Goal: Task Accomplishment & Management: Use online tool/utility

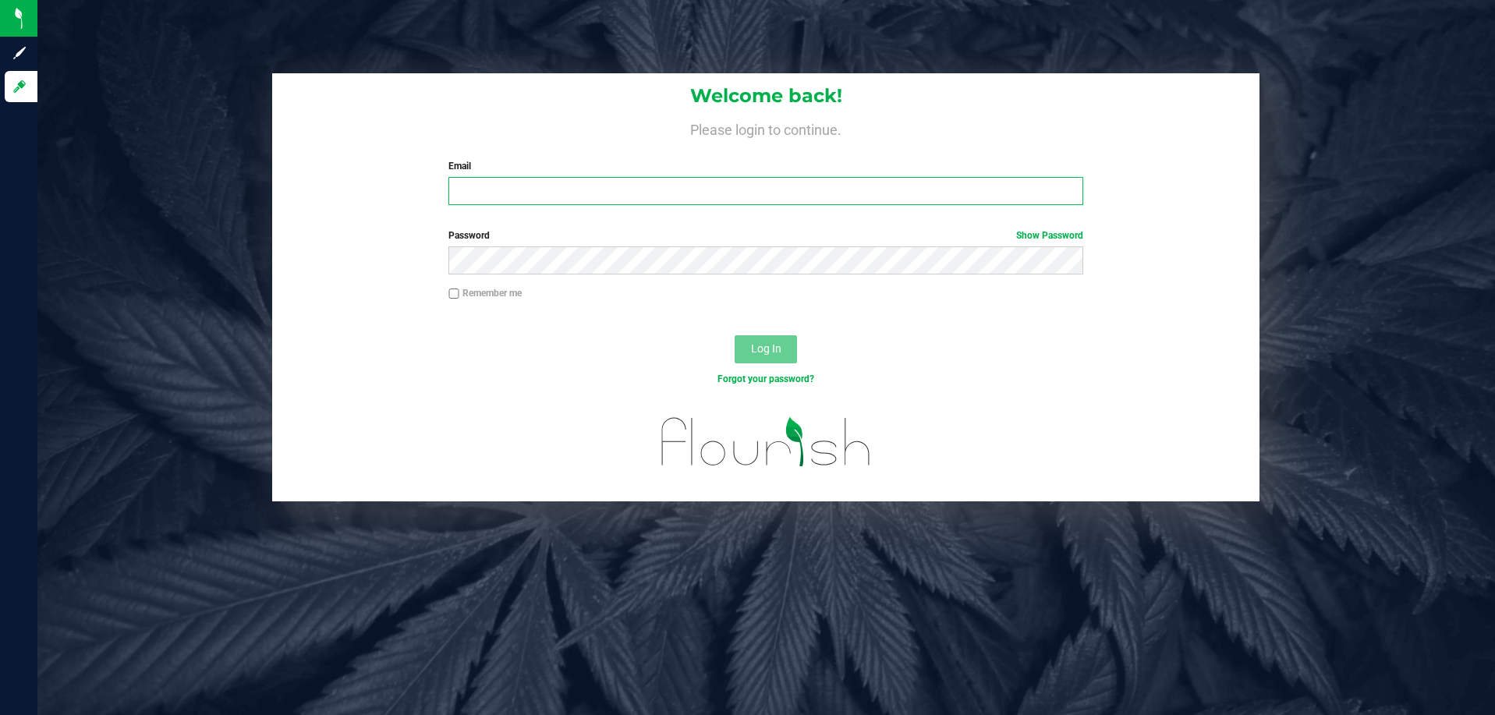
click at [490, 192] on input "Email" at bounding box center [765, 191] width 635 height 28
type input "egreenwood@liveparallel.com"
click at [750, 347] on button "Log In" at bounding box center [766, 349] width 62 height 28
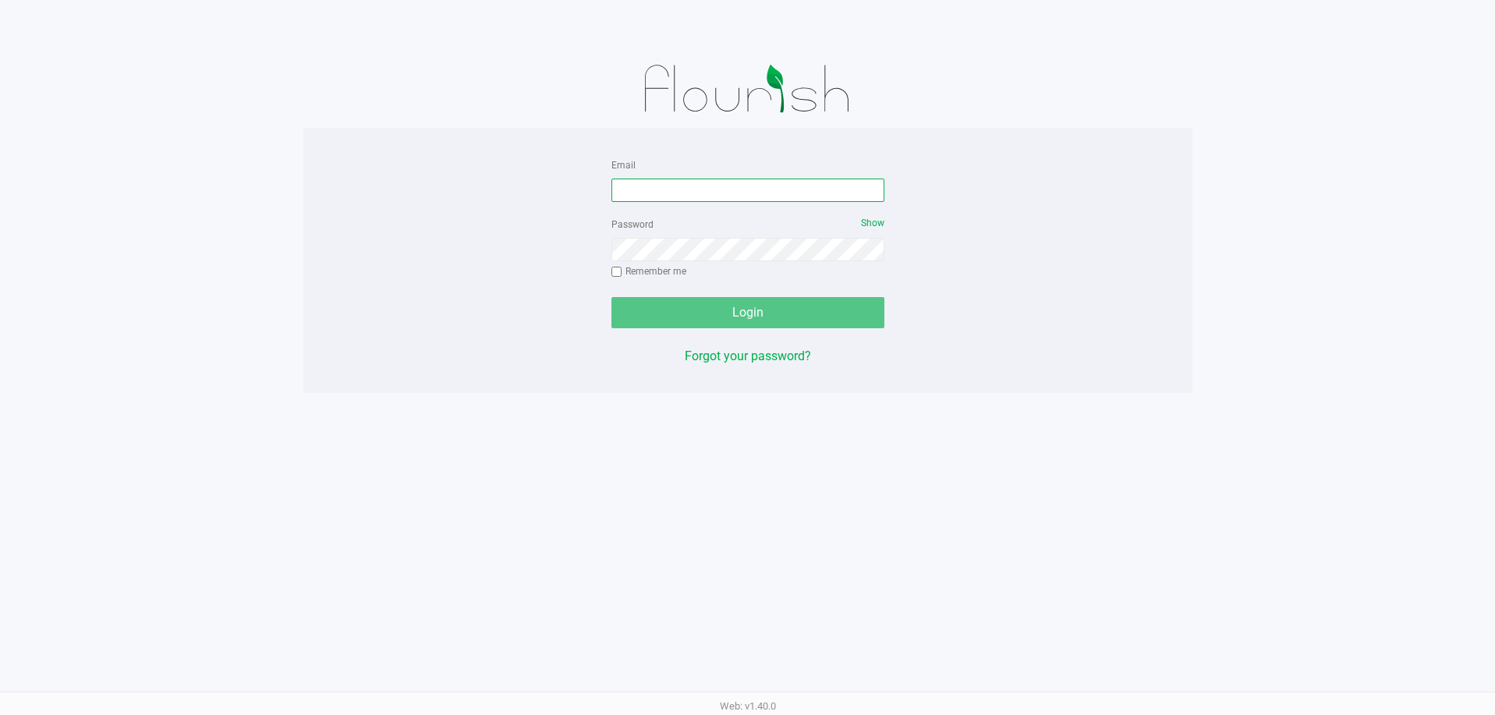
click at [753, 180] on input "Email" at bounding box center [747, 190] width 273 height 23
type input "[EMAIL_ADDRESS][DOMAIN_NAME]"
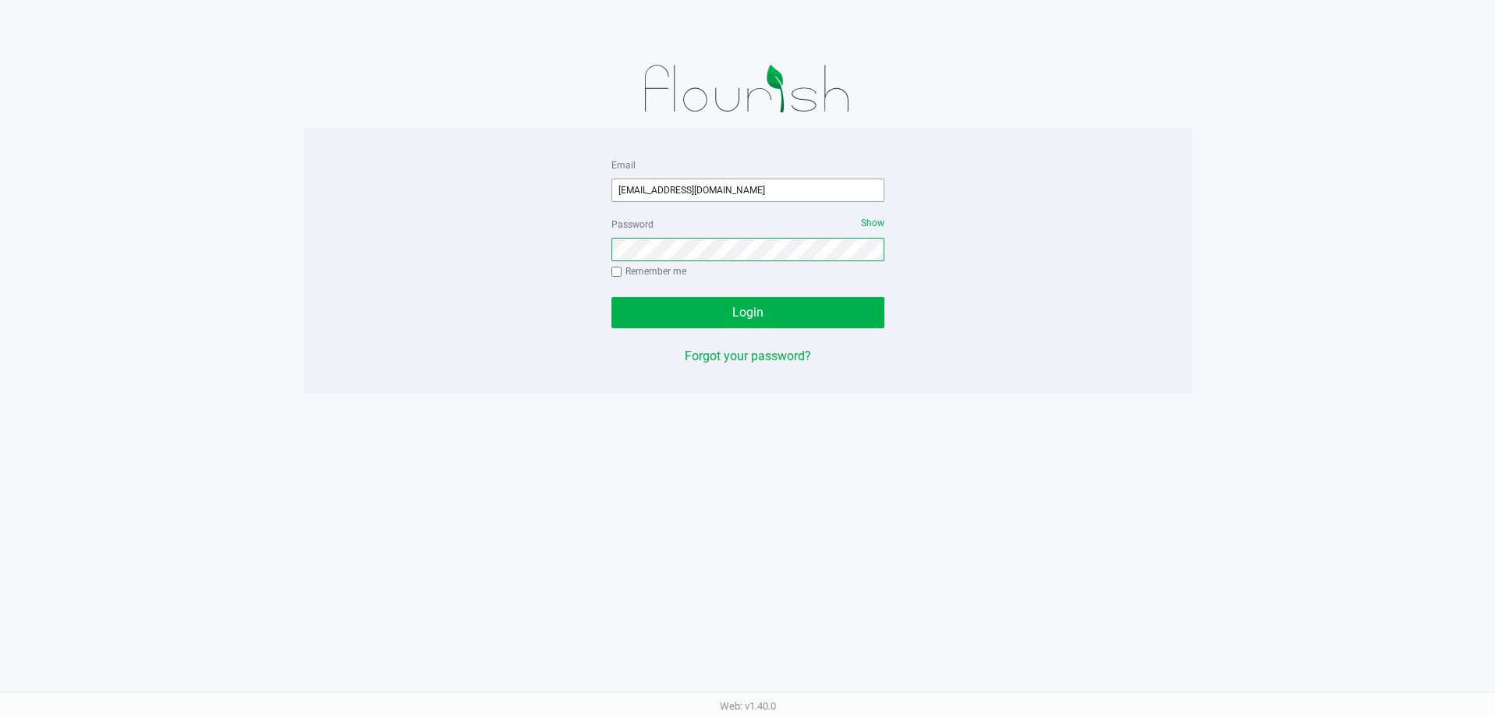
click at [611, 297] on button "Login" at bounding box center [747, 312] width 273 height 31
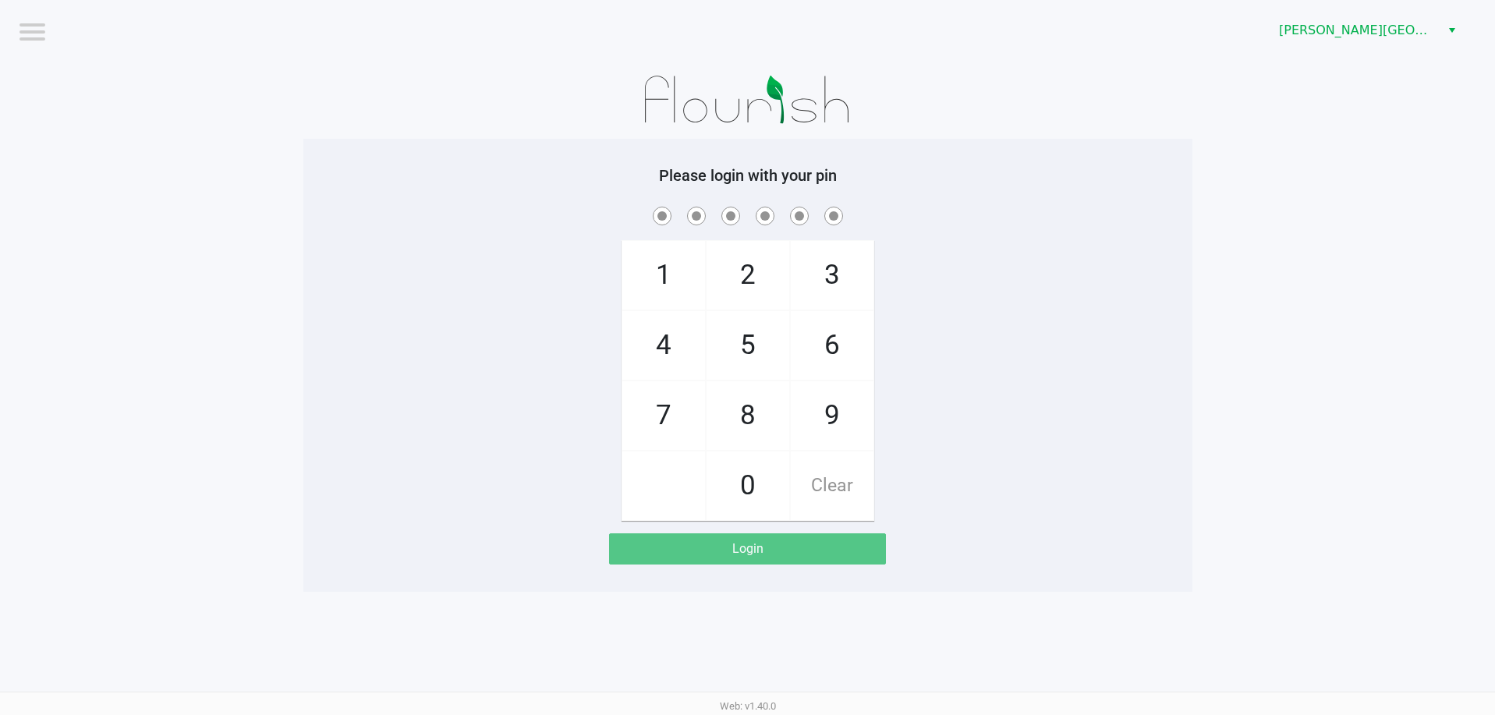
click at [669, 422] on span "7" at bounding box center [663, 415] width 83 height 69
checkbox input "true"
click at [739, 346] on span "5" at bounding box center [748, 345] width 83 height 69
checkbox input "true"
click at [840, 345] on span "6" at bounding box center [832, 345] width 83 height 69
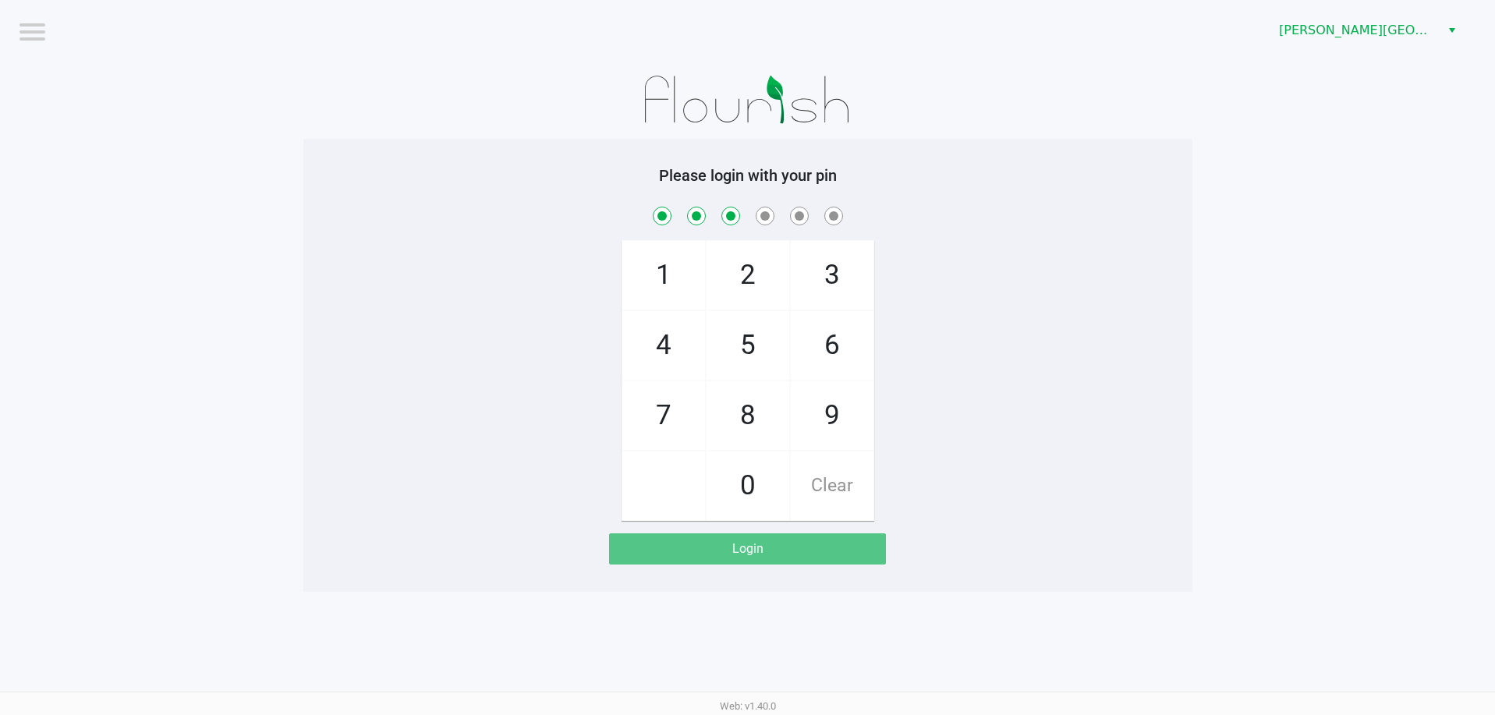
checkbox input "true"
click at [840, 345] on span "6" at bounding box center [832, 345] width 83 height 69
checkbox input "true"
click at [662, 347] on span "4" at bounding box center [663, 345] width 83 height 69
checkbox input "true"
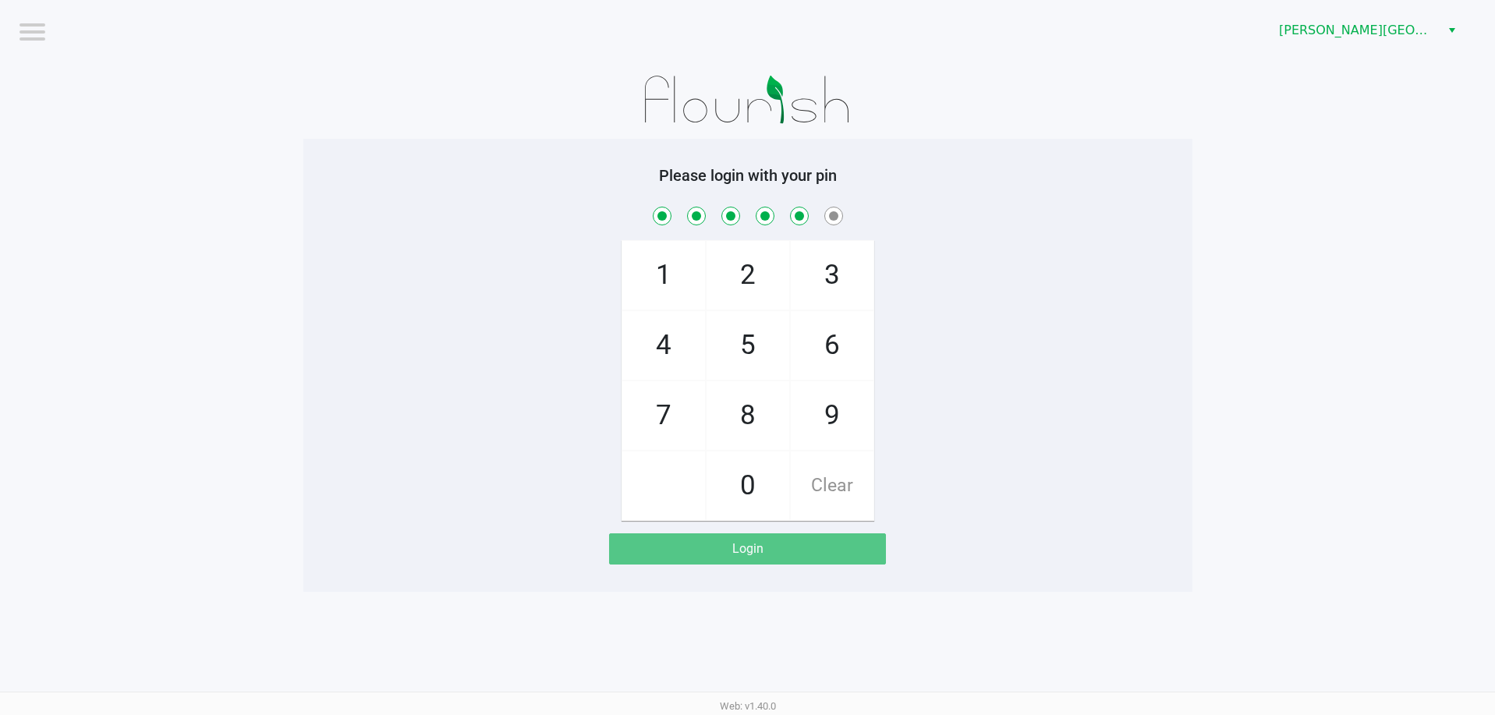
click at [815, 285] on span "3" at bounding box center [832, 275] width 83 height 69
checkbox input "true"
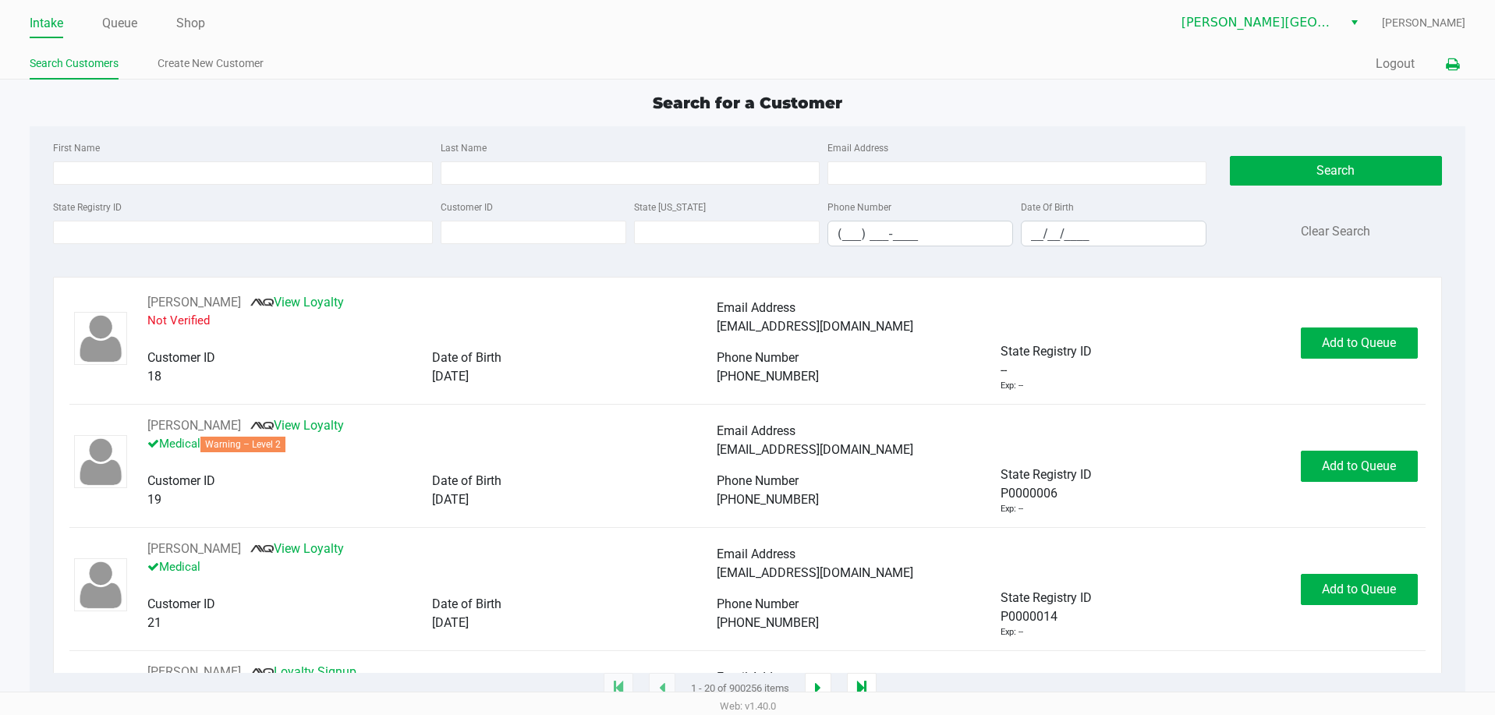
click at [1455, 66] on icon at bounding box center [1452, 64] width 13 height 11
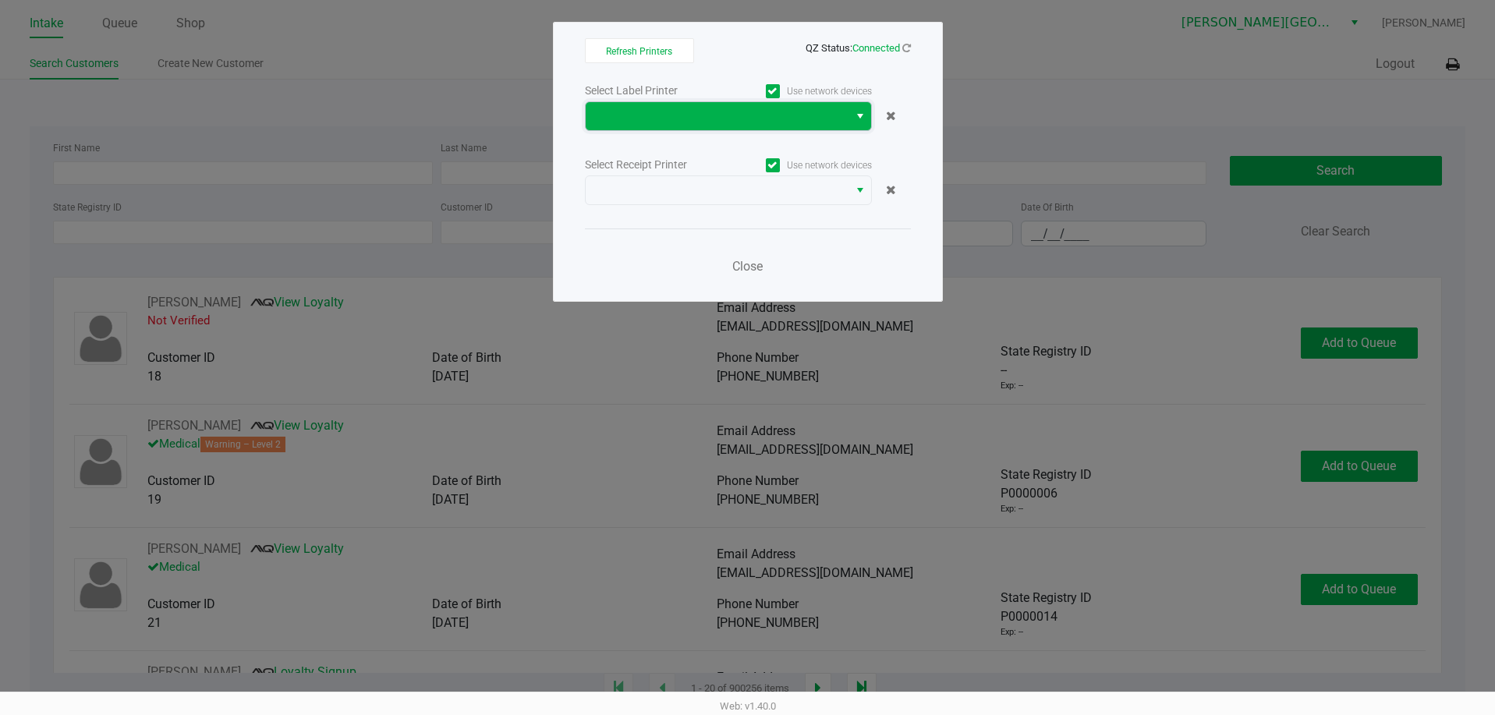
click at [775, 112] on span at bounding box center [717, 116] width 244 height 19
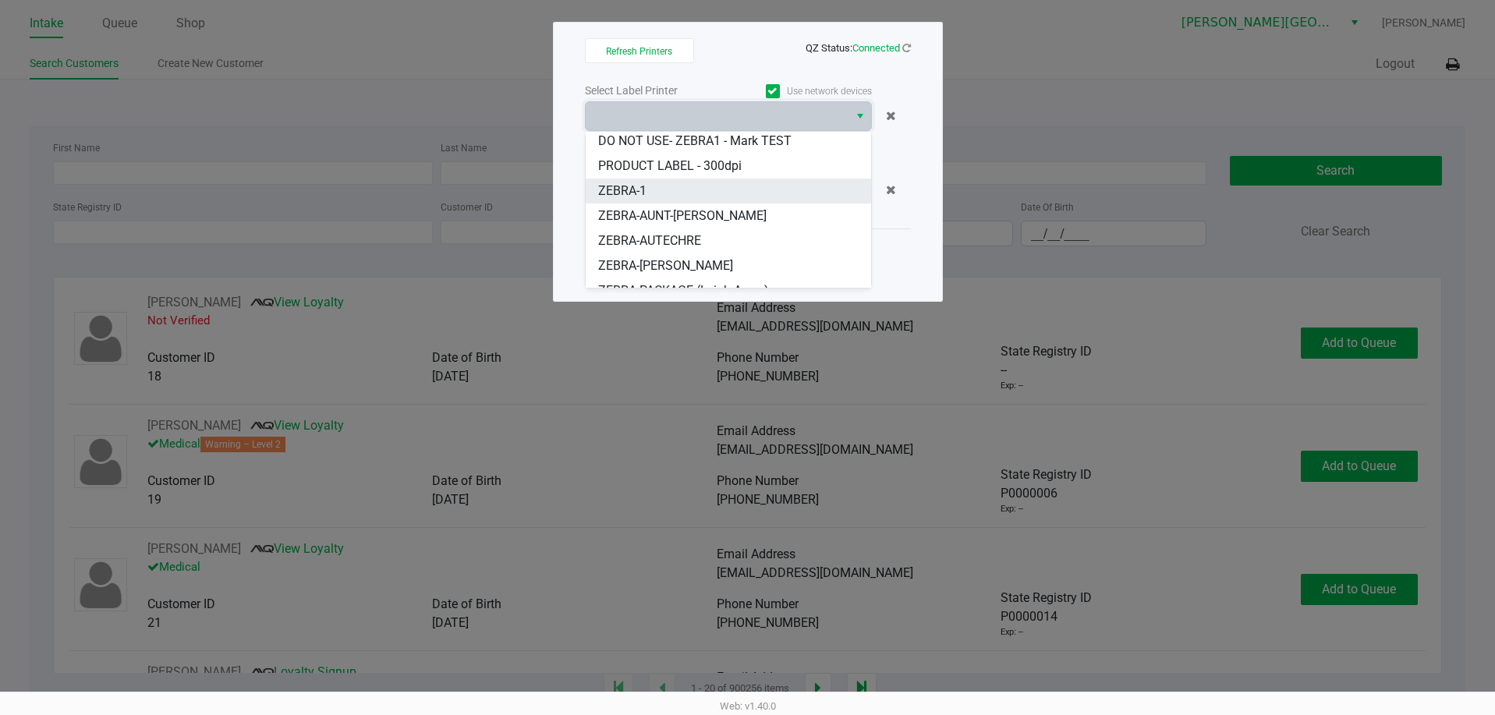
scroll to position [44, 0]
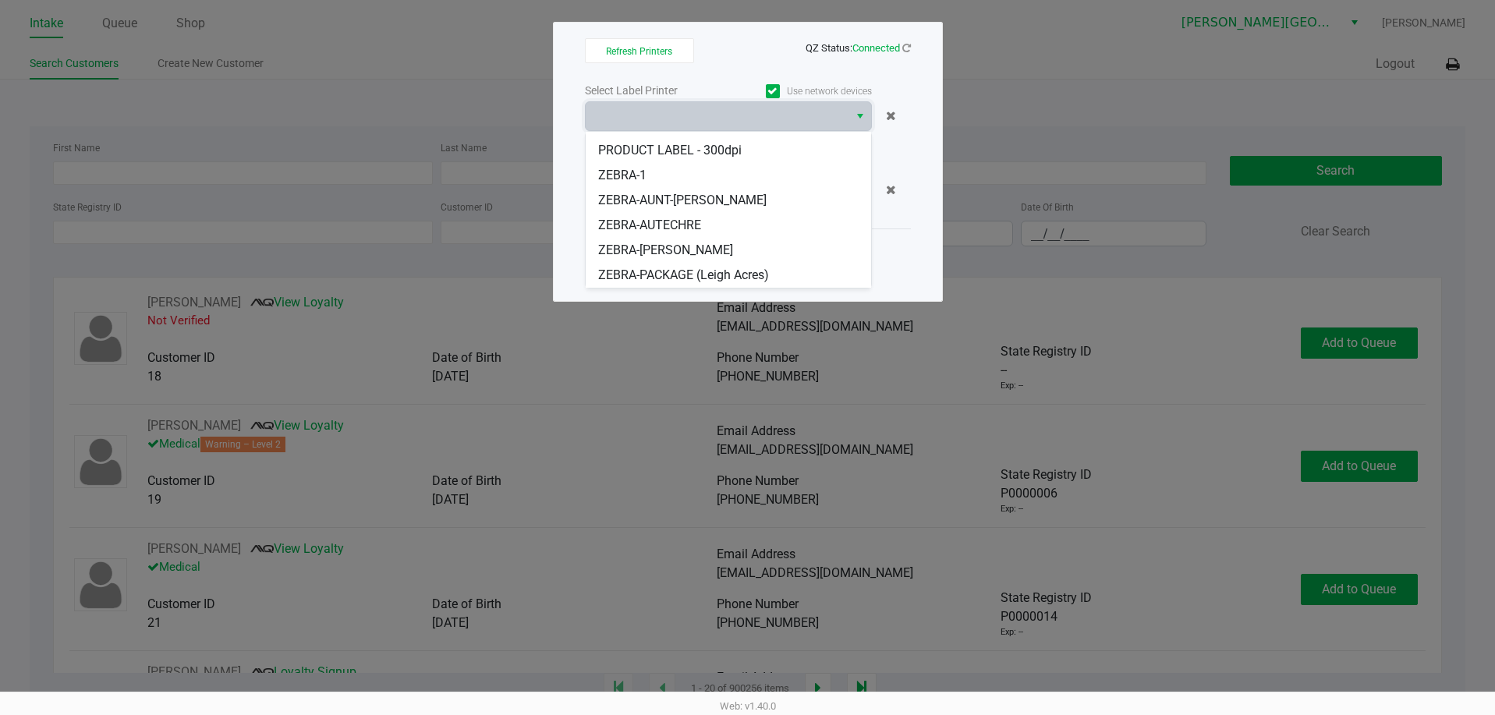
click at [990, 98] on ngb-modal-window "Refresh Printers QZ Status: Connected Select Label Printer Use network devices …" at bounding box center [747, 357] width 1495 height 715
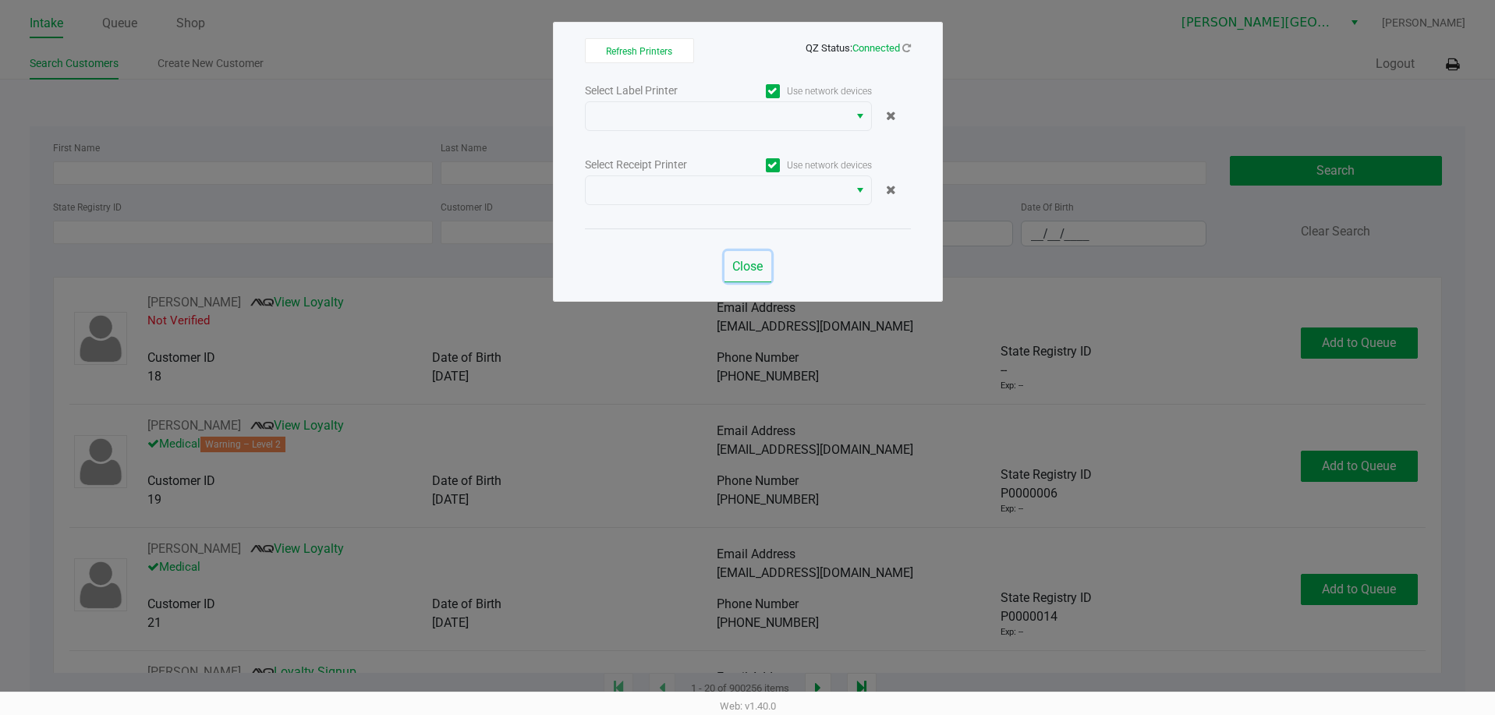
click at [757, 263] on span "Close" at bounding box center [747, 266] width 30 height 15
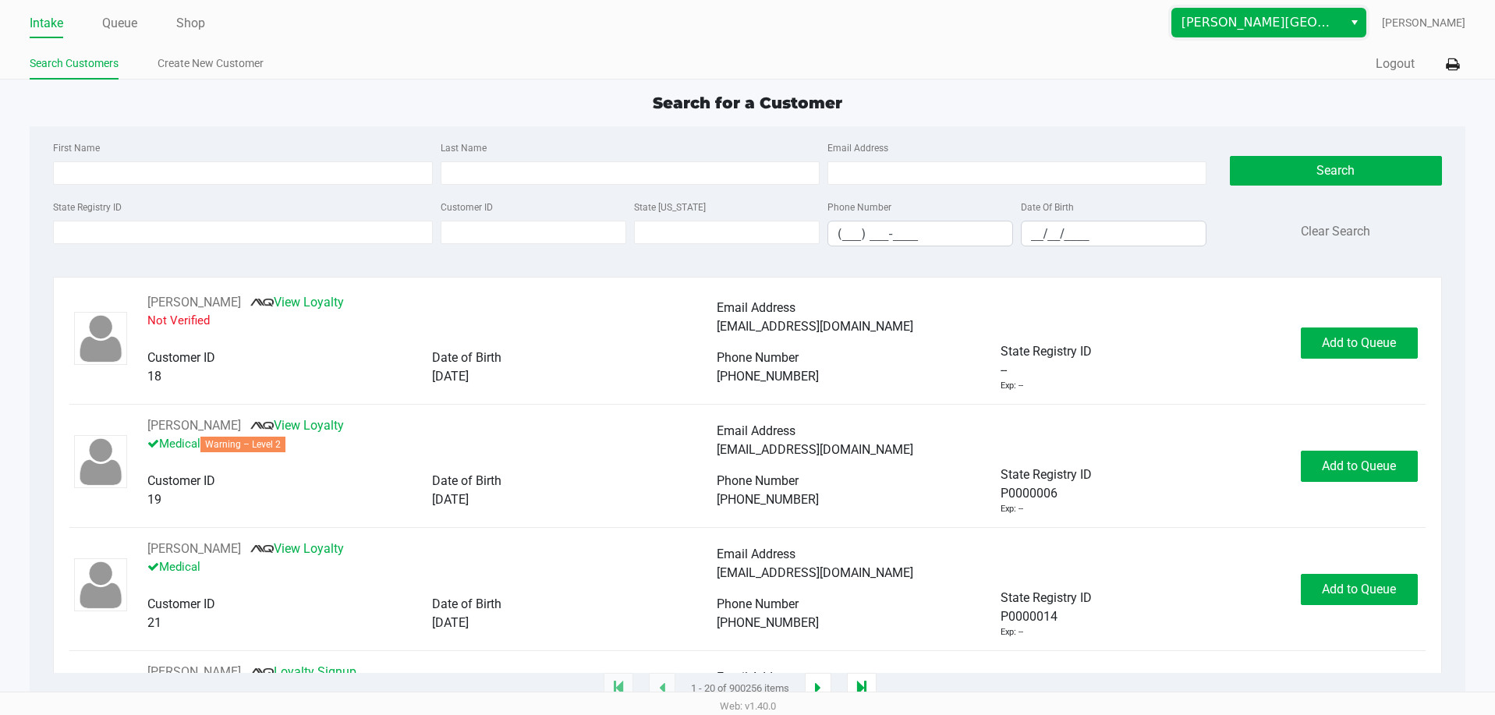
click at [1274, 19] on span "[PERSON_NAME][GEOGRAPHIC_DATA]" at bounding box center [1258, 22] width 152 height 19
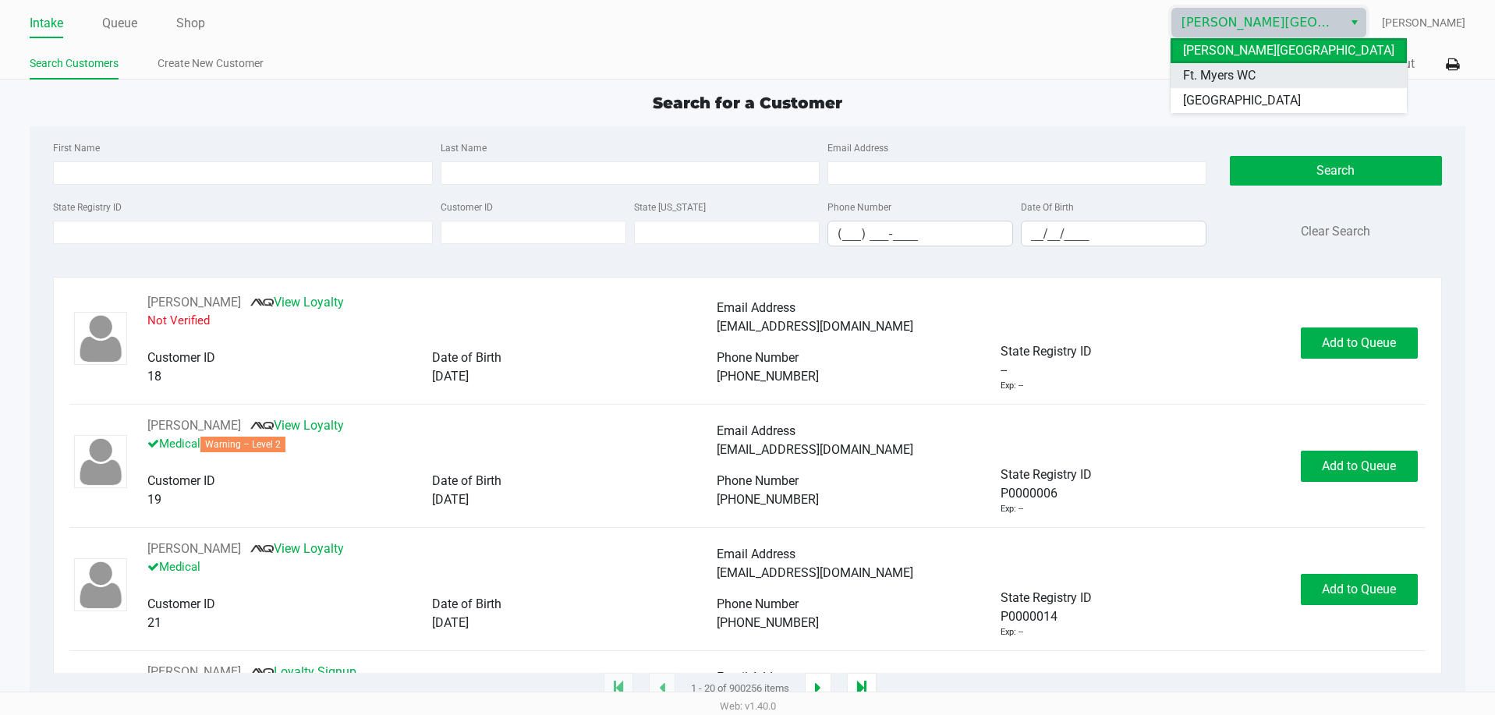
click at [1258, 73] on li "Ft. Myers WC" at bounding box center [1289, 75] width 236 height 25
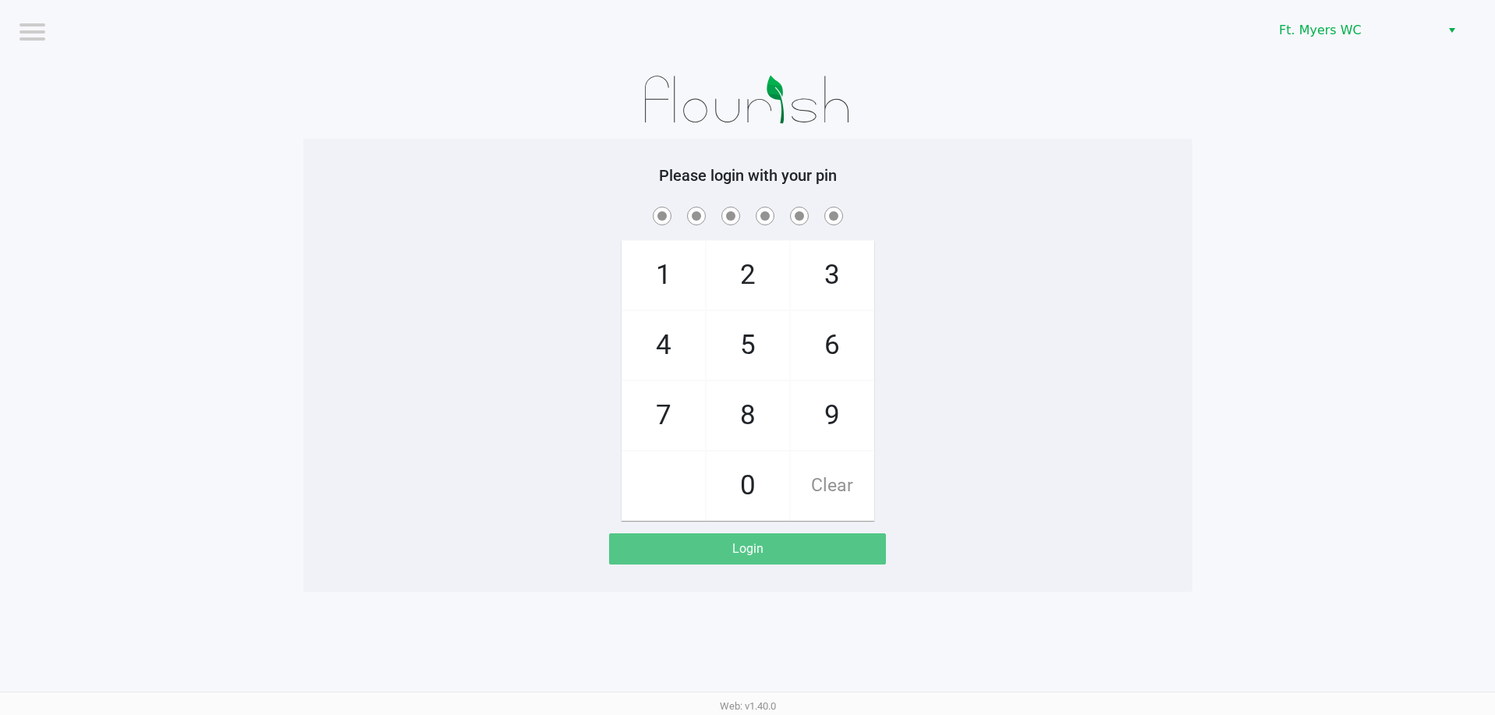
click at [658, 409] on span "7" at bounding box center [663, 415] width 83 height 69
checkbox input "true"
drag, startPoint x: 749, startPoint y: 342, endPoint x: 879, endPoint y: 342, distance: 130.3
click at [752, 342] on span "5" at bounding box center [748, 345] width 83 height 69
checkbox input "true"
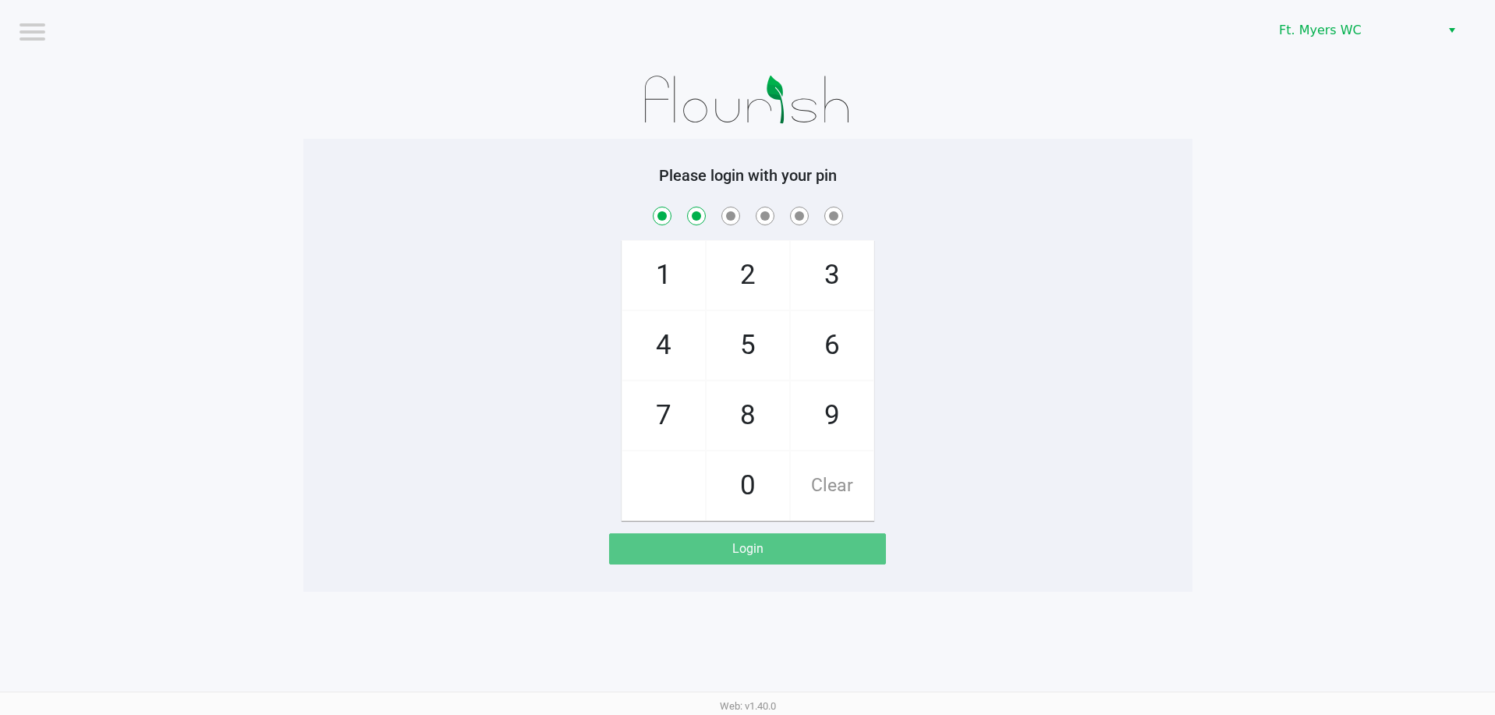
click at [830, 339] on span "6" at bounding box center [832, 345] width 83 height 69
checkbox input "true"
click at [831, 339] on span "6" at bounding box center [832, 345] width 83 height 69
checkbox input "true"
click at [669, 356] on span "4" at bounding box center [663, 345] width 83 height 69
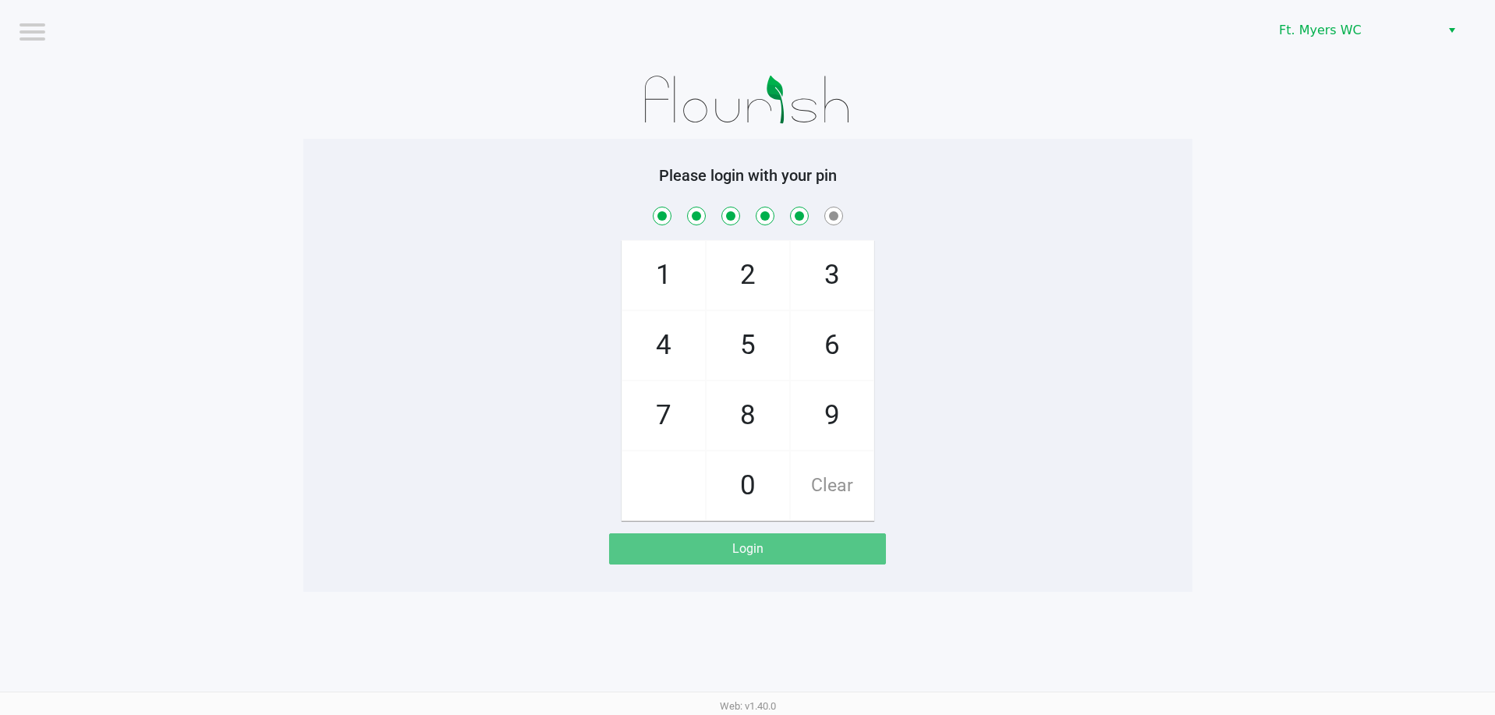
checkbox input "true"
click at [819, 271] on span "3" at bounding box center [832, 275] width 83 height 69
checkbox input "true"
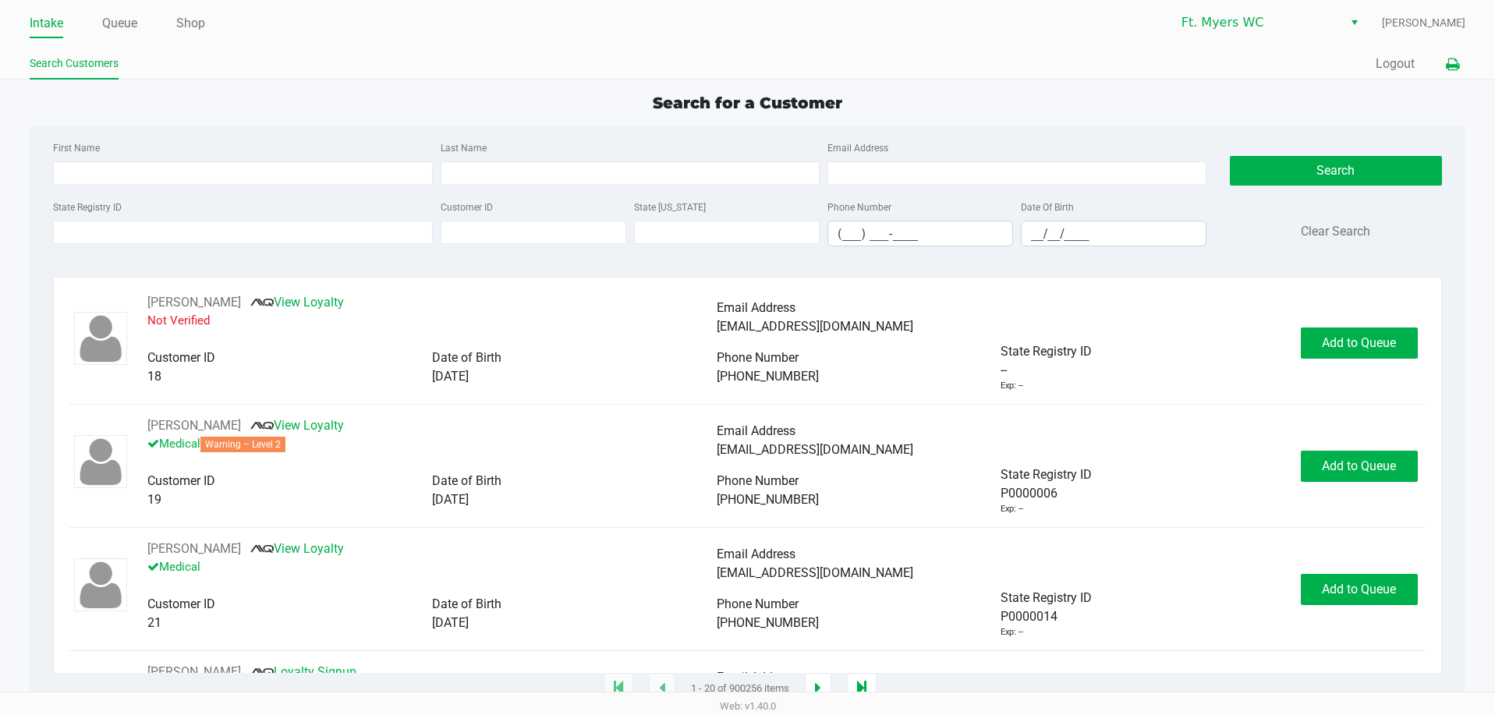
click at [1450, 67] on icon at bounding box center [1452, 64] width 13 height 11
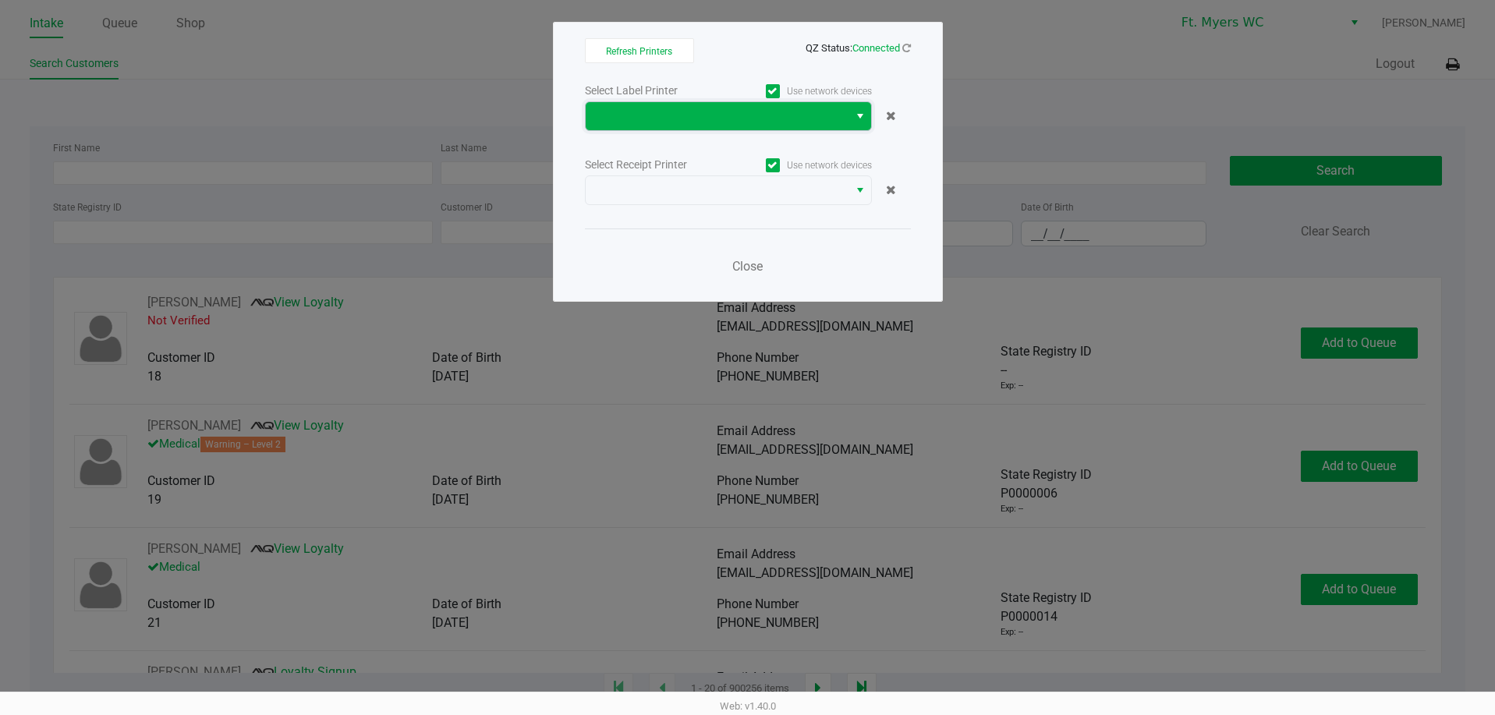
click at [757, 122] on span at bounding box center [717, 116] width 244 height 19
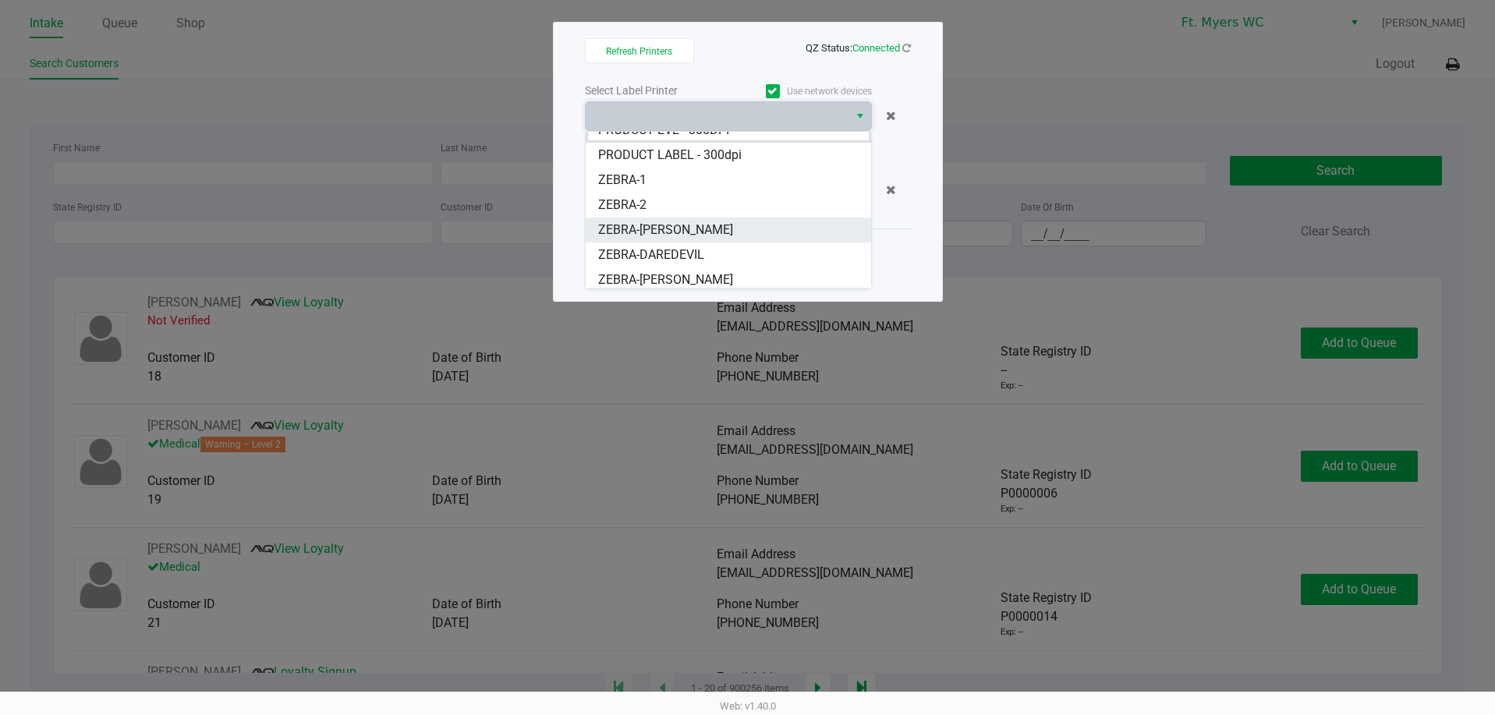
scroll to position [19, 0]
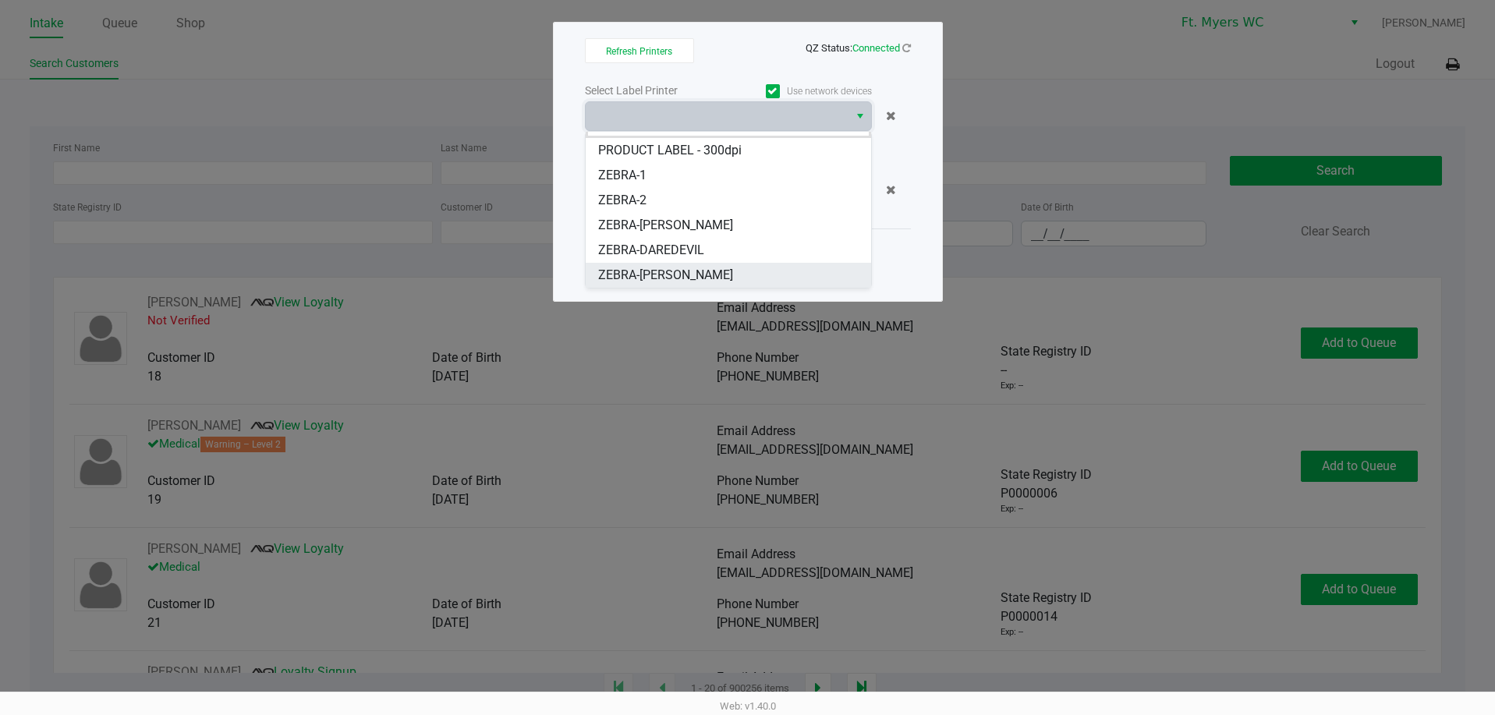
click at [731, 274] on li "ZEBRA-[PERSON_NAME]" at bounding box center [728, 275] width 285 height 25
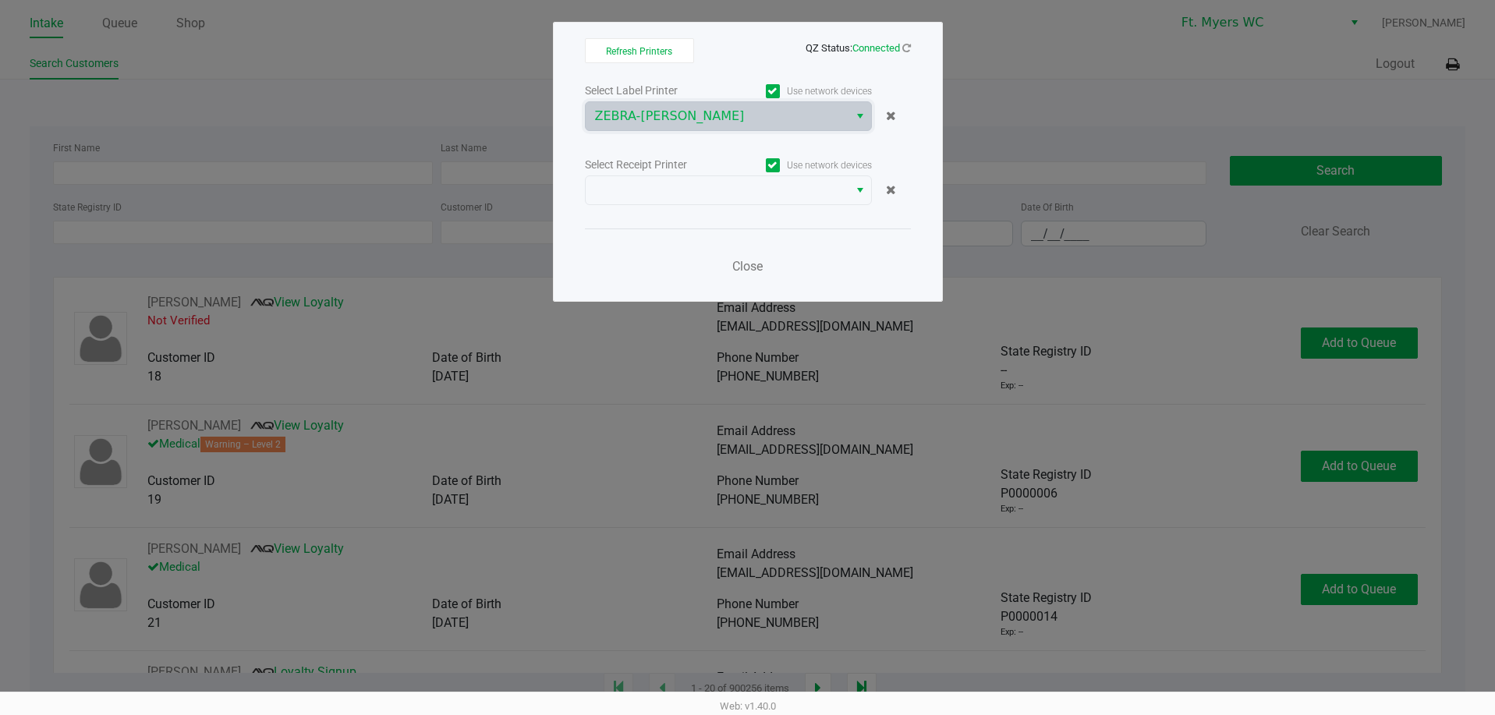
click at [746, 208] on div "Select Label Printer Use network devices ZEBRA-KEITH-WHITLEY Select Receipt Pri…" at bounding box center [748, 182] width 326 height 205
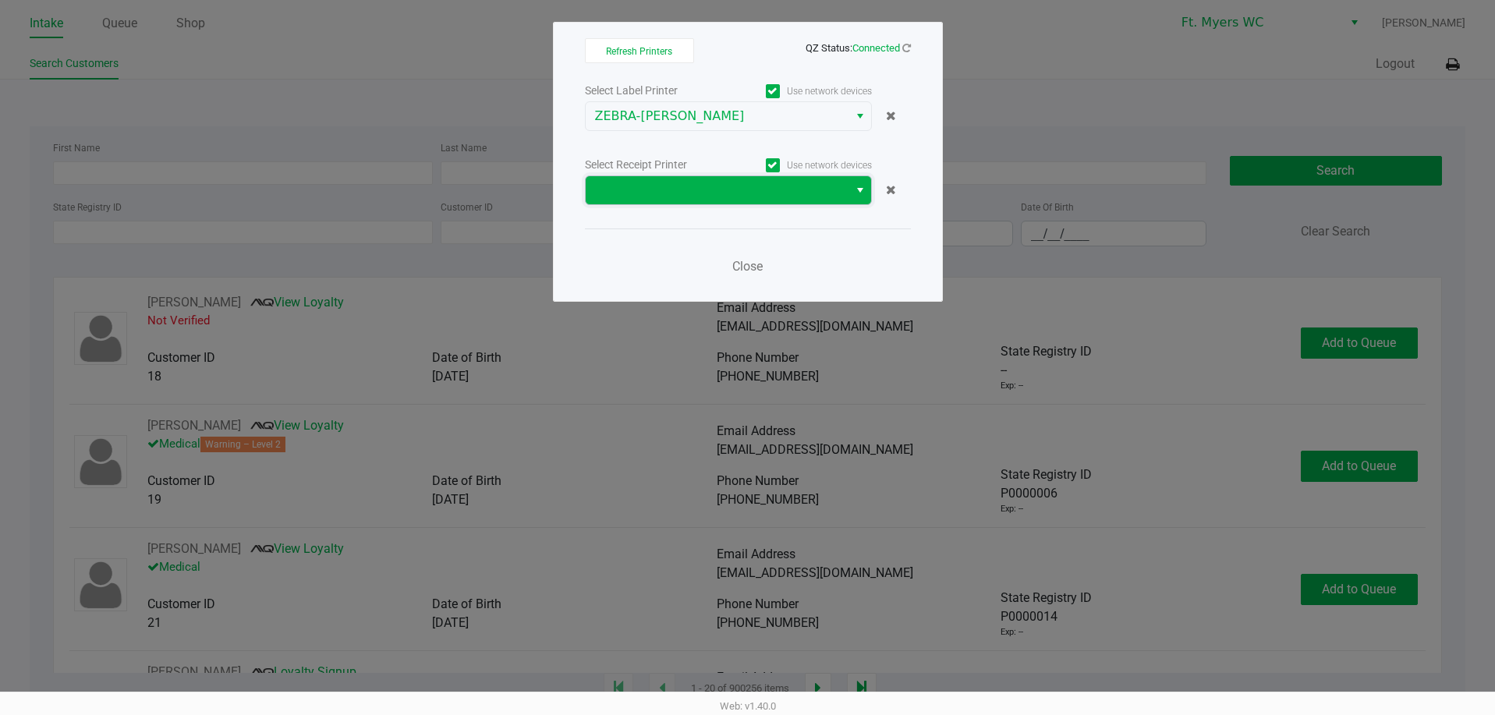
click at [746, 199] on span at bounding box center [717, 190] width 244 height 19
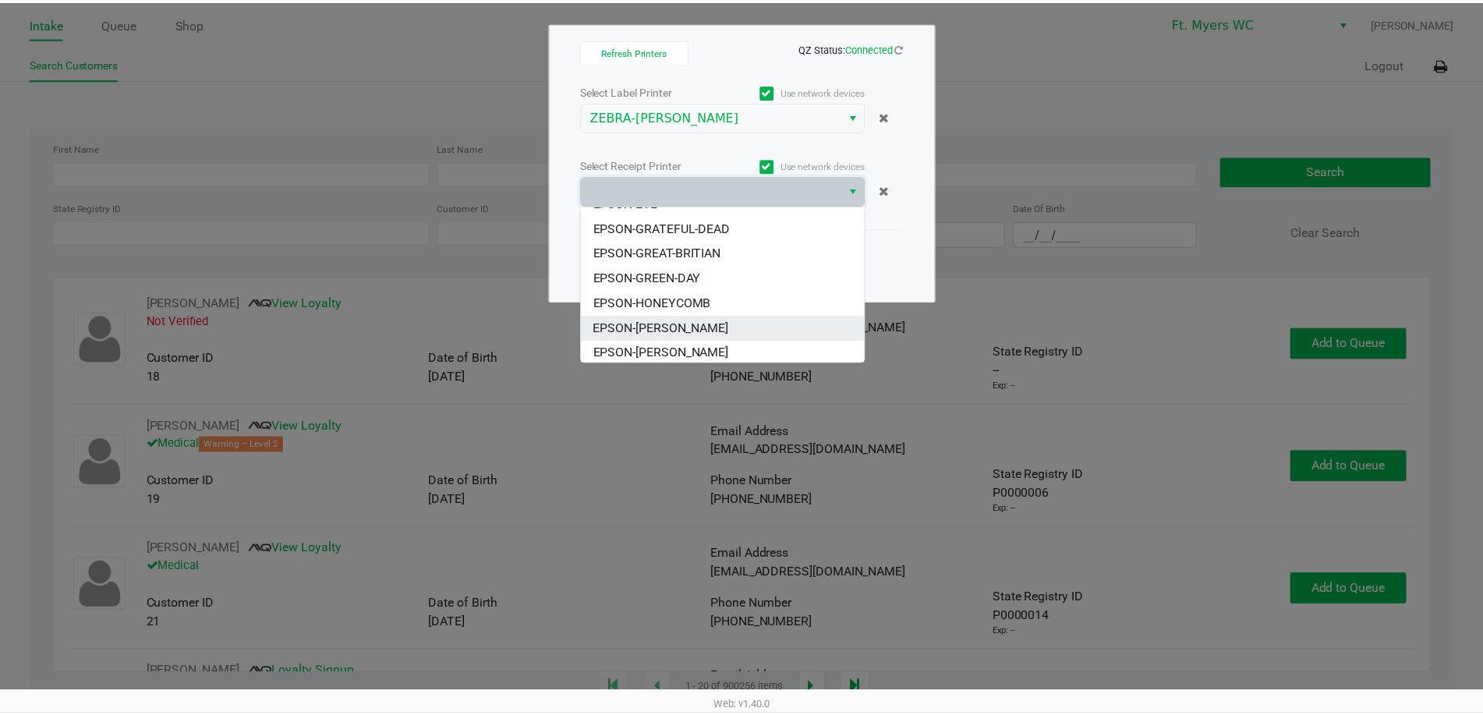
scroll to position [94, 0]
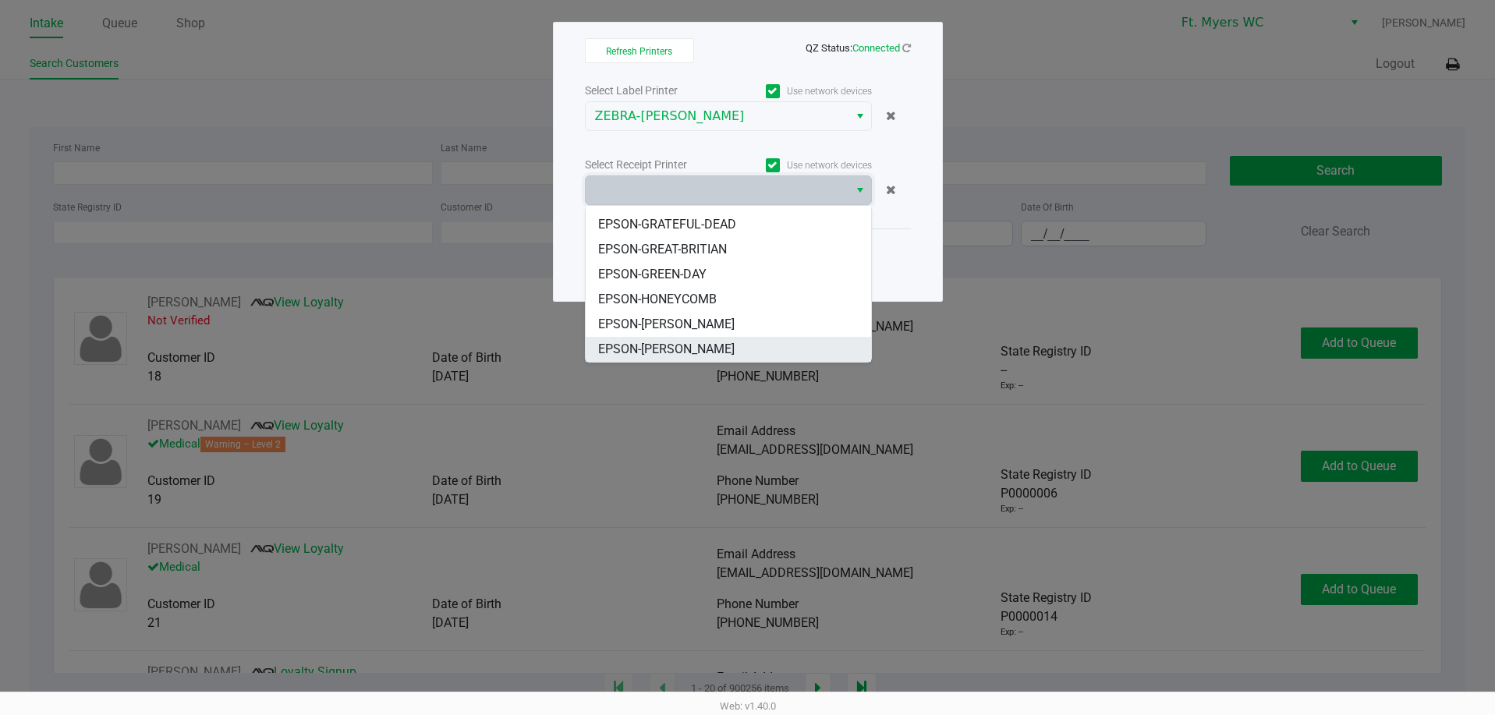
click at [751, 342] on li "EPSON-[PERSON_NAME]" at bounding box center [728, 349] width 285 height 25
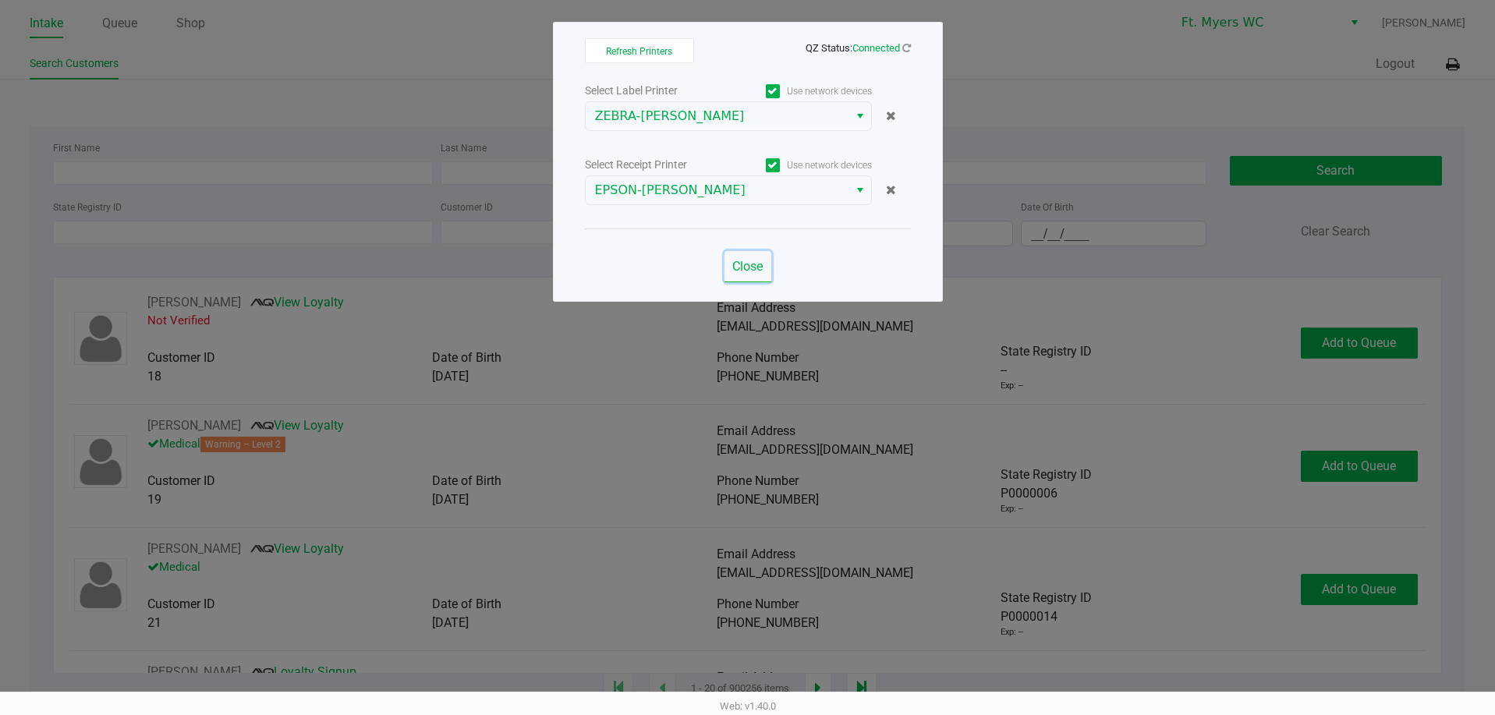
click at [753, 263] on span "Close" at bounding box center [747, 266] width 30 height 15
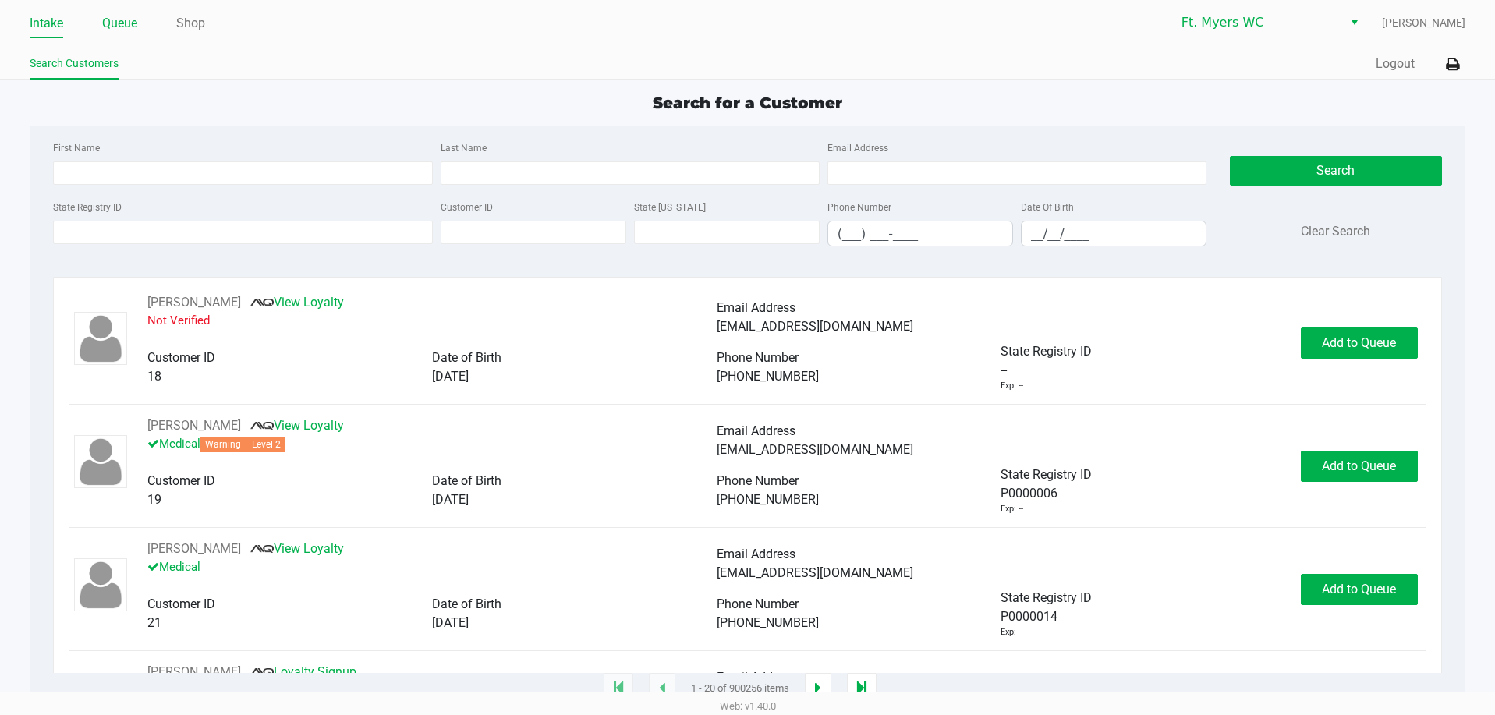
click at [123, 28] on link "Queue" at bounding box center [119, 23] width 35 height 22
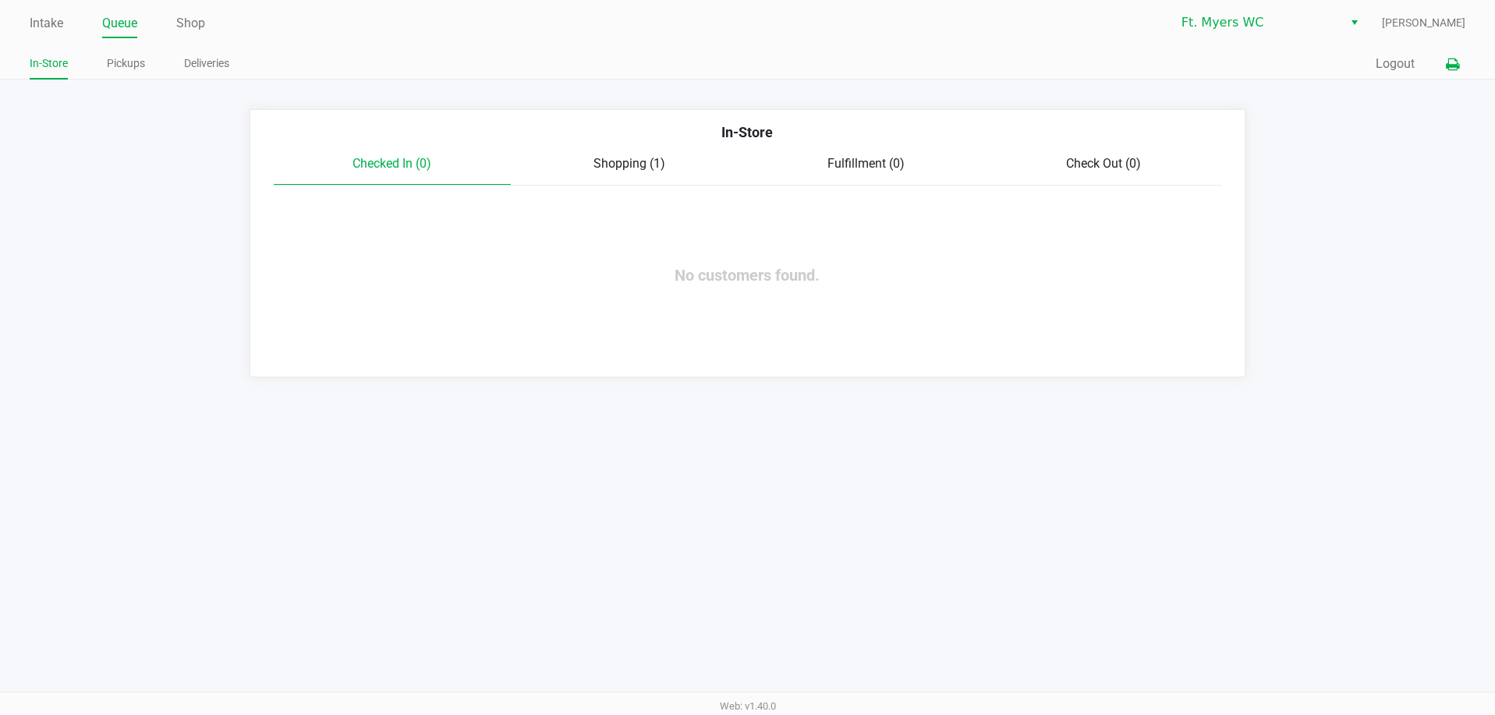
click at [1455, 69] on icon at bounding box center [1452, 64] width 13 height 11
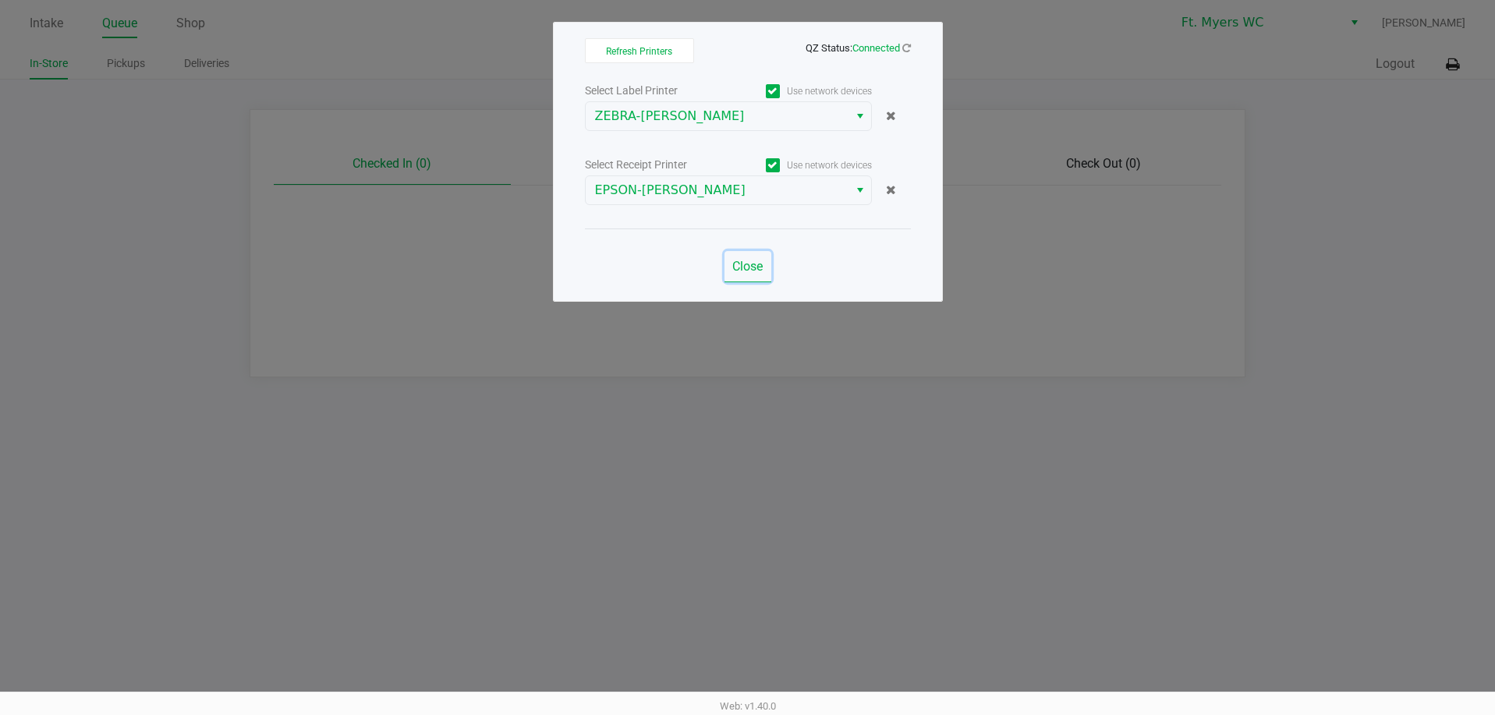
click at [740, 264] on span "Close" at bounding box center [747, 266] width 30 height 15
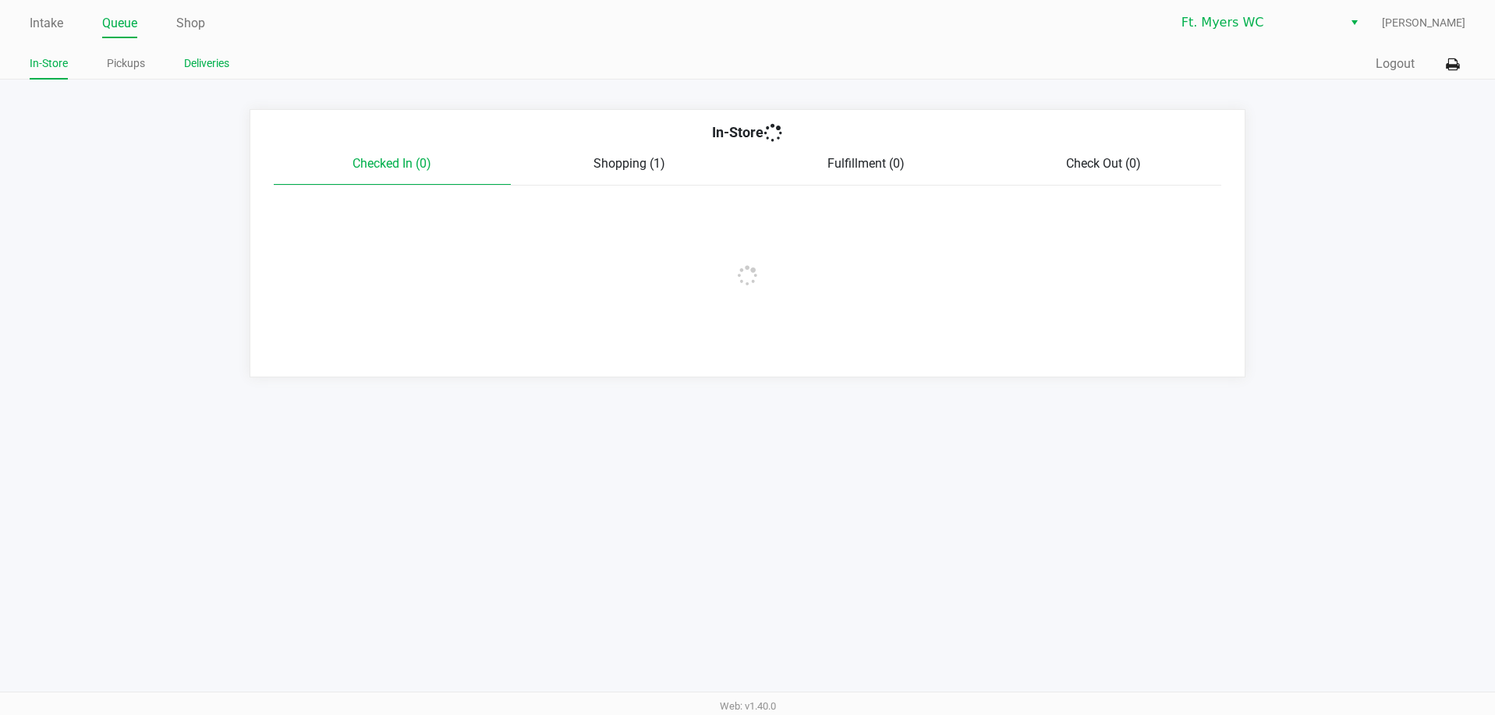
click at [204, 64] on link "Deliveries" at bounding box center [206, 63] width 45 height 19
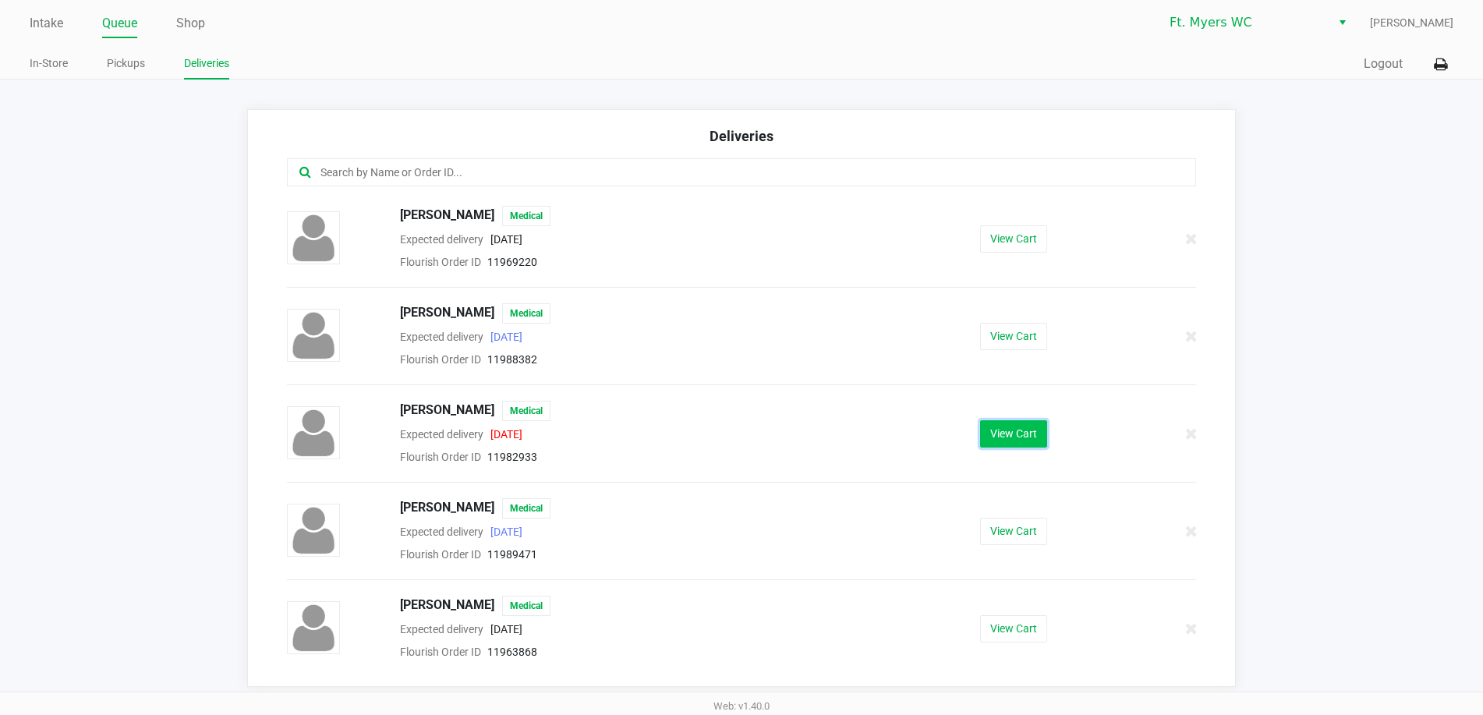
click at [1030, 433] on button "View Cart" at bounding box center [1013, 433] width 67 height 27
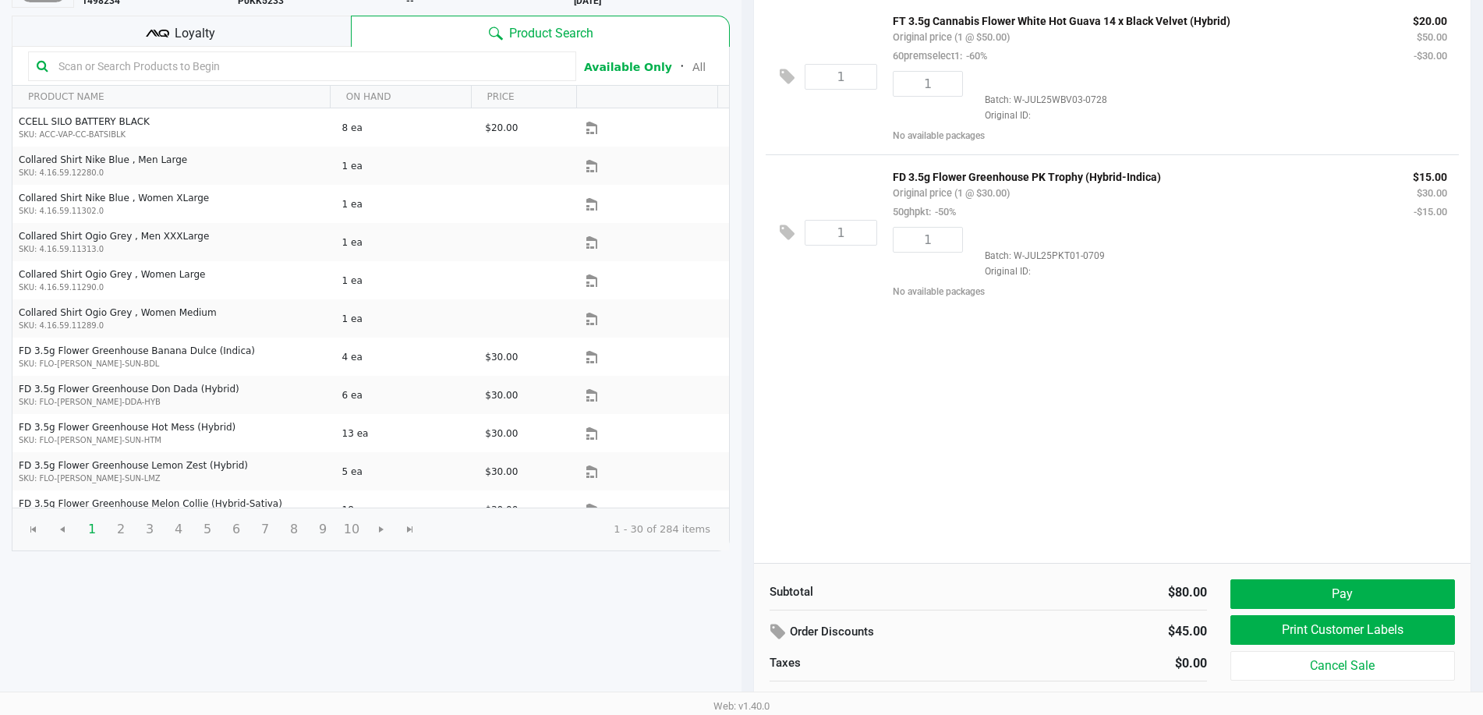
scroll to position [160, 0]
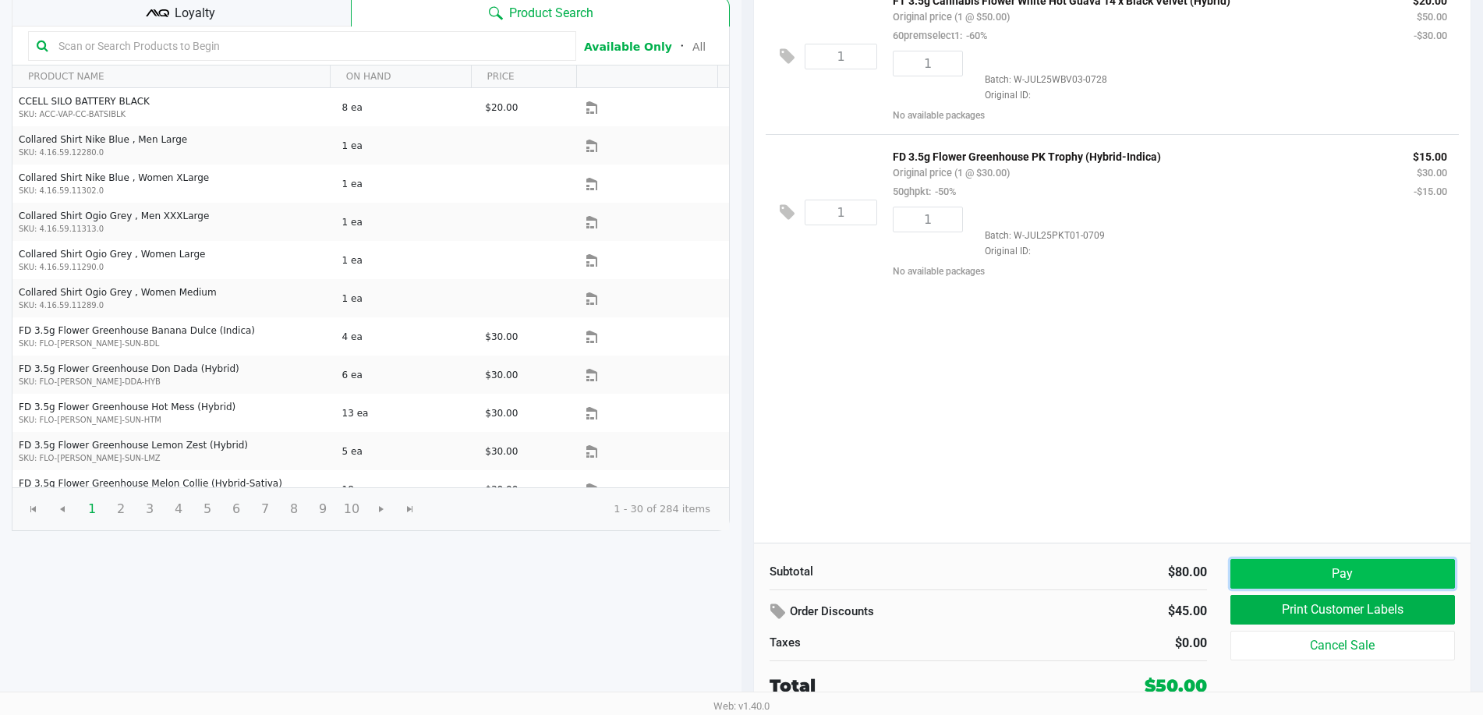
click at [1374, 572] on button "Pay" at bounding box center [1343, 574] width 225 height 30
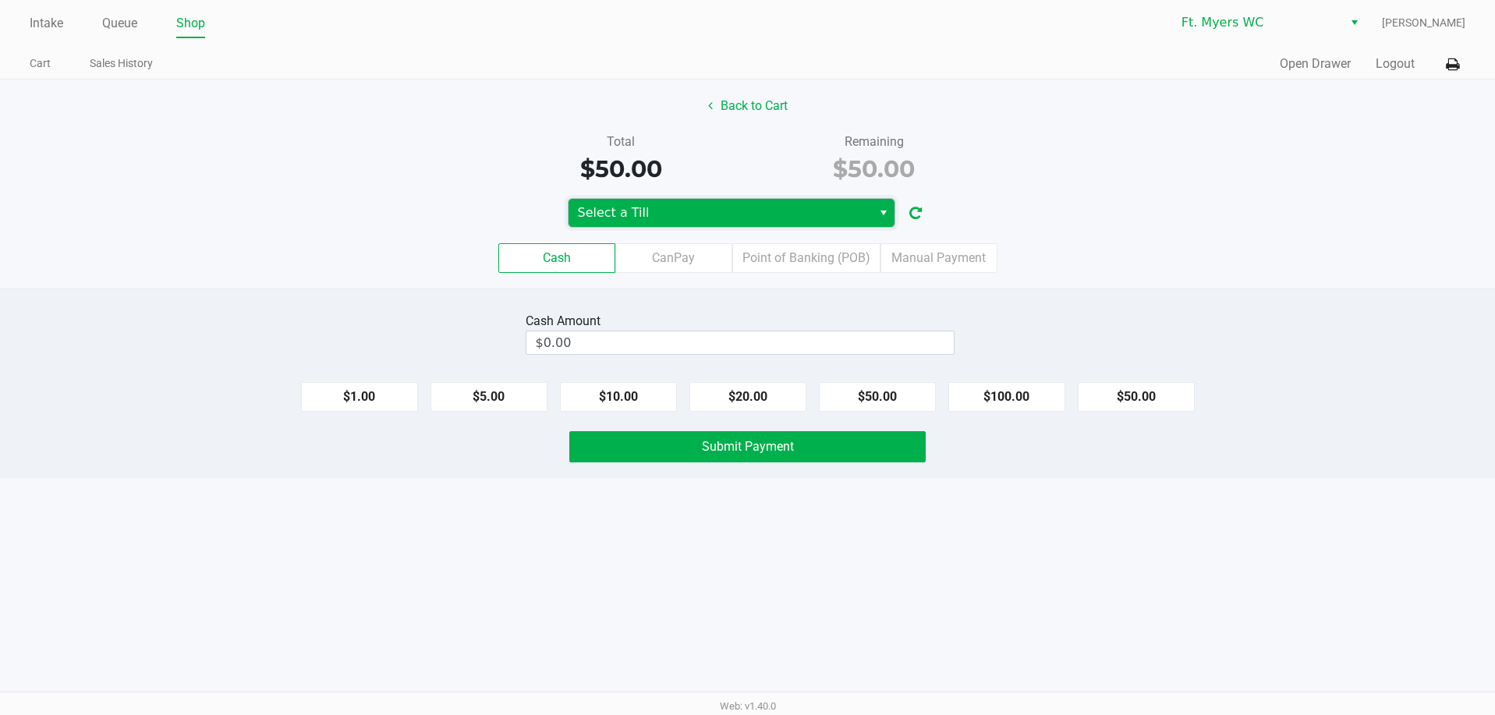
click at [775, 217] on span "Select a Till" at bounding box center [720, 213] width 285 height 19
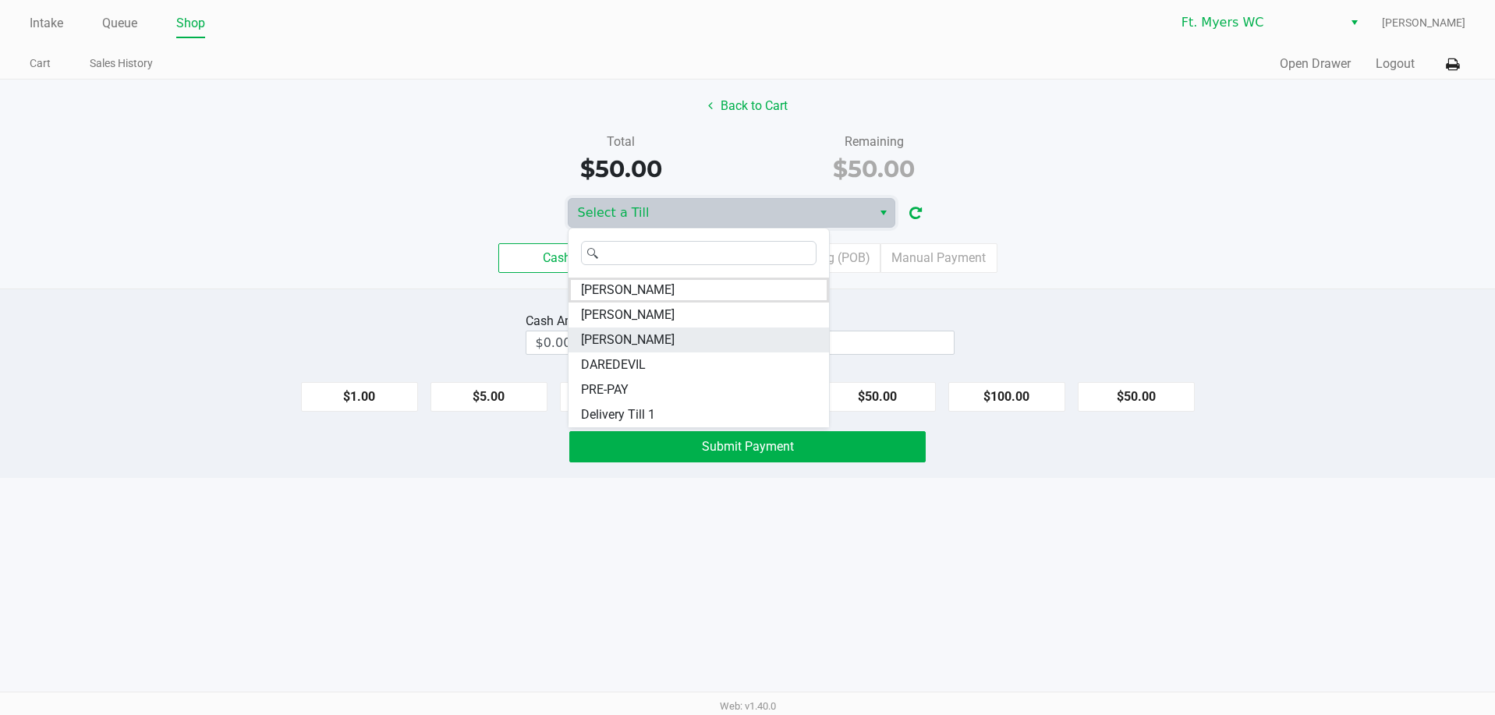
click at [687, 336] on li "KEITH-WHITLEY" at bounding box center [699, 340] width 261 height 25
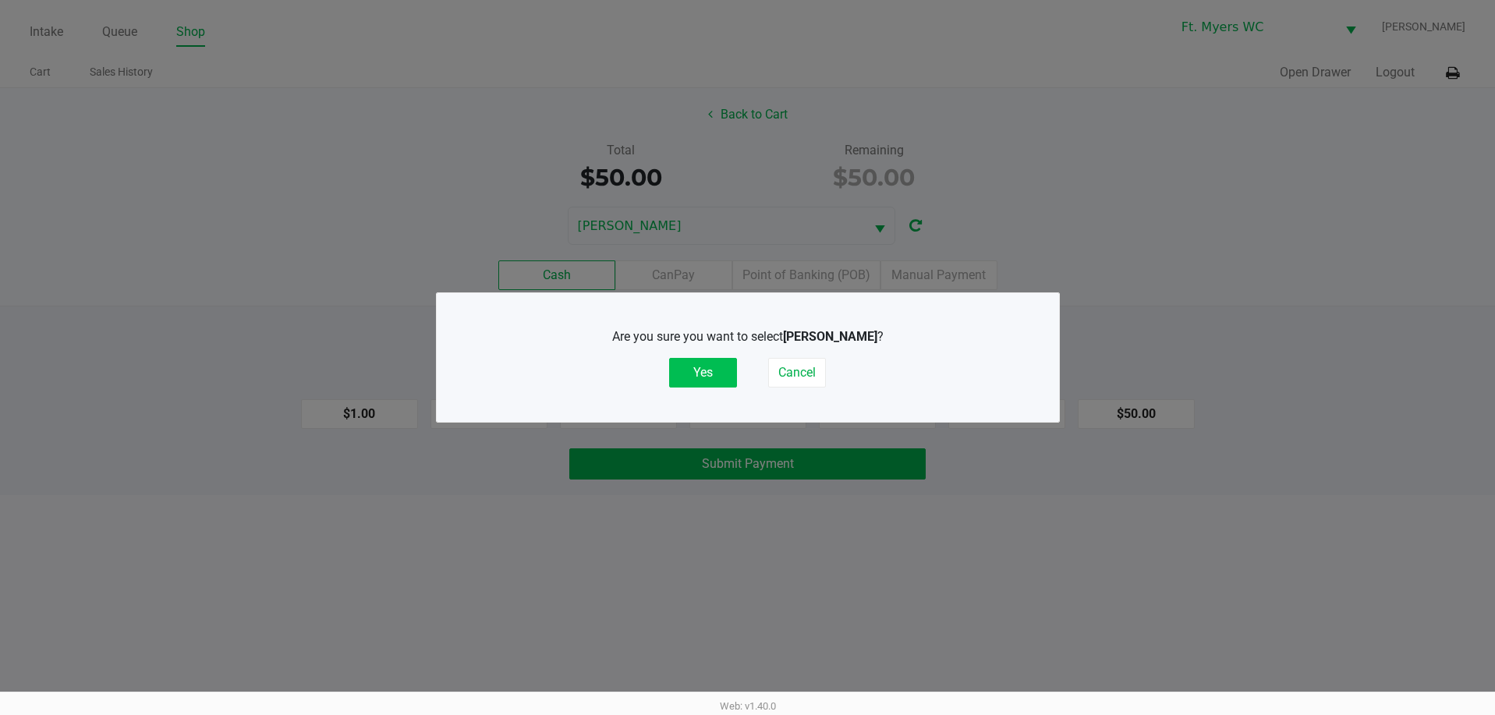
click at [707, 377] on button "Yes" at bounding box center [703, 373] width 68 height 30
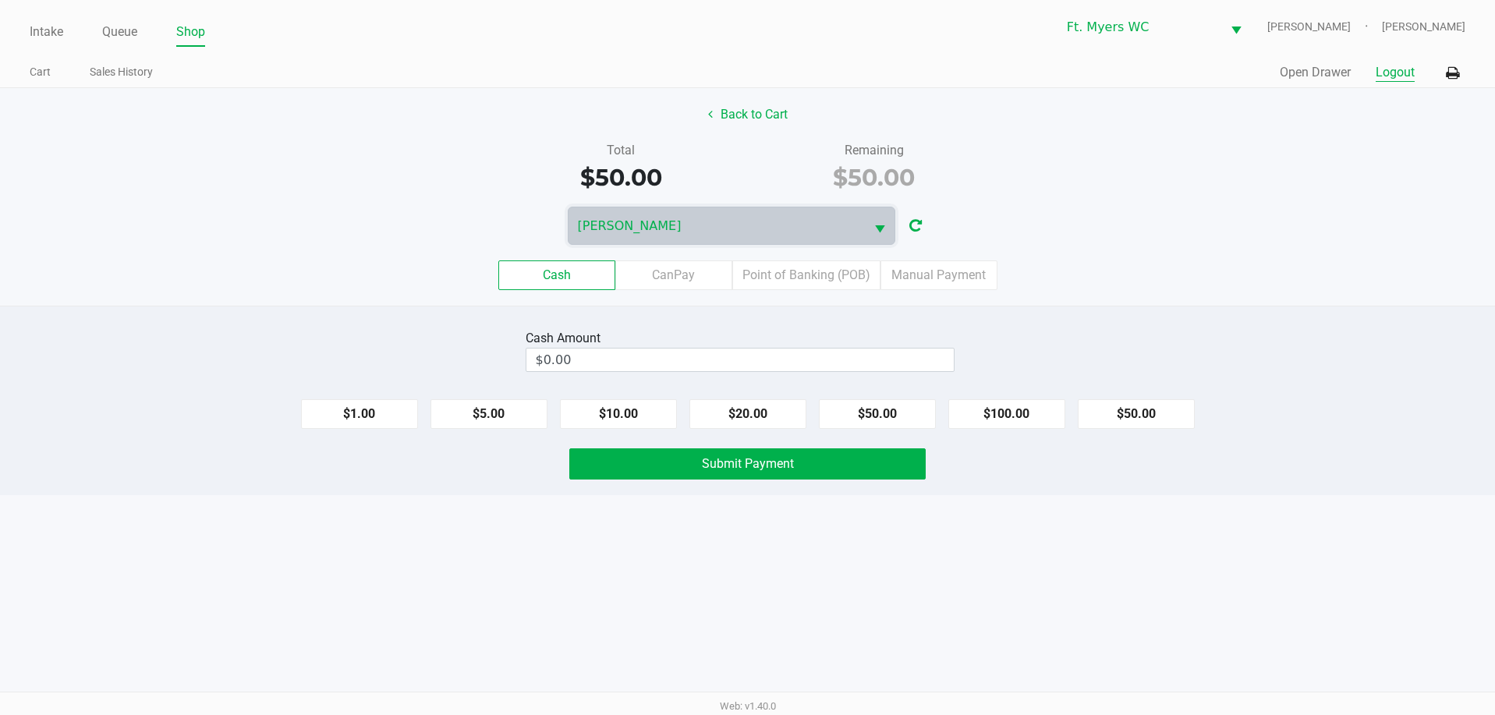
click at [1409, 75] on button "Logout" at bounding box center [1395, 72] width 39 height 19
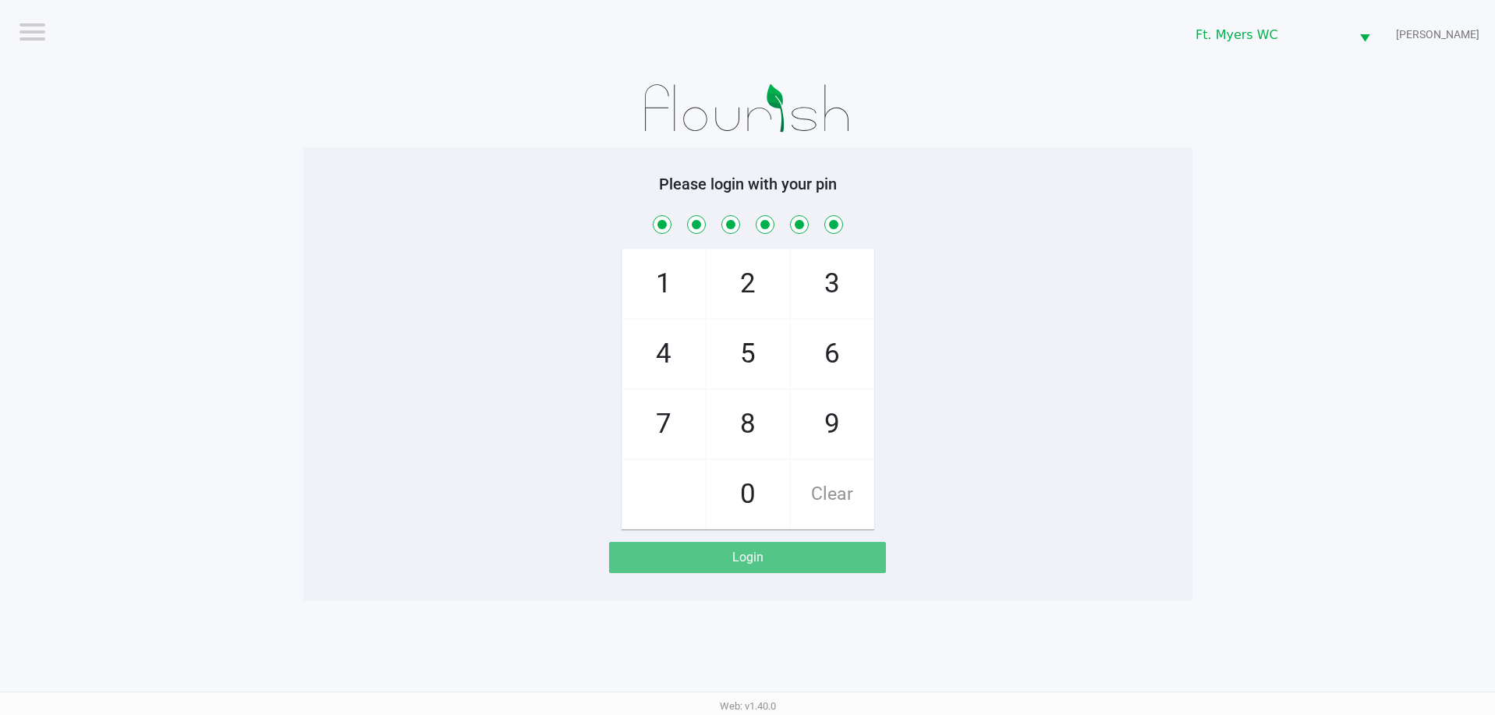
checkbox input "true"
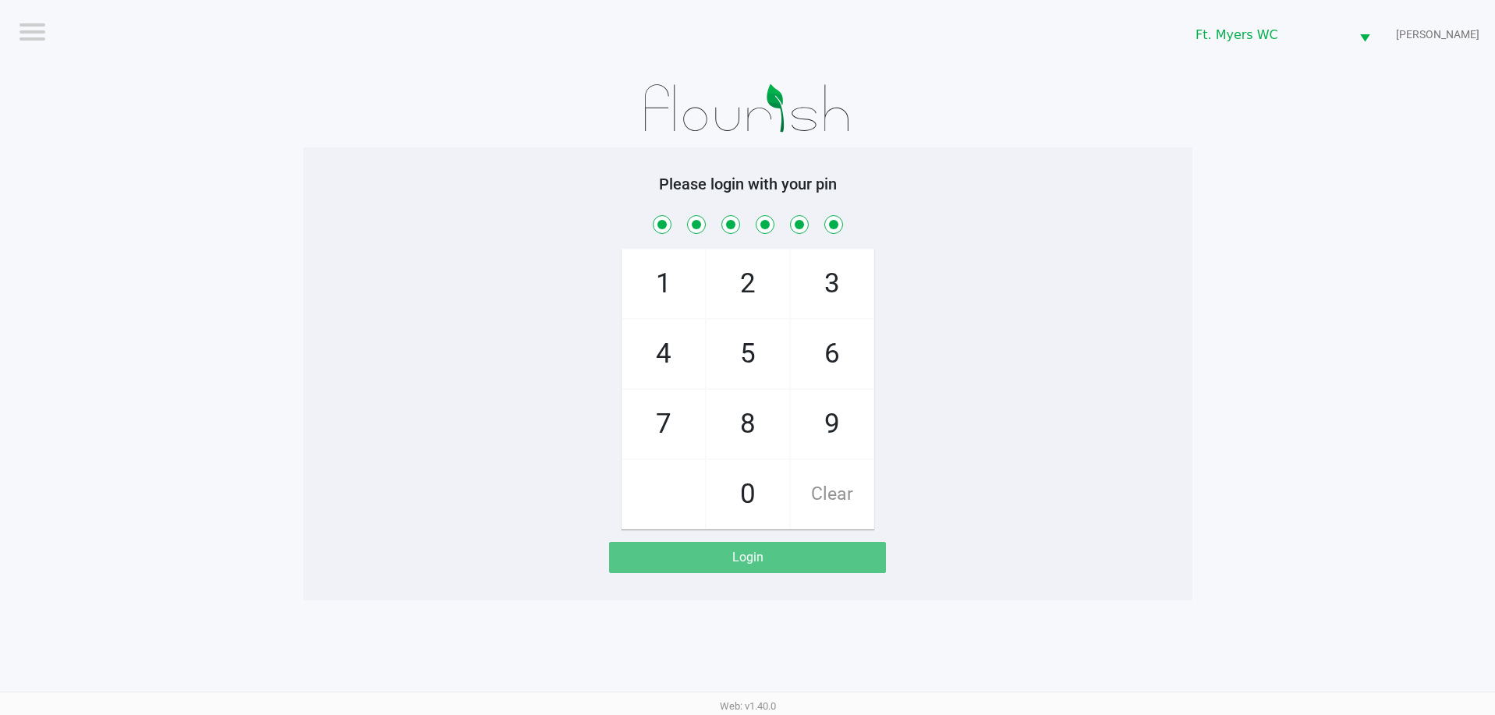
checkbox input "true"
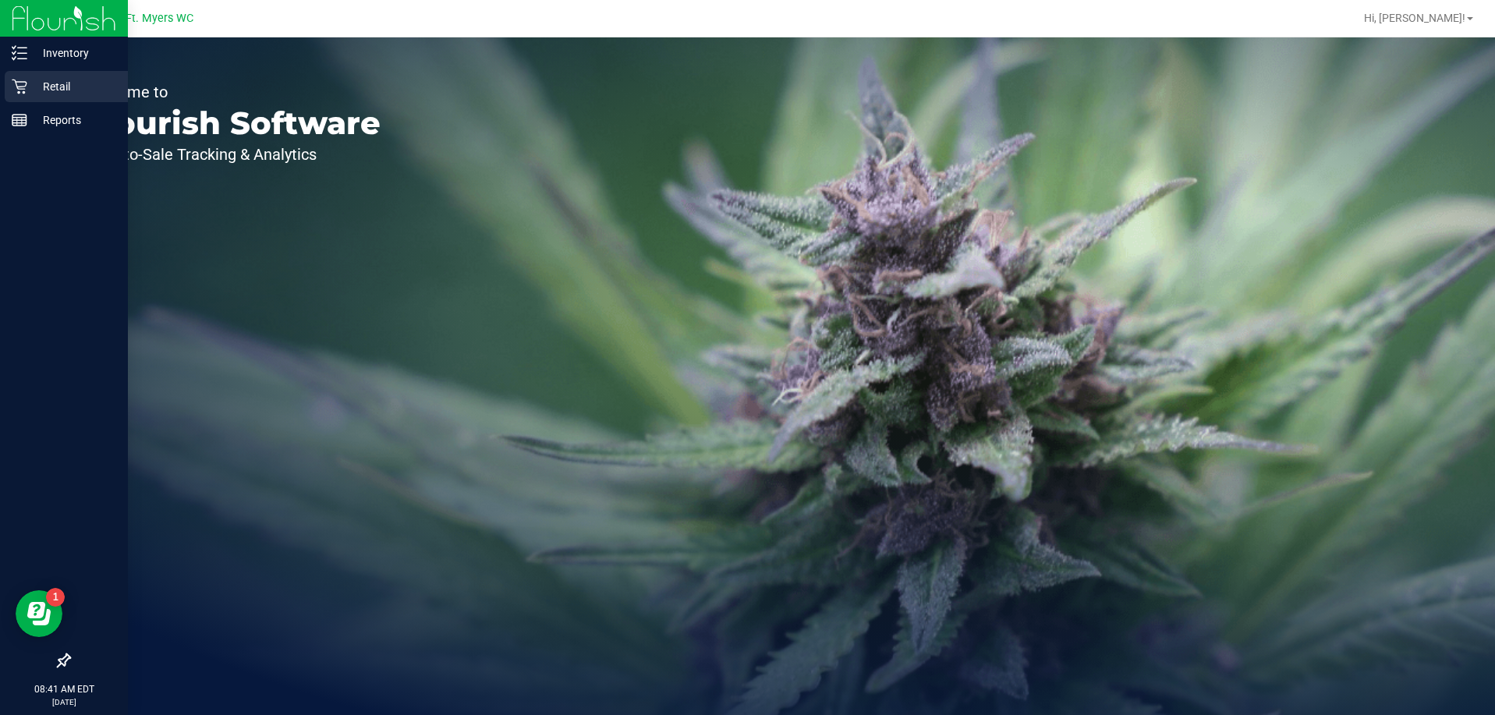
click at [44, 80] on p "Retail" at bounding box center [74, 86] width 94 height 19
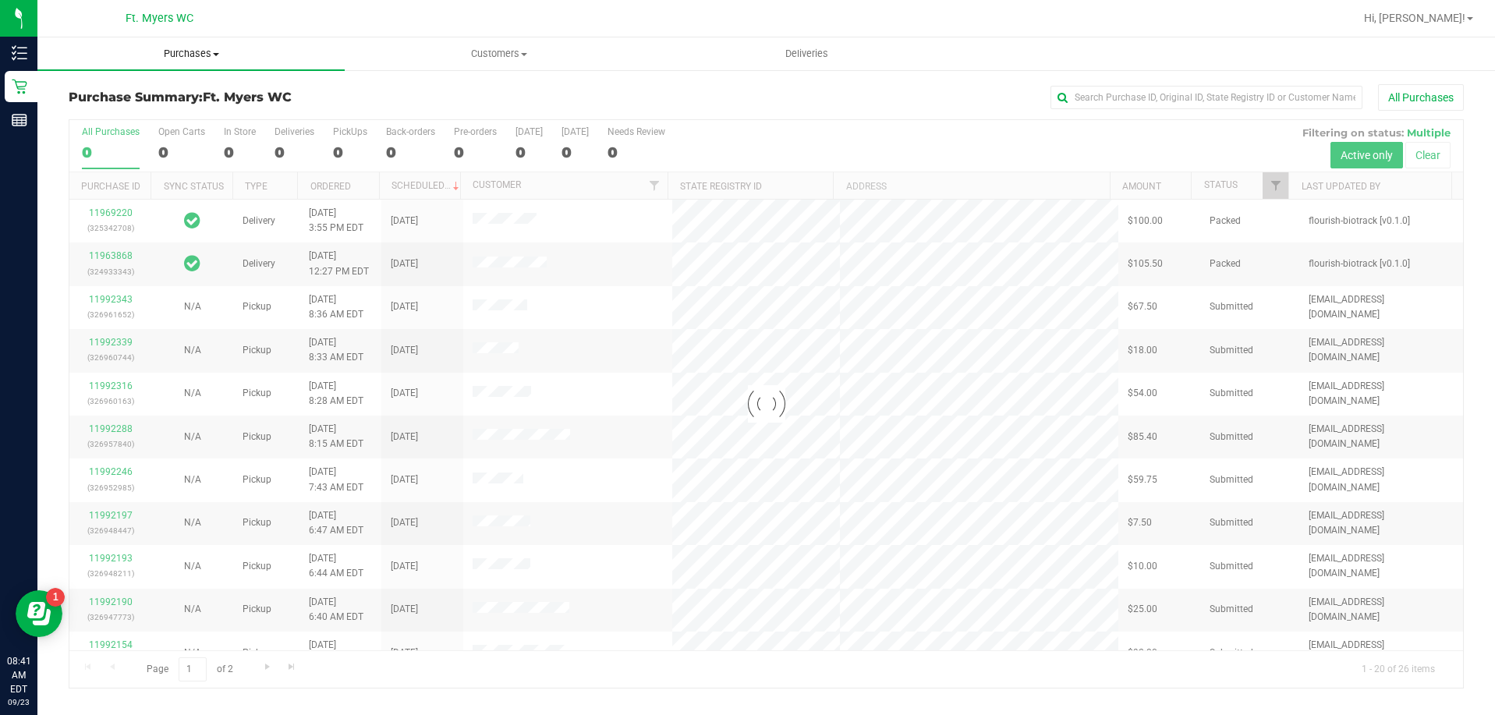
click at [187, 54] on span "Purchases" at bounding box center [190, 54] width 307 height 14
click at [103, 112] on span "Fulfillment" at bounding box center [85, 112] width 97 height 13
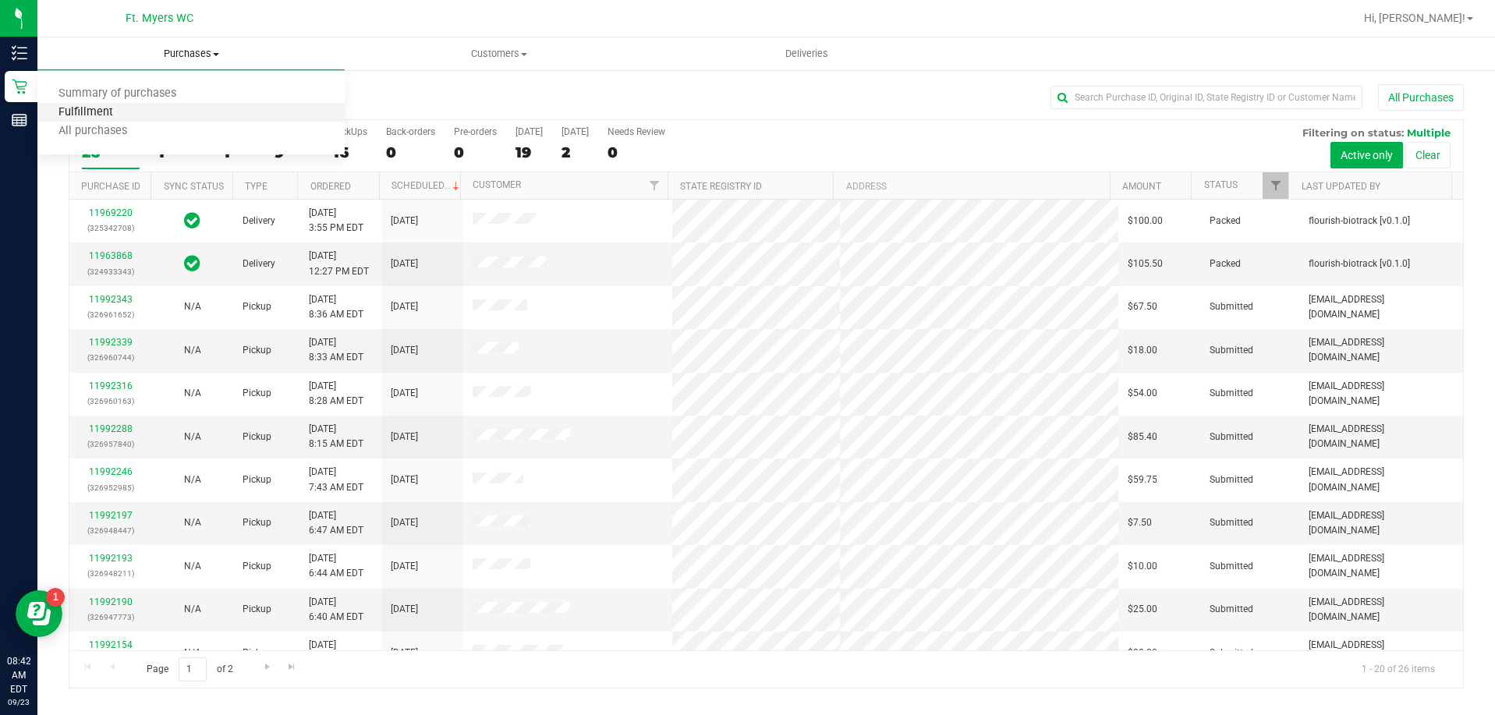
click at [101, 112] on span "Fulfillment" at bounding box center [85, 112] width 97 height 13
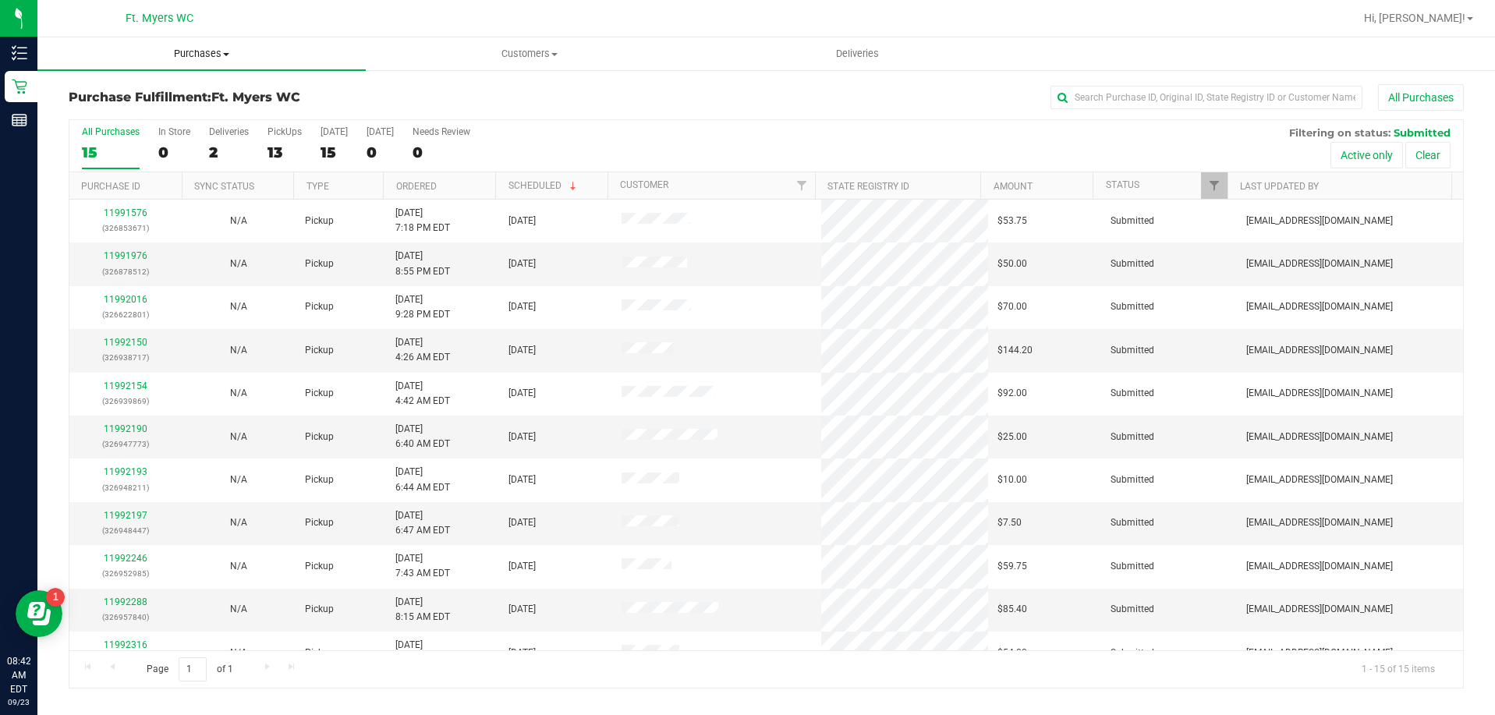
click at [199, 48] on span "Purchases" at bounding box center [201, 54] width 328 height 14
click at [101, 111] on span "Fulfillment" at bounding box center [85, 112] width 97 height 13
click at [132, 255] on link "11991976" at bounding box center [126, 255] width 44 height 11
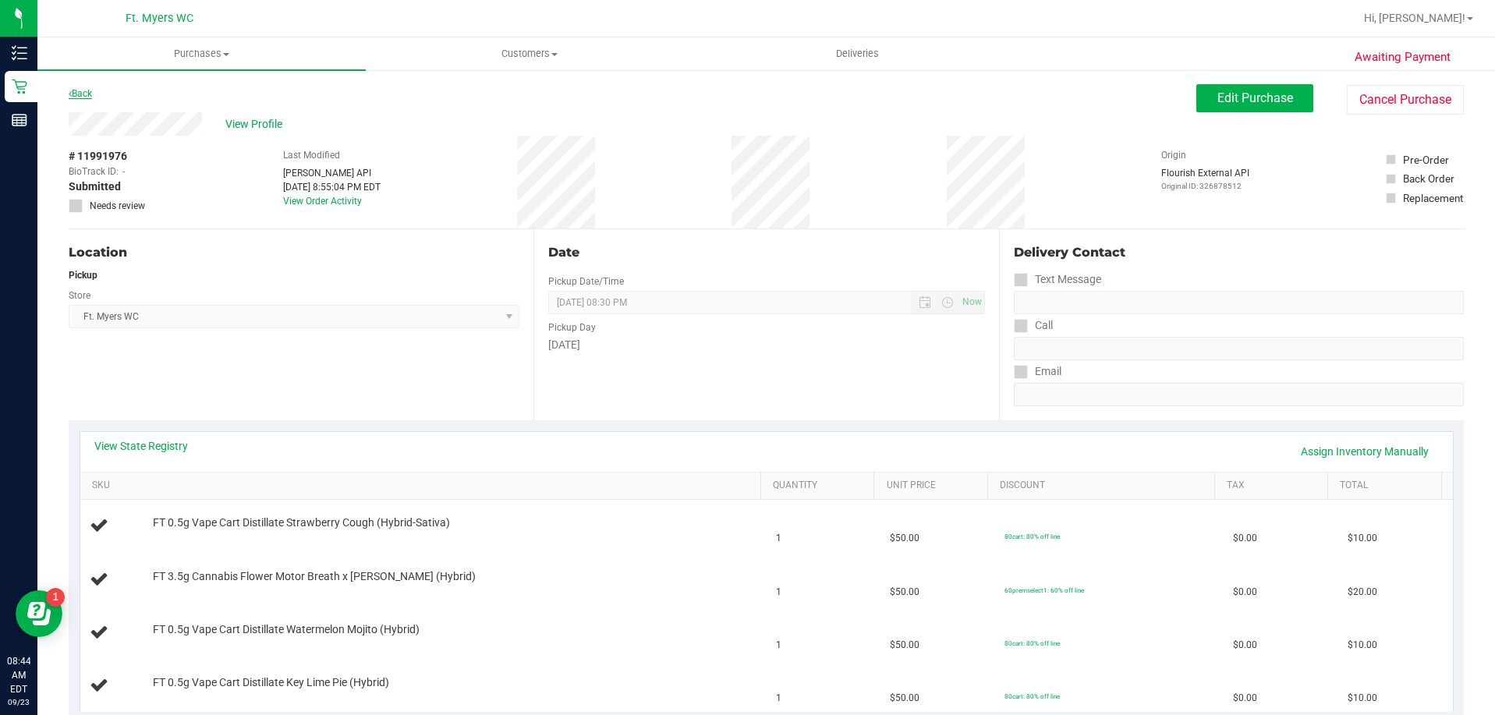
click at [81, 91] on link "Back" at bounding box center [80, 93] width 23 height 11
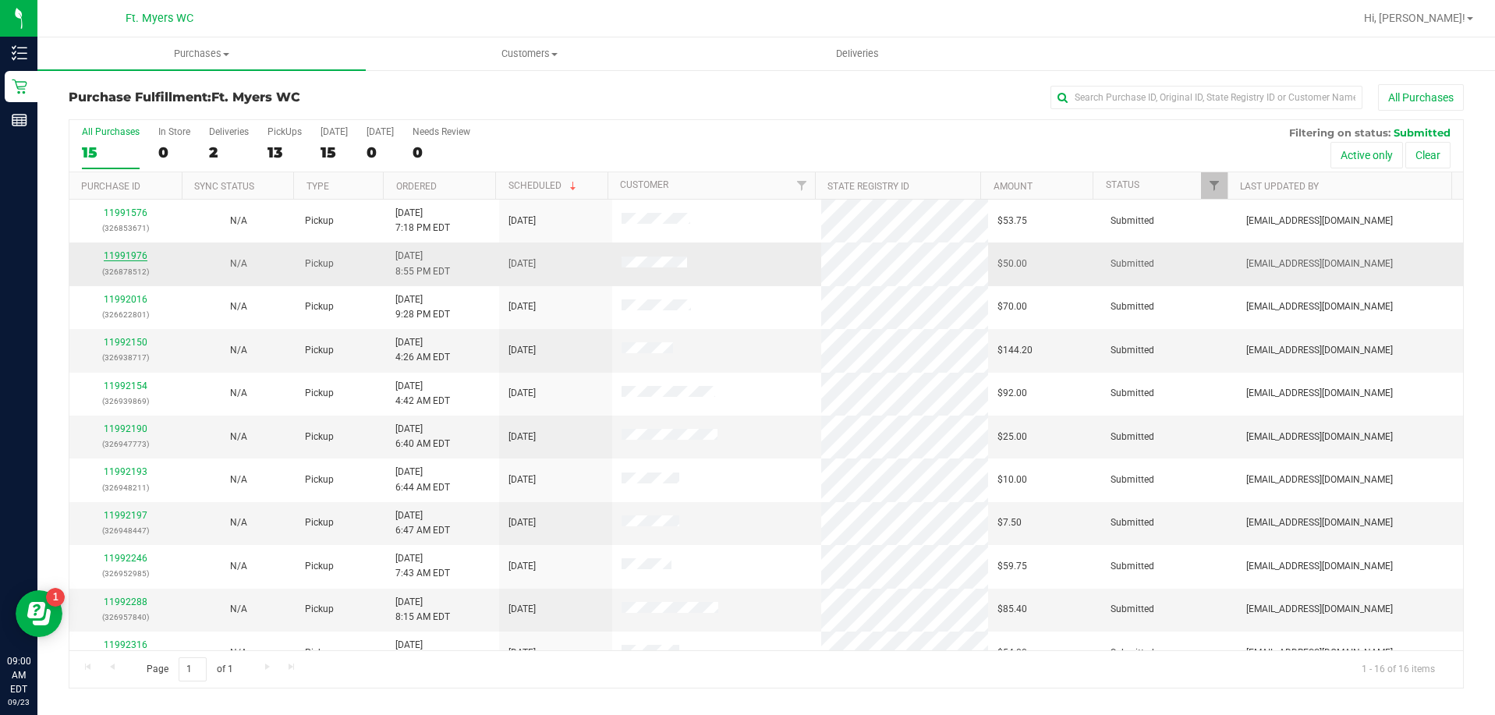
click at [133, 258] on link "11991976" at bounding box center [126, 255] width 44 height 11
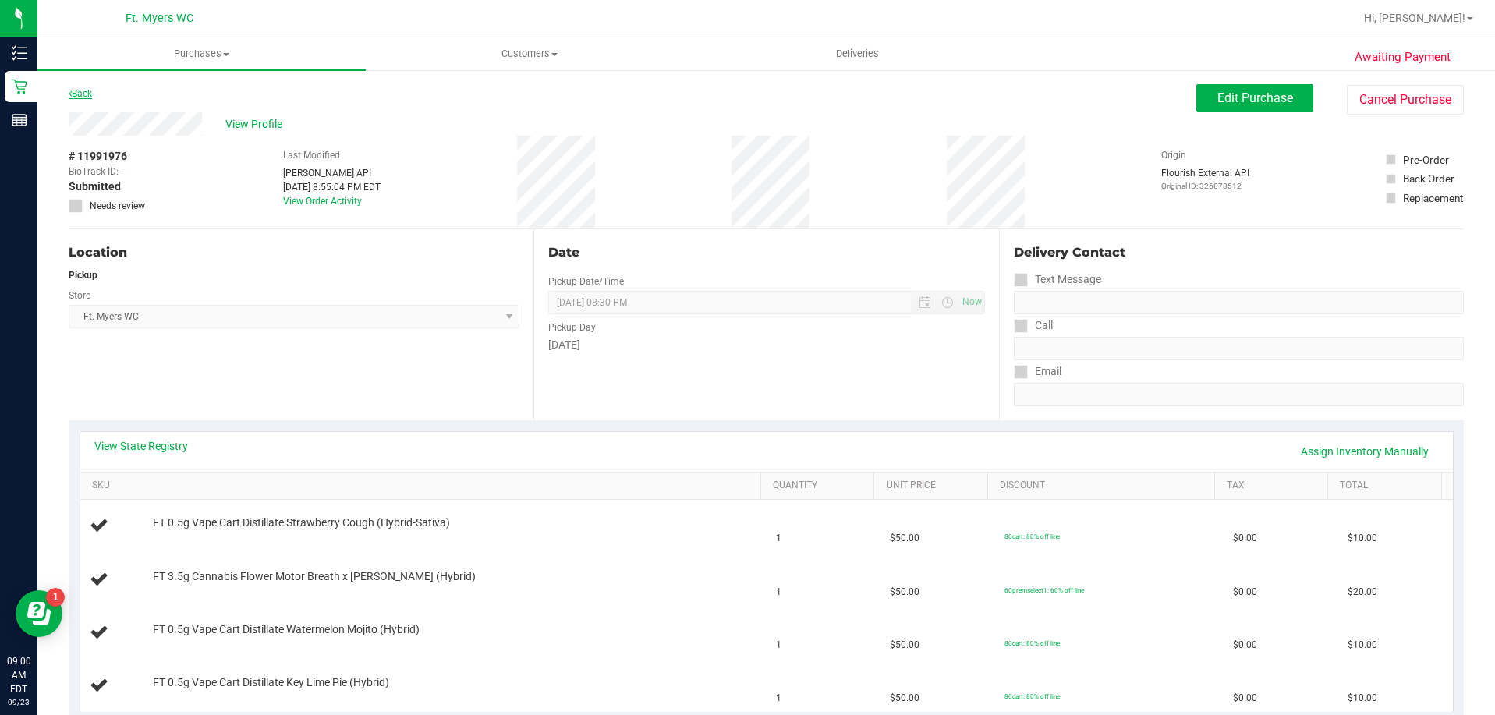
click at [83, 91] on link "Back" at bounding box center [80, 93] width 23 height 11
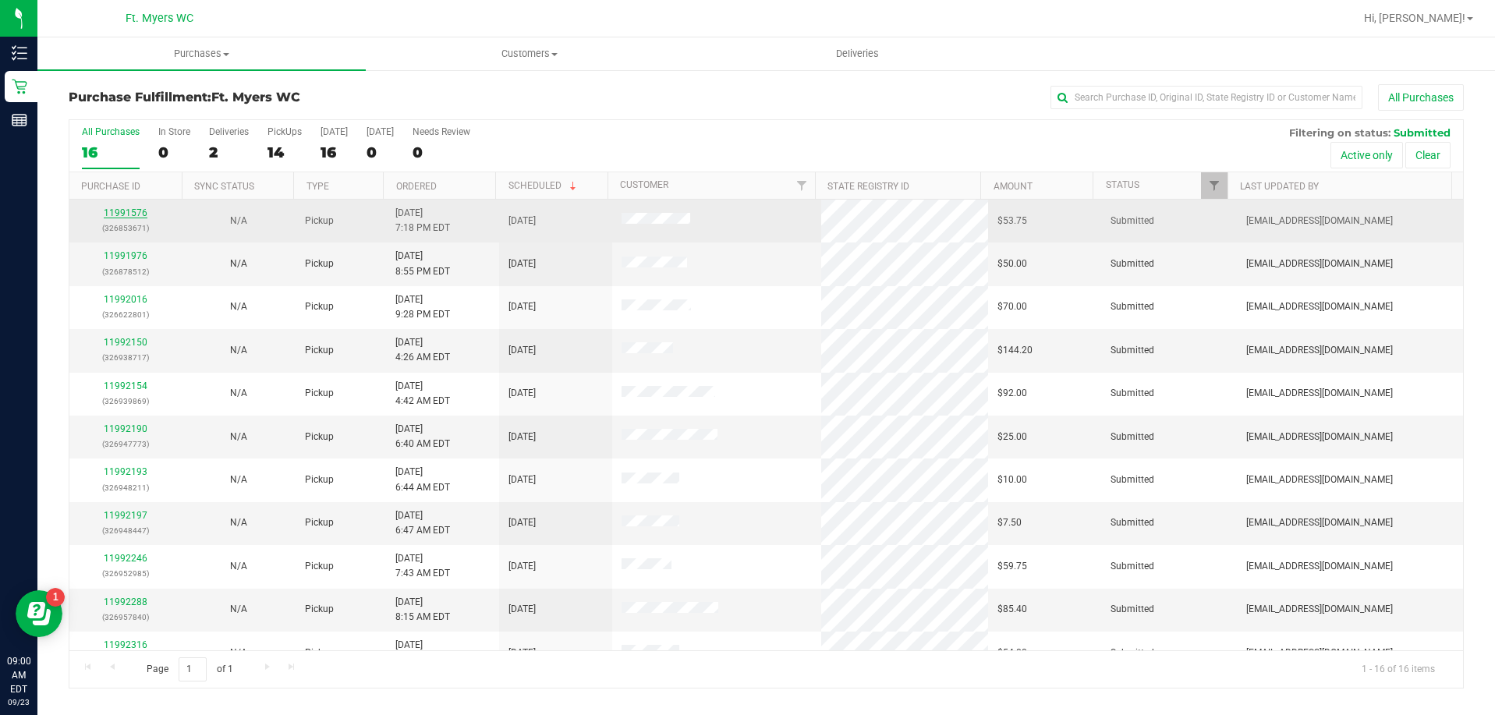
click at [123, 211] on link "11991576" at bounding box center [126, 212] width 44 height 11
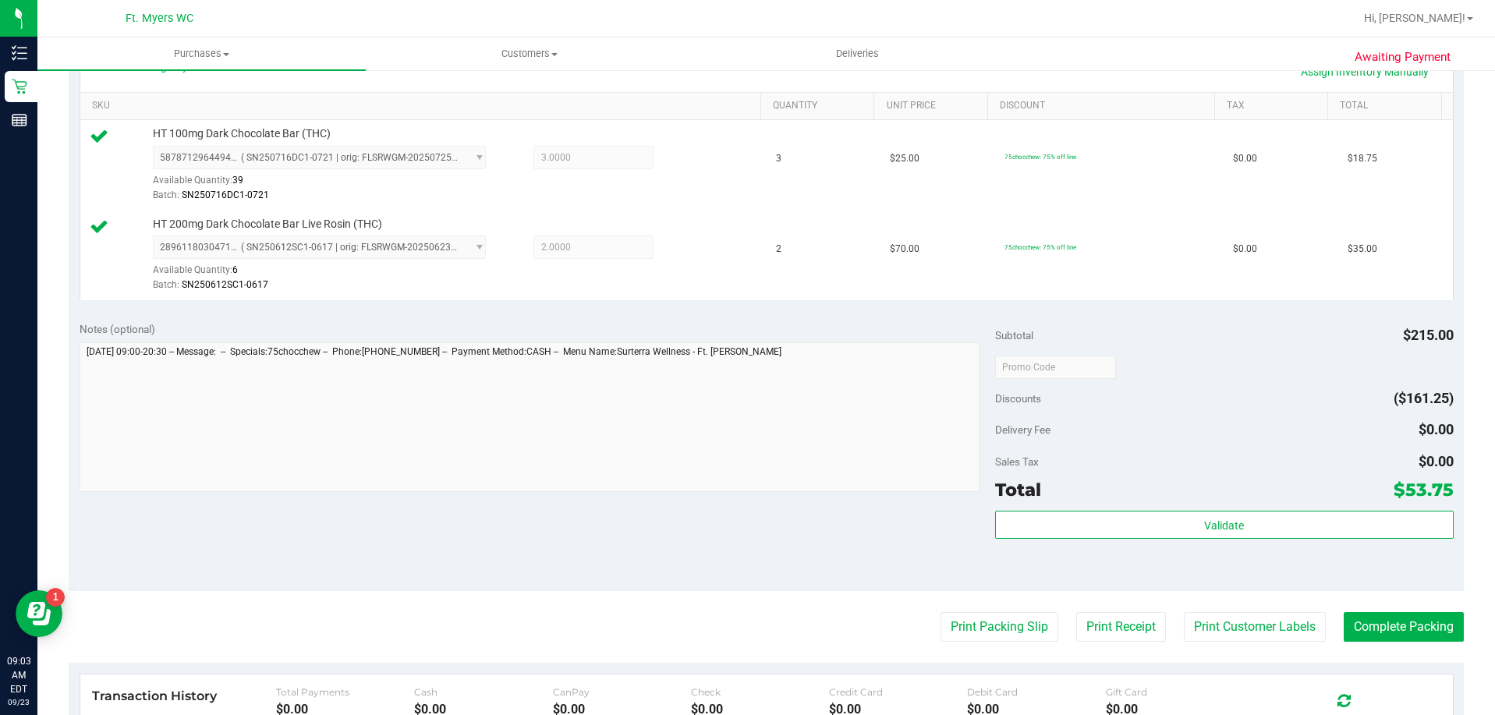
scroll to position [390, 0]
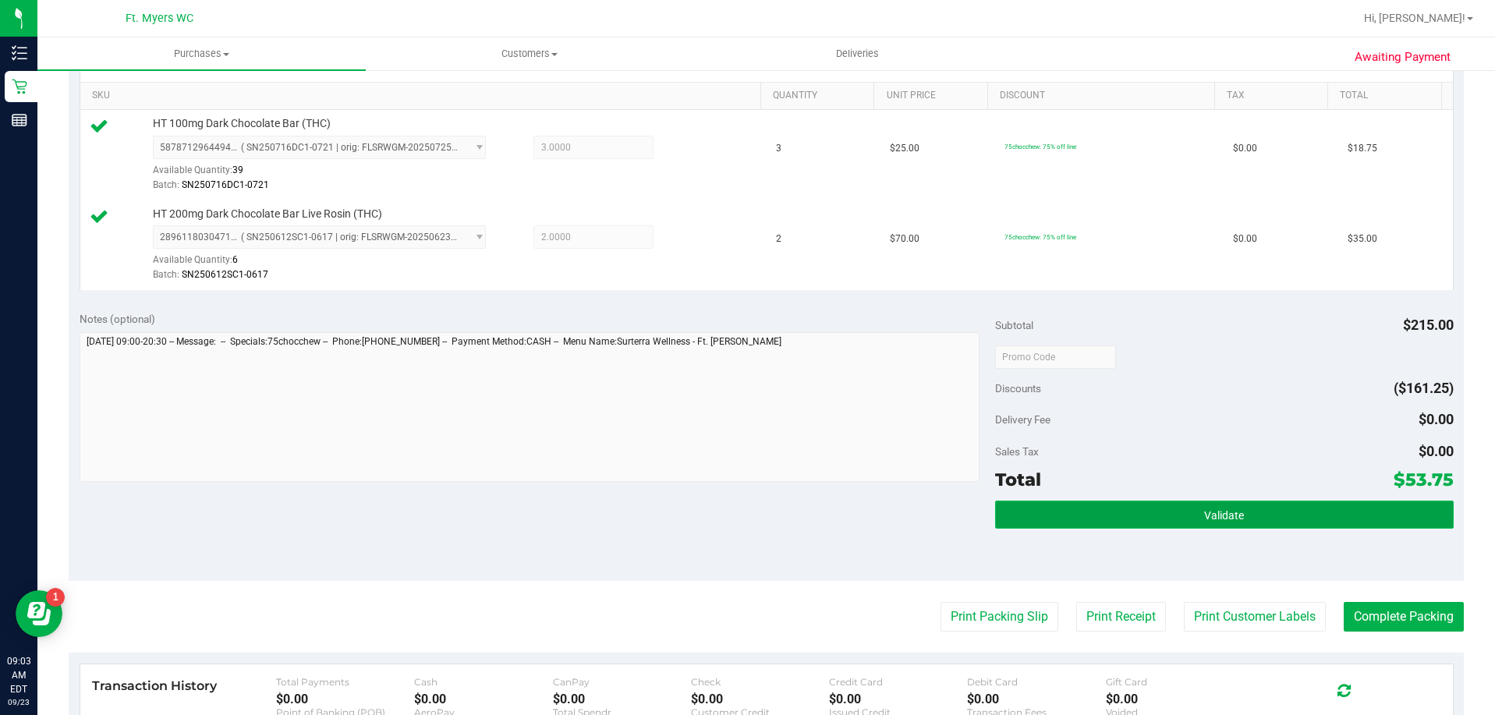
click at [1093, 512] on button "Validate" at bounding box center [1224, 515] width 458 height 28
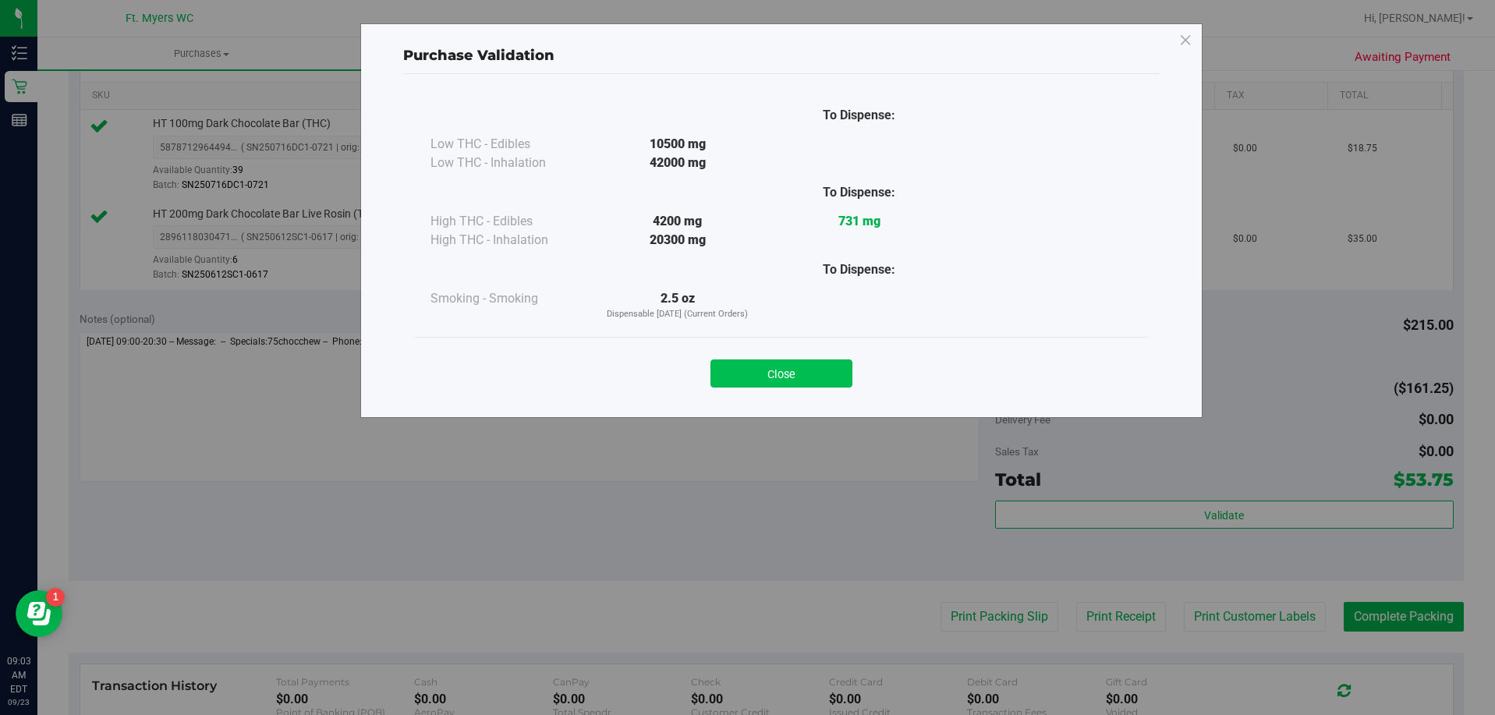
click at [781, 371] on button "Close" at bounding box center [782, 374] width 142 height 28
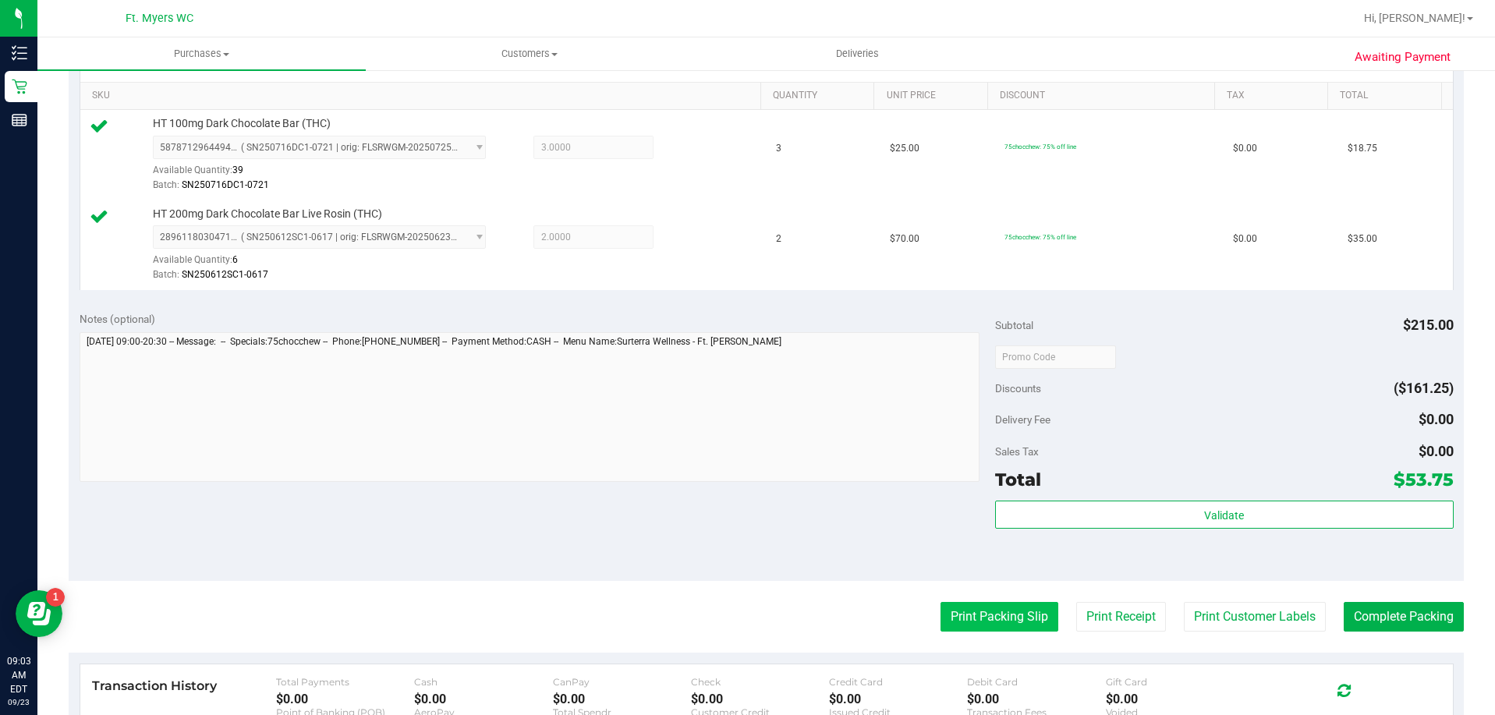
click at [985, 615] on button "Print Packing Slip" at bounding box center [1000, 617] width 118 height 30
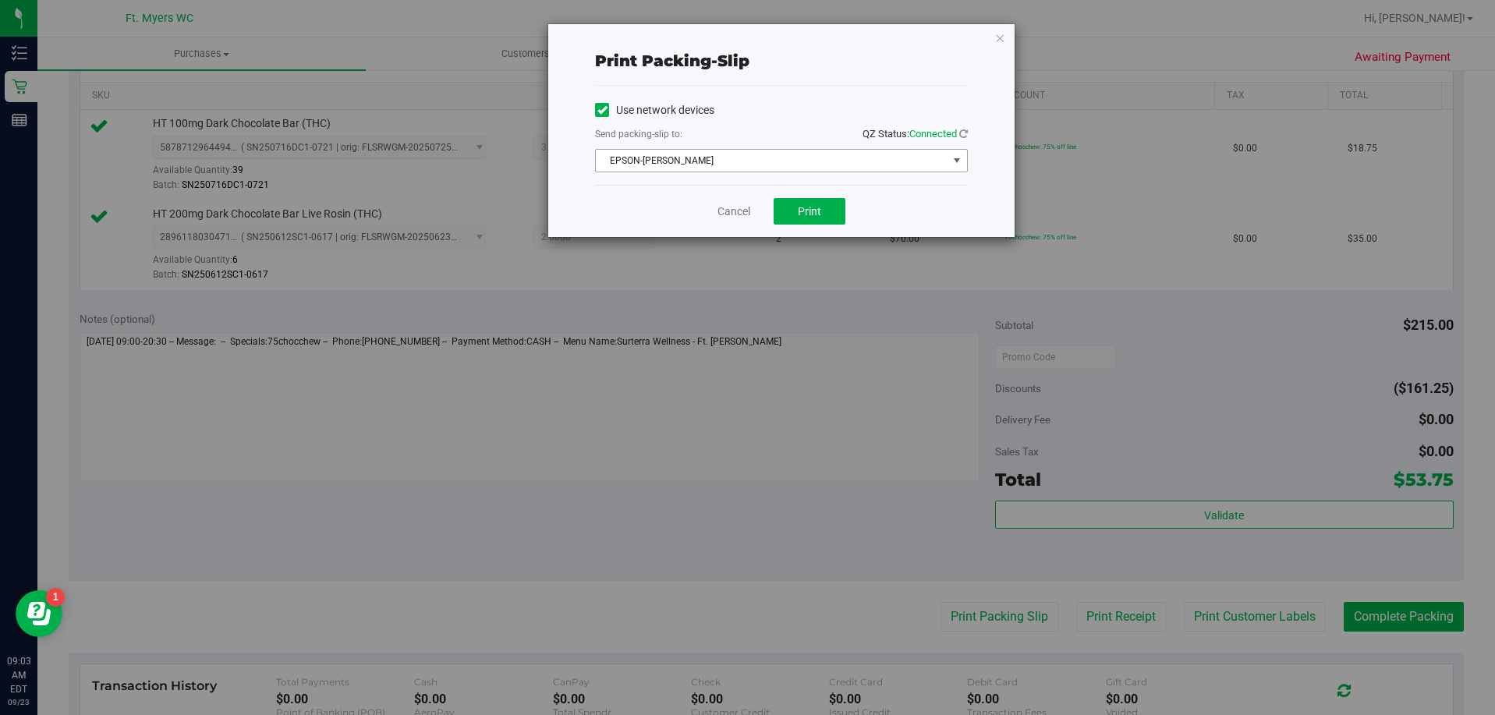
click at [717, 161] on span "EPSON-[PERSON_NAME]" at bounding box center [772, 161] width 352 height 22
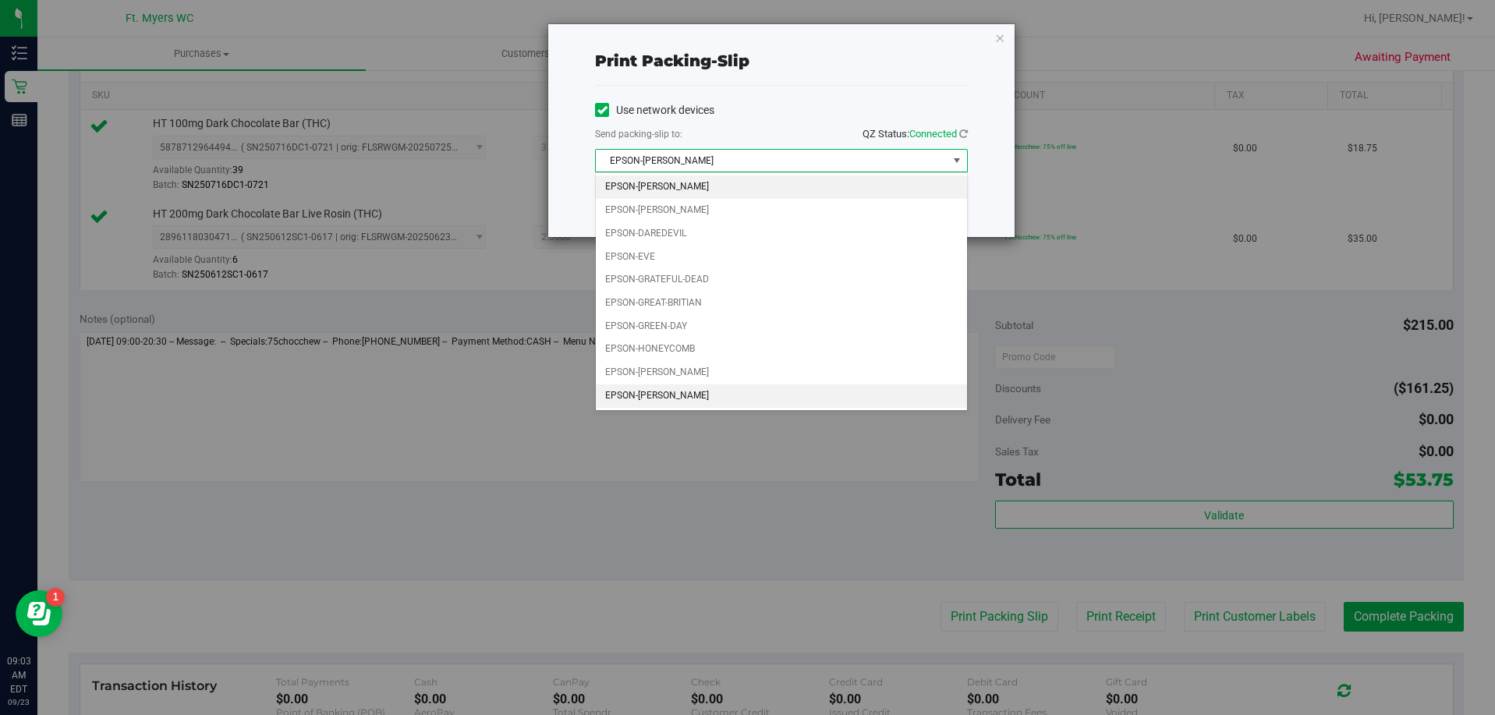
click at [679, 392] on li "EPSON-[PERSON_NAME]" at bounding box center [781, 396] width 371 height 23
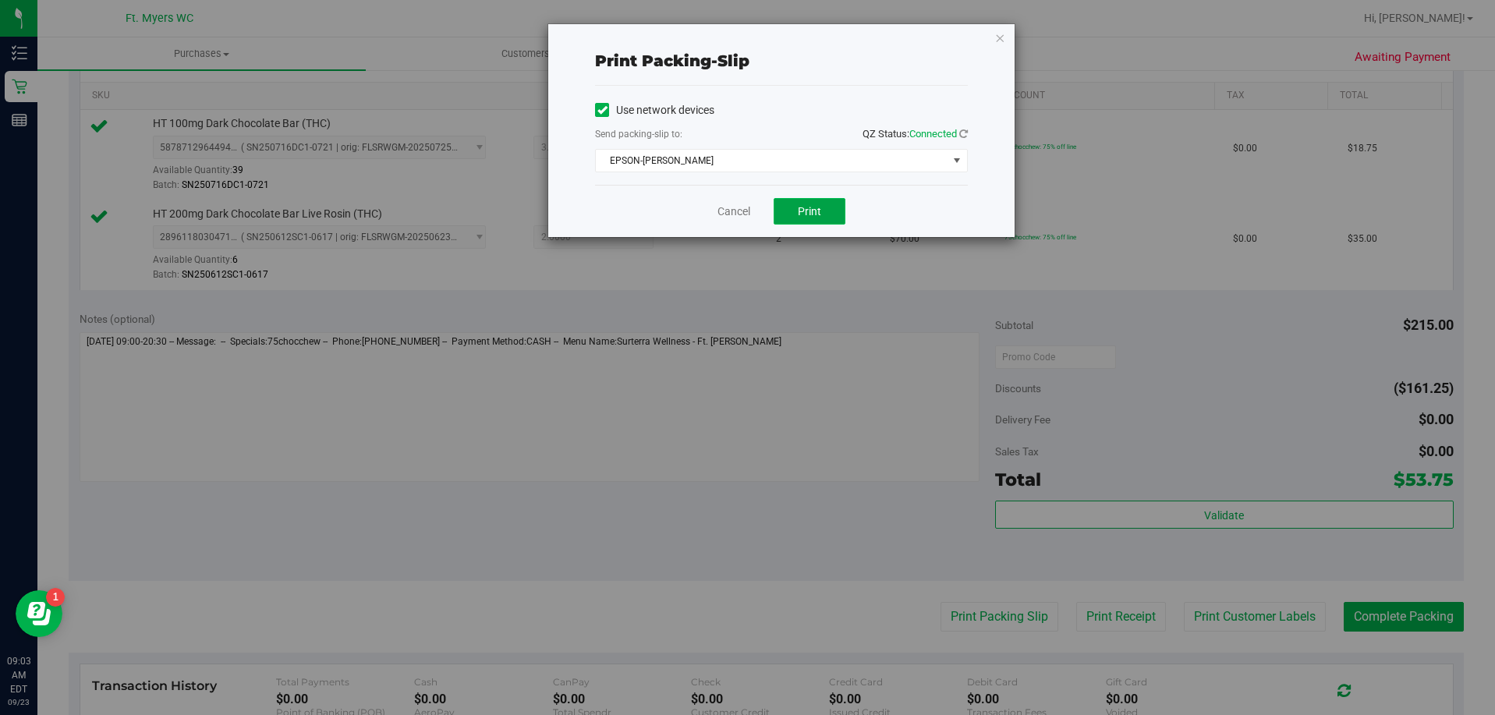
click at [813, 210] on span "Print" at bounding box center [809, 211] width 23 height 12
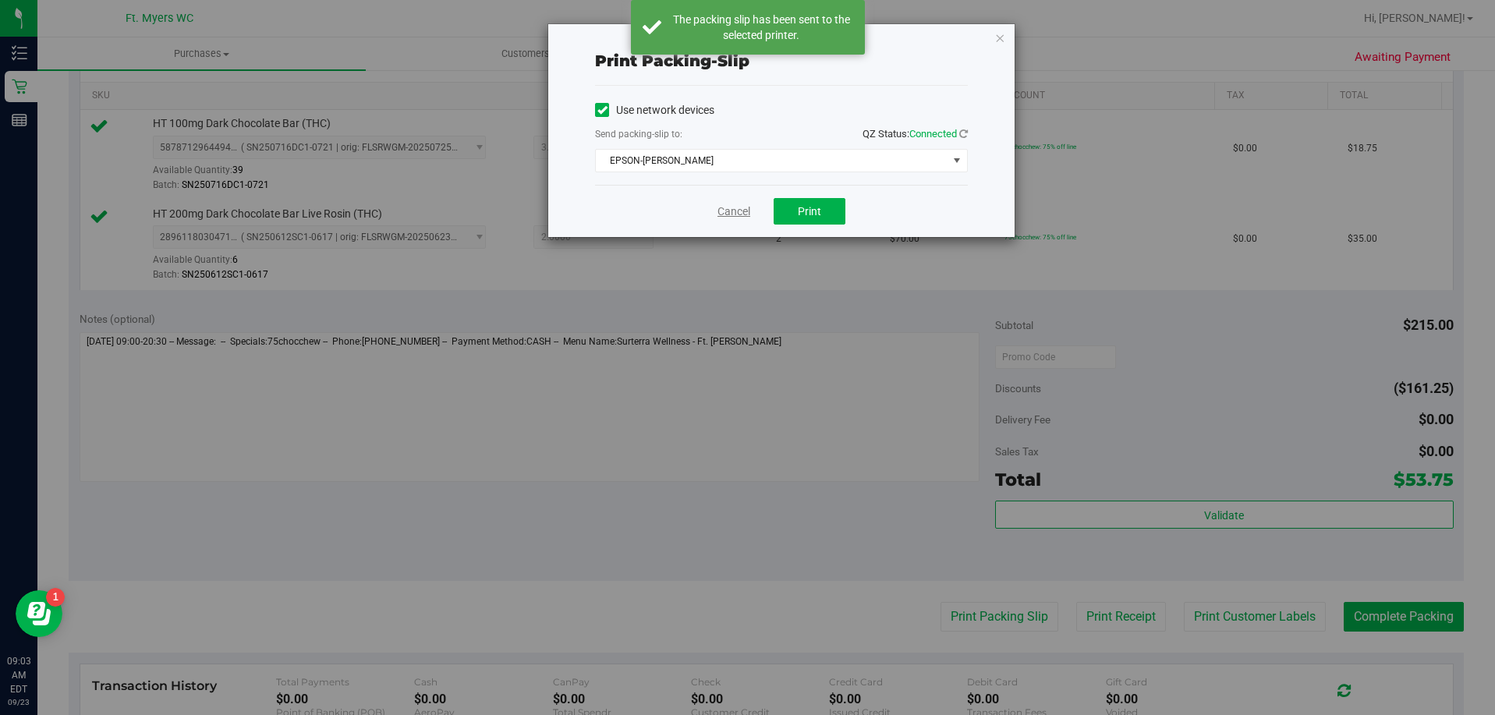
click at [735, 218] on link "Cancel" at bounding box center [734, 212] width 33 height 16
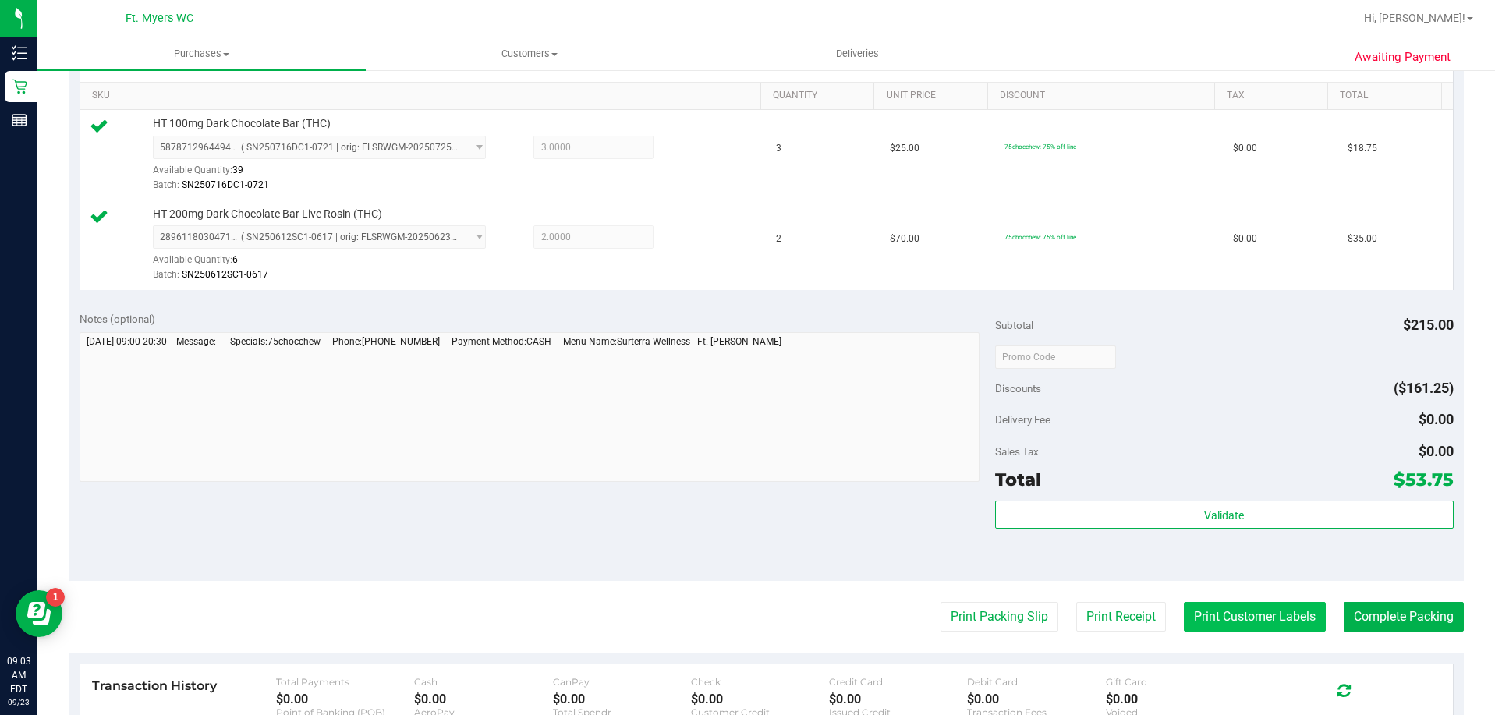
click at [1225, 628] on button "Print Customer Labels" at bounding box center [1255, 617] width 142 height 30
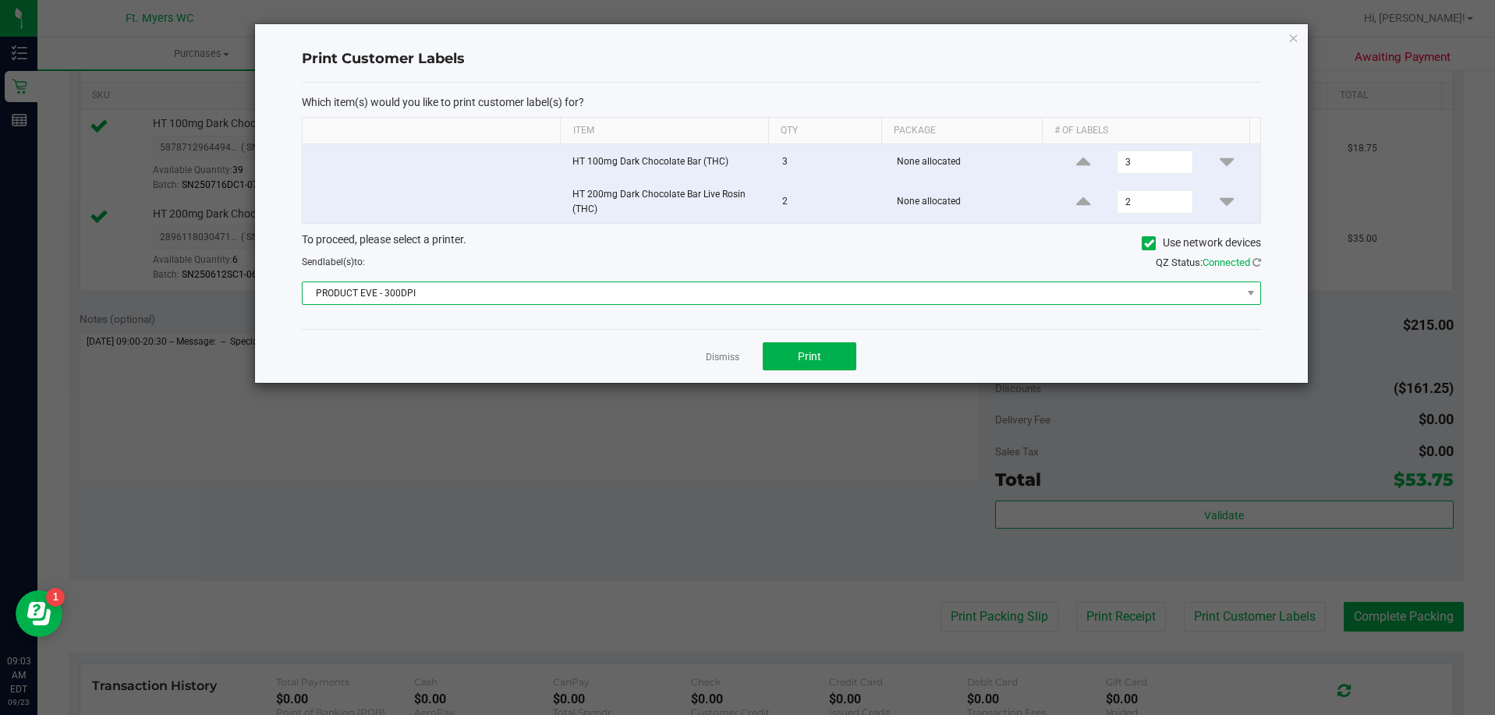
click at [601, 296] on span "PRODUCT EVE - 300DPI" at bounding box center [772, 293] width 938 height 22
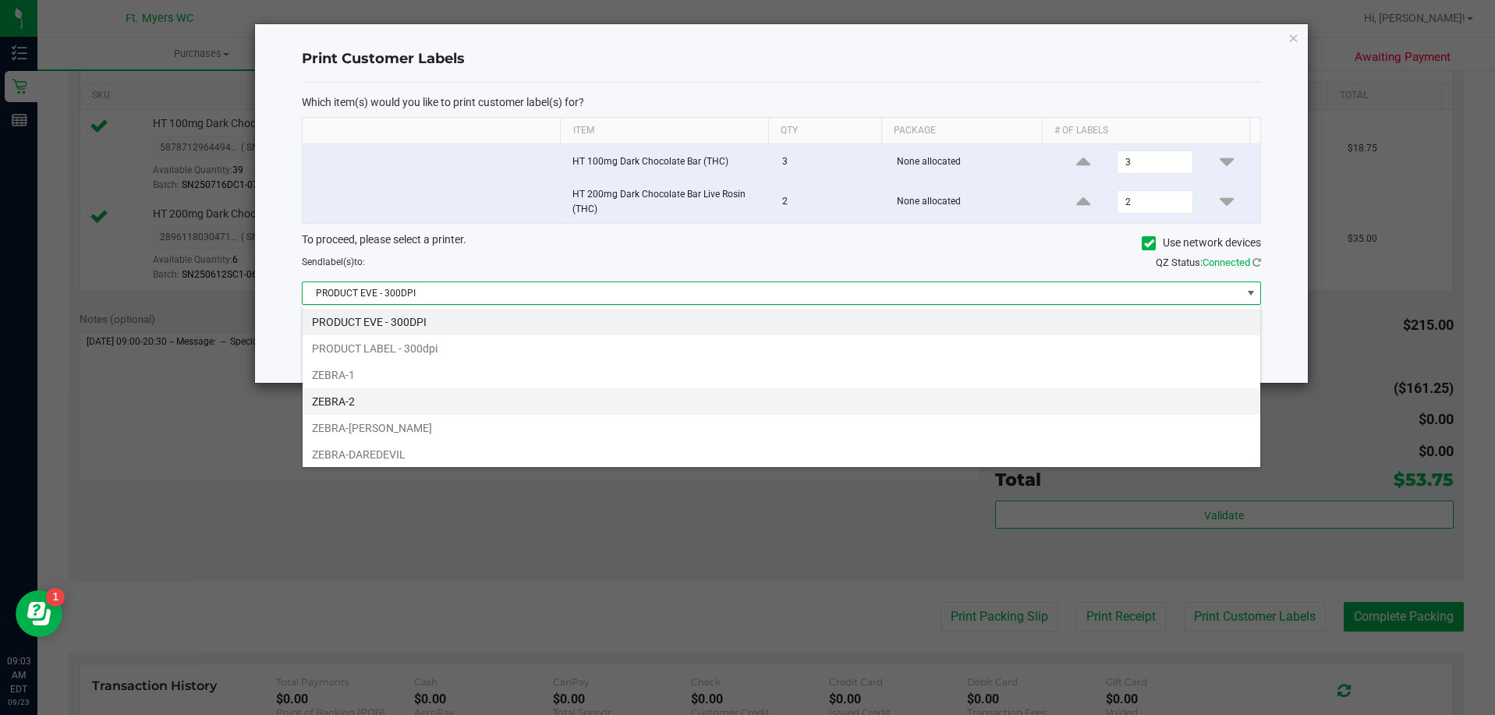
scroll to position [30, 0]
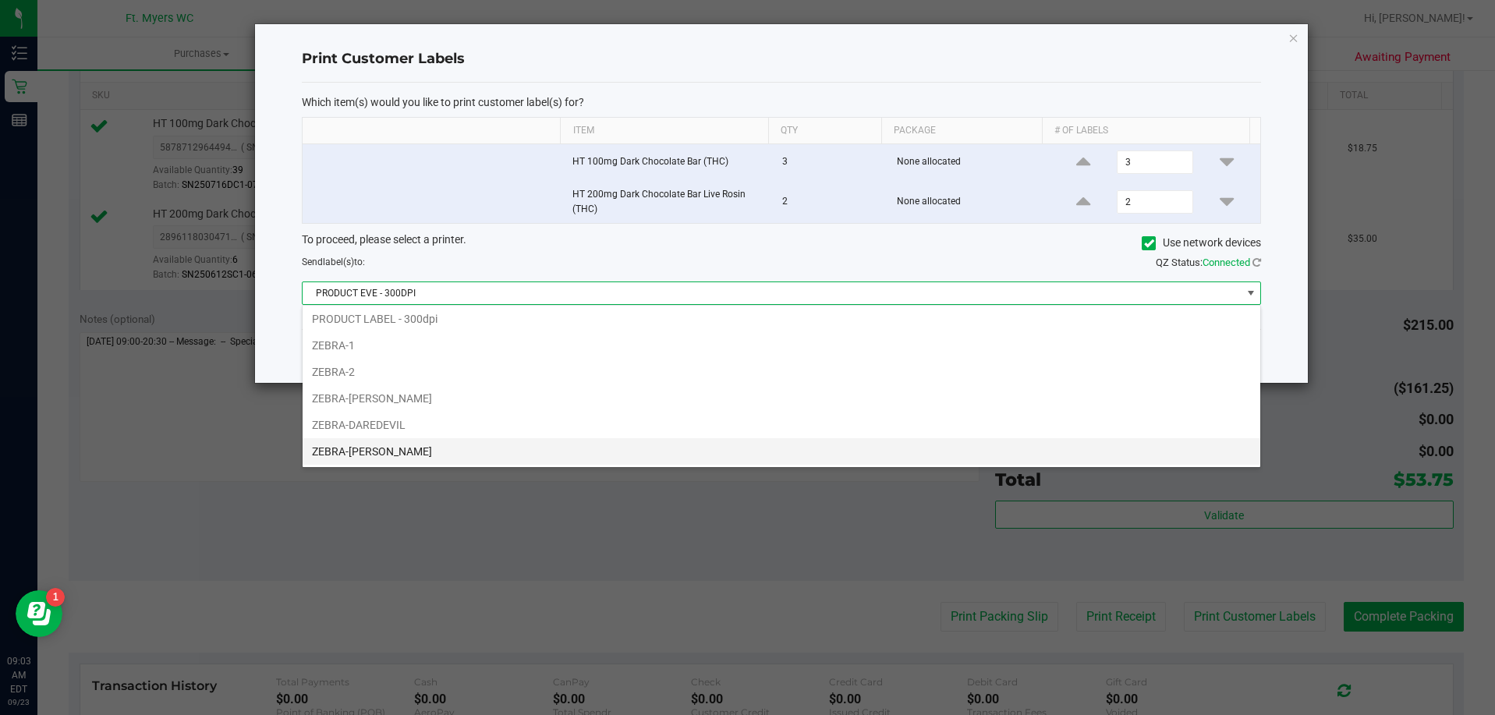
click at [538, 445] on li "ZEBRA-[PERSON_NAME]" at bounding box center [782, 451] width 958 height 27
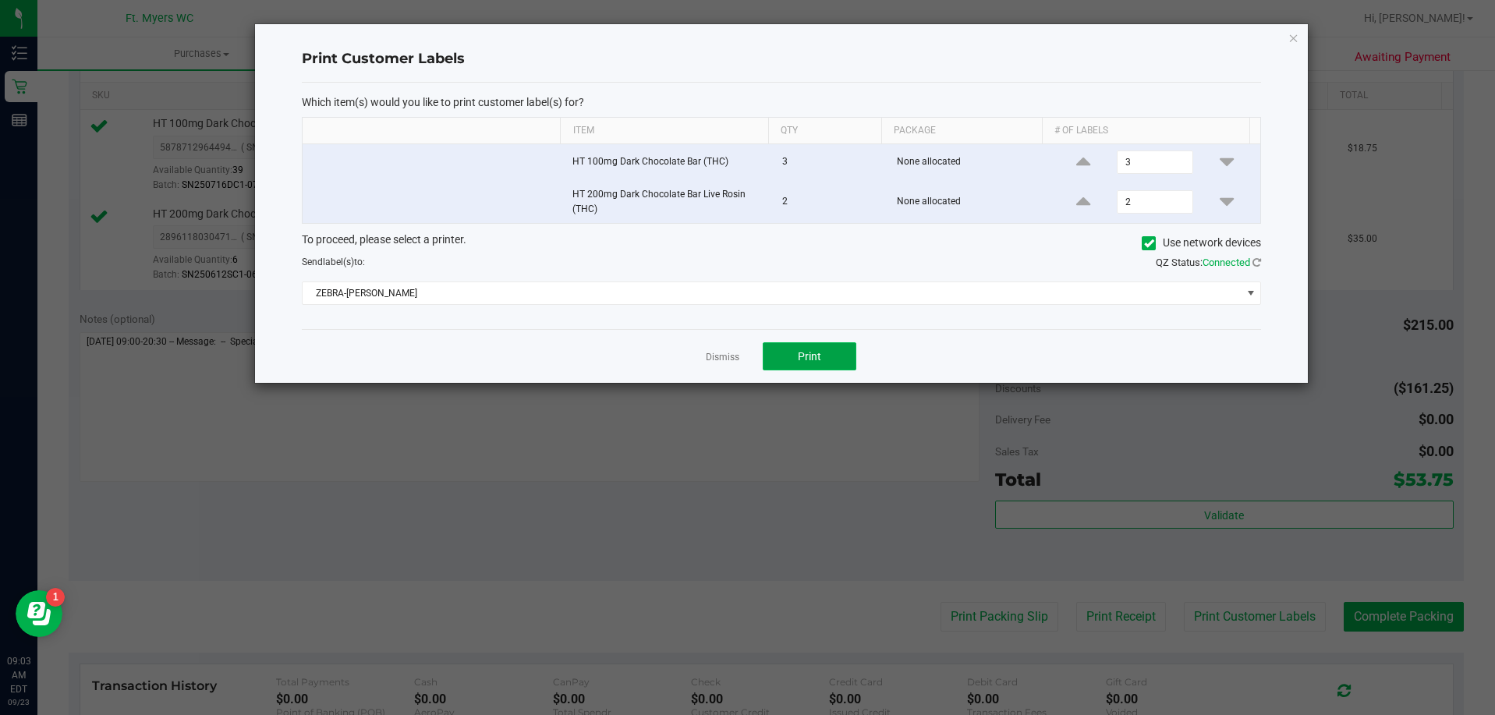
click at [814, 353] on span "Print" at bounding box center [809, 356] width 23 height 12
click at [711, 360] on link "Dismiss" at bounding box center [723, 357] width 34 height 13
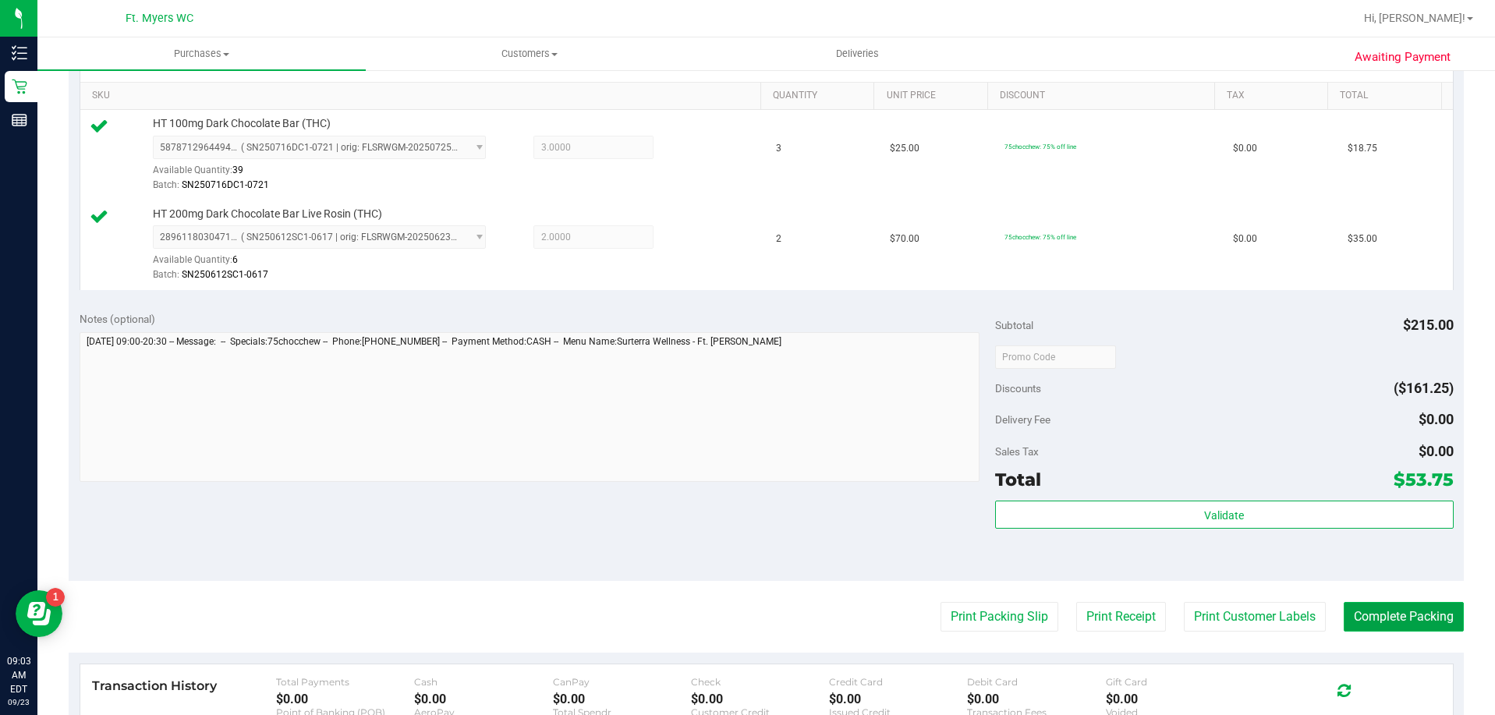
click at [1400, 620] on button "Complete Packing" at bounding box center [1404, 617] width 120 height 30
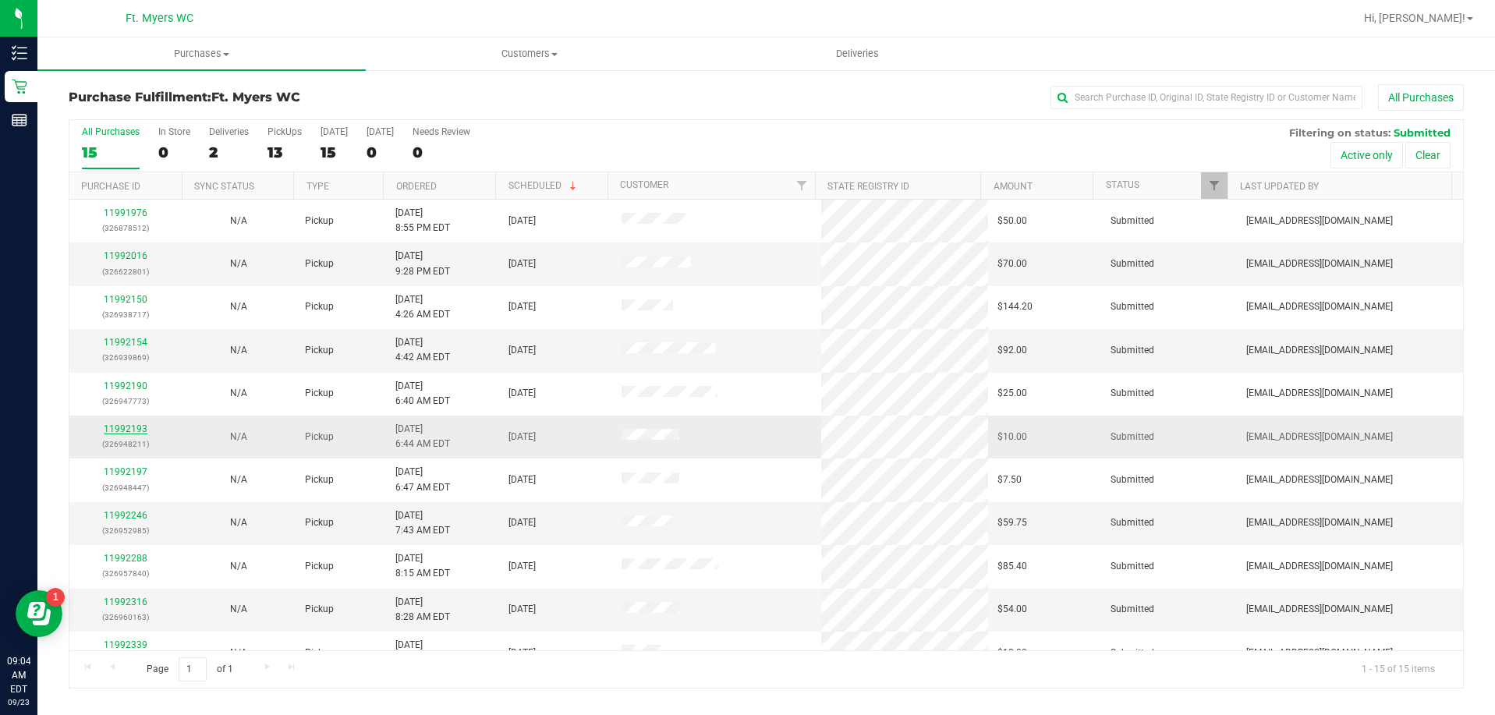
click at [138, 429] on link "11992193" at bounding box center [126, 429] width 44 height 11
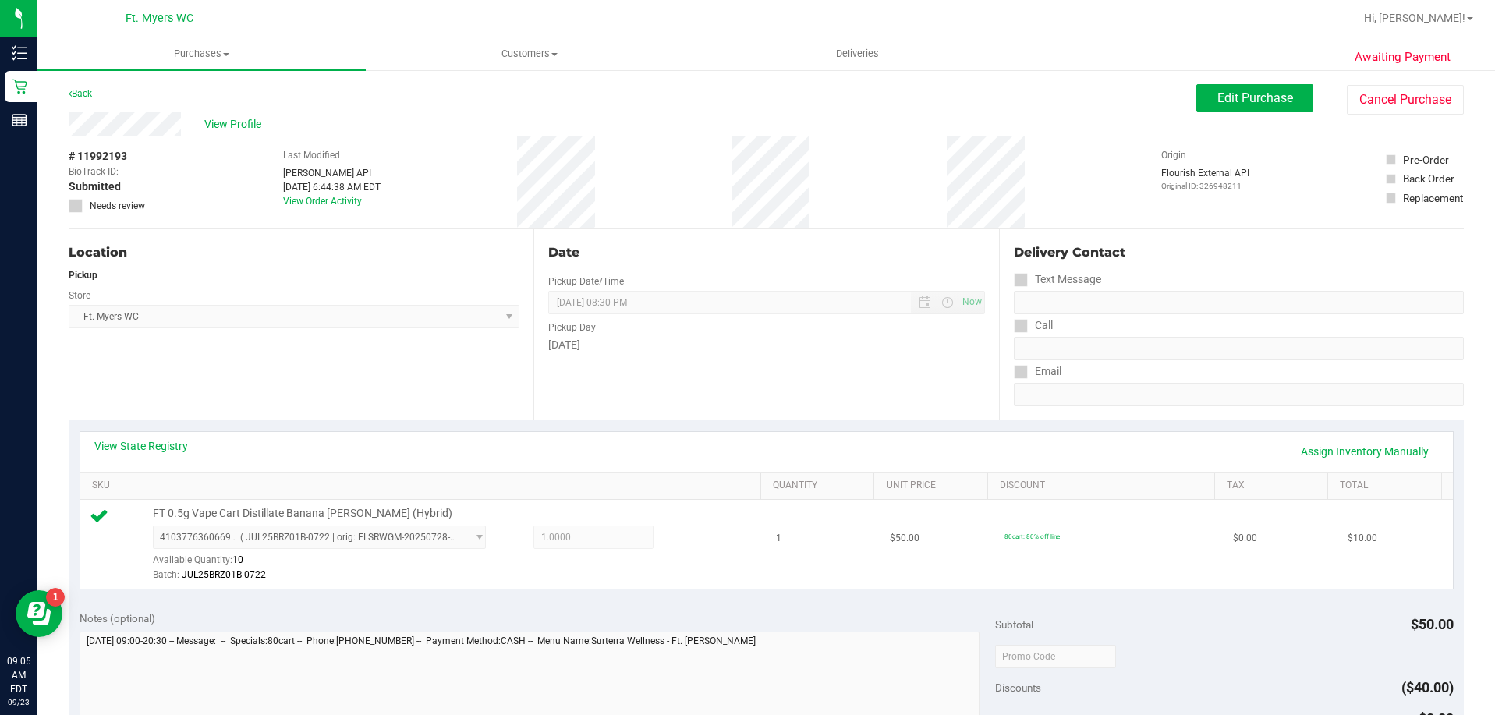
scroll to position [156, 0]
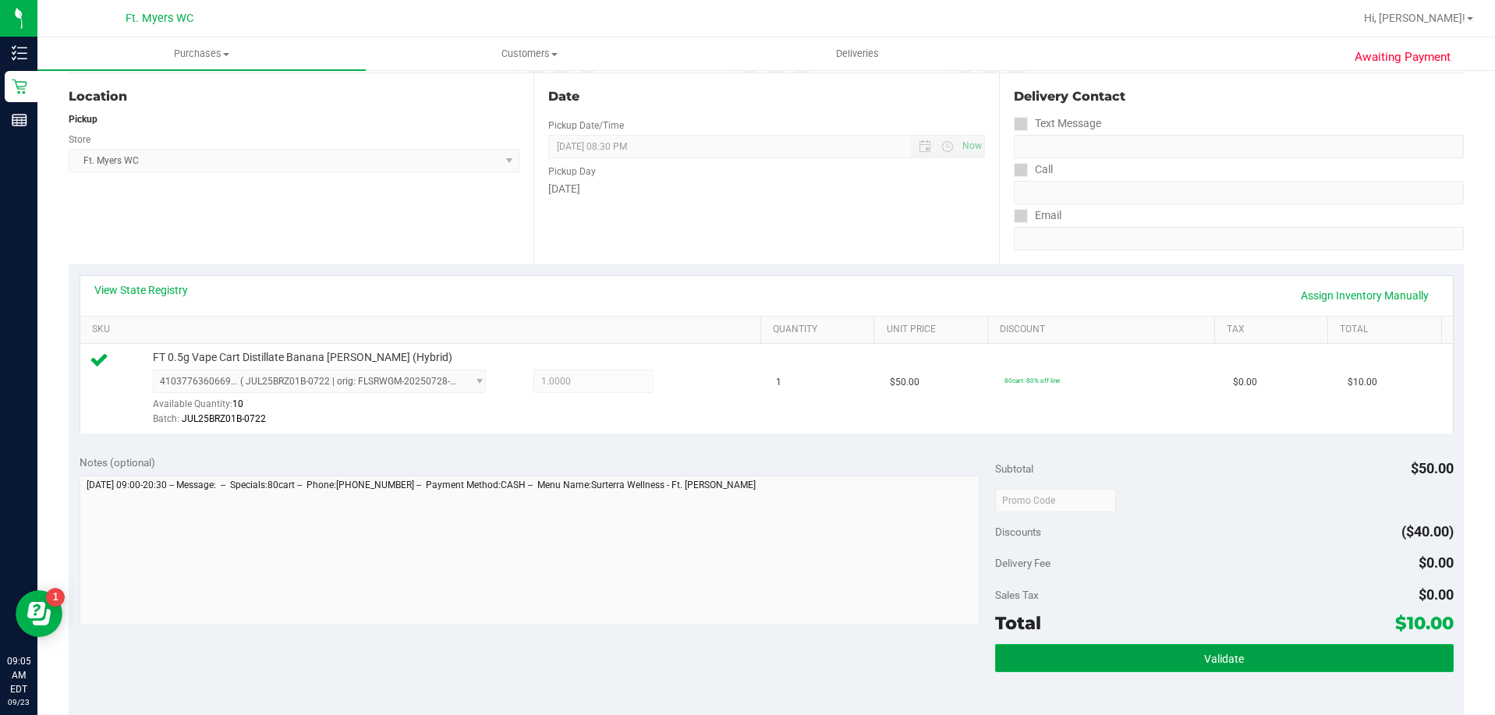
click at [1110, 649] on button "Validate" at bounding box center [1224, 658] width 458 height 28
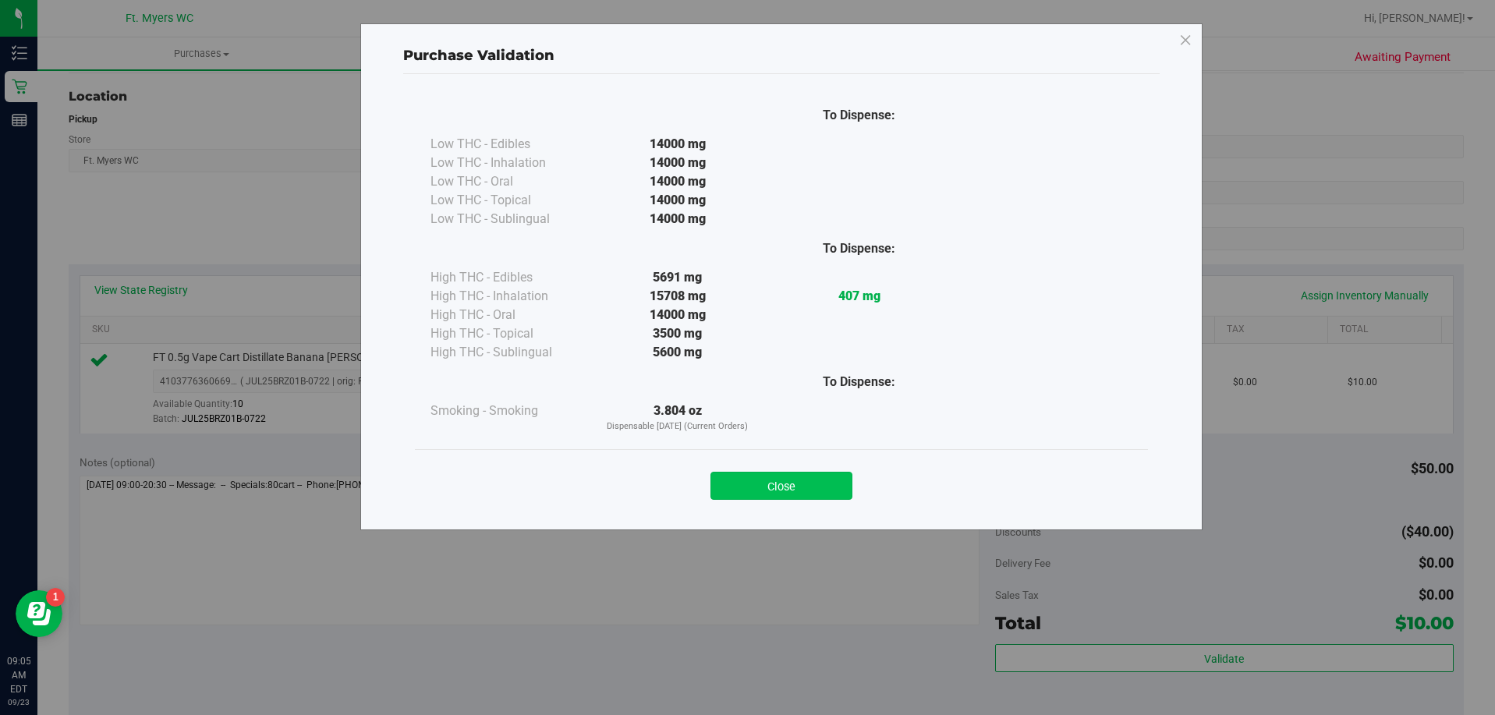
click at [803, 477] on button "Close" at bounding box center [782, 486] width 142 height 28
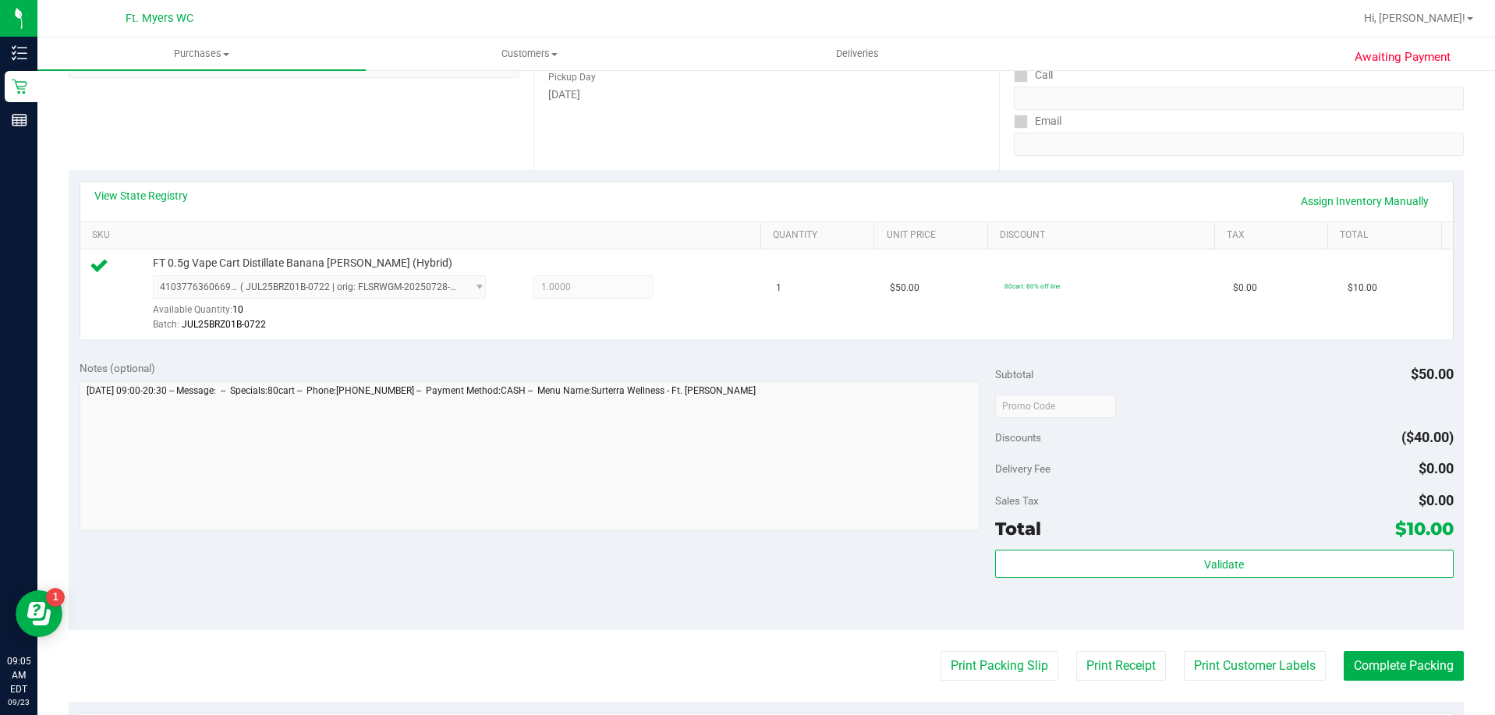
scroll to position [468, 0]
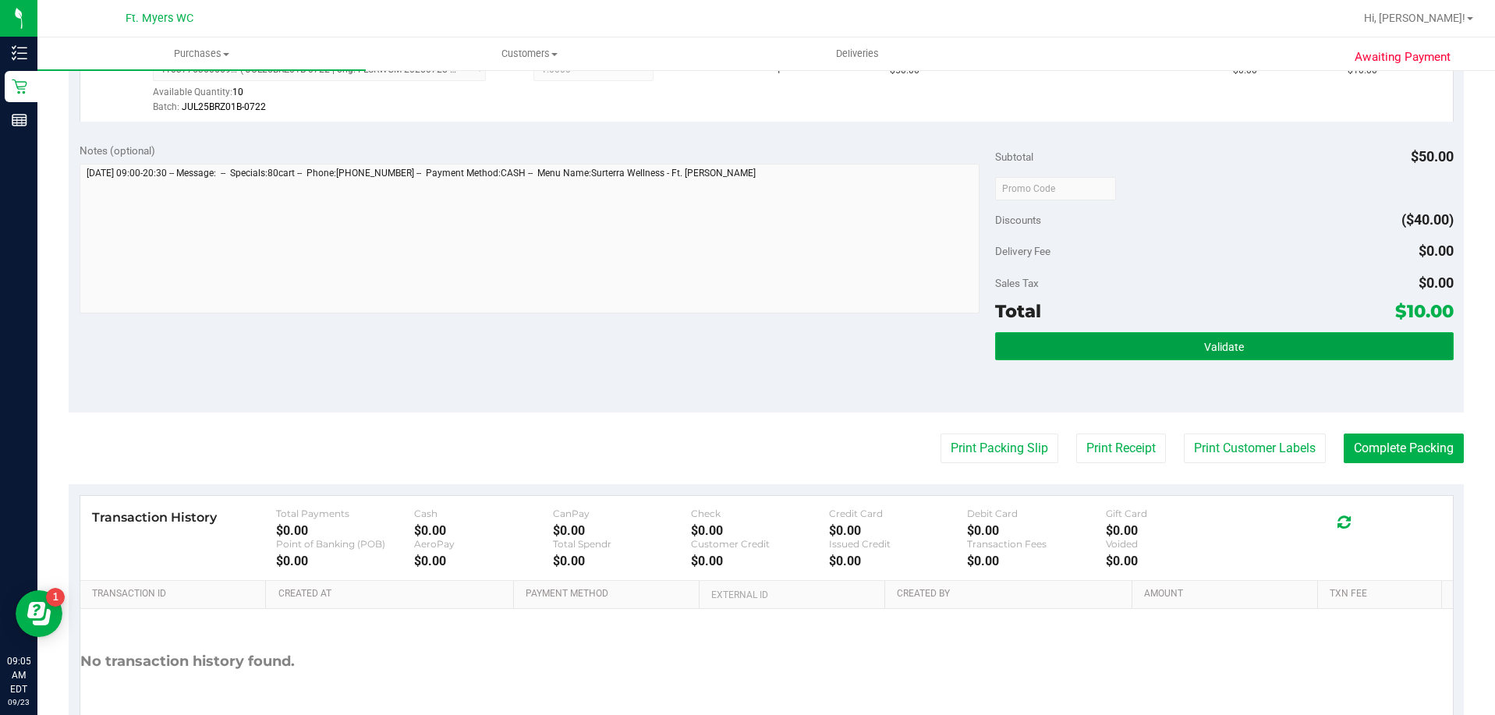
click at [1074, 356] on button "Validate" at bounding box center [1224, 346] width 458 height 28
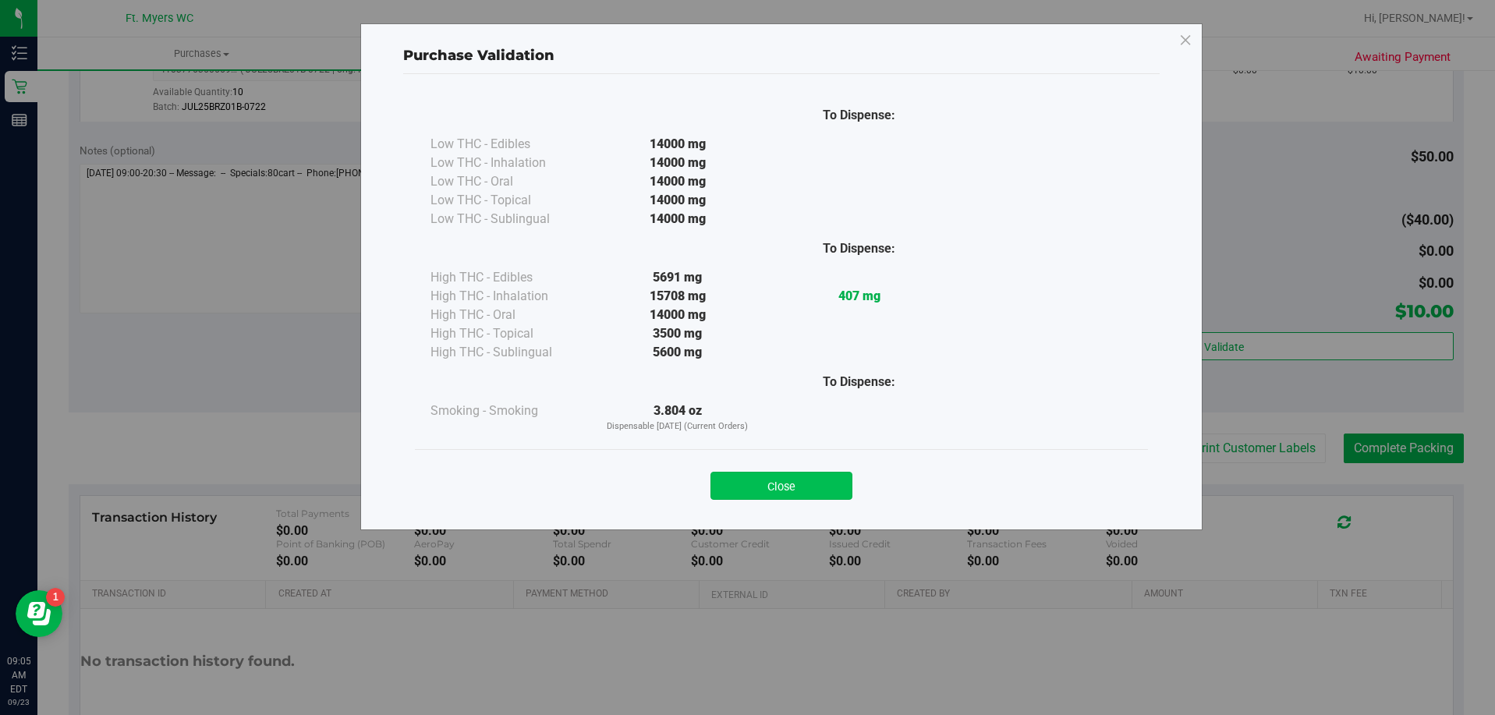
click at [783, 479] on button "Close" at bounding box center [782, 486] width 142 height 28
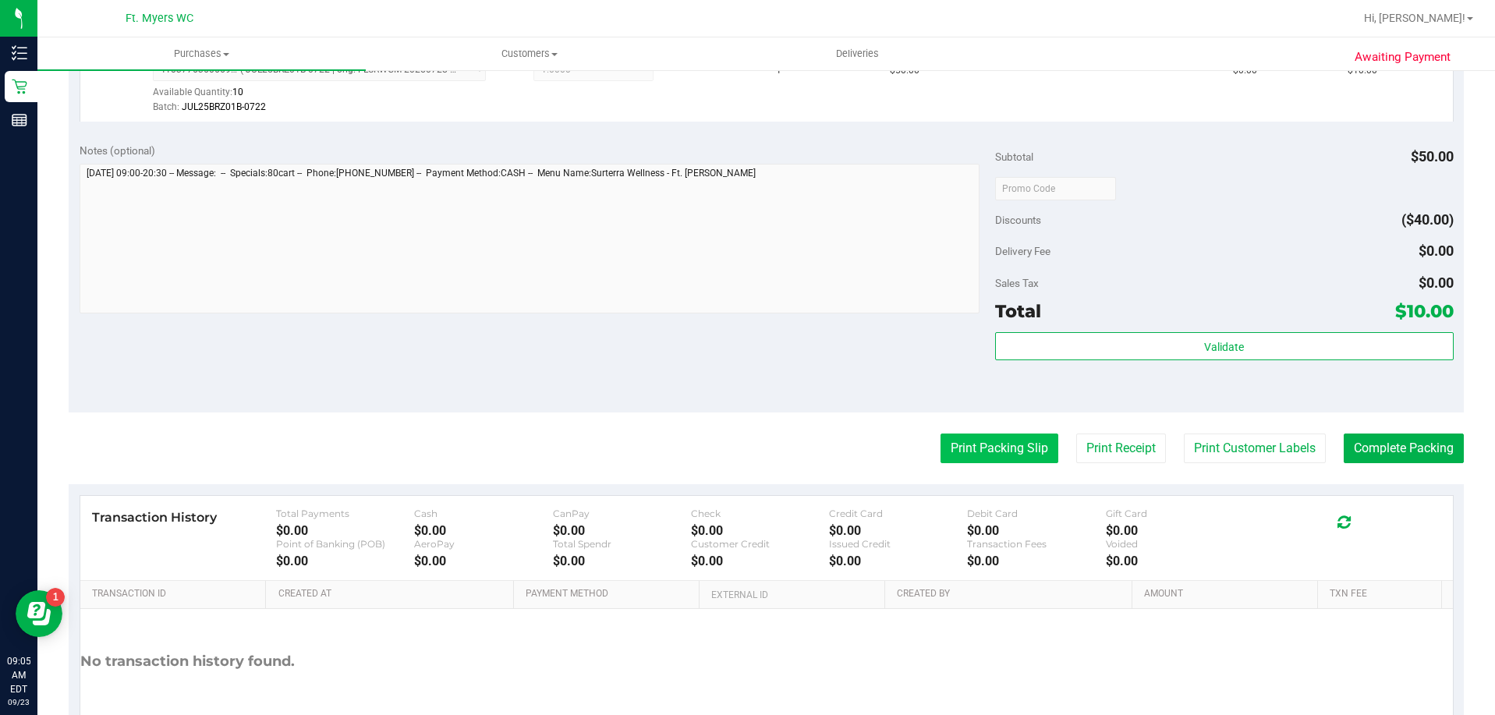
click at [976, 447] on button "Print Packing Slip" at bounding box center [1000, 449] width 118 height 30
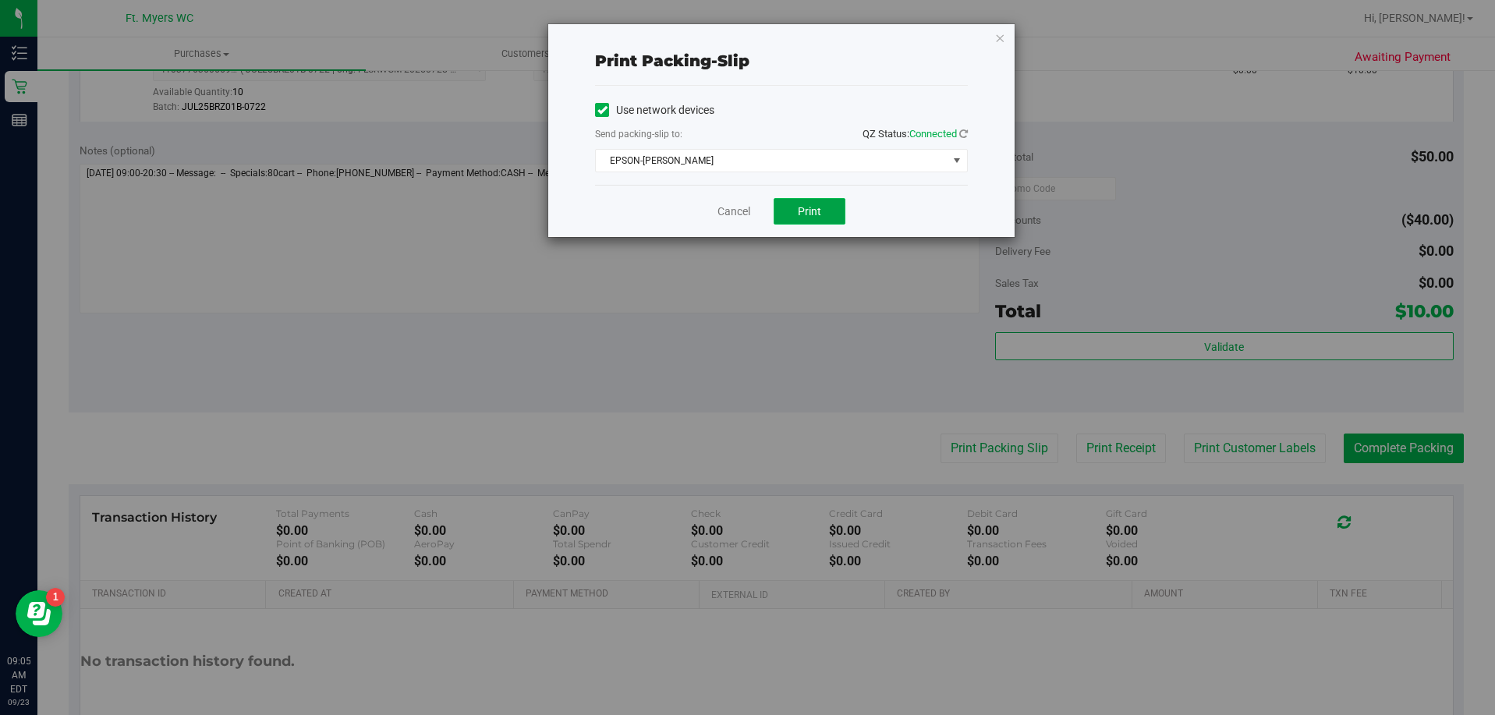
click at [799, 217] on span "Print" at bounding box center [809, 211] width 23 height 12
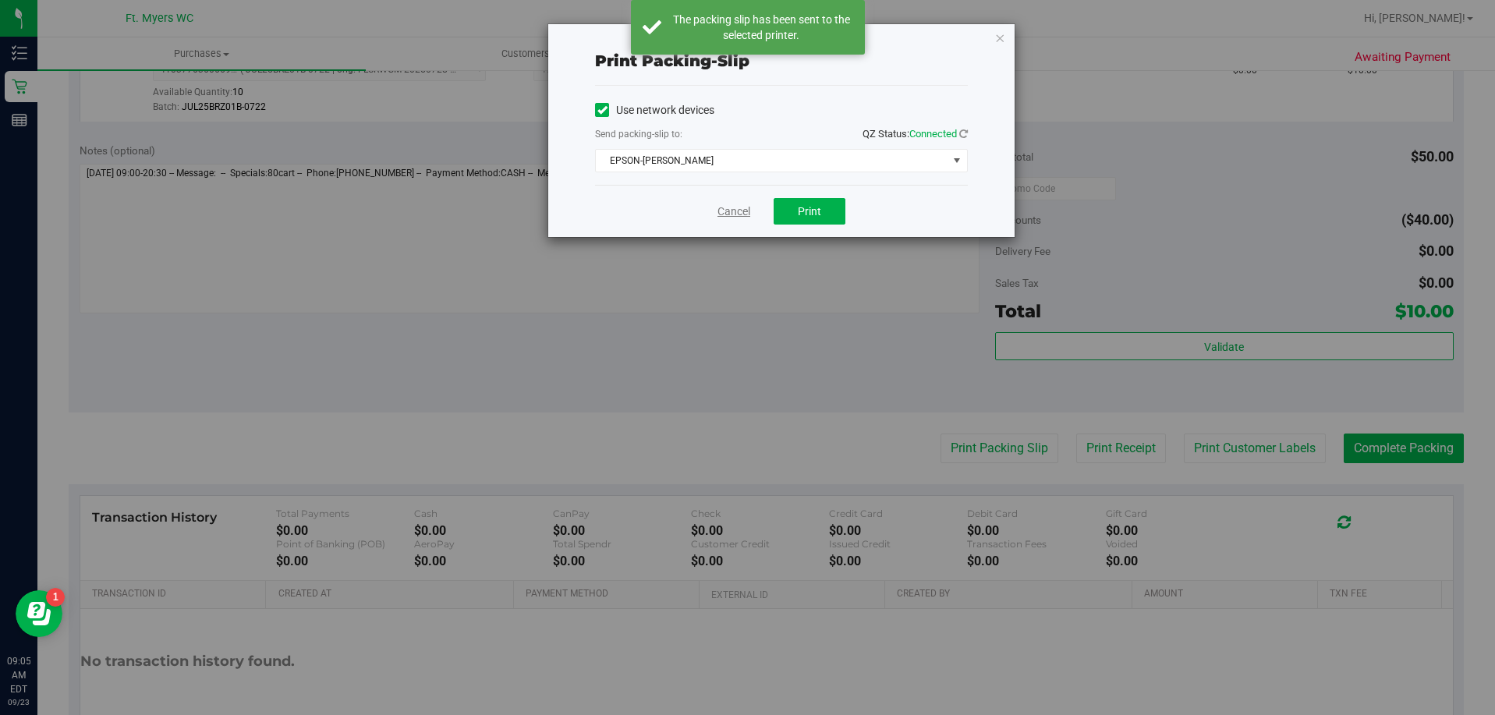
click at [732, 210] on link "Cancel" at bounding box center [734, 212] width 33 height 16
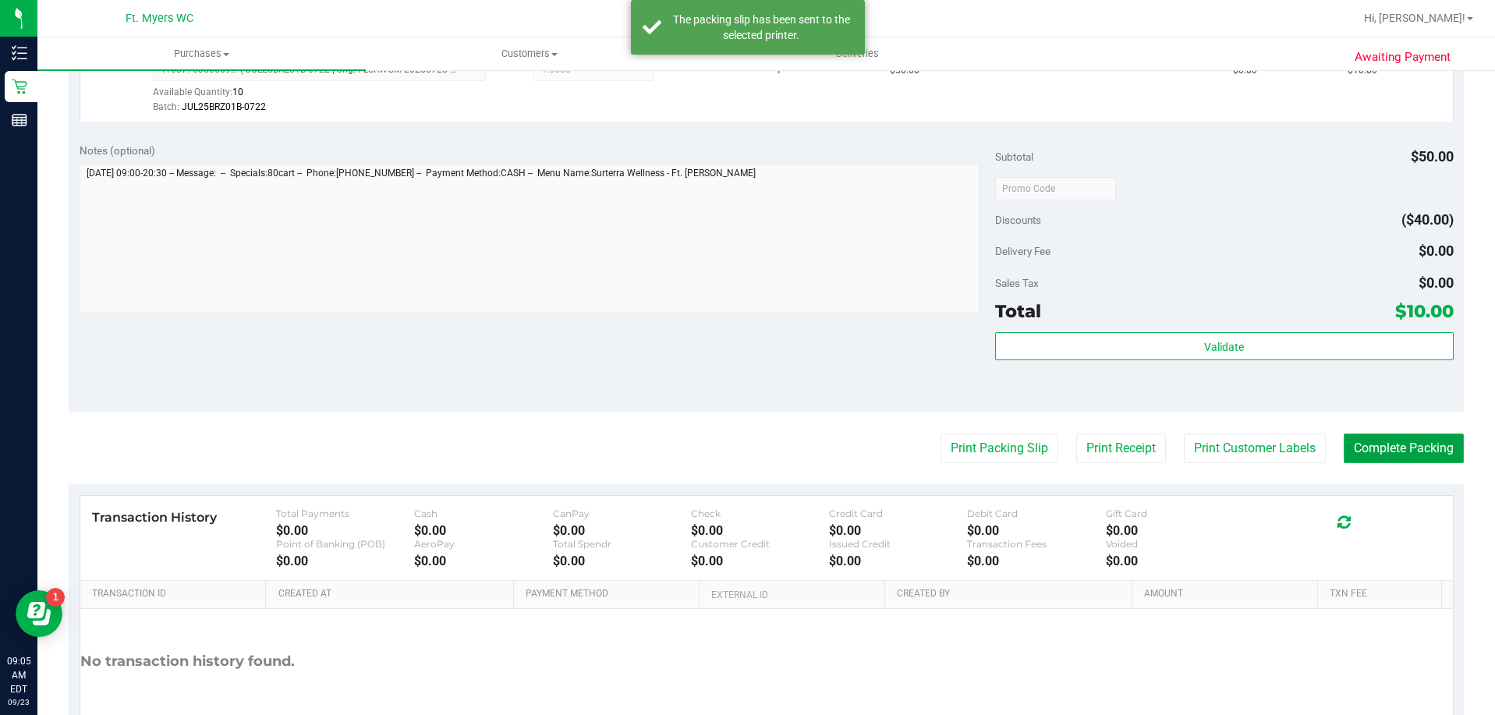
drag, startPoint x: 1405, startPoint y: 455, endPoint x: 1415, endPoint y: 459, distance: 10.9
click at [1406, 455] on button "Complete Packing" at bounding box center [1404, 449] width 120 height 30
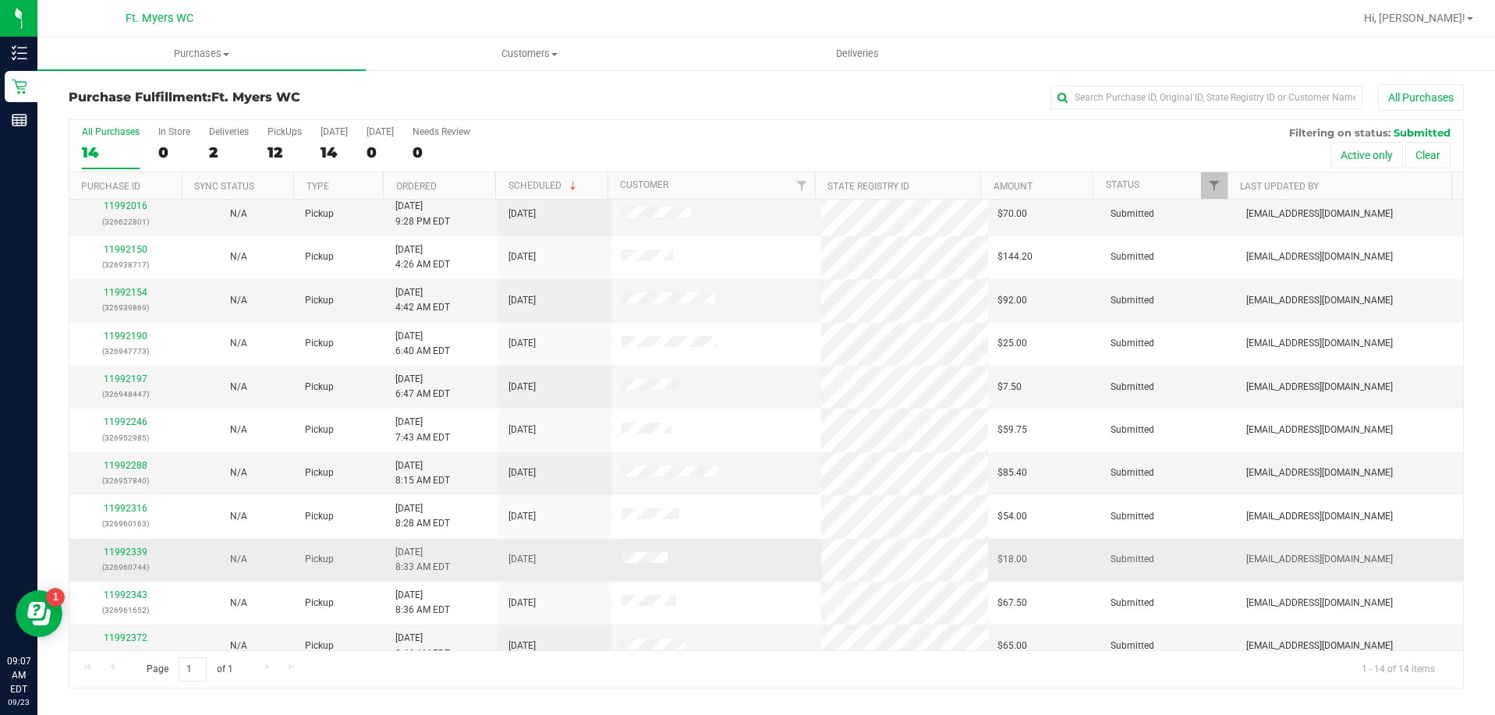
scroll to position [78, 0]
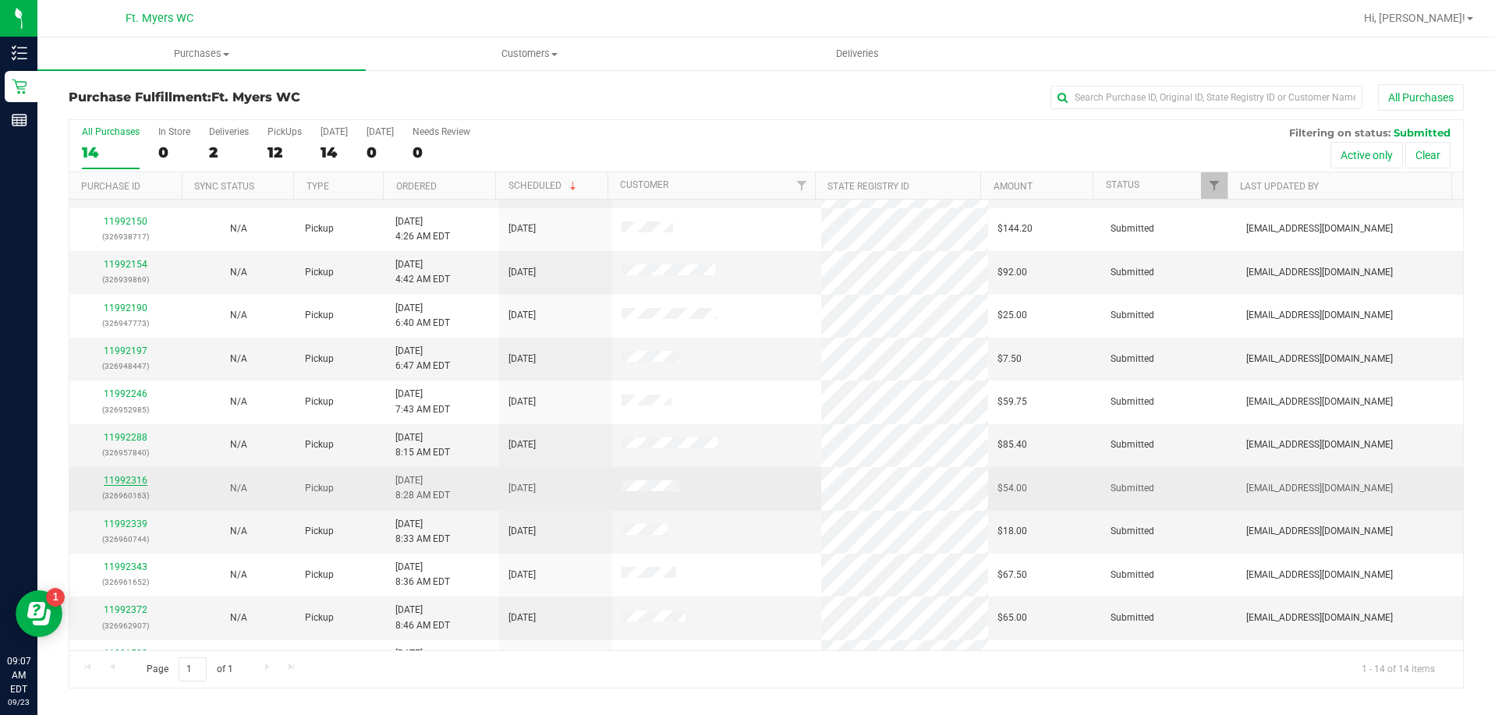
click at [136, 478] on link "11992316" at bounding box center [126, 480] width 44 height 11
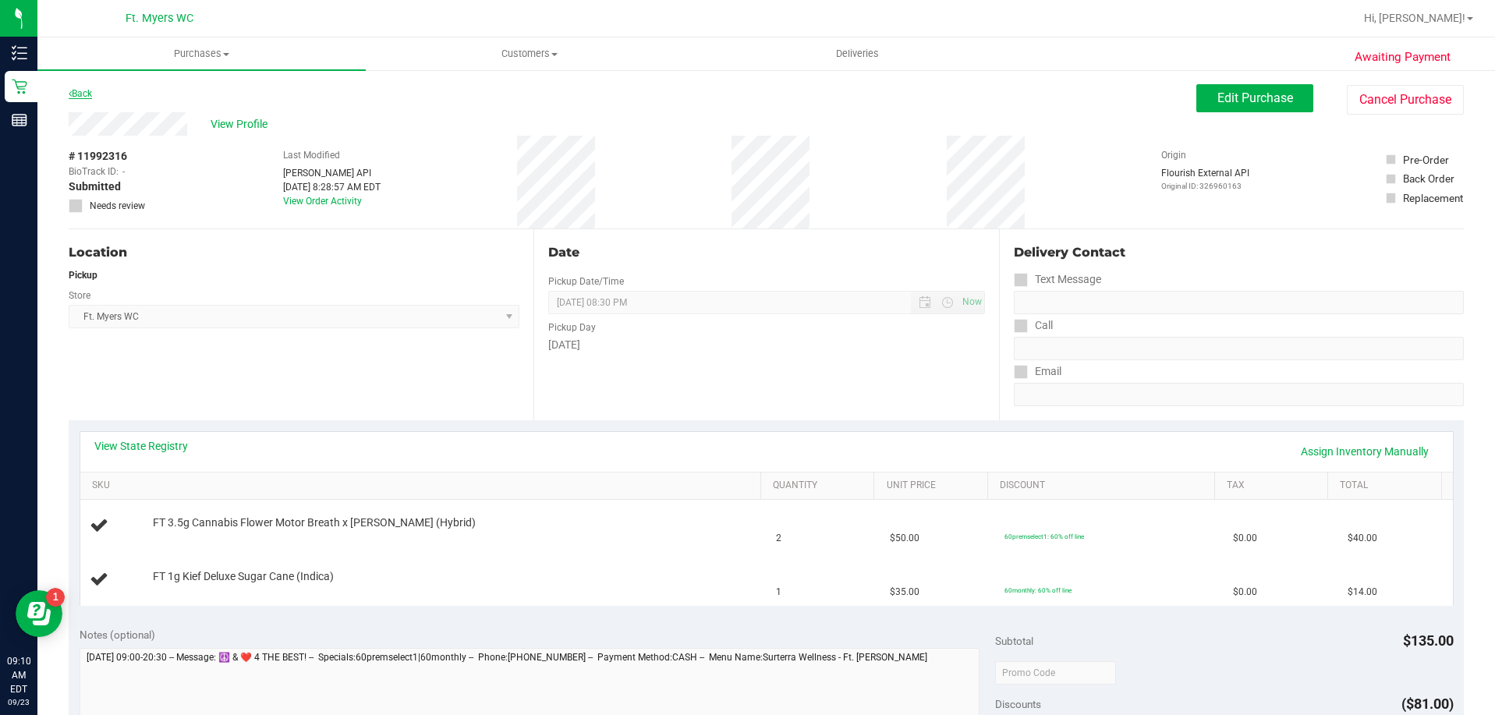
click at [86, 94] on link "Back" at bounding box center [80, 93] width 23 height 11
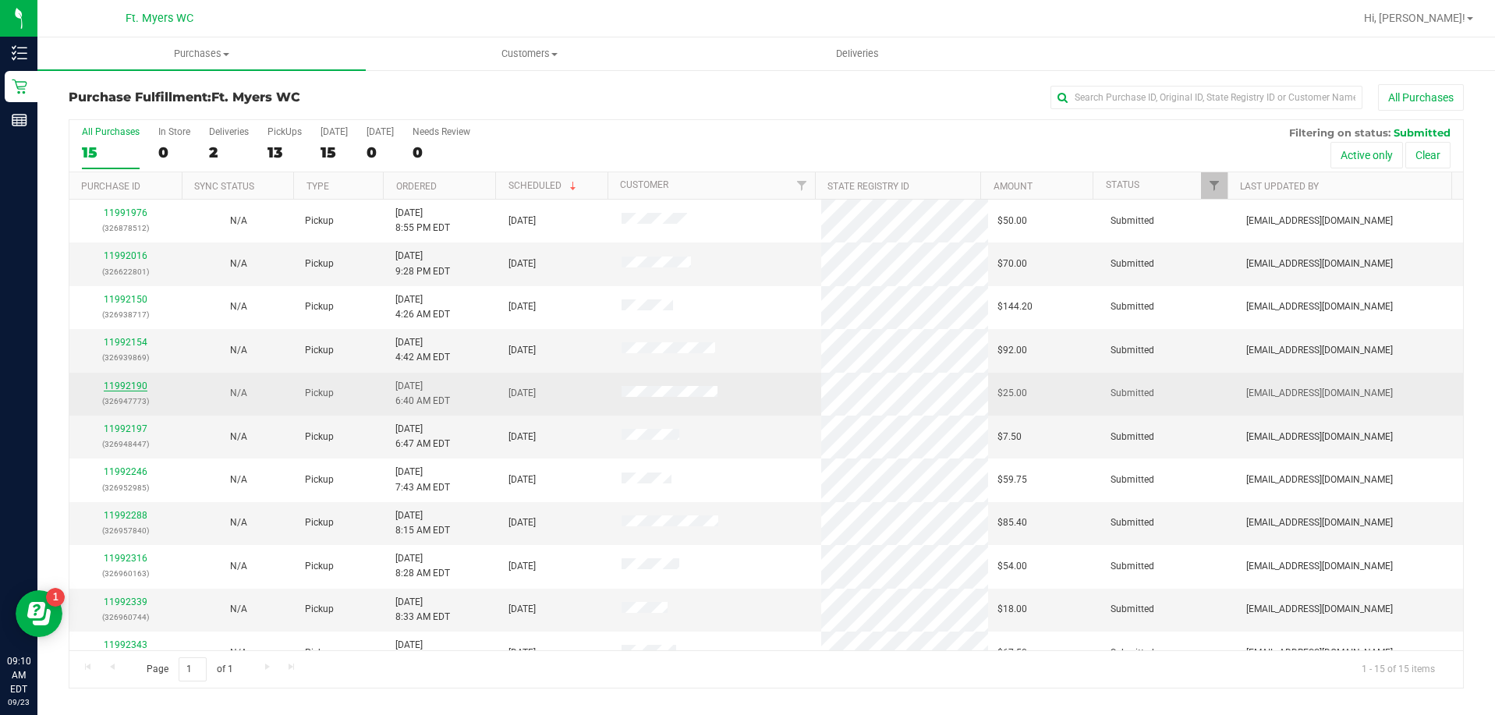
click at [136, 383] on link "11992190" at bounding box center [126, 386] width 44 height 11
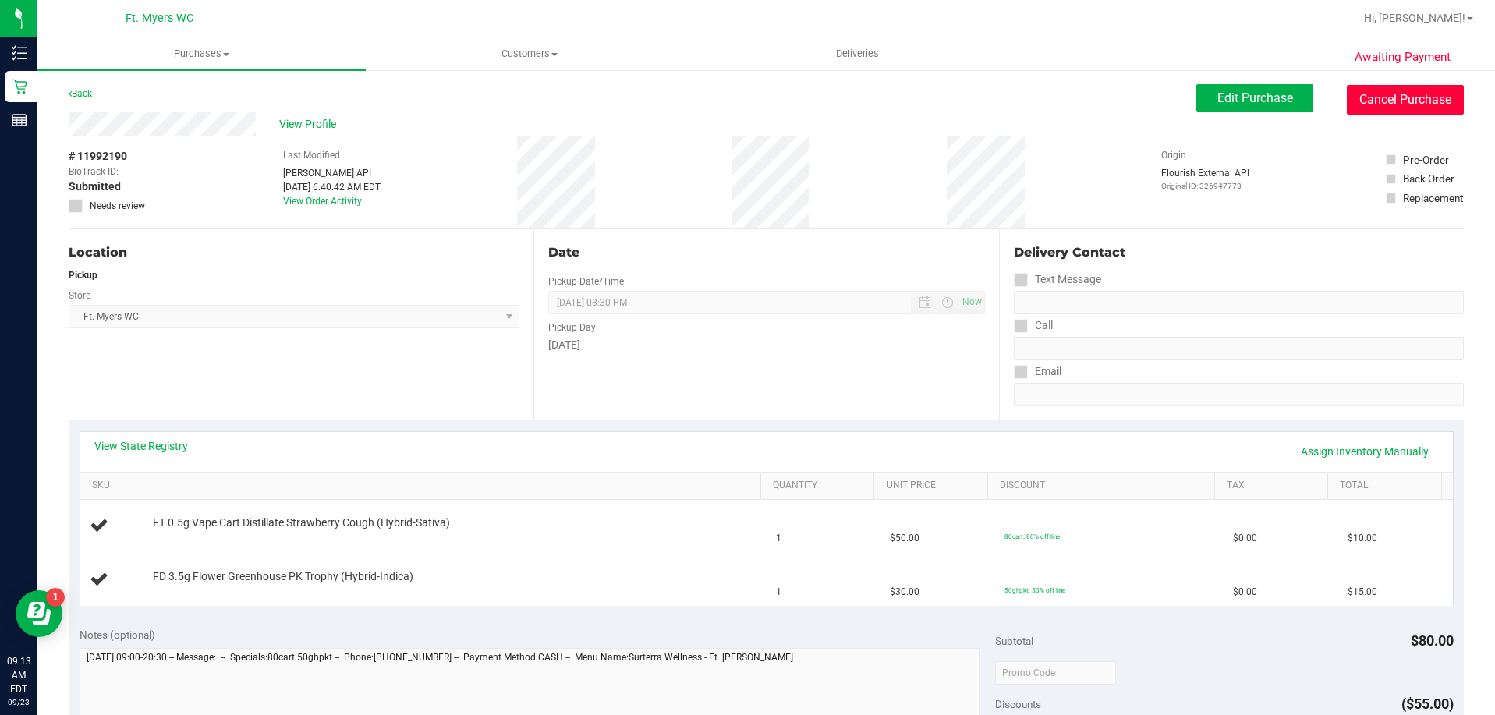
click at [1416, 92] on button "Cancel Purchase" at bounding box center [1405, 100] width 117 height 30
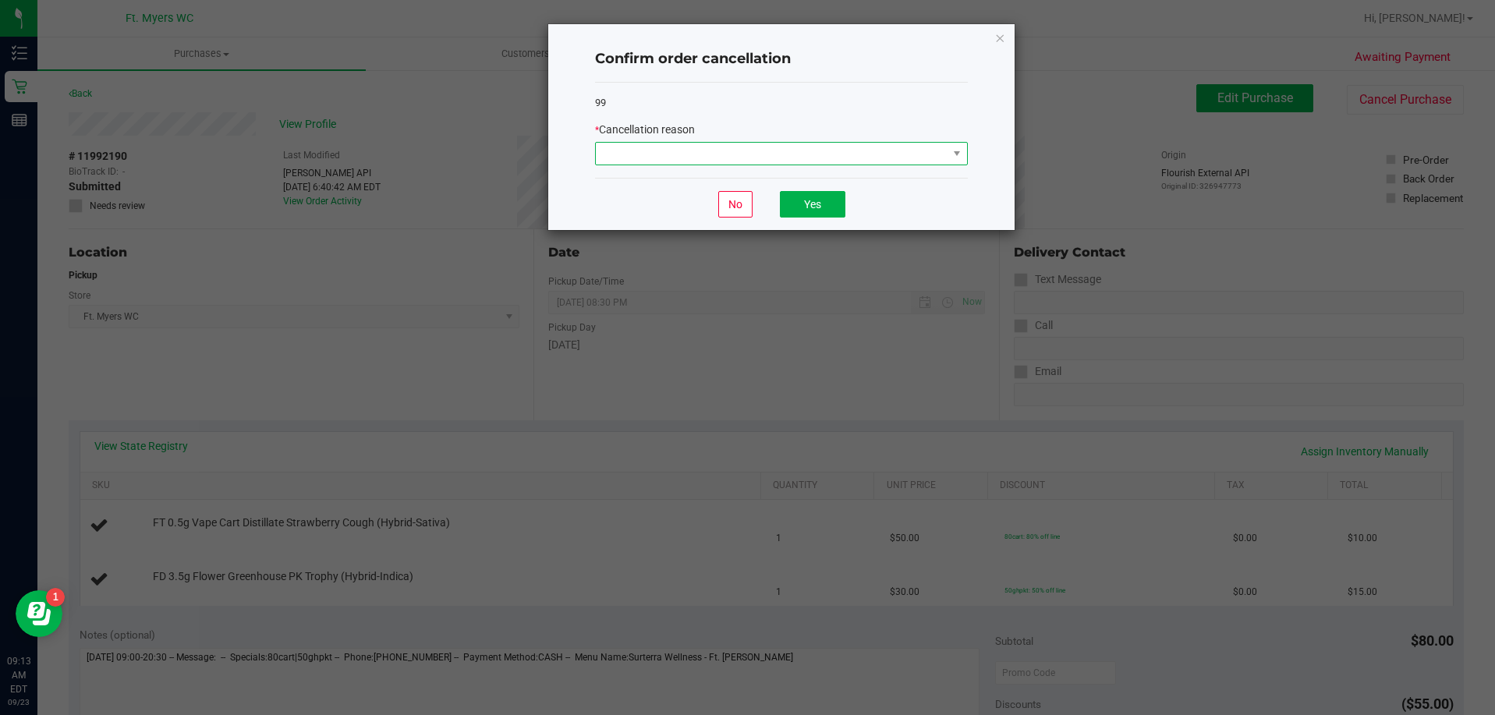
click at [719, 144] on span at bounding box center [772, 154] width 352 height 22
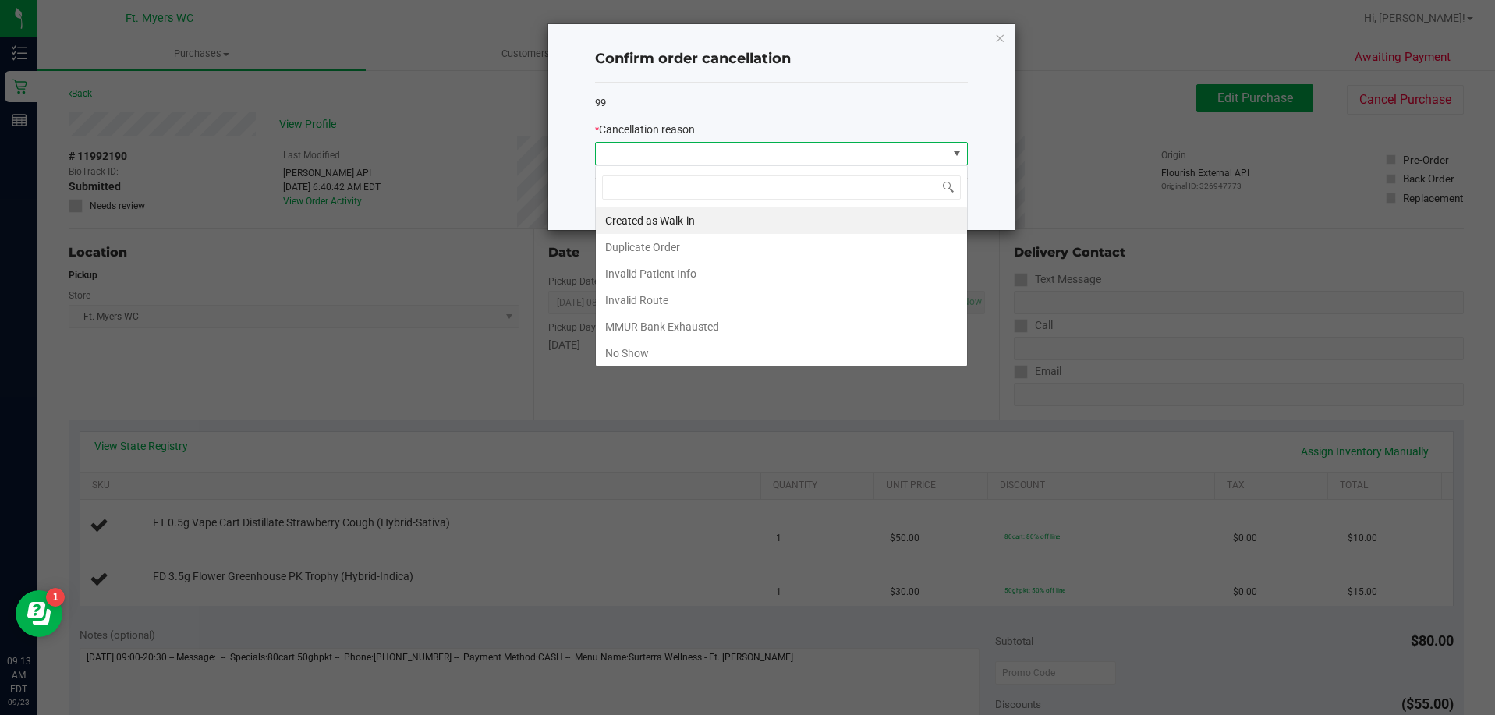
scroll to position [23, 373]
click at [678, 217] on li "Created as Walk-in" at bounding box center [781, 220] width 371 height 27
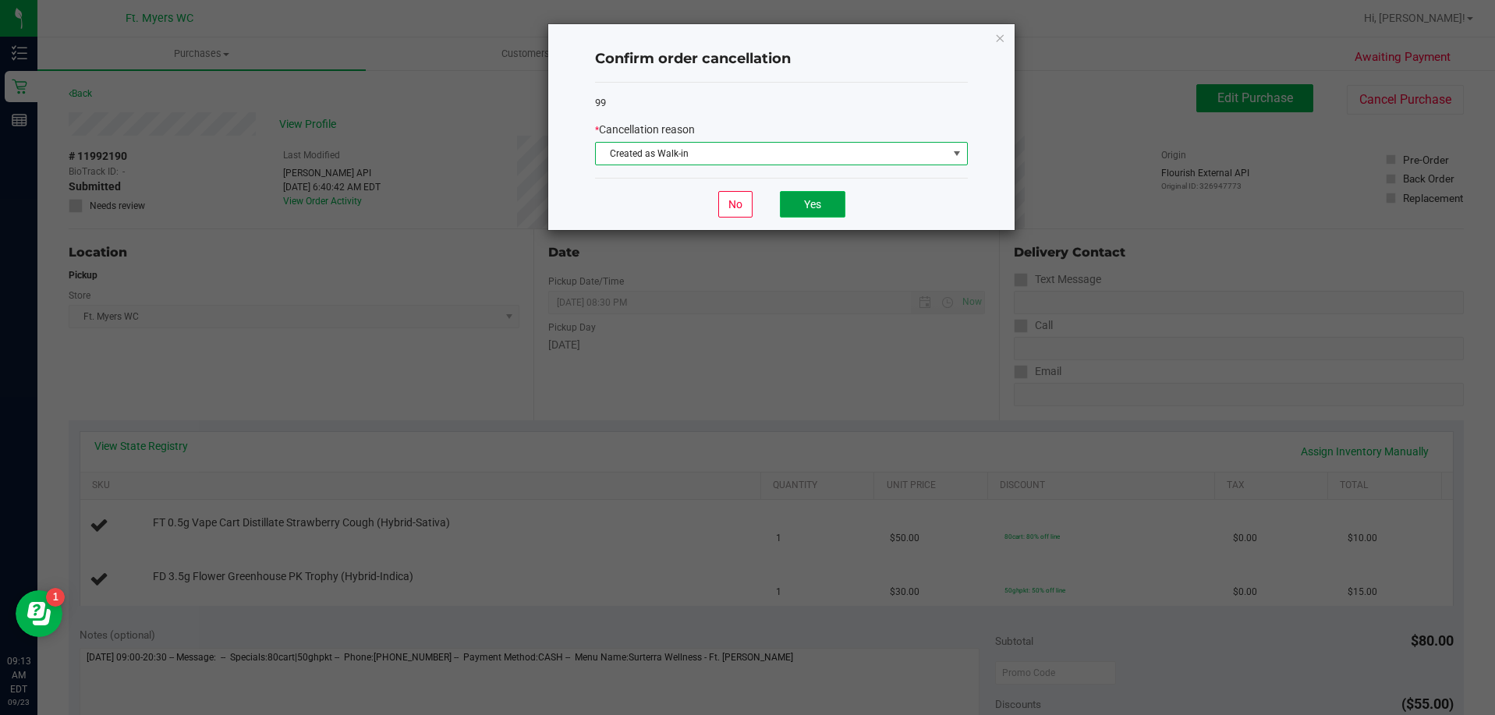
click at [803, 209] on button "Yes" at bounding box center [813, 204] width 66 height 27
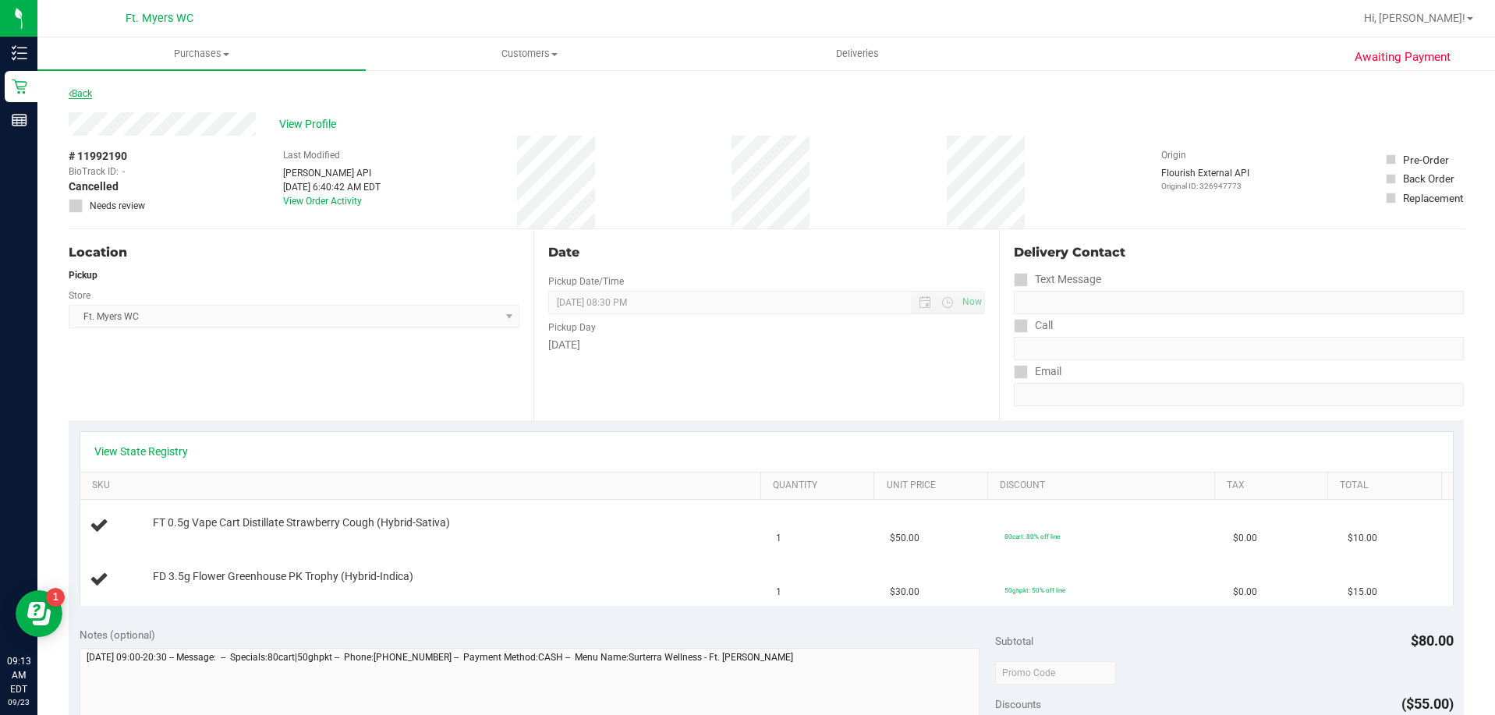
click at [88, 97] on link "Back" at bounding box center [80, 93] width 23 height 11
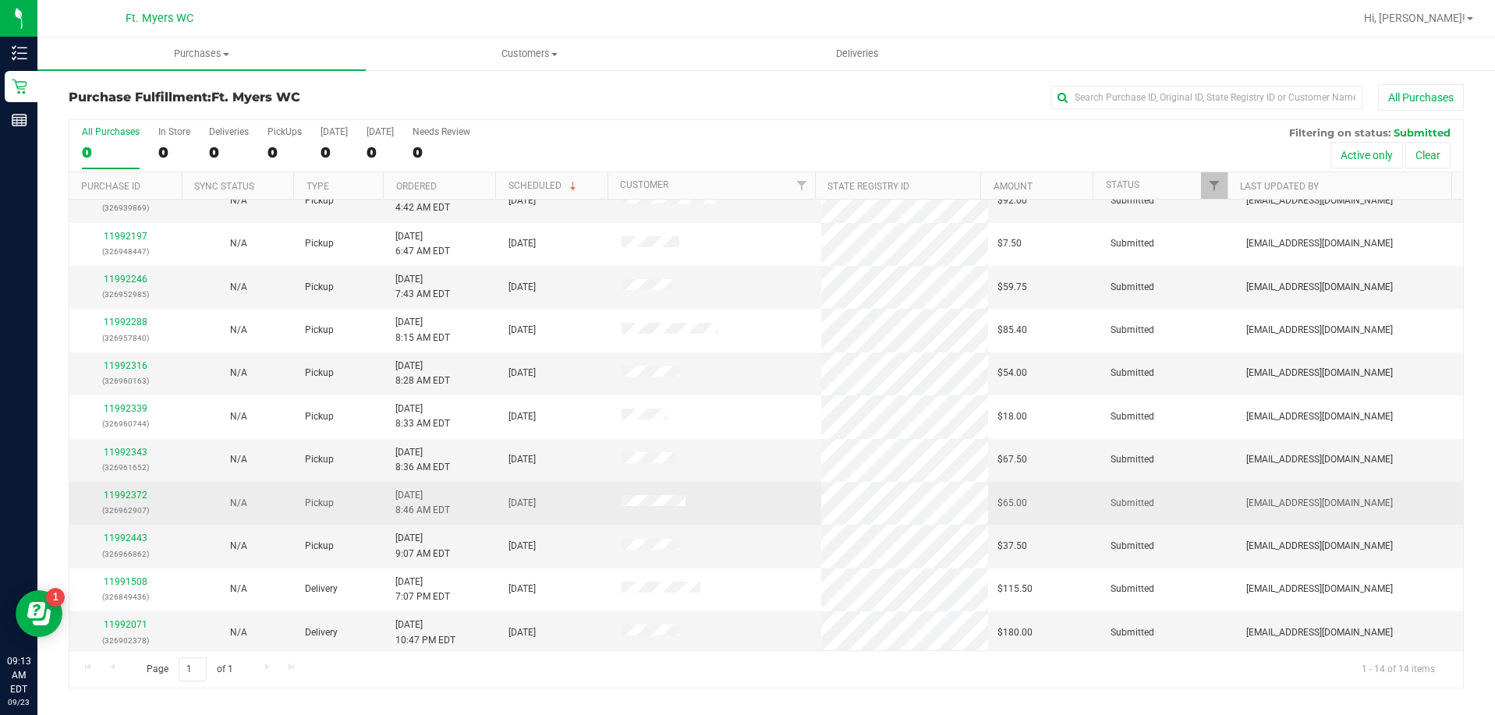
scroll to position [154, 0]
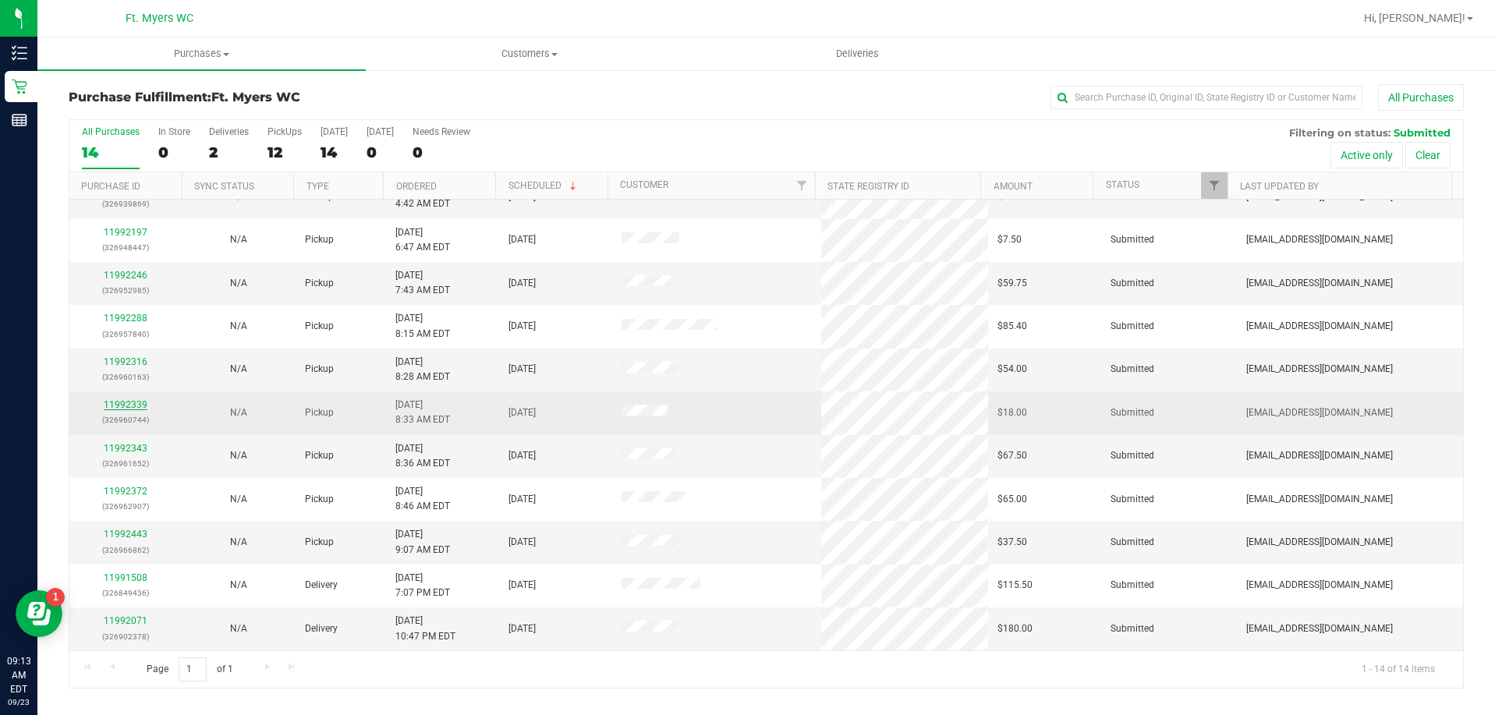
click at [132, 407] on link "11992339" at bounding box center [126, 404] width 44 height 11
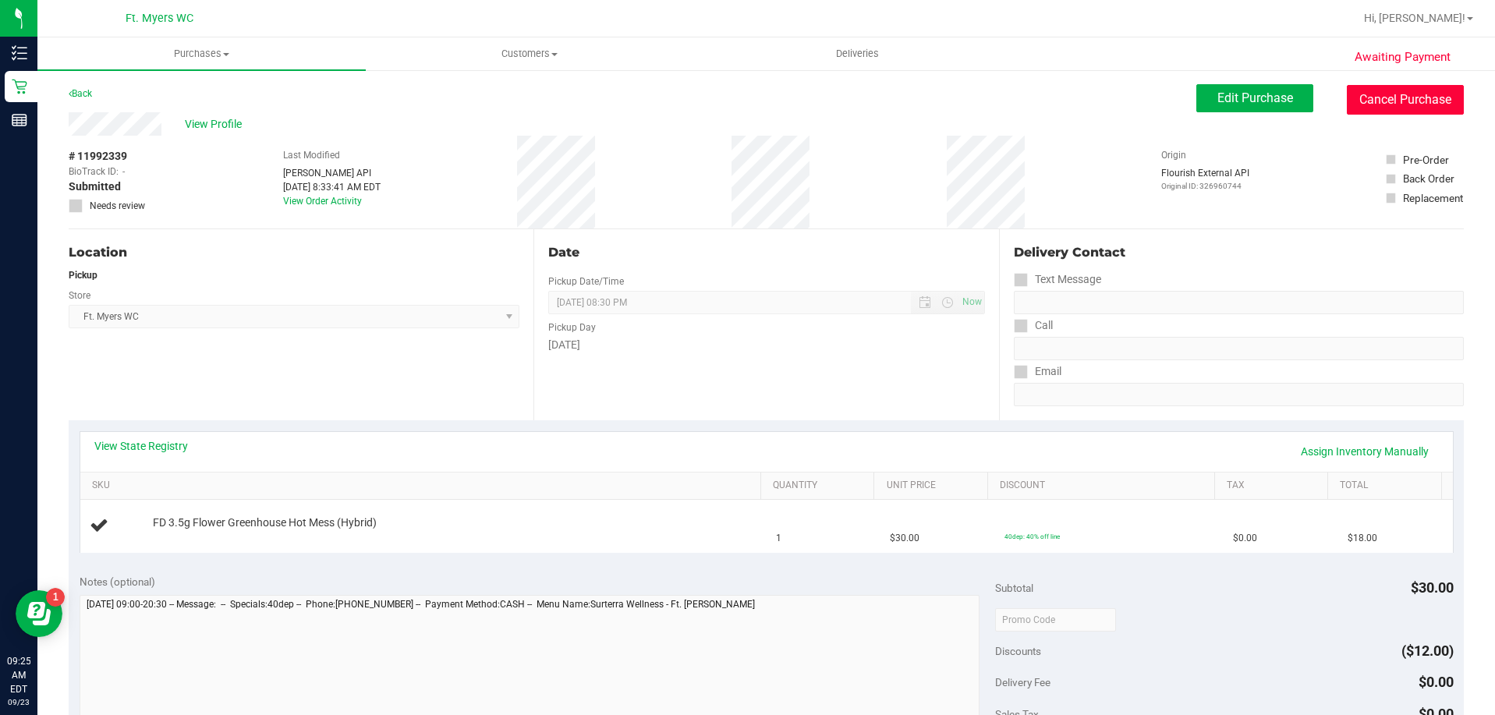
click at [1402, 96] on button "Cancel Purchase" at bounding box center [1405, 100] width 117 height 30
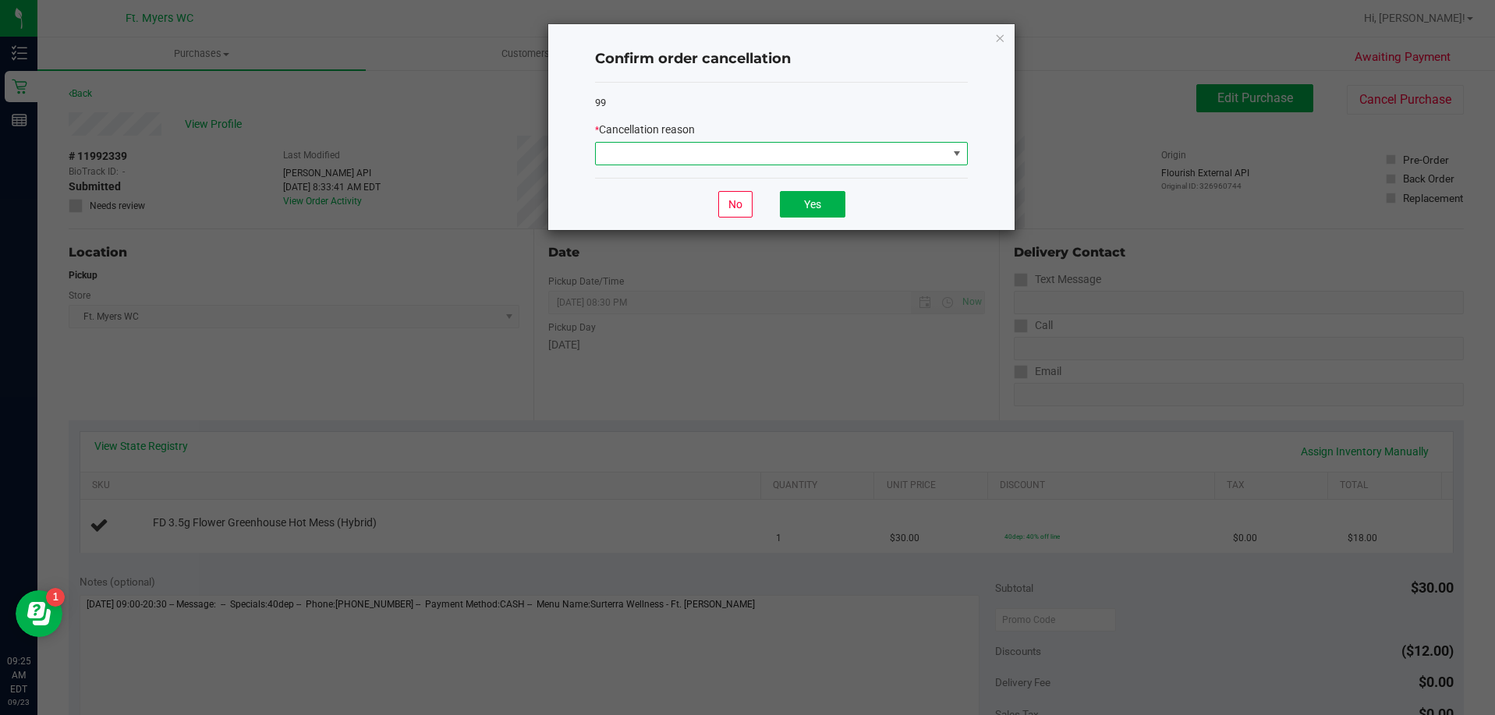
click at [875, 155] on span at bounding box center [772, 154] width 352 height 22
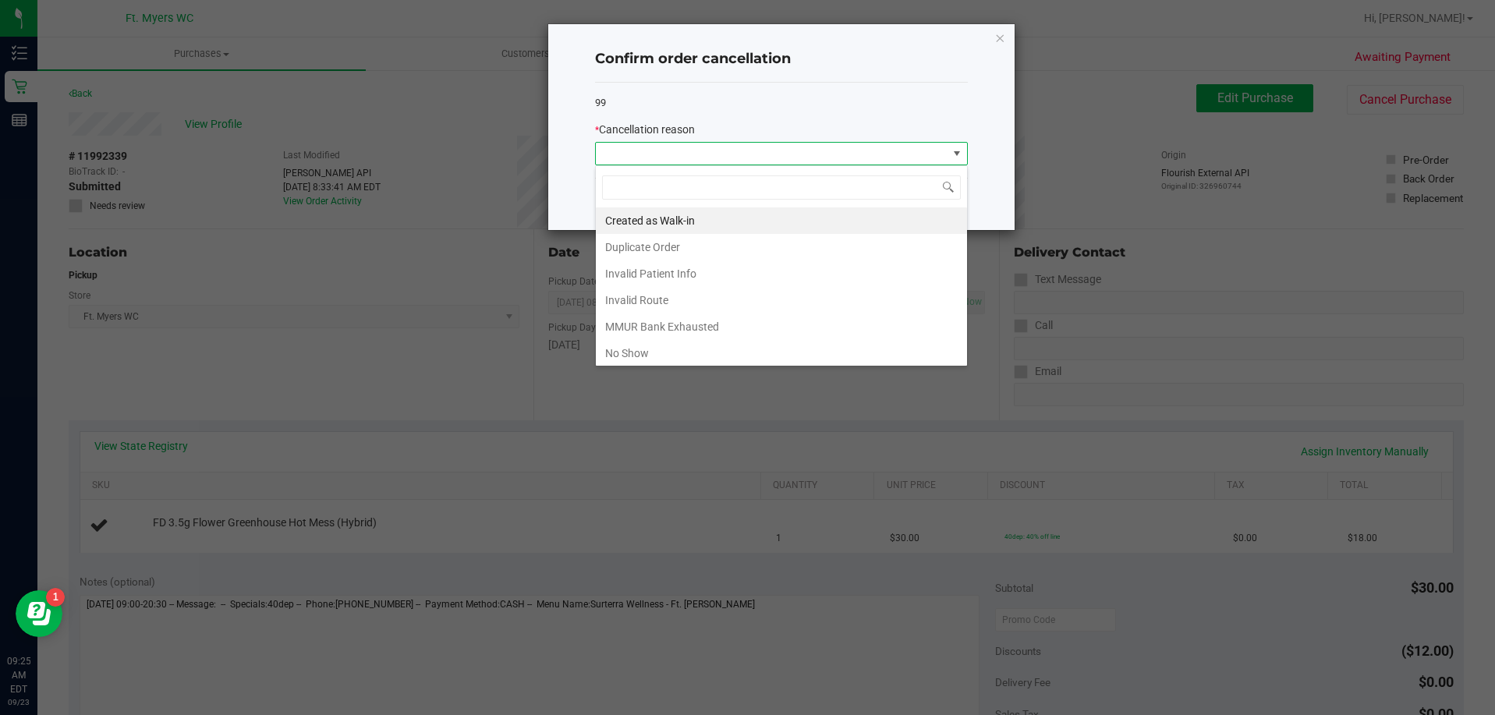
scroll to position [23, 373]
click at [762, 218] on li "Created as Walk-in" at bounding box center [781, 220] width 371 height 27
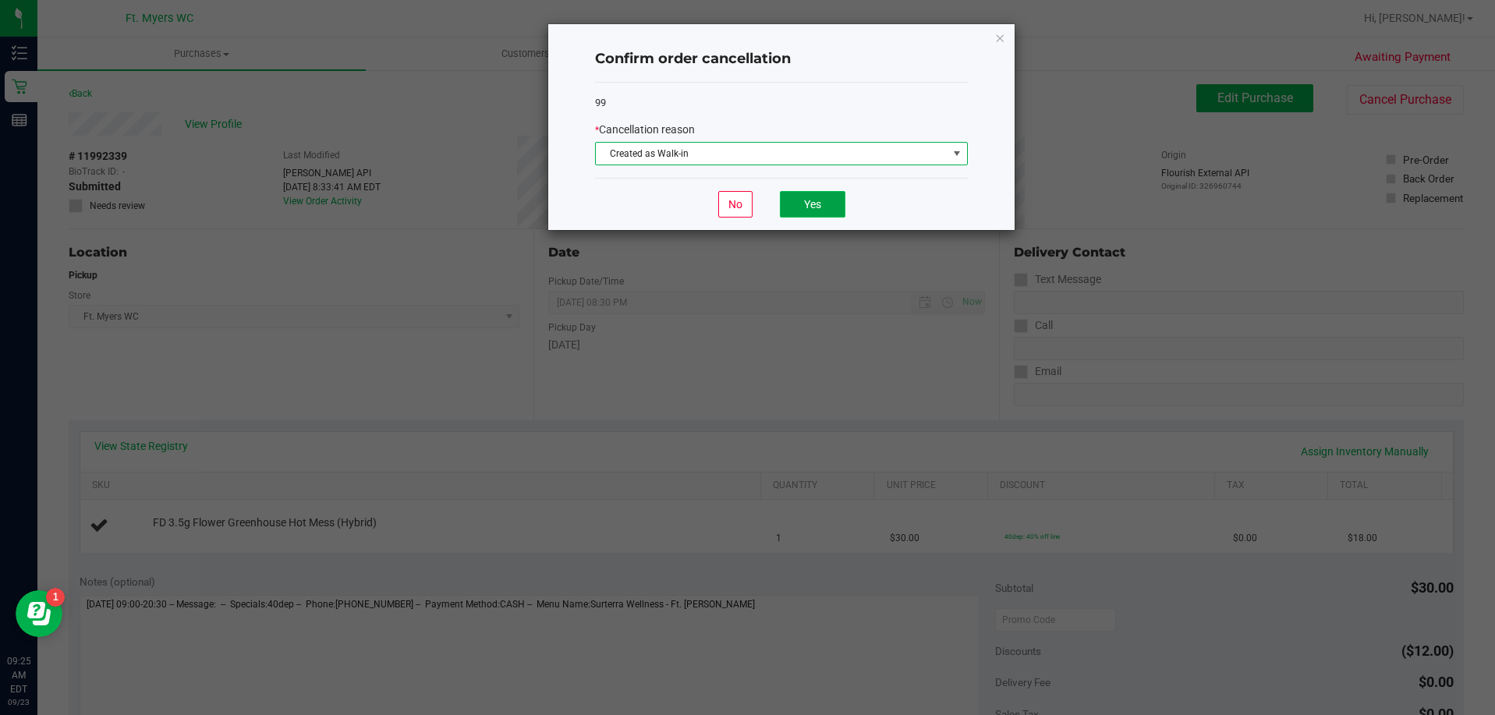
click at [830, 200] on button "Yes" at bounding box center [813, 204] width 66 height 27
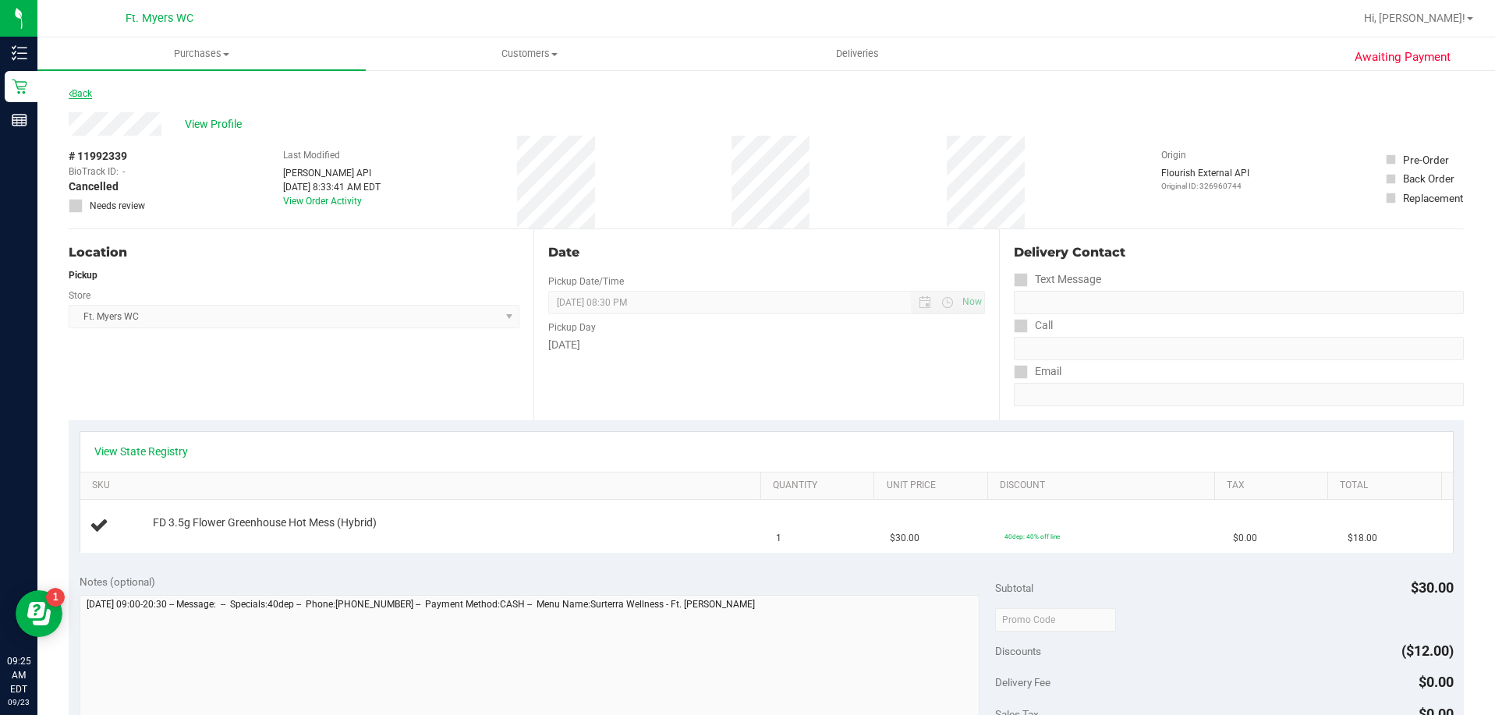
click at [92, 91] on link "Back" at bounding box center [80, 93] width 23 height 11
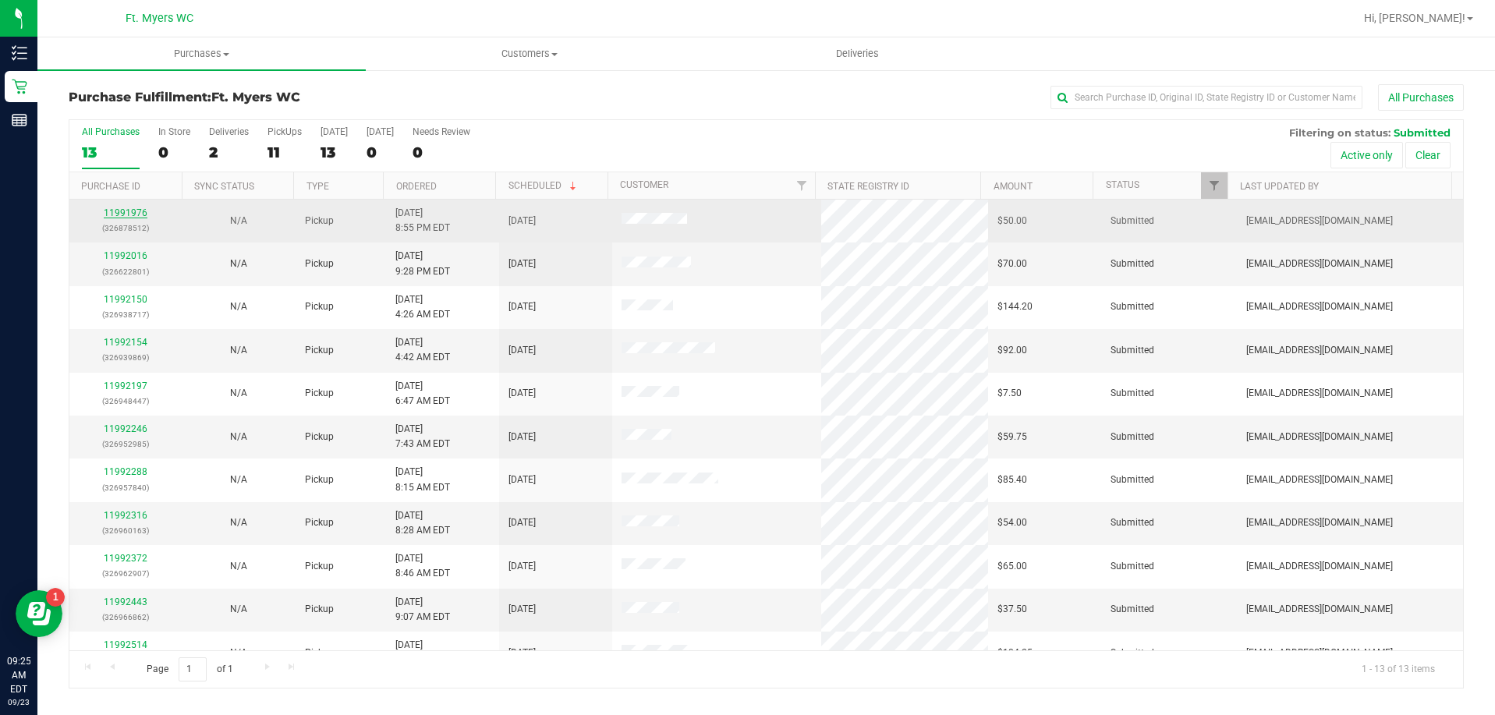
click at [118, 212] on link "11991976" at bounding box center [126, 212] width 44 height 11
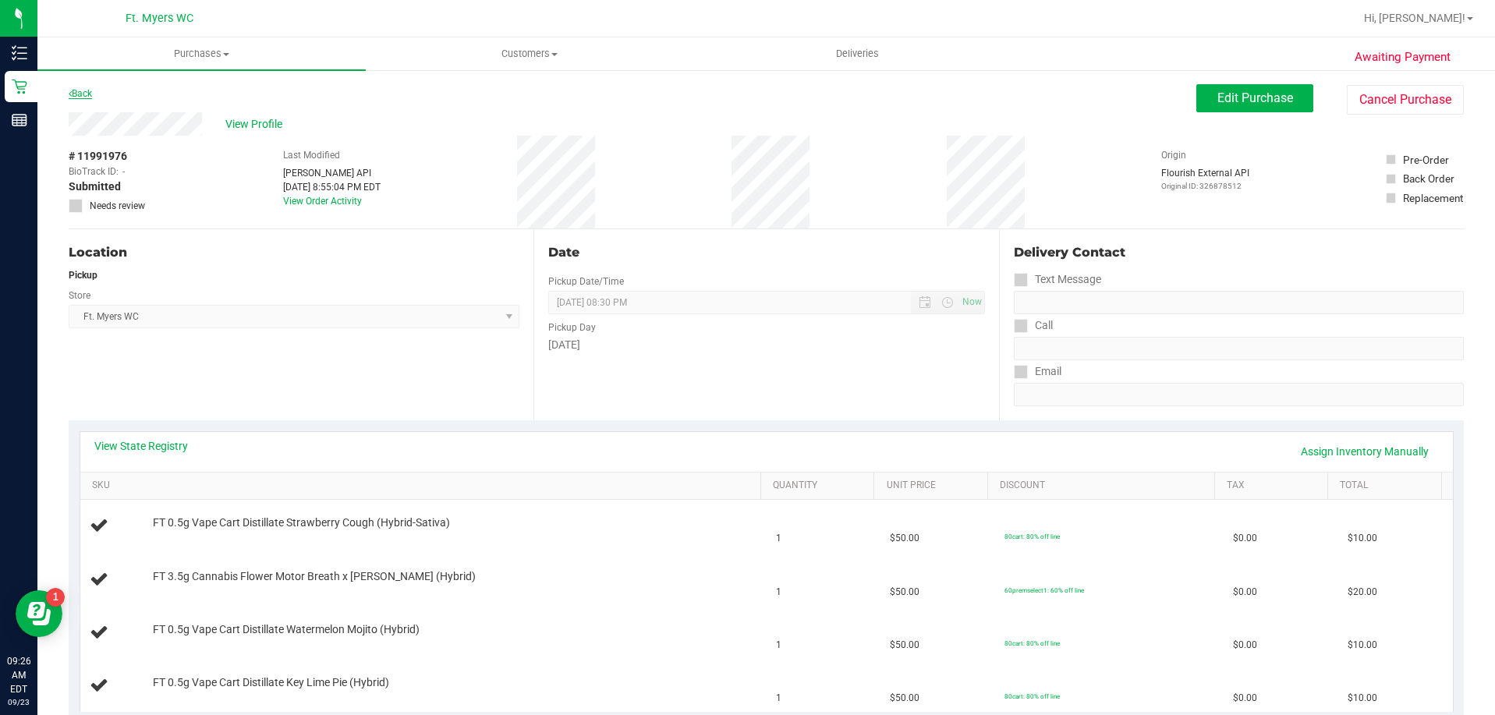
click at [88, 93] on link "Back" at bounding box center [80, 93] width 23 height 11
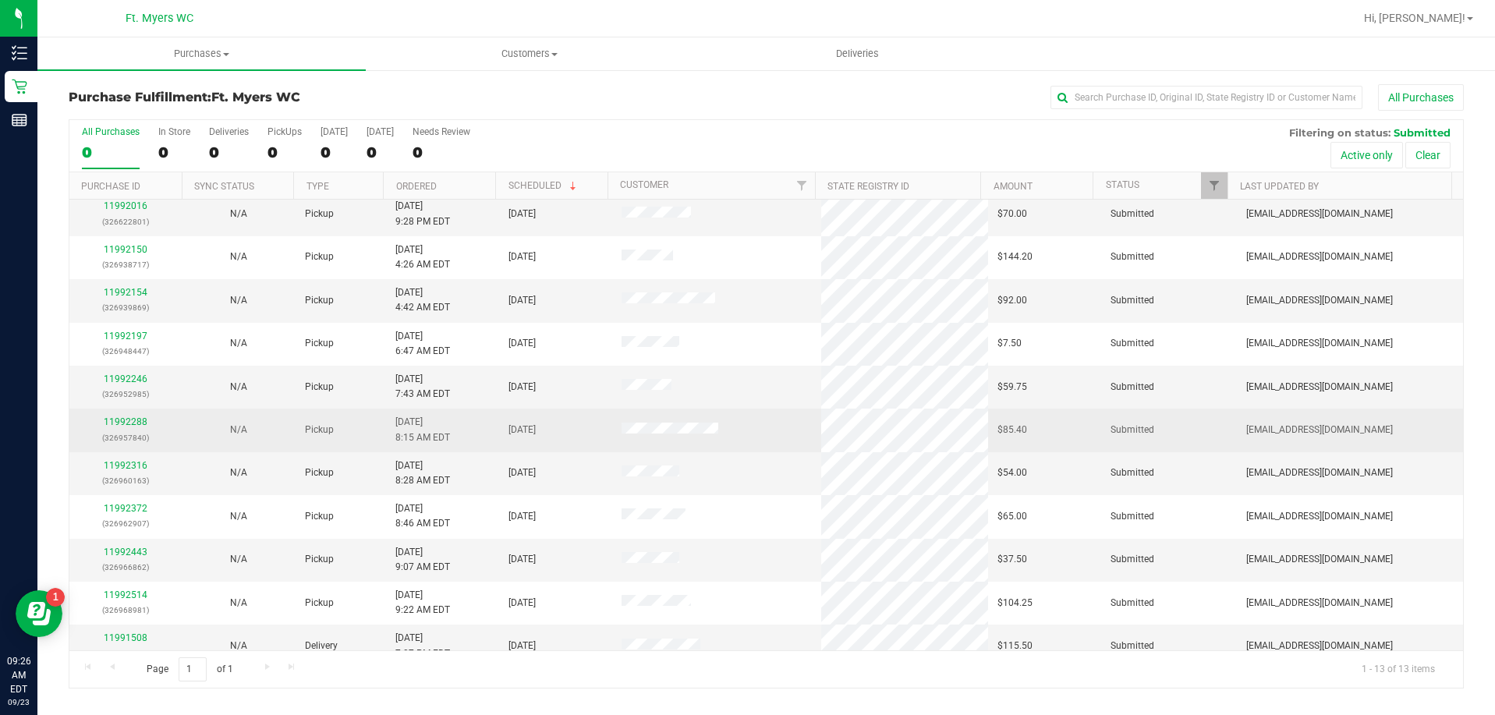
scroll to position [78, 0]
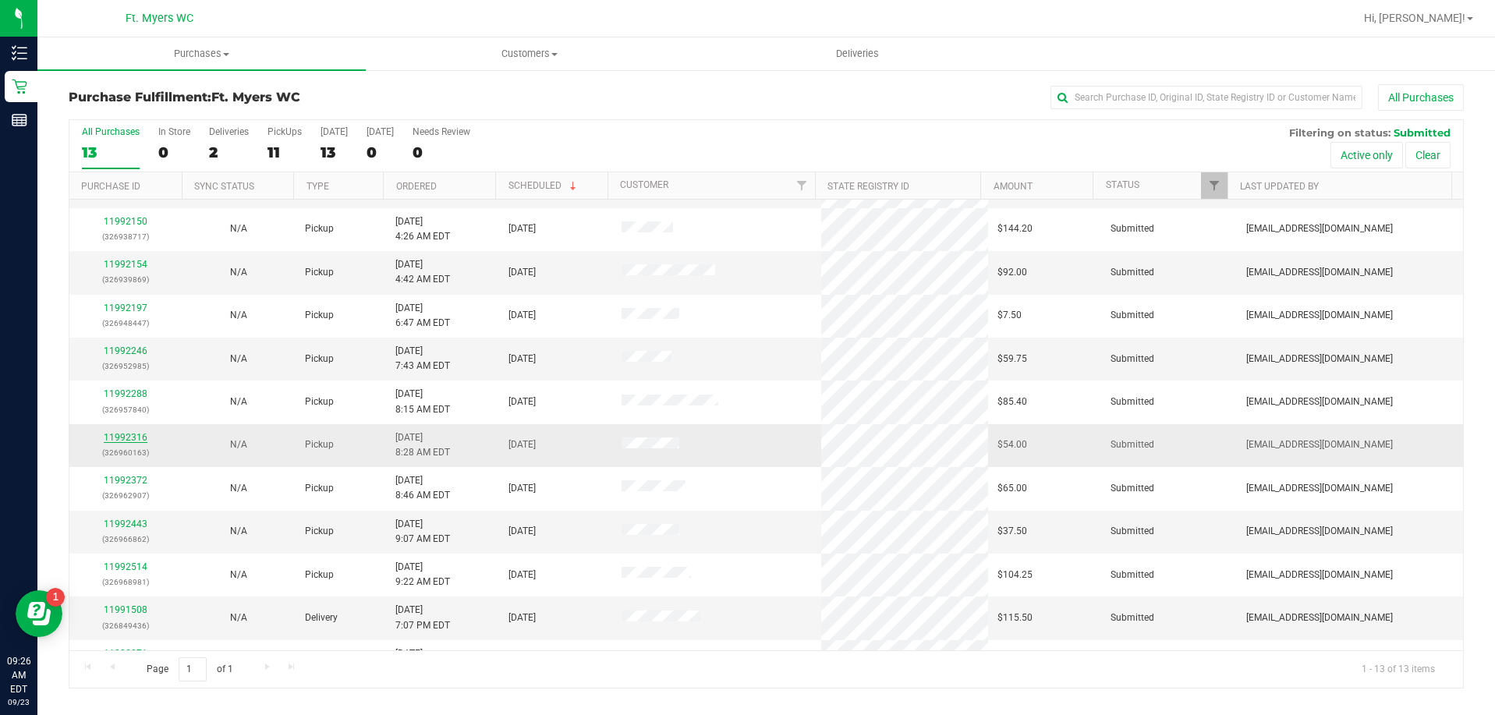
click at [136, 438] on link "11992316" at bounding box center [126, 437] width 44 height 11
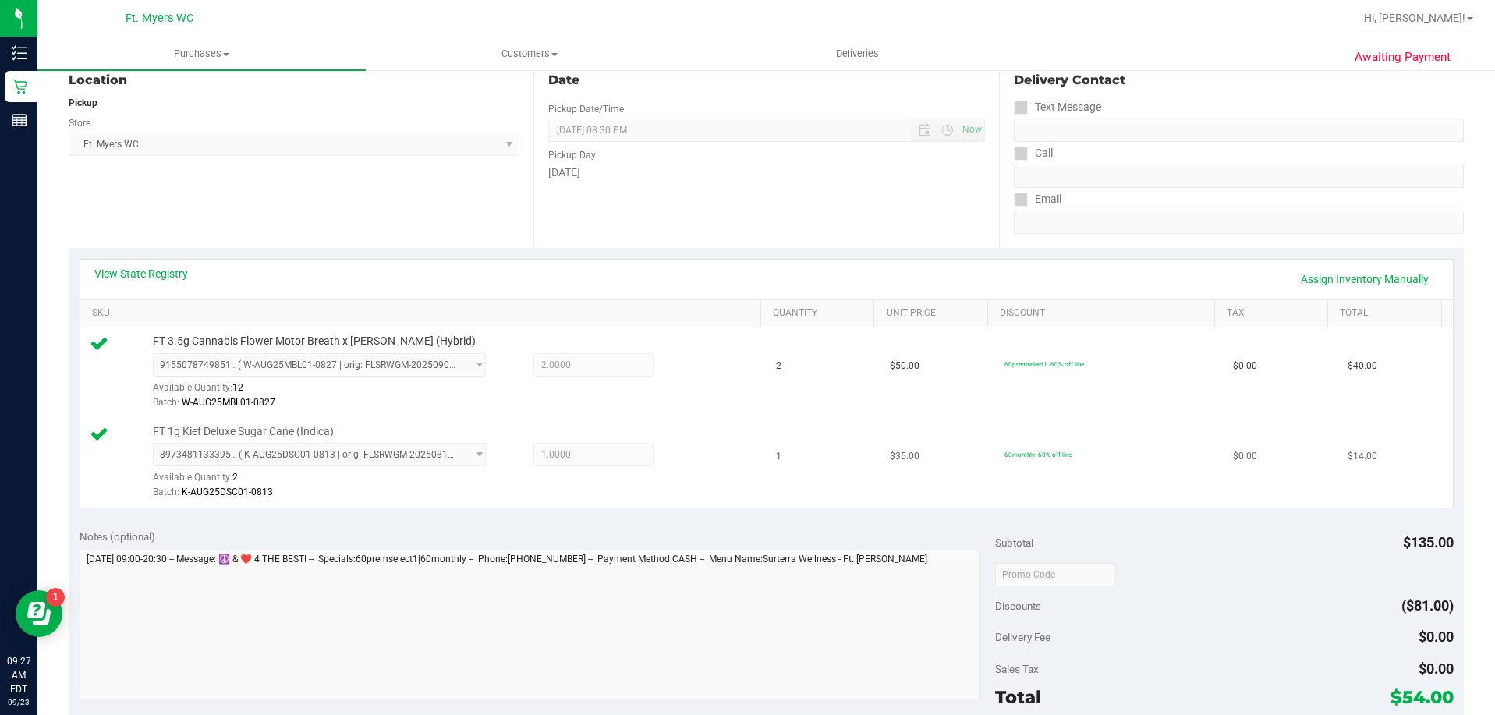
scroll to position [234, 0]
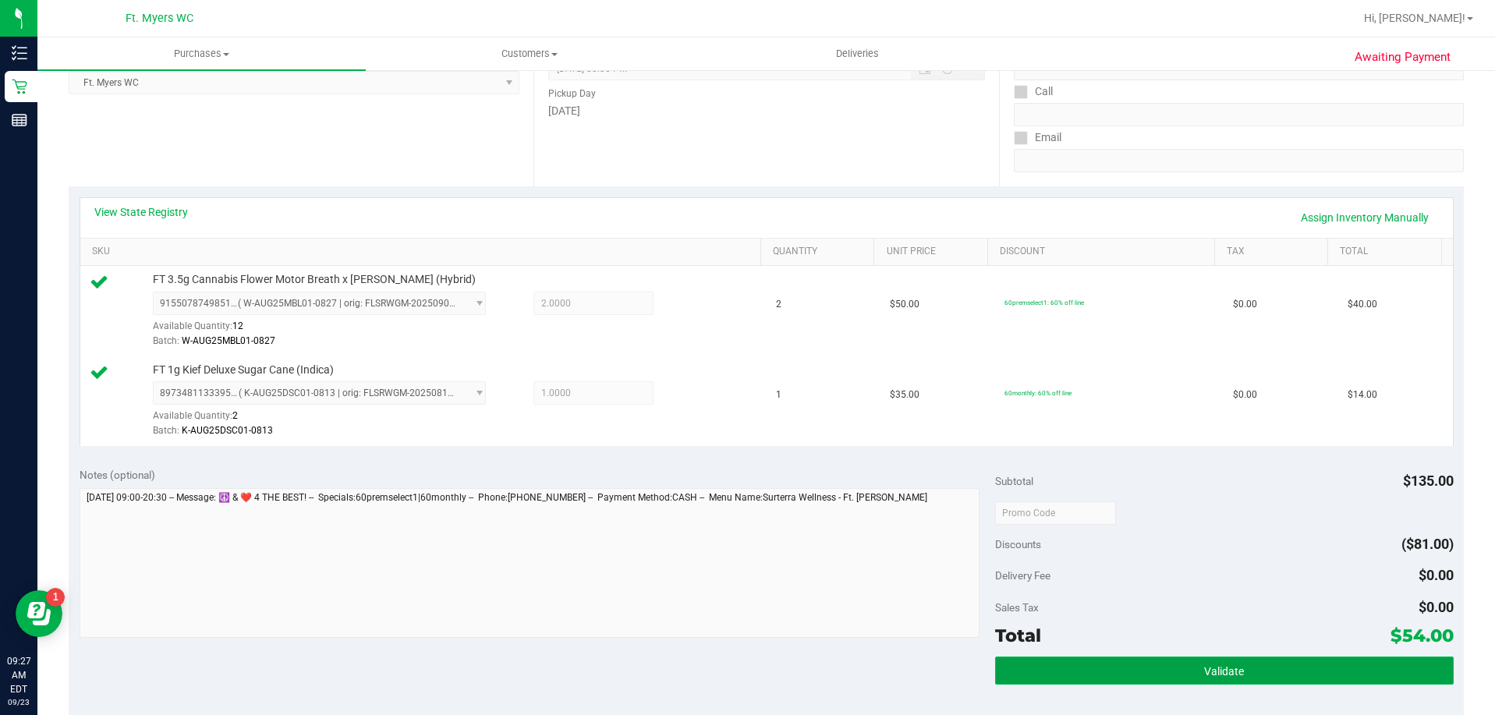
click at [1228, 666] on span "Validate" at bounding box center [1224, 671] width 40 height 12
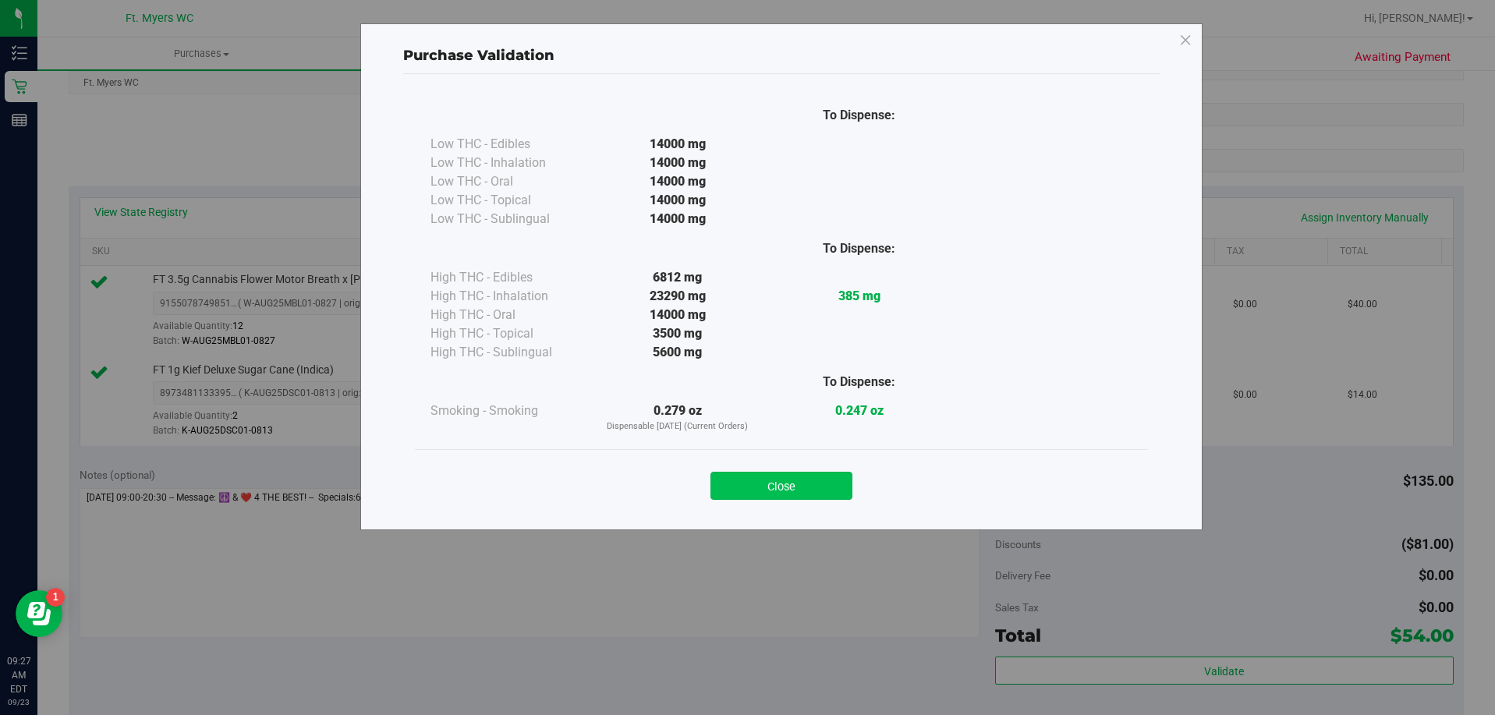
click at [788, 480] on button "Close" at bounding box center [782, 486] width 142 height 28
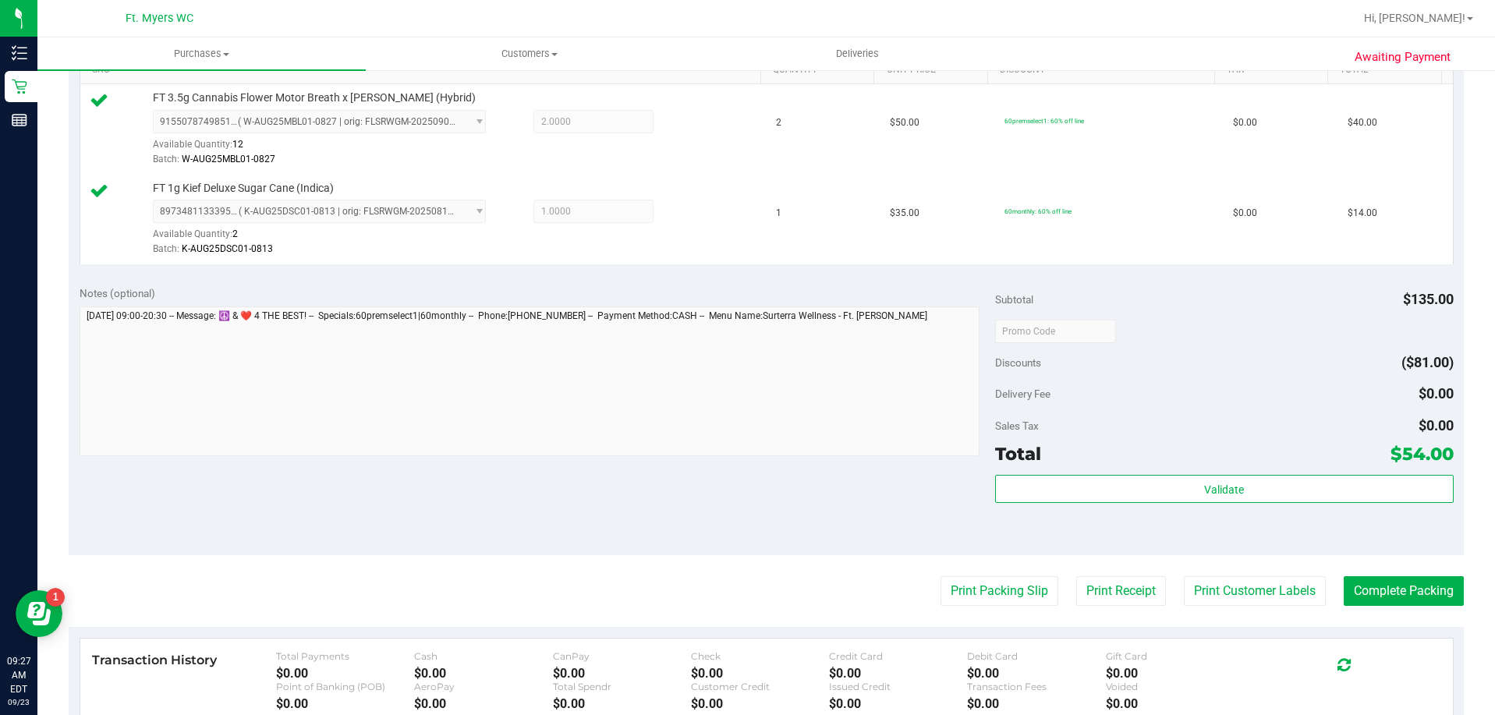
scroll to position [546, 0]
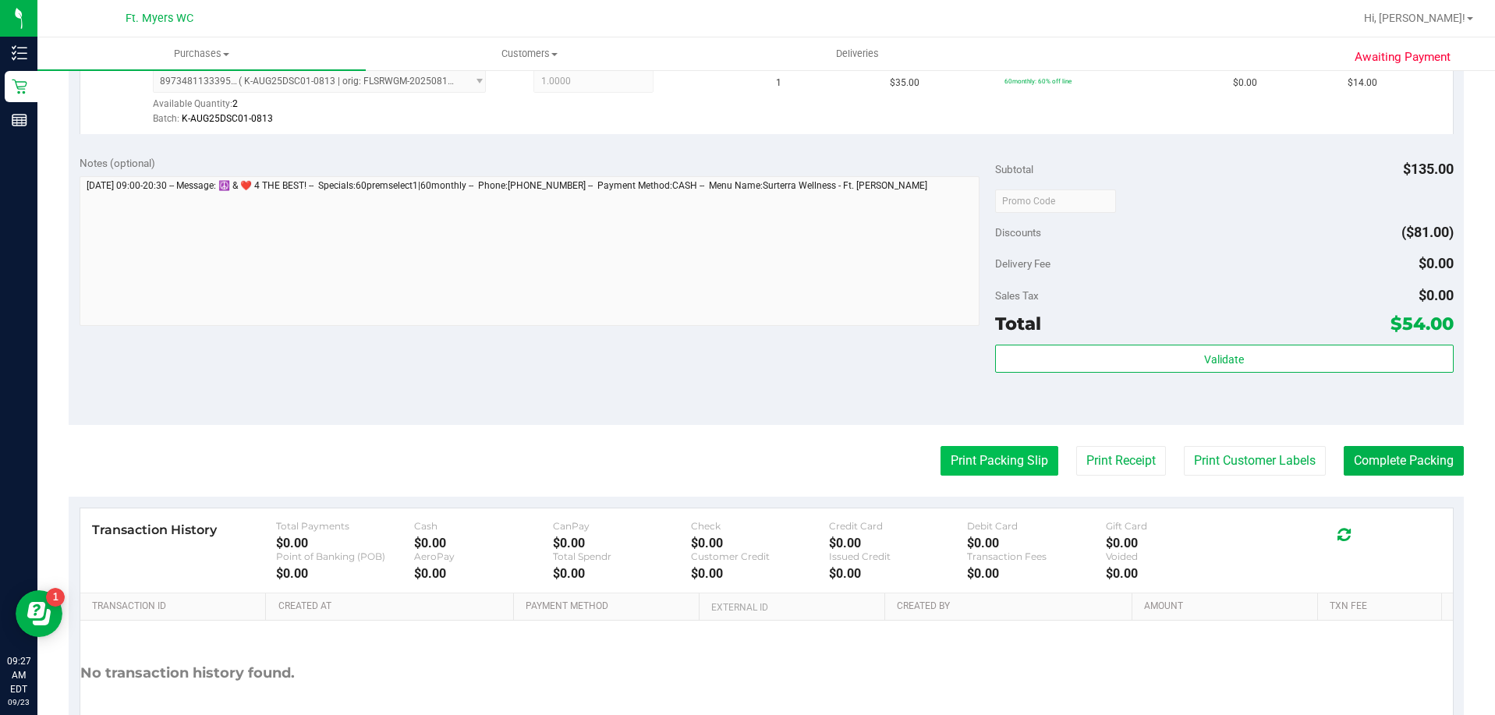
click at [989, 461] on button "Print Packing Slip" at bounding box center [1000, 461] width 118 height 30
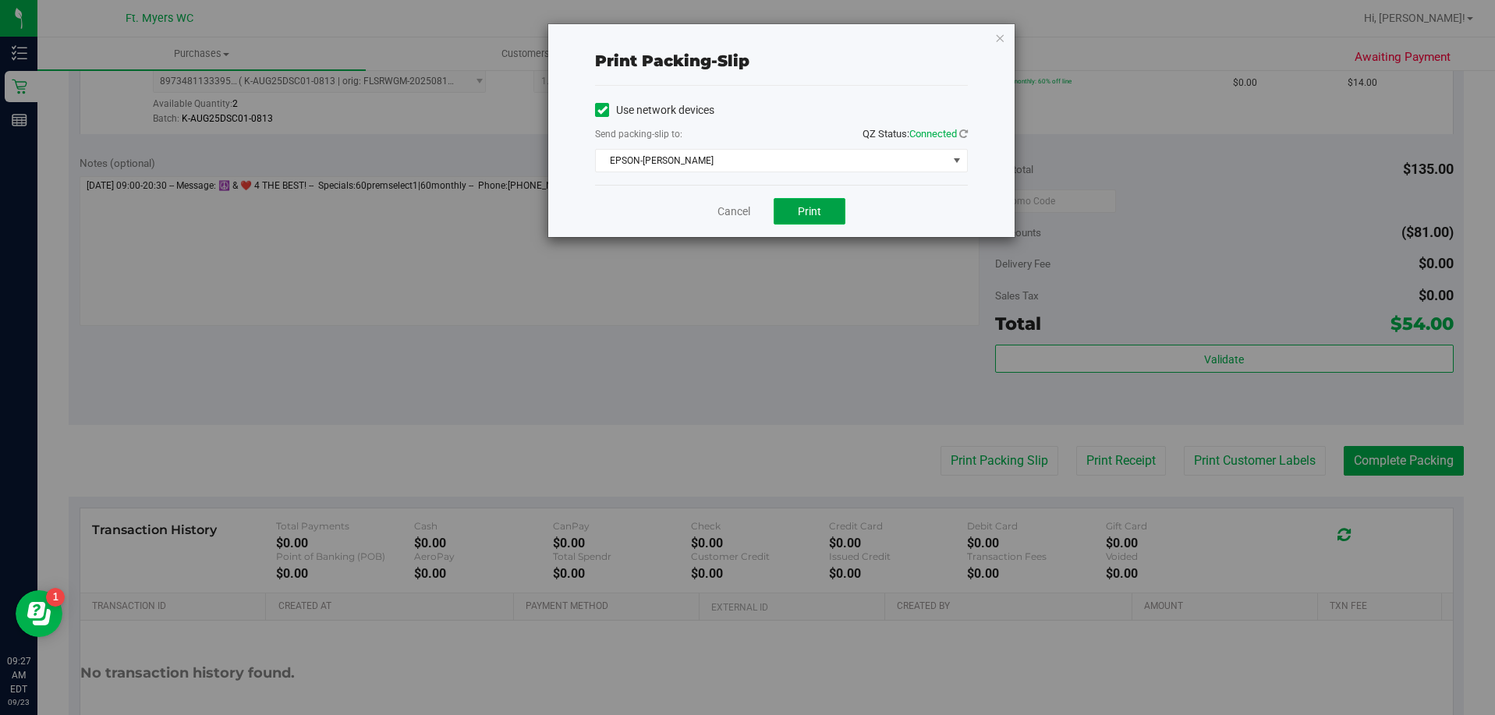
click at [823, 200] on button "Print" at bounding box center [810, 211] width 72 height 27
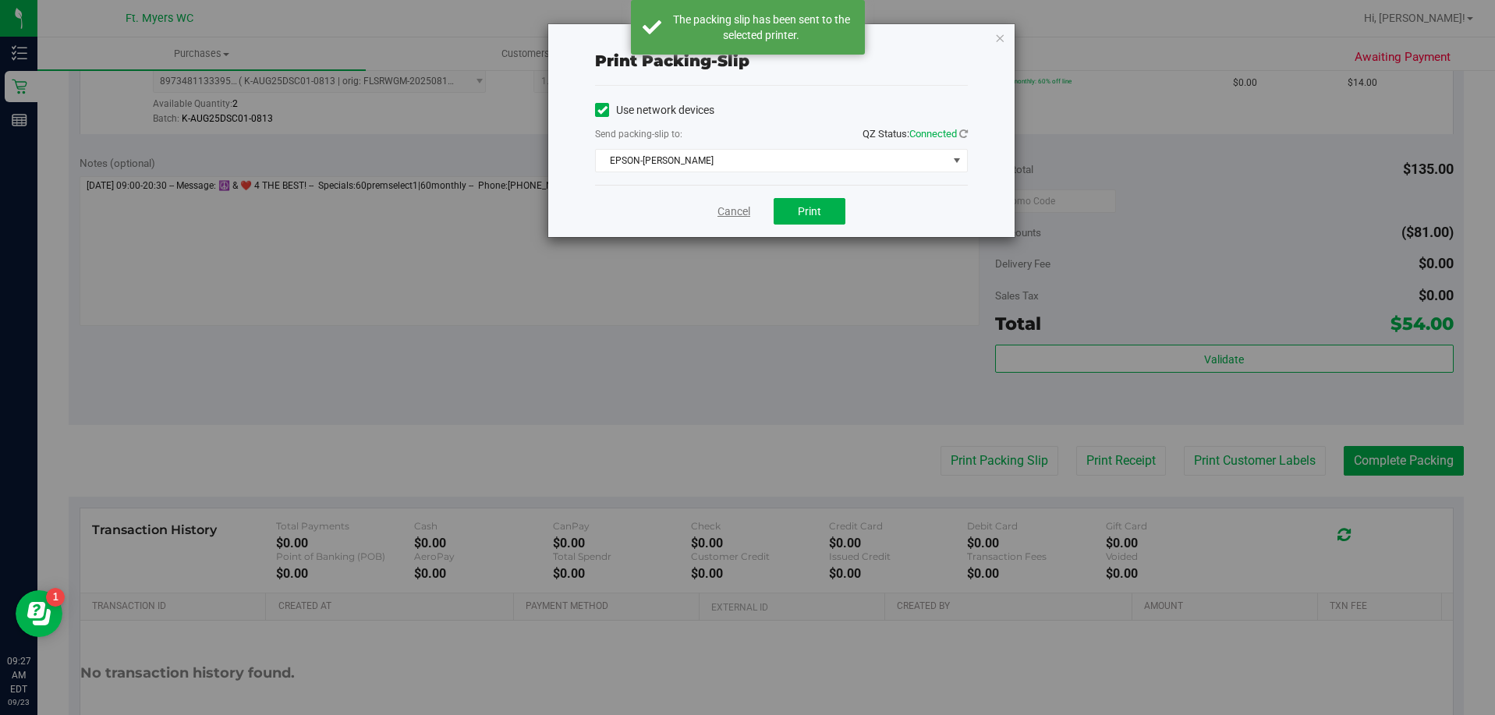
click at [738, 213] on link "Cancel" at bounding box center [734, 212] width 33 height 16
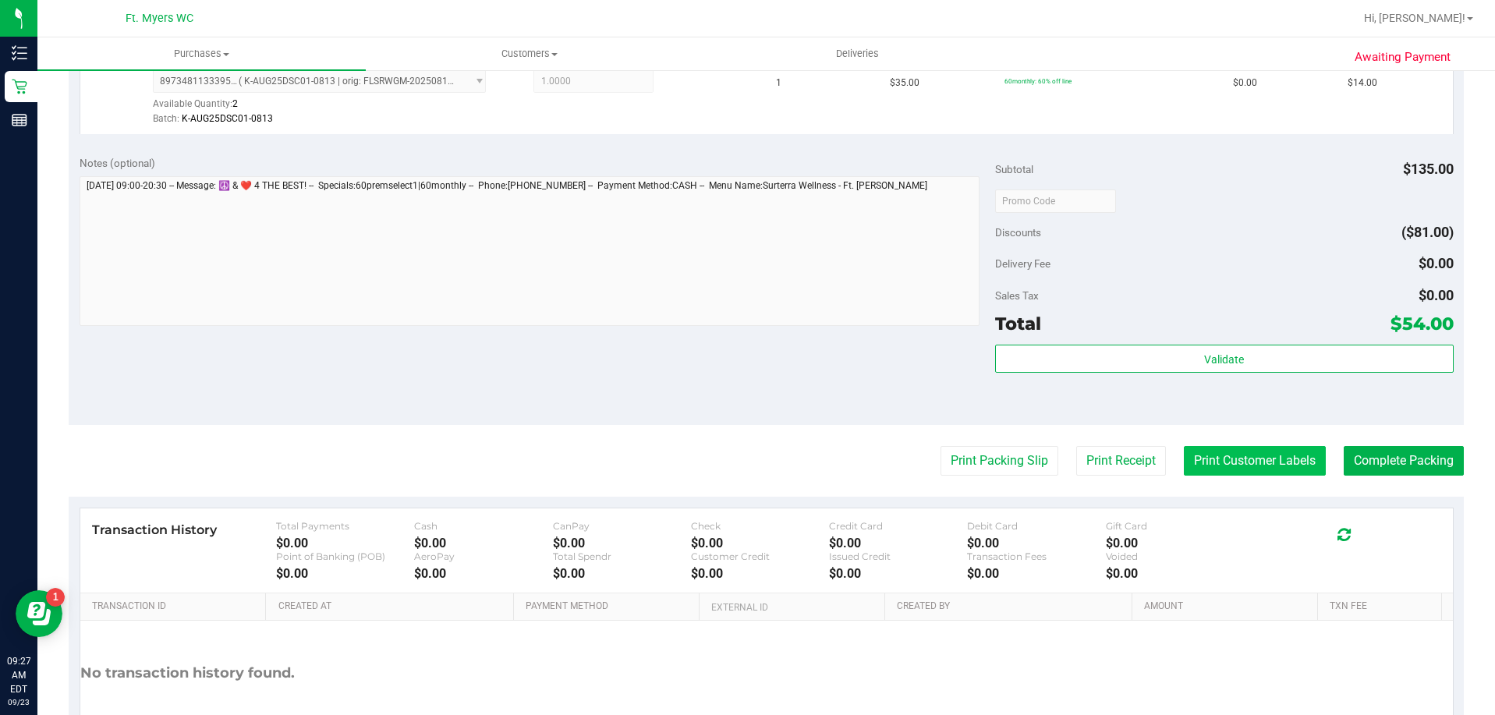
click at [1246, 464] on button "Print Customer Labels" at bounding box center [1255, 461] width 142 height 30
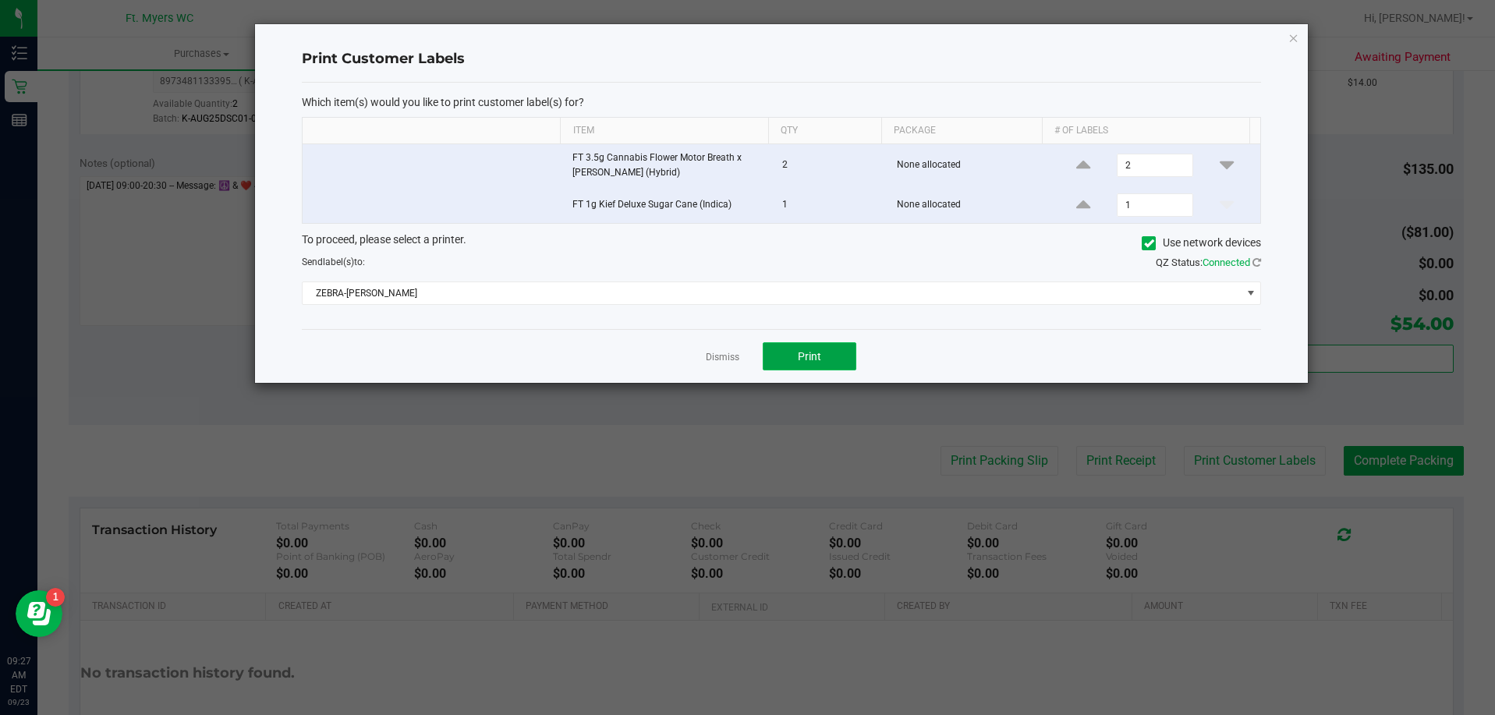
click at [810, 346] on button "Print" at bounding box center [810, 356] width 94 height 28
click at [723, 359] on link "Dismiss" at bounding box center [723, 357] width 34 height 13
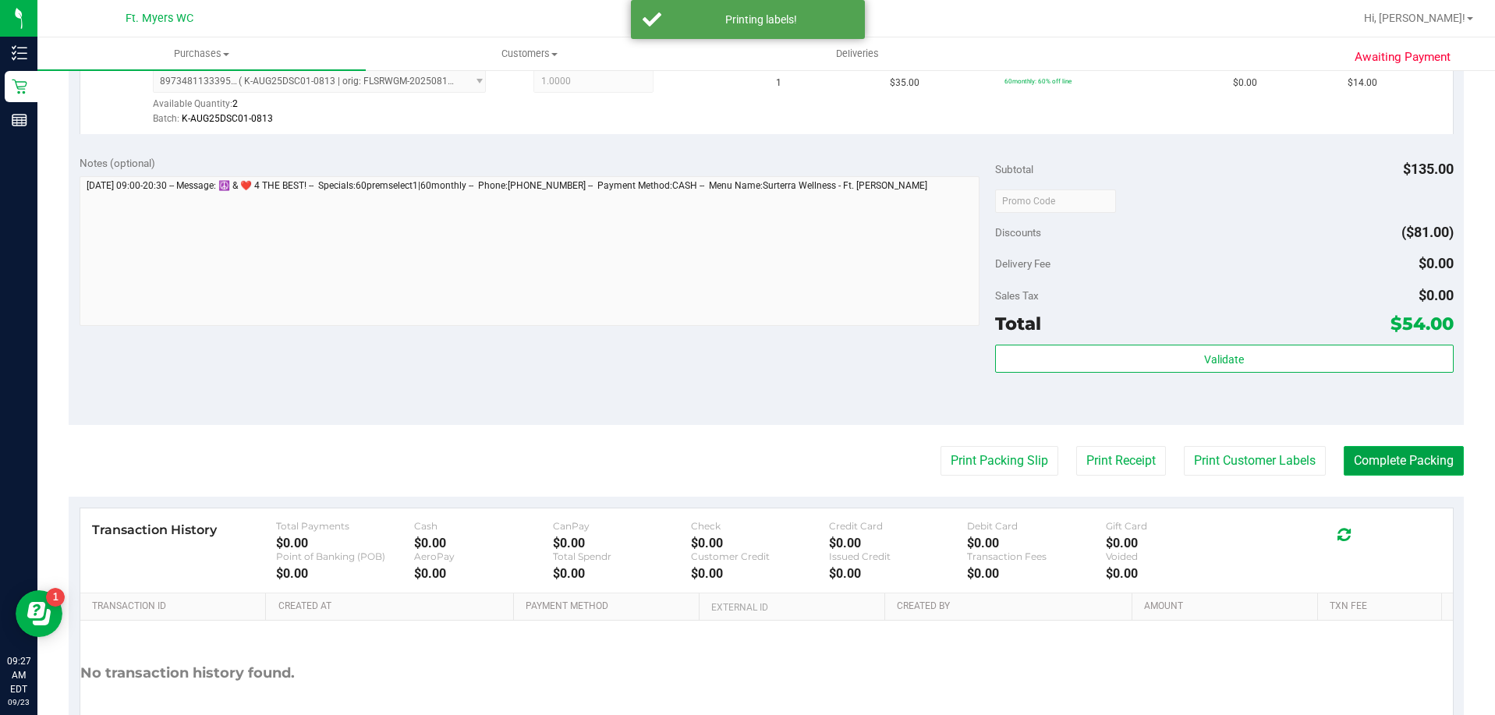
click at [1399, 460] on button "Complete Packing" at bounding box center [1404, 461] width 120 height 30
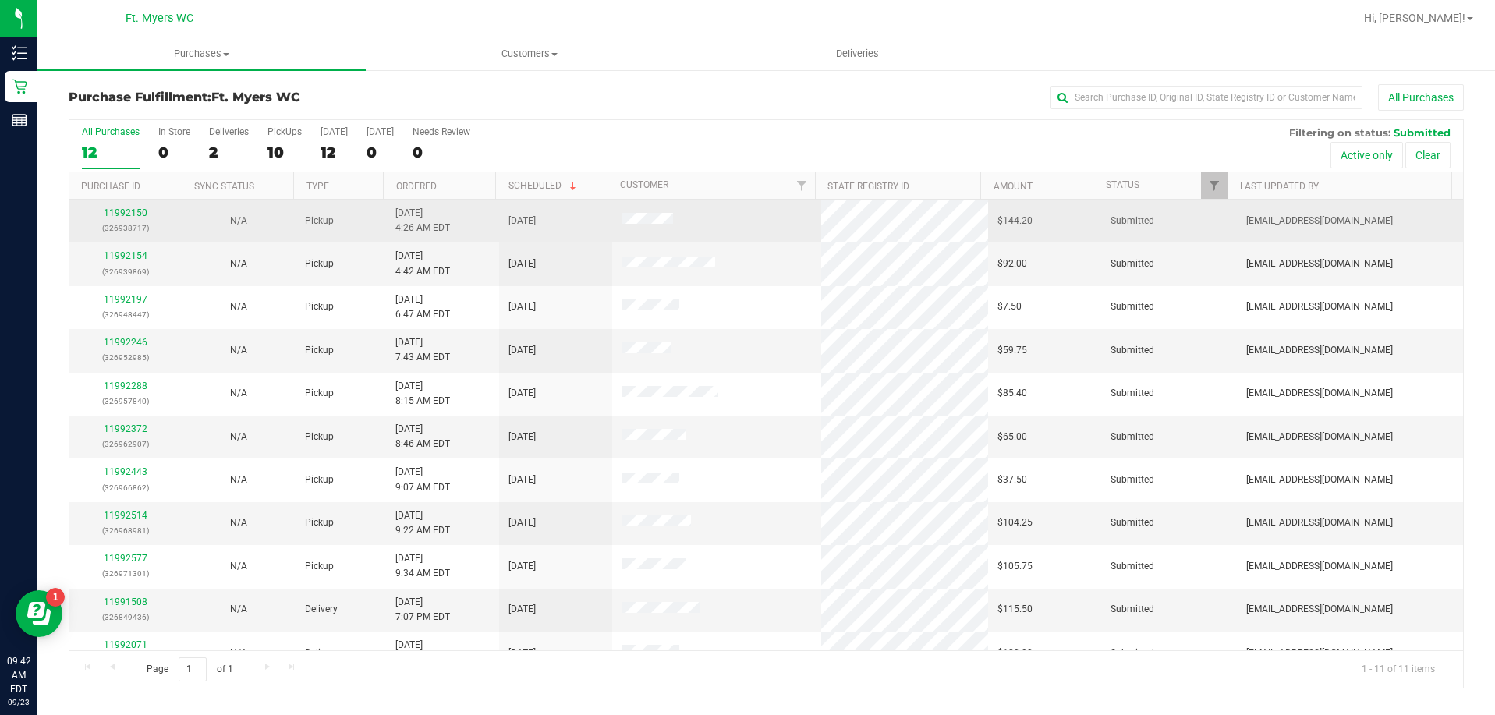
click at [136, 215] on link "11992150" at bounding box center [126, 212] width 44 height 11
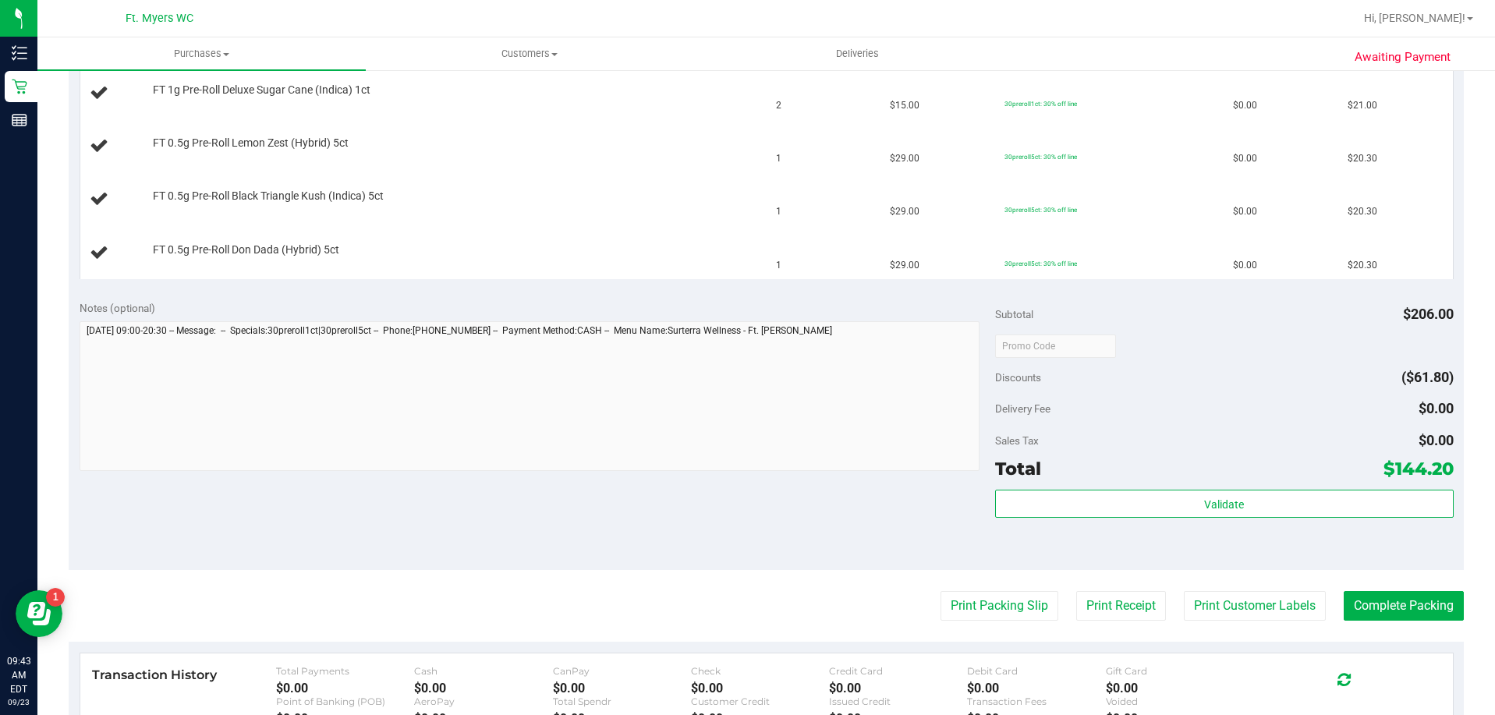
scroll to position [624, 0]
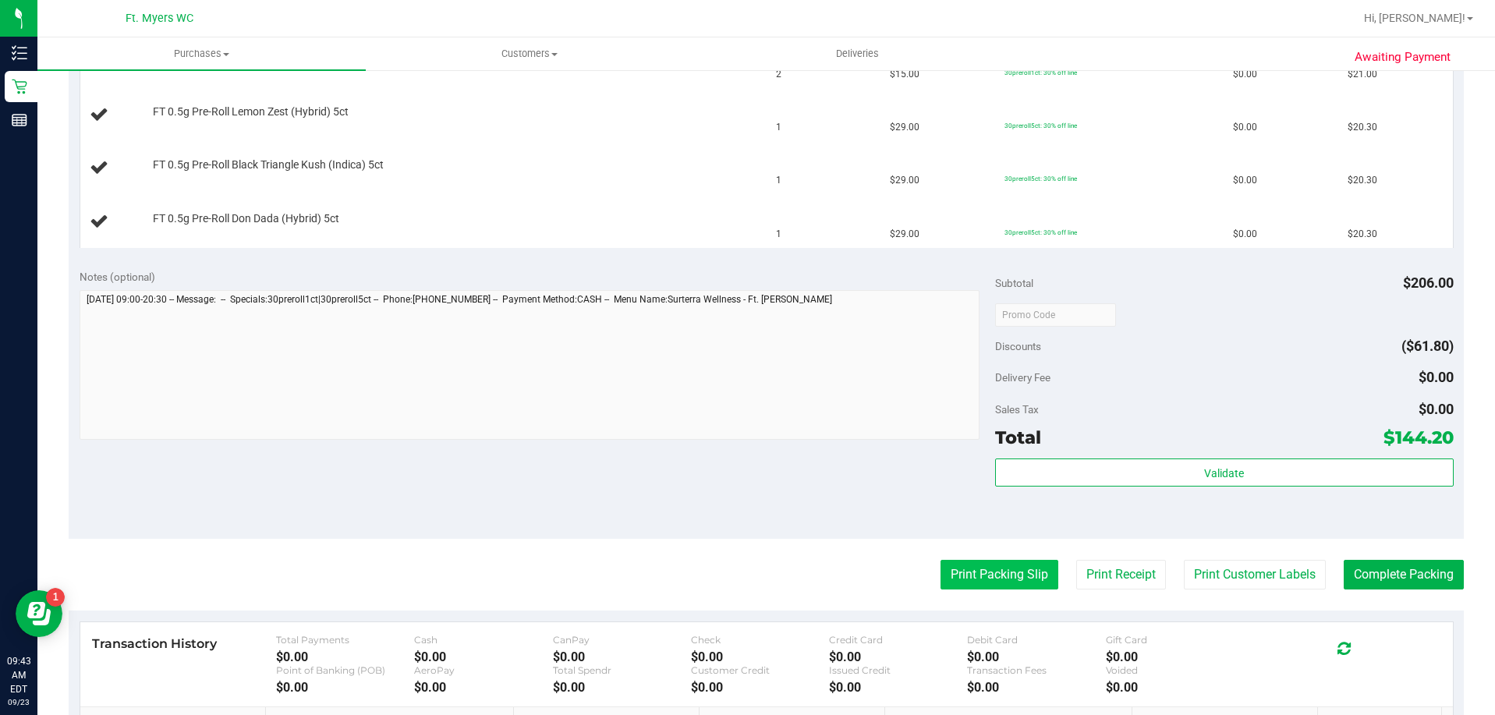
click at [964, 584] on button "Print Packing Slip" at bounding box center [1000, 575] width 118 height 30
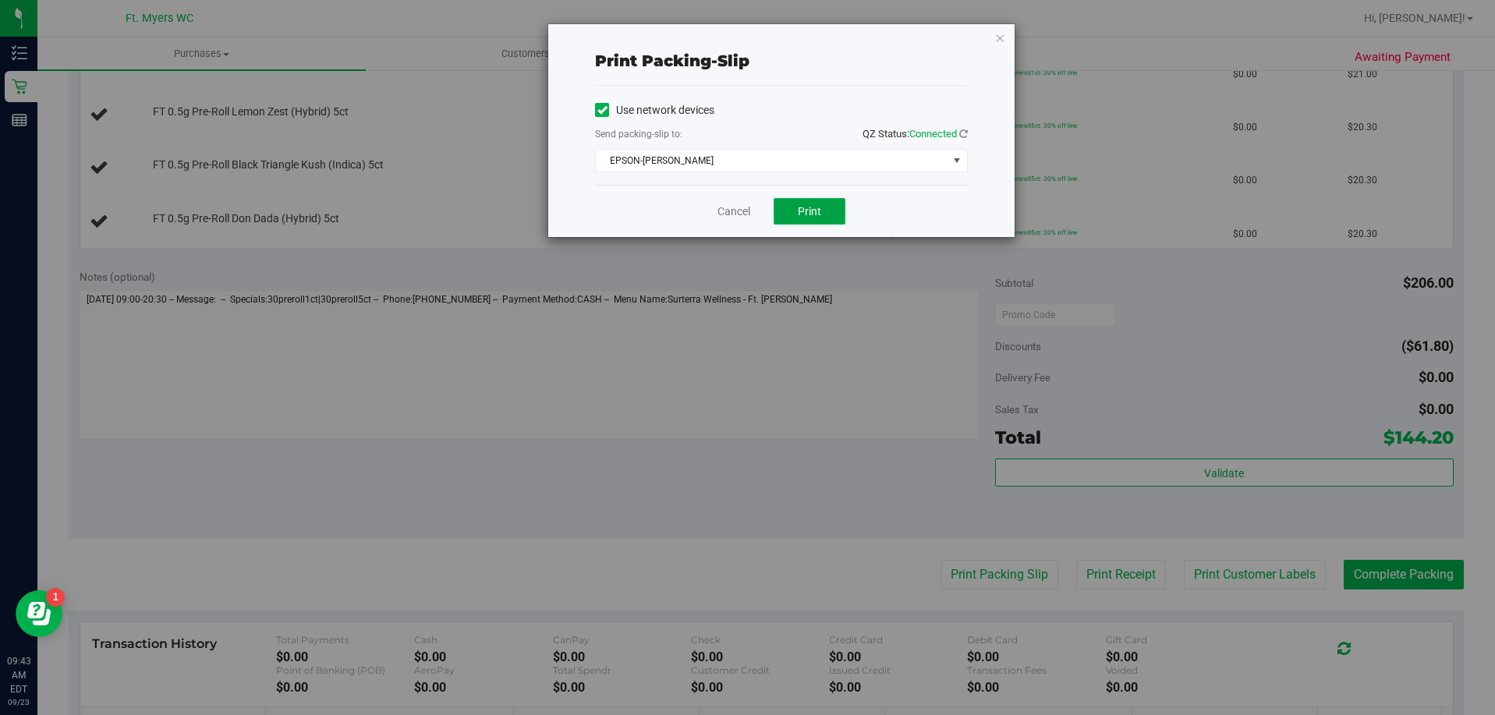
click at [800, 207] on span "Print" at bounding box center [809, 211] width 23 height 12
click at [740, 212] on link "Cancel" at bounding box center [734, 212] width 33 height 16
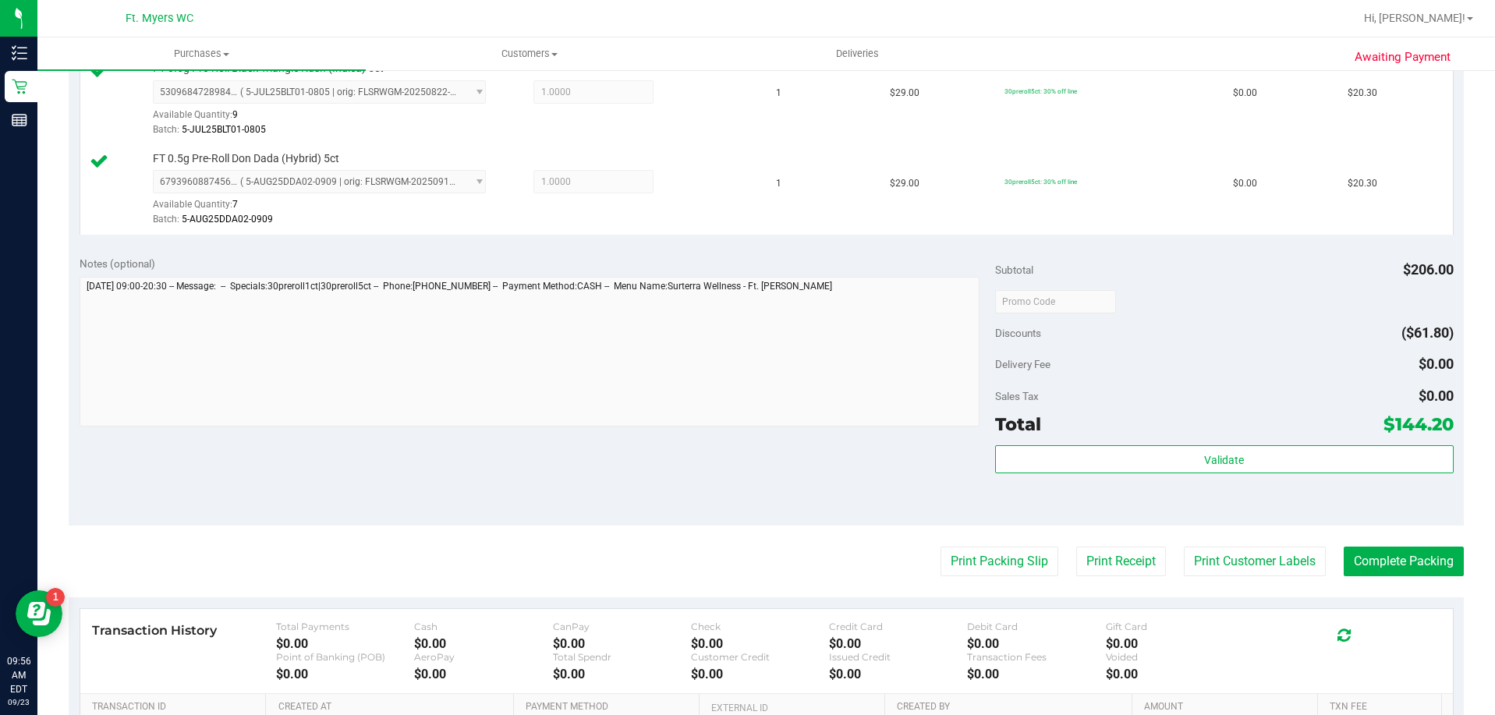
scroll to position [936, 0]
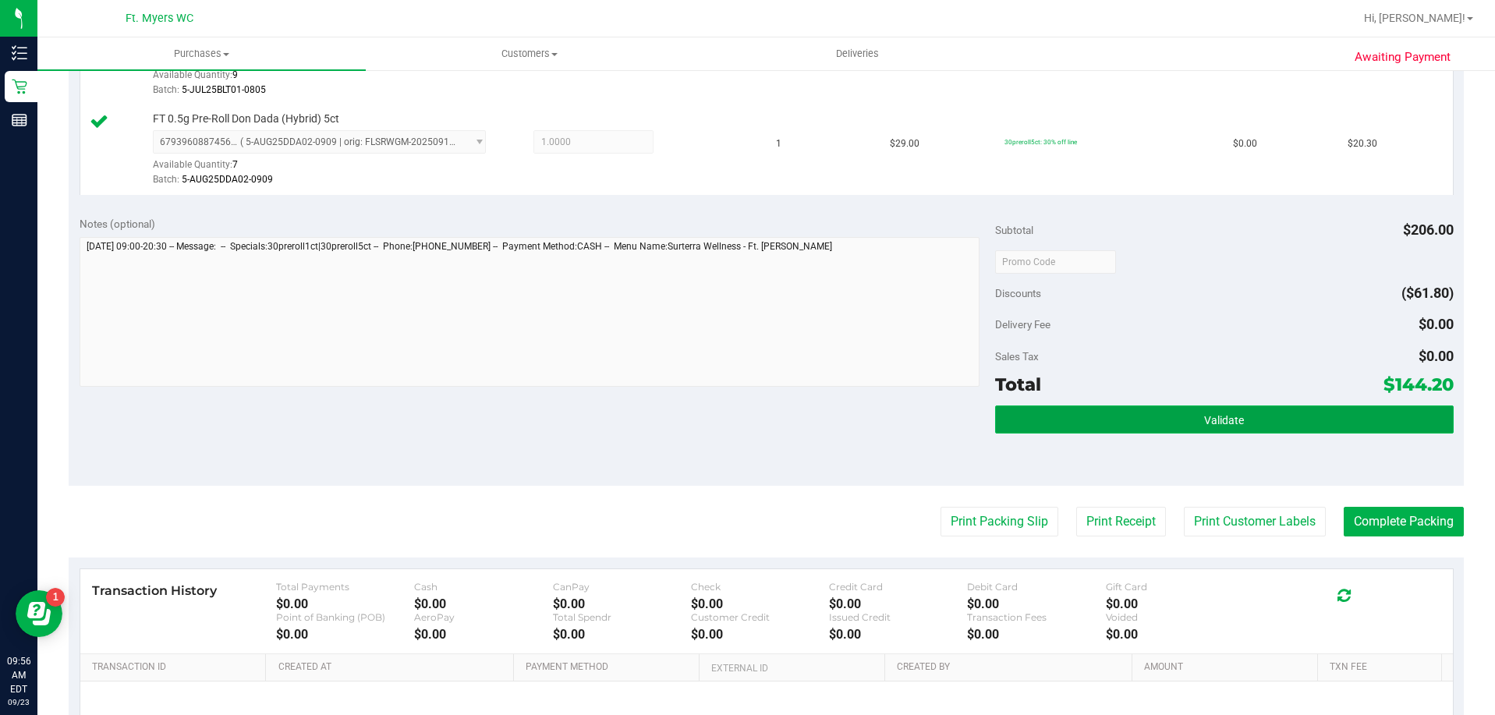
click at [1179, 413] on button "Validate" at bounding box center [1224, 420] width 458 height 28
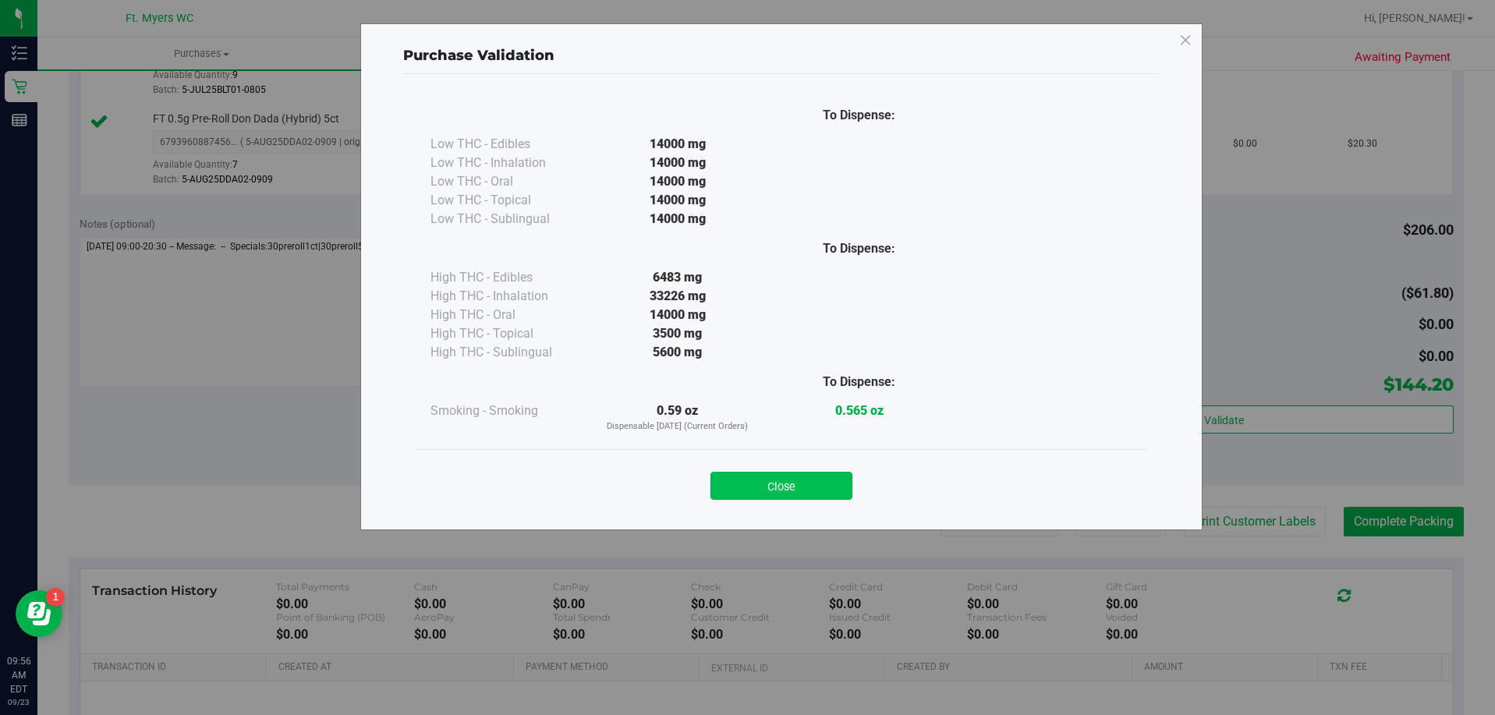
click at [781, 487] on button "Close" at bounding box center [782, 486] width 142 height 28
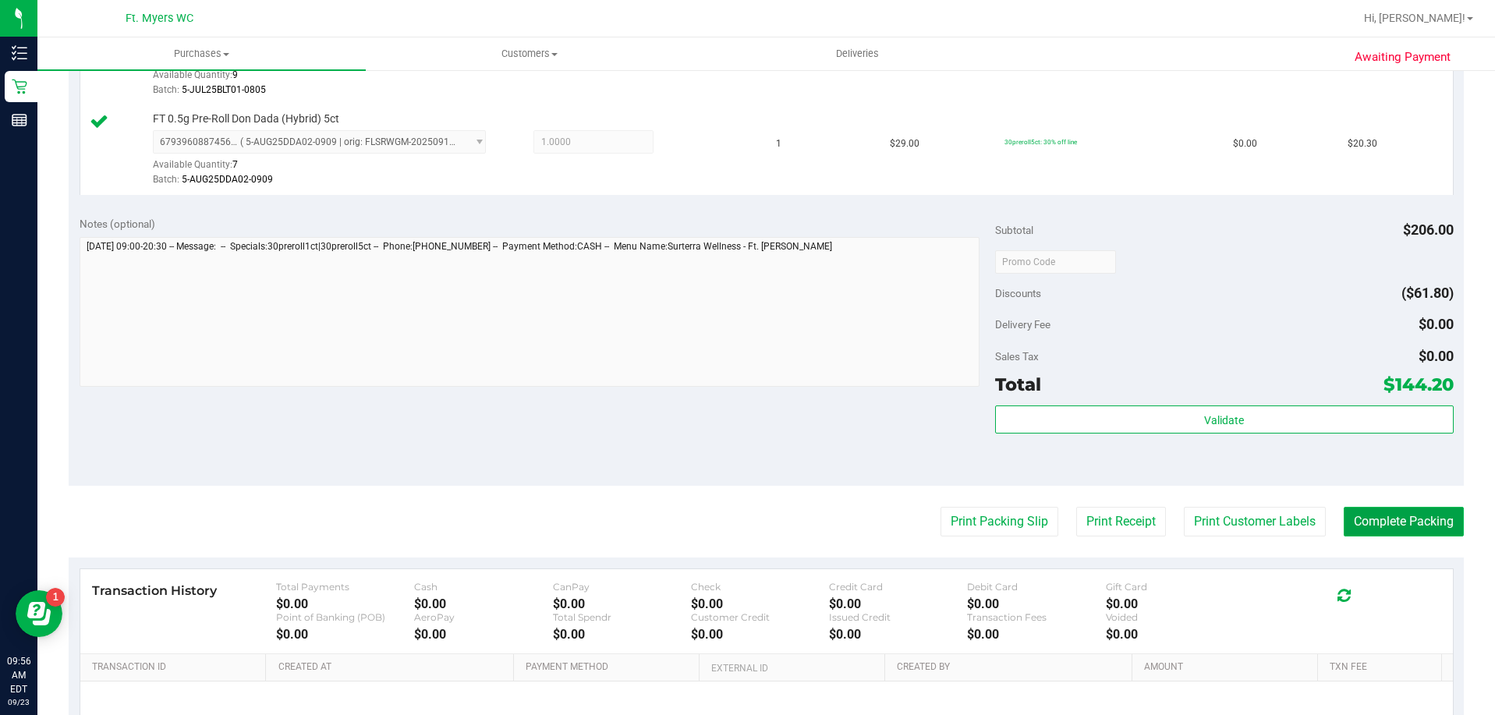
click at [1408, 519] on button "Complete Packing" at bounding box center [1404, 522] width 120 height 30
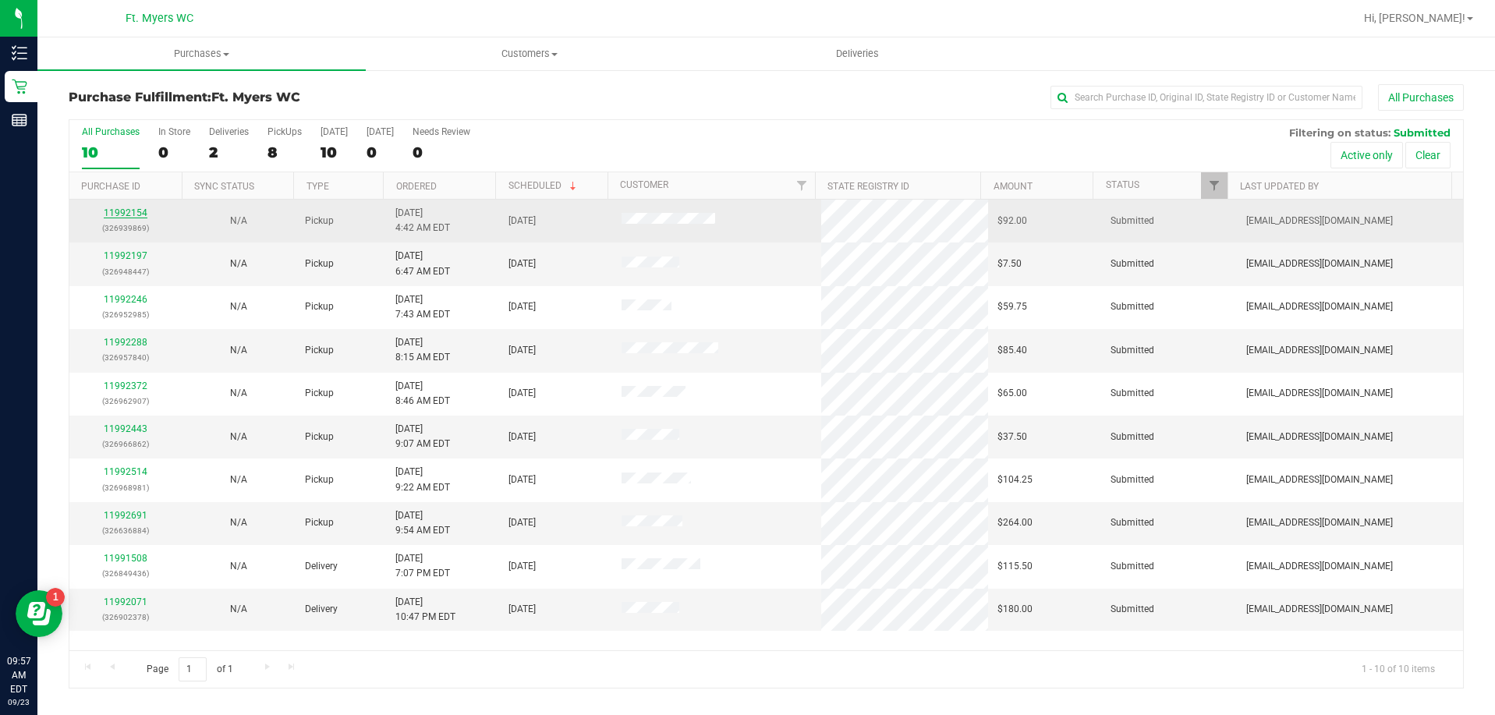
click at [128, 215] on link "11992154" at bounding box center [126, 212] width 44 height 11
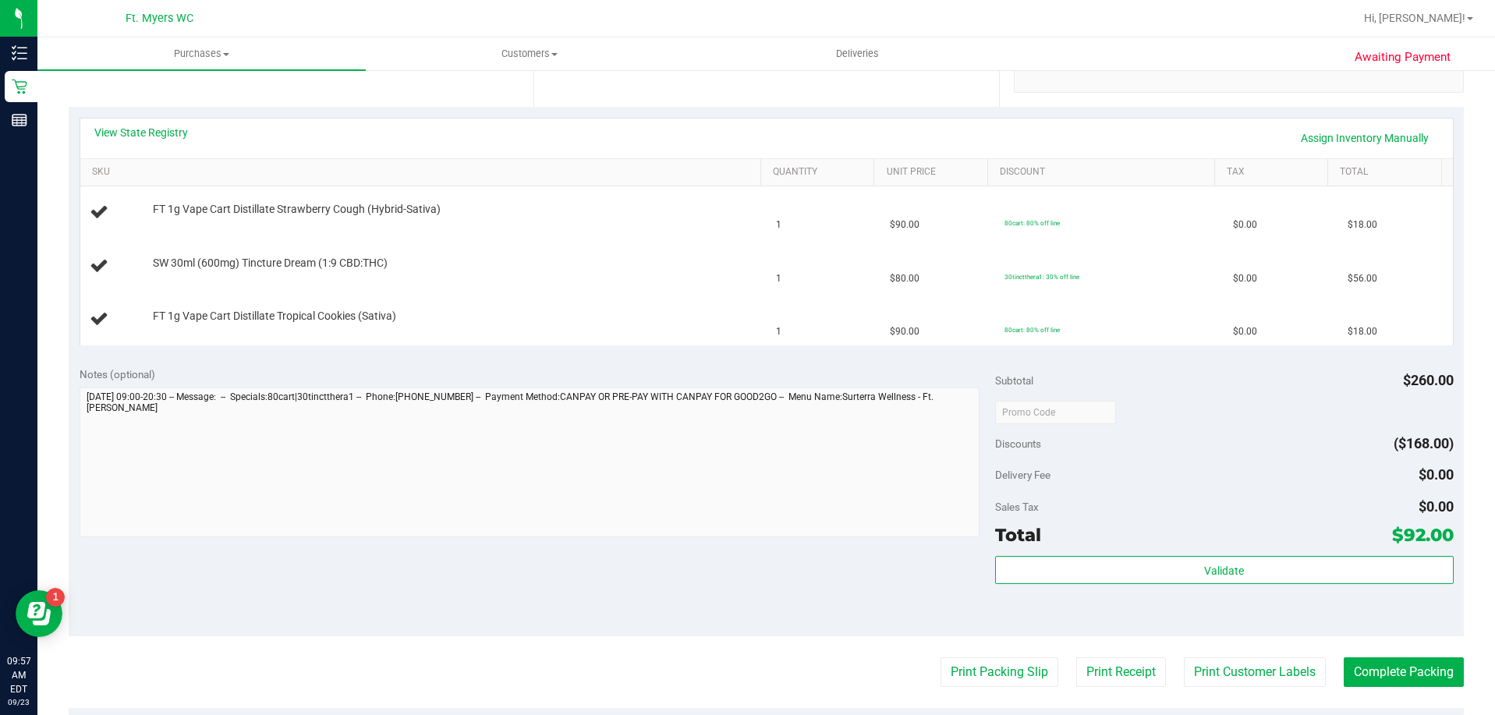
scroll to position [390, 0]
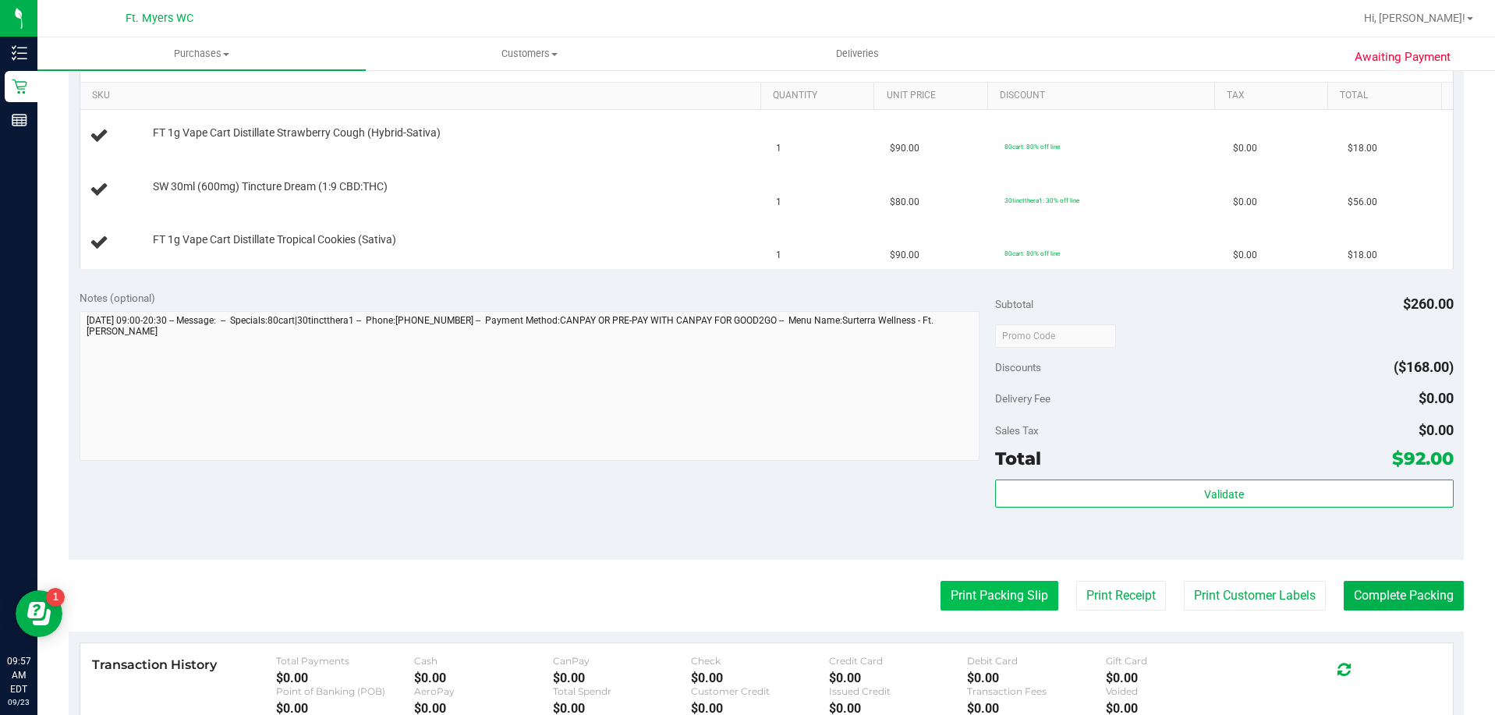
click at [981, 600] on button "Print Packing Slip" at bounding box center [1000, 596] width 118 height 30
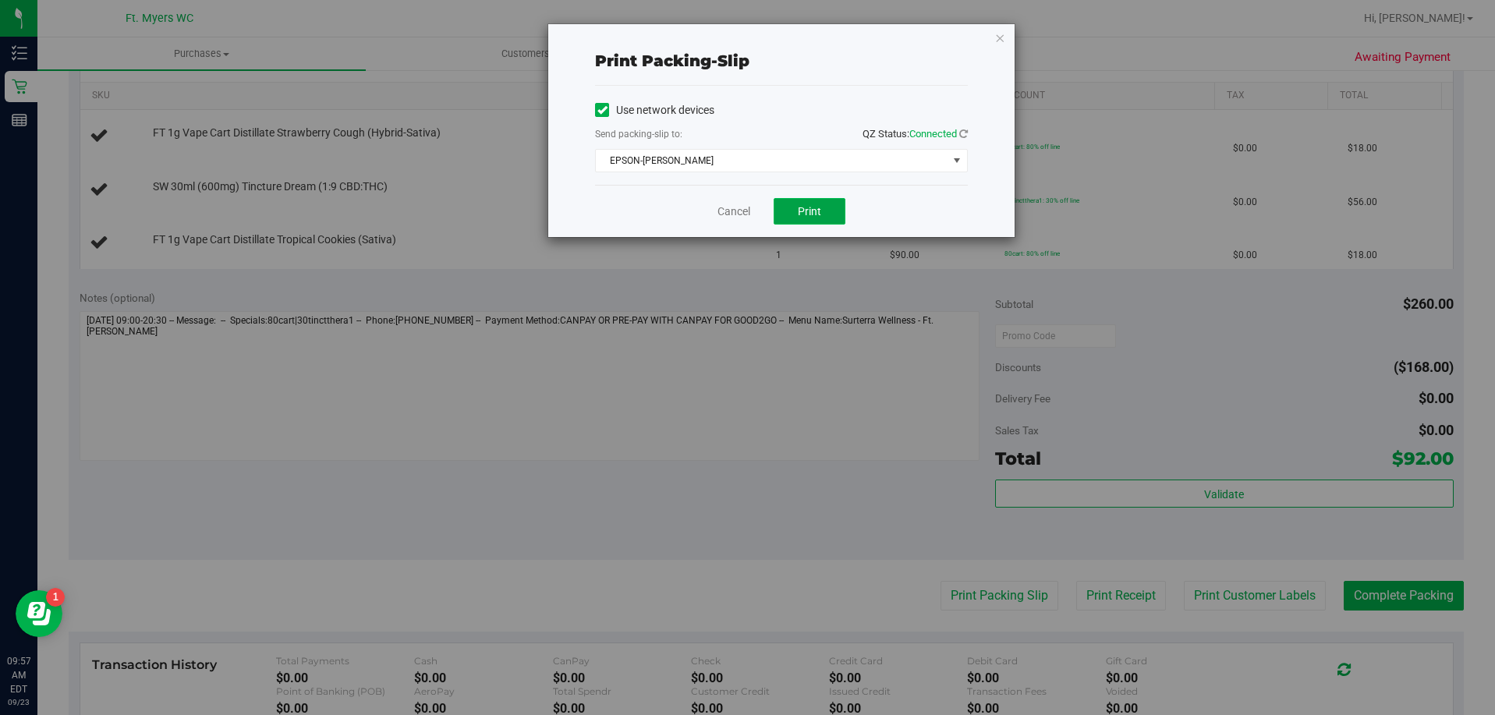
click at [828, 210] on button "Print" at bounding box center [810, 211] width 72 height 27
drag, startPoint x: 732, startPoint y: 209, endPoint x: 714, endPoint y: 194, distance: 22.7
click at [732, 209] on link "Cancel" at bounding box center [734, 212] width 33 height 16
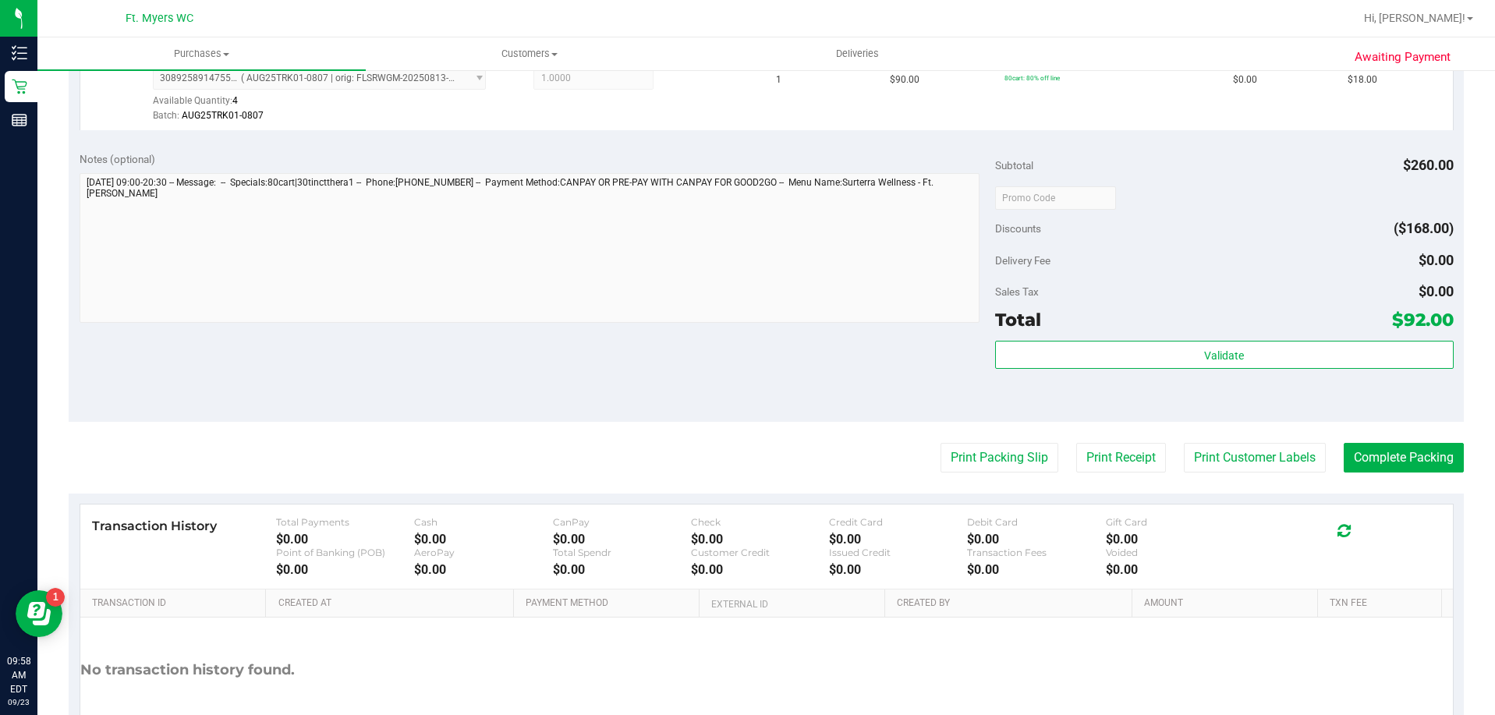
scroll to position [702, 0]
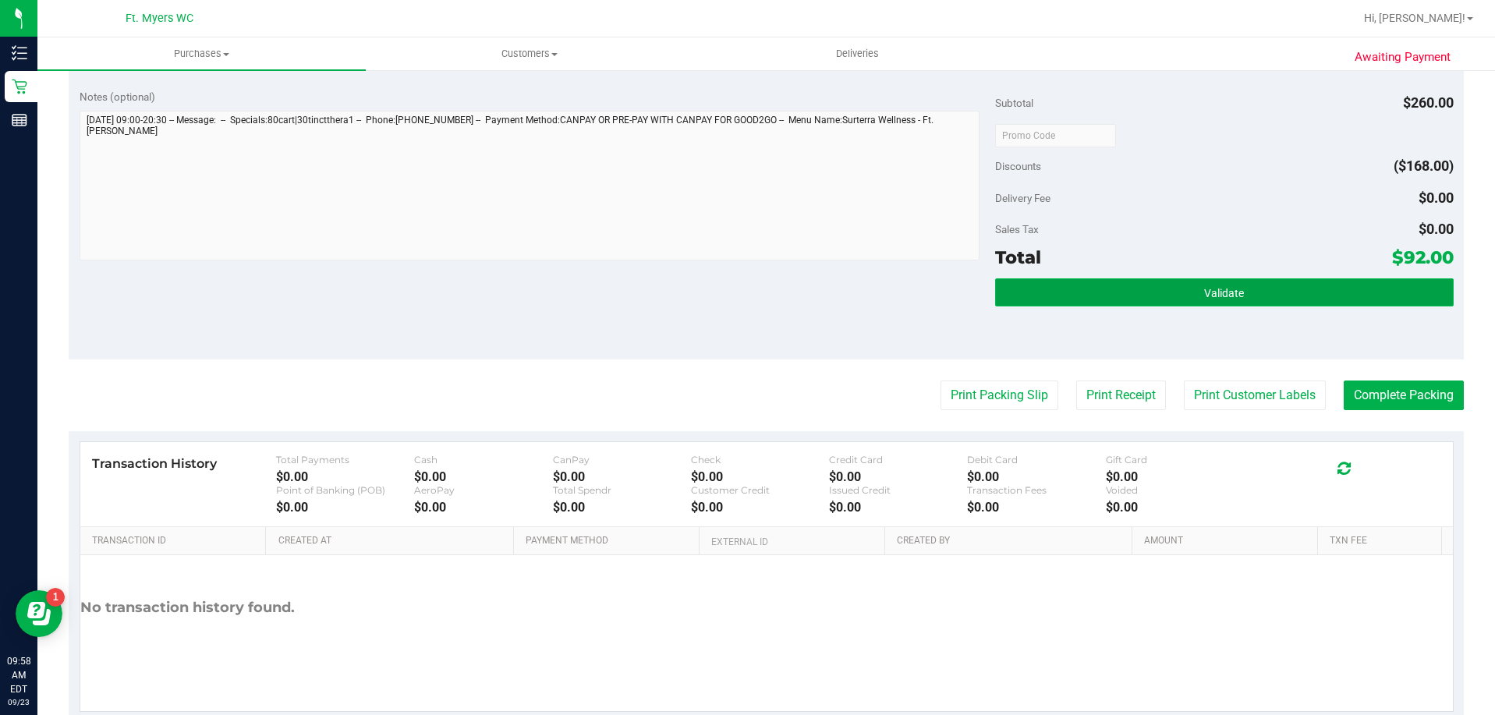
click at [1125, 291] on button "Validate" at bounding box center [1224, 292] width 458 height 28
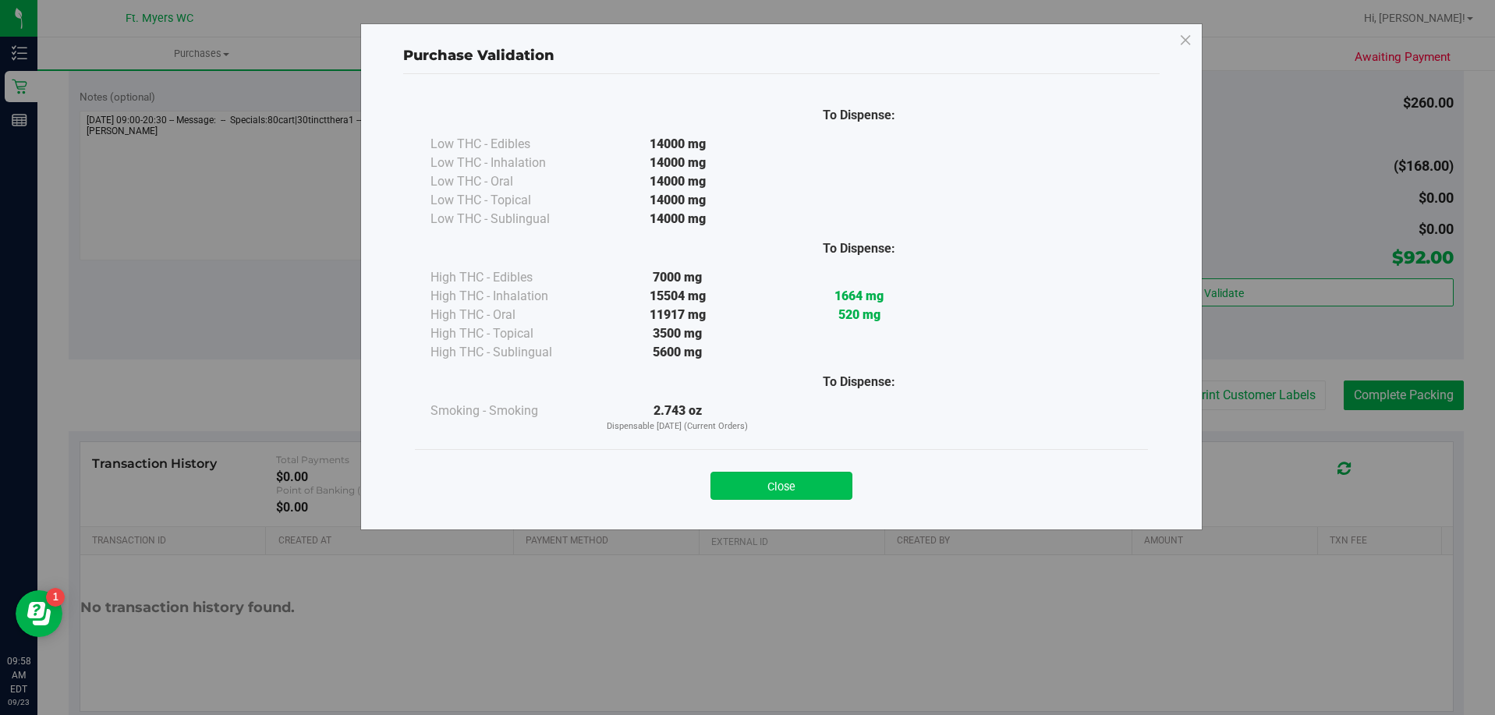
click at [806, 487] on button "Close" at bounding box center [782, 486] width 142 height 28
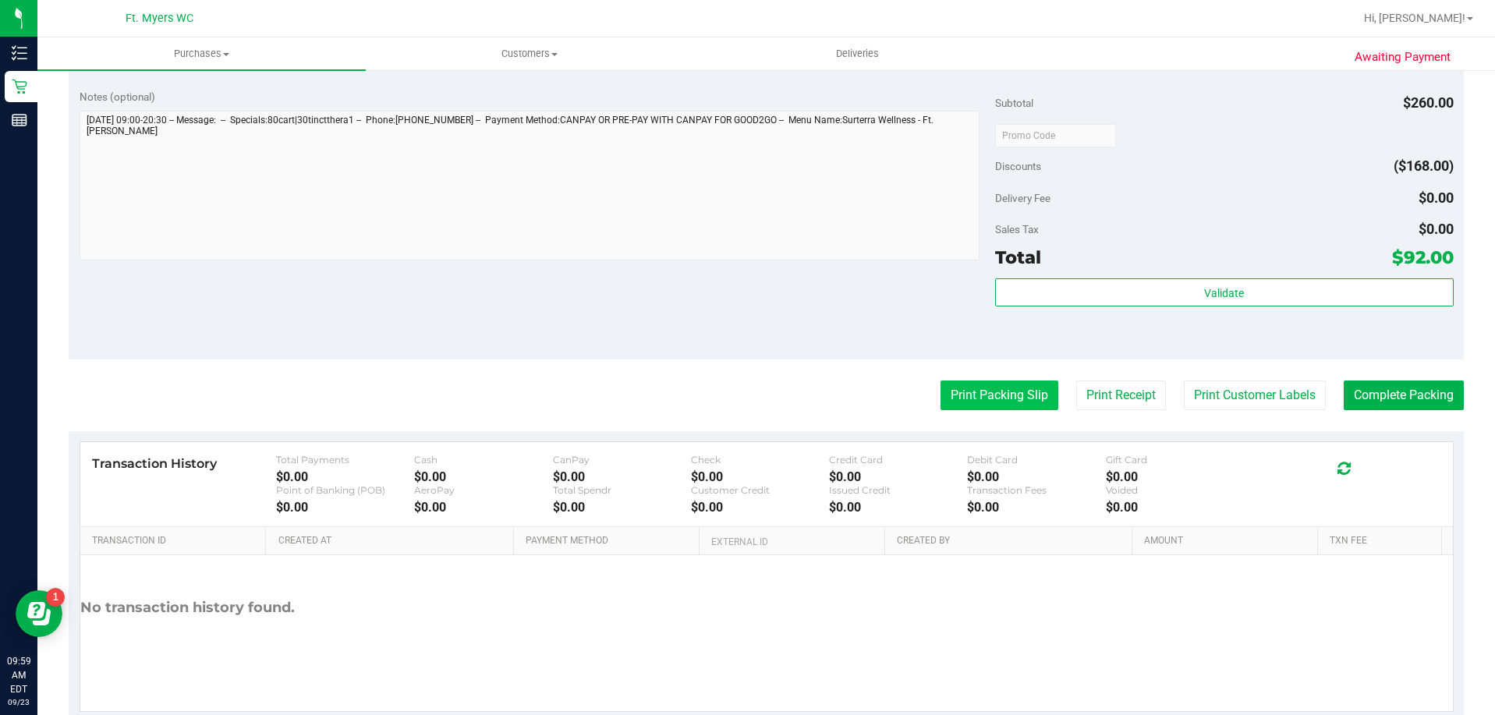
click at [994, 399] on button "Print Packing Slip" at bounding box center [1000, 396] width 118 height 30
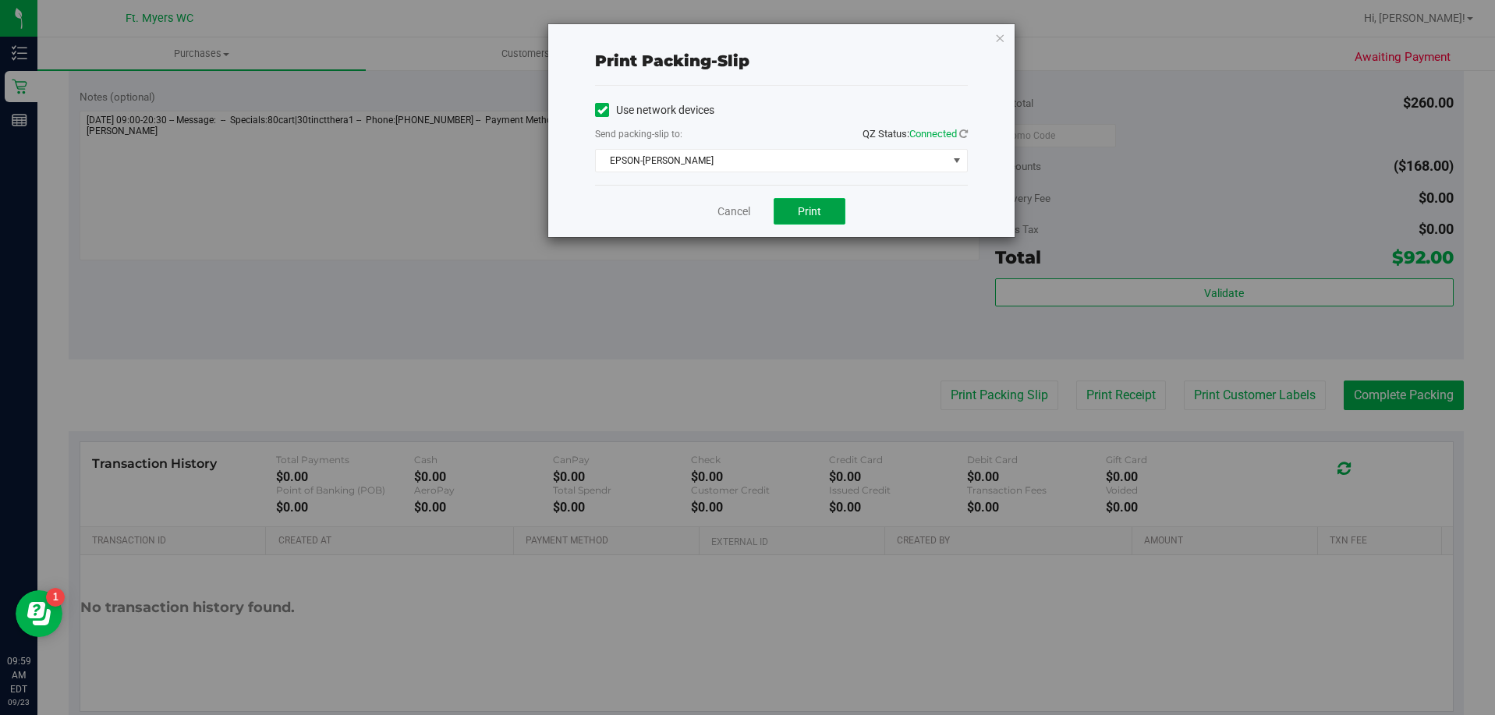
click at [825, 213] on button "Print" at bounding box center [810, 211] width 72 height 27
click at [736, 217] on link "Cancel" at bounding box center [734, 212] width 33 height 16
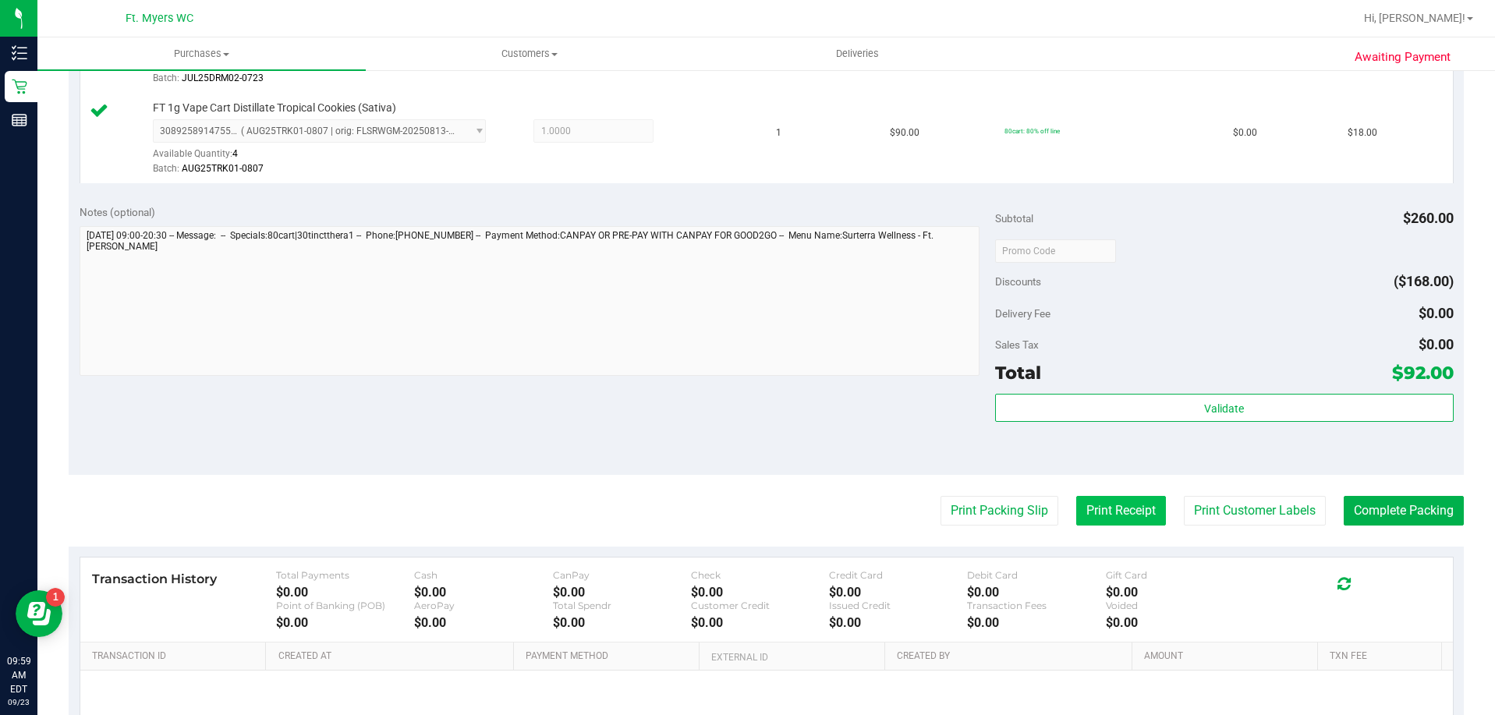
scroll to position [663, 0]
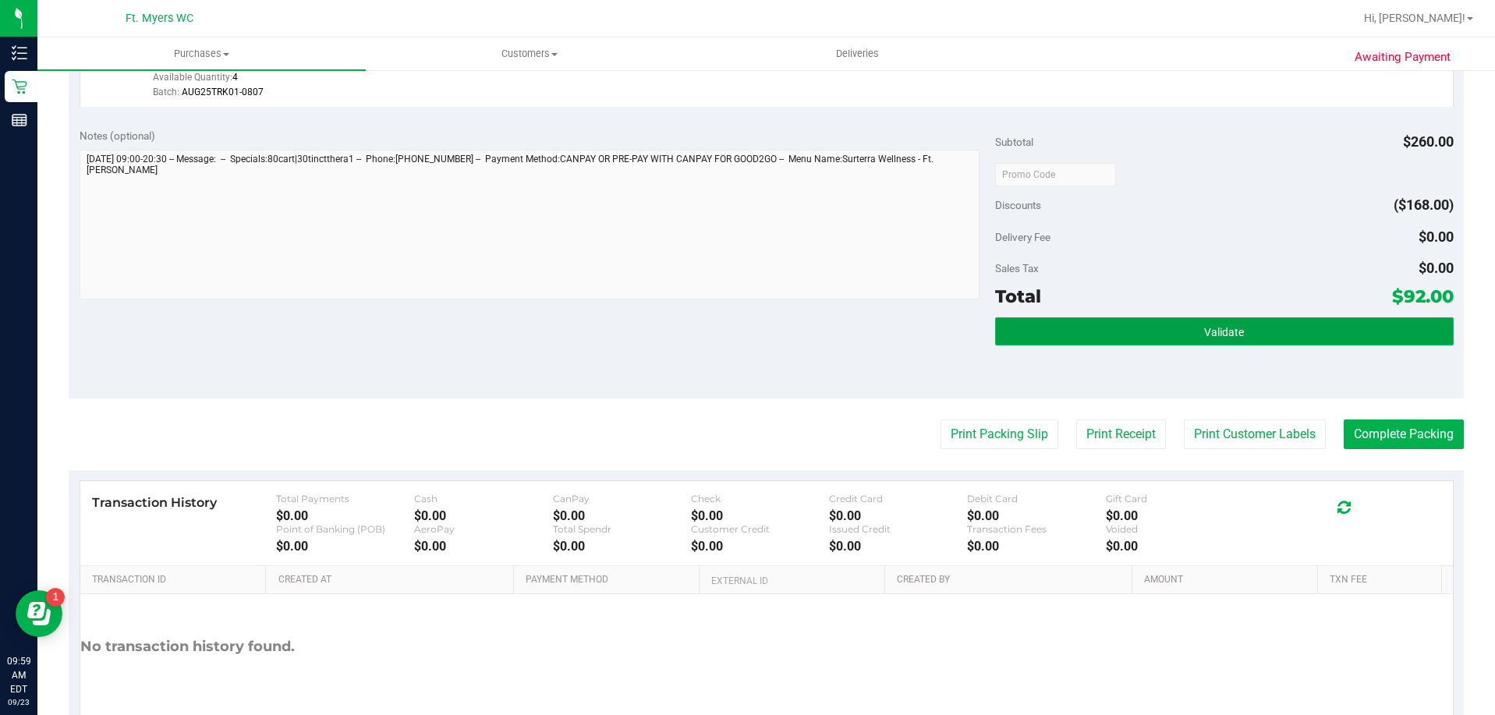
click at [1155, 326] on button "Validate" at bounding box center [1224, 331] width 458 height 28
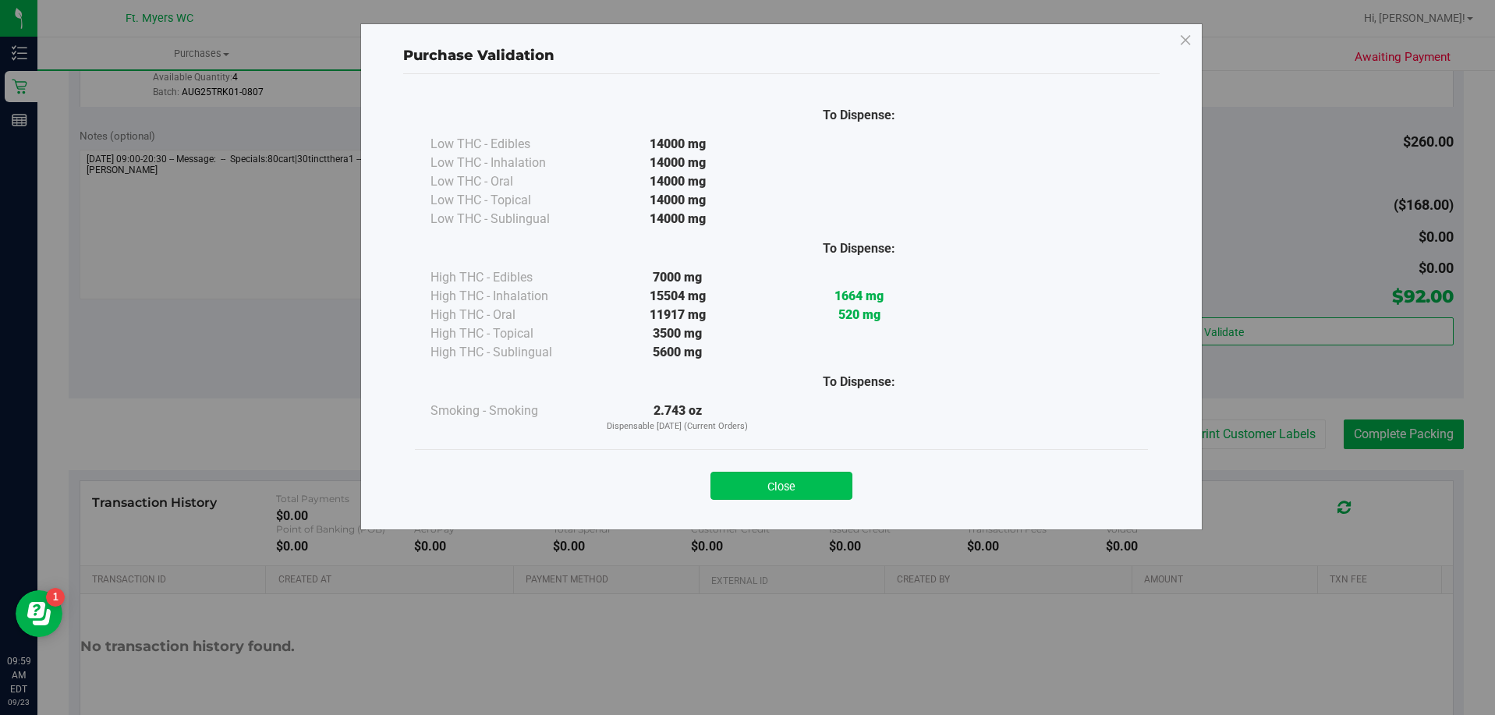
click at [782, 486] on button "Close" at bounding box center [782, 486] width 142 height 28
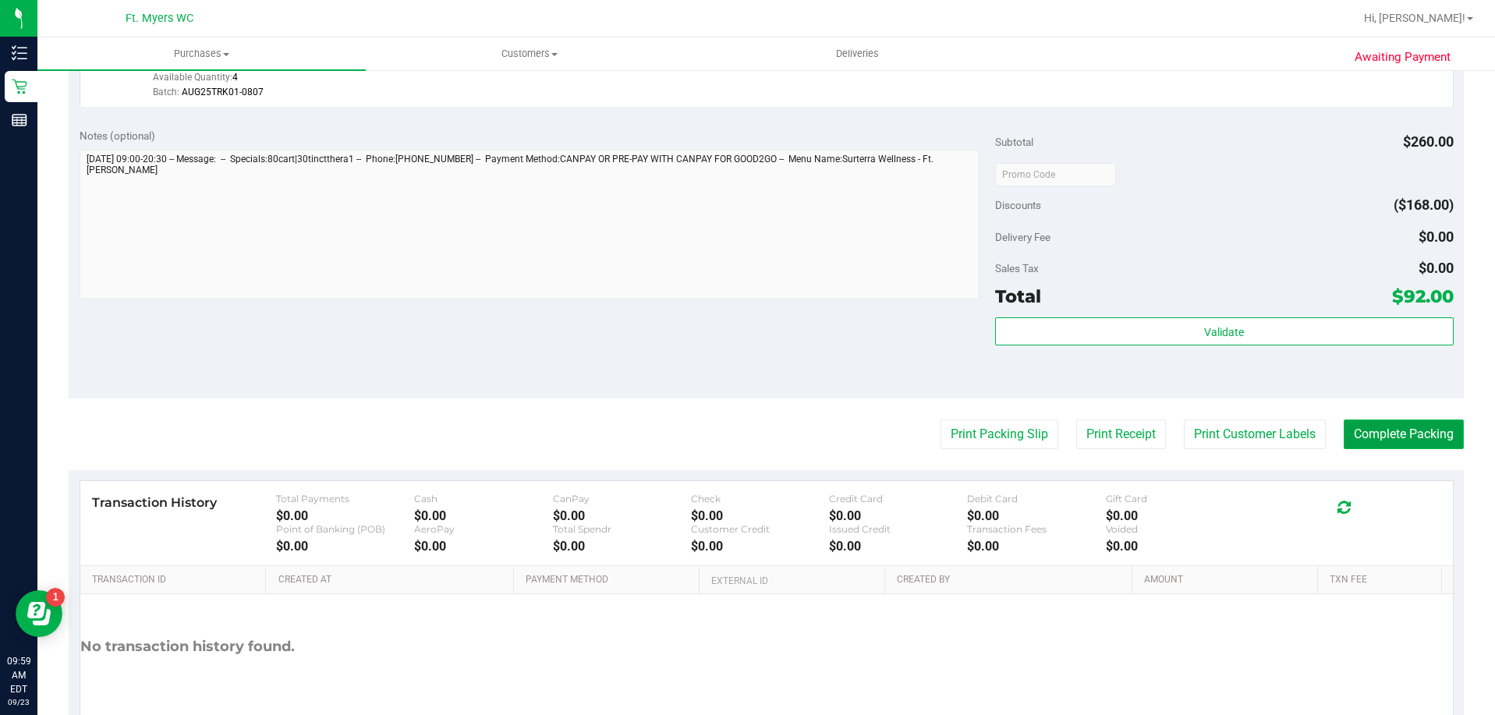
click at [1377, 434] on button "Complete Packing" at bounding box center [1404, 435] width 120 height 30
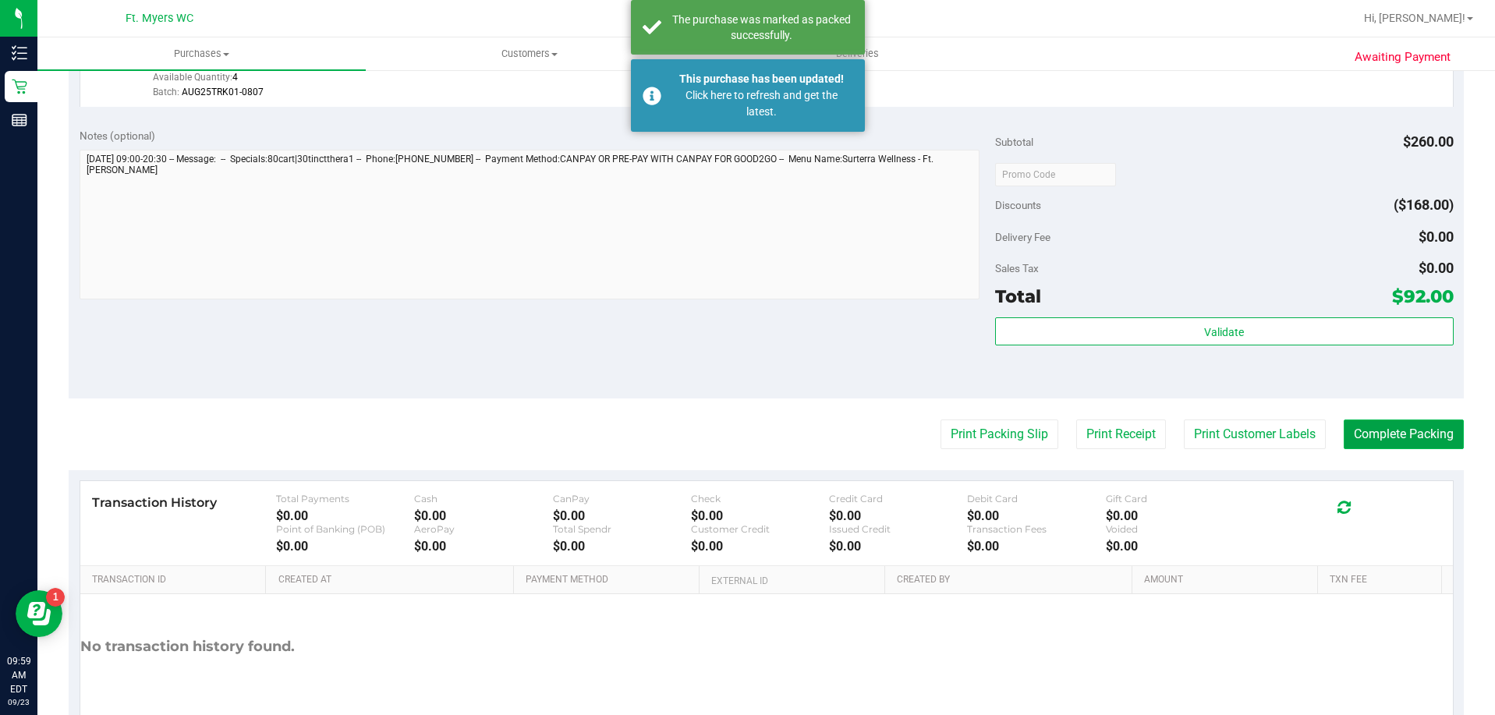
click at [1388, 435] on div "Purchases Summary of purchases Fulfillment All purchases Customers All customer…" at bounding box center [766, 376] width 1458 height 678
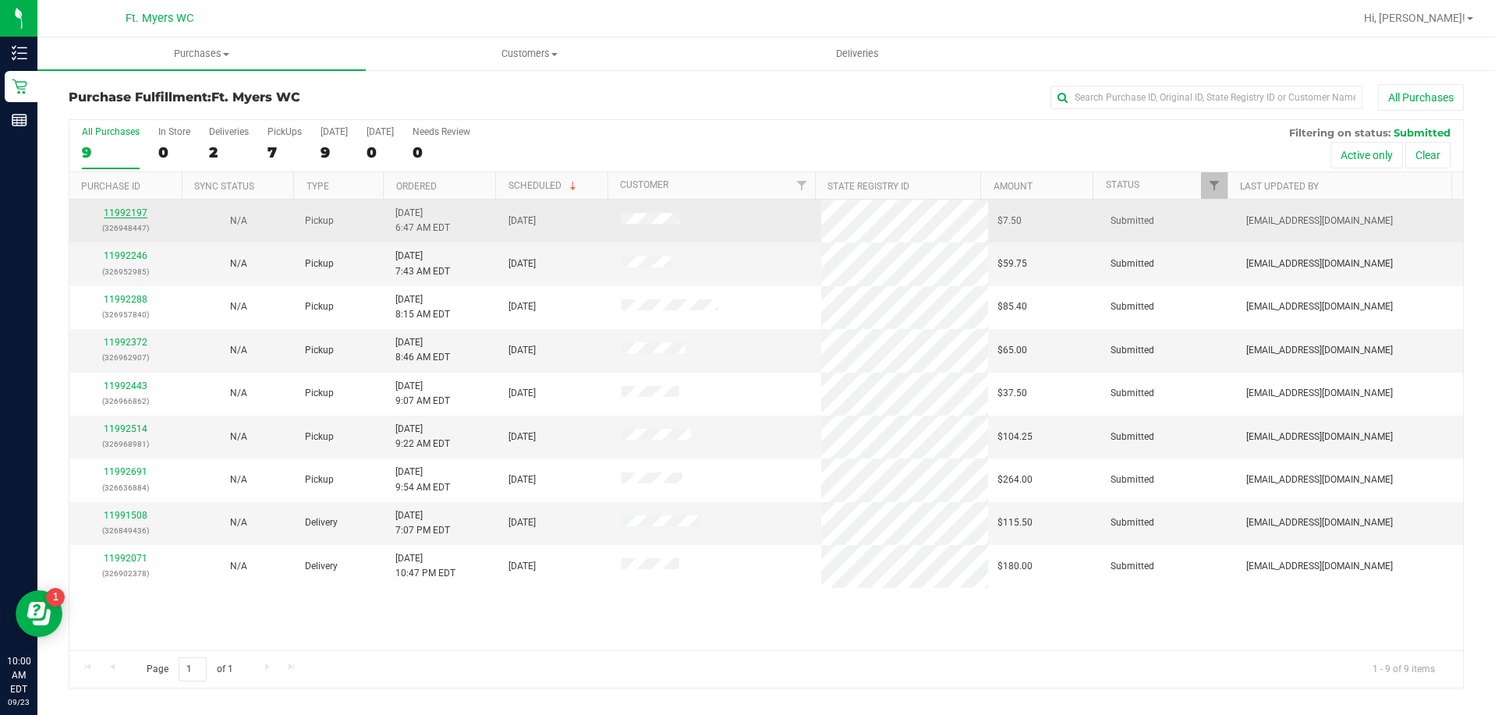
click at [134, 215] on link "11992197" at bounding box center [126, 212] width 44 height 11
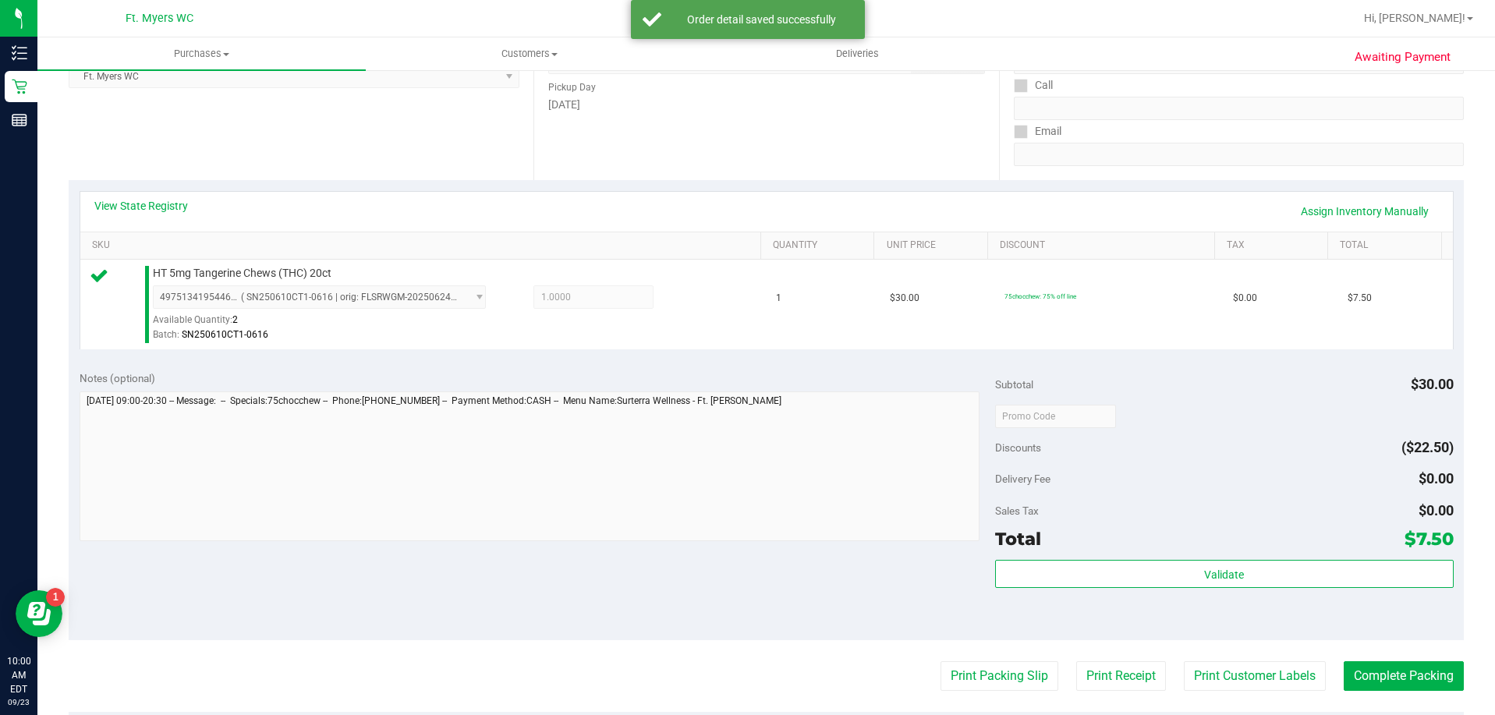
scroll to position [312, 0]
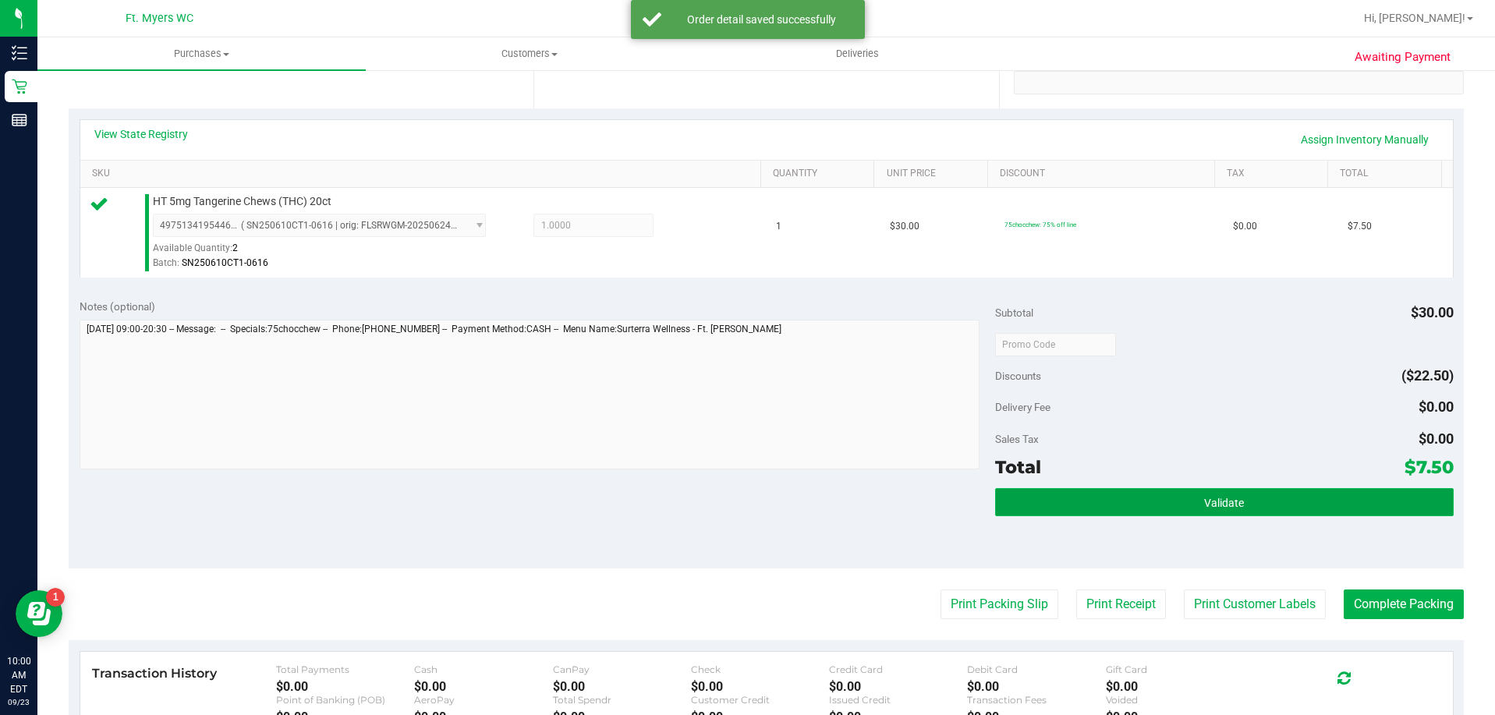
click at [1228, 502] on span "Validate" at bounding box center [1224, 503] width 40 height 12
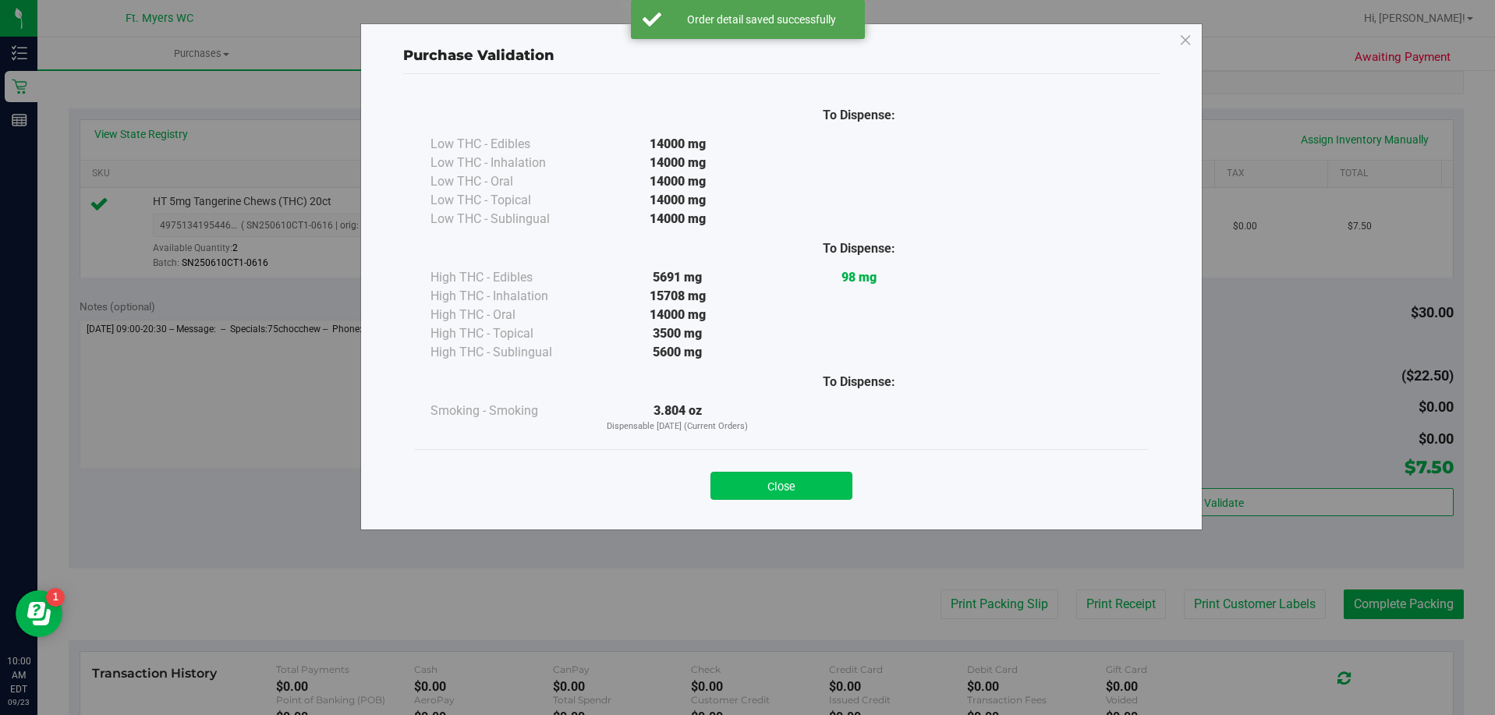
click at [820, 485] on button "Close" at bounding box center [782, 486] width 142 height 28
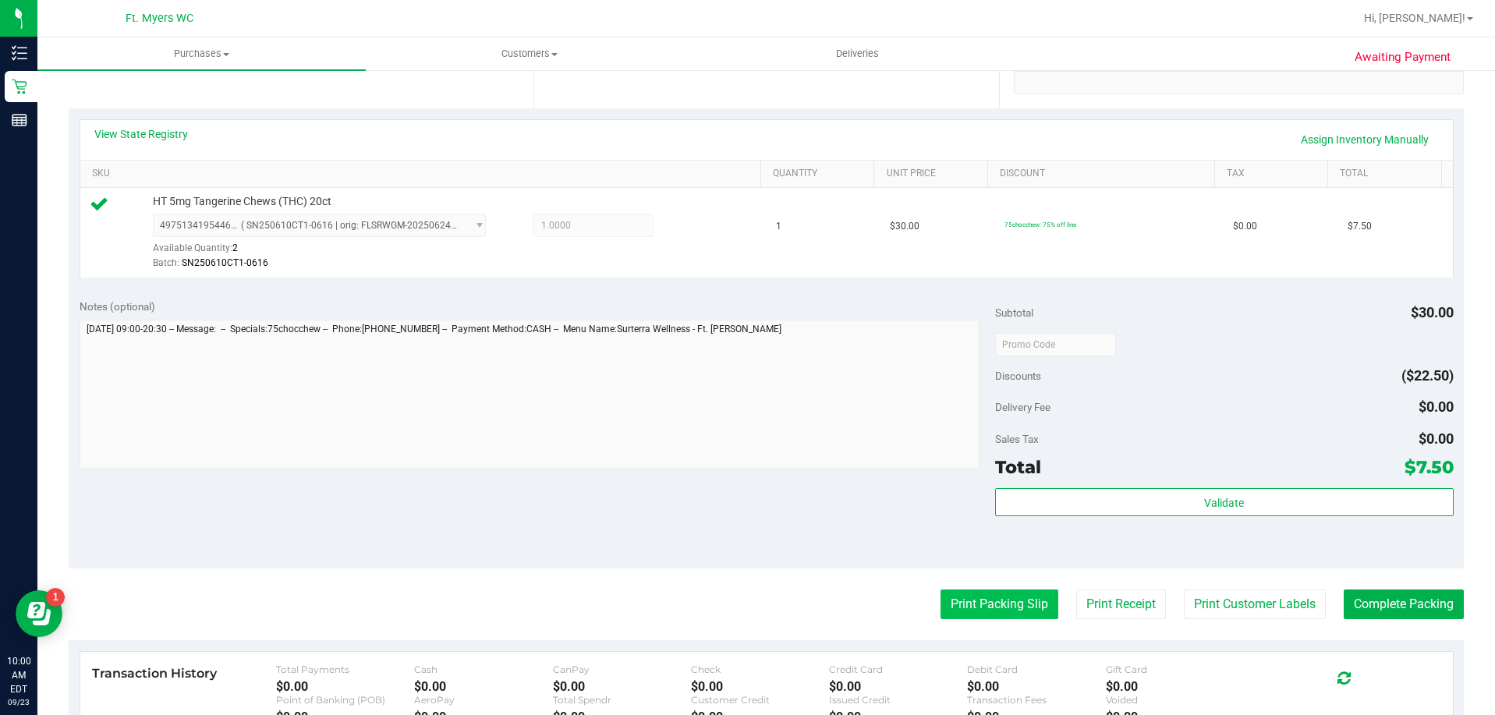
click at [1002, 614] on button "Print Packing Slip" at bounding box center [1000, 605] width 118 height 30
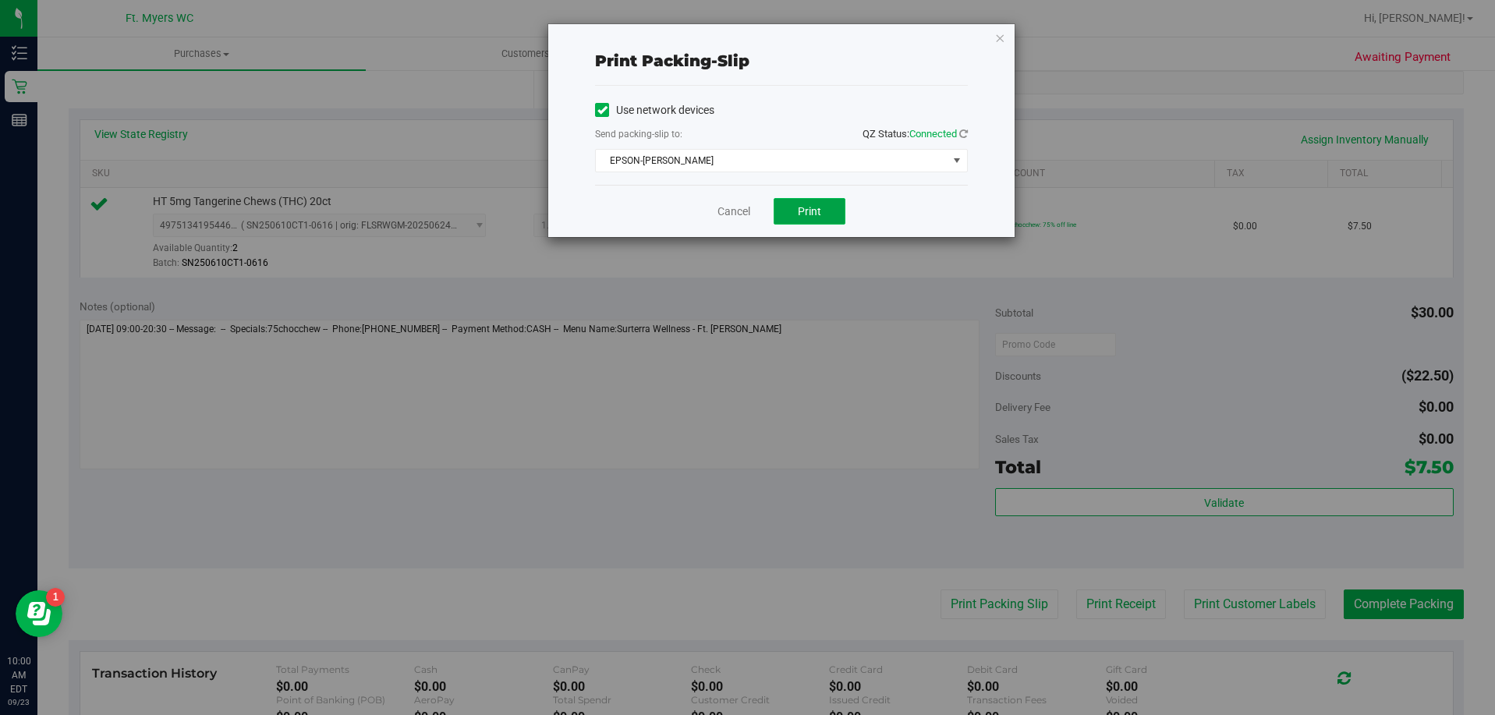
click at [808, 206] on span "Print" at bounding box center [809, 211] width 23 height 12
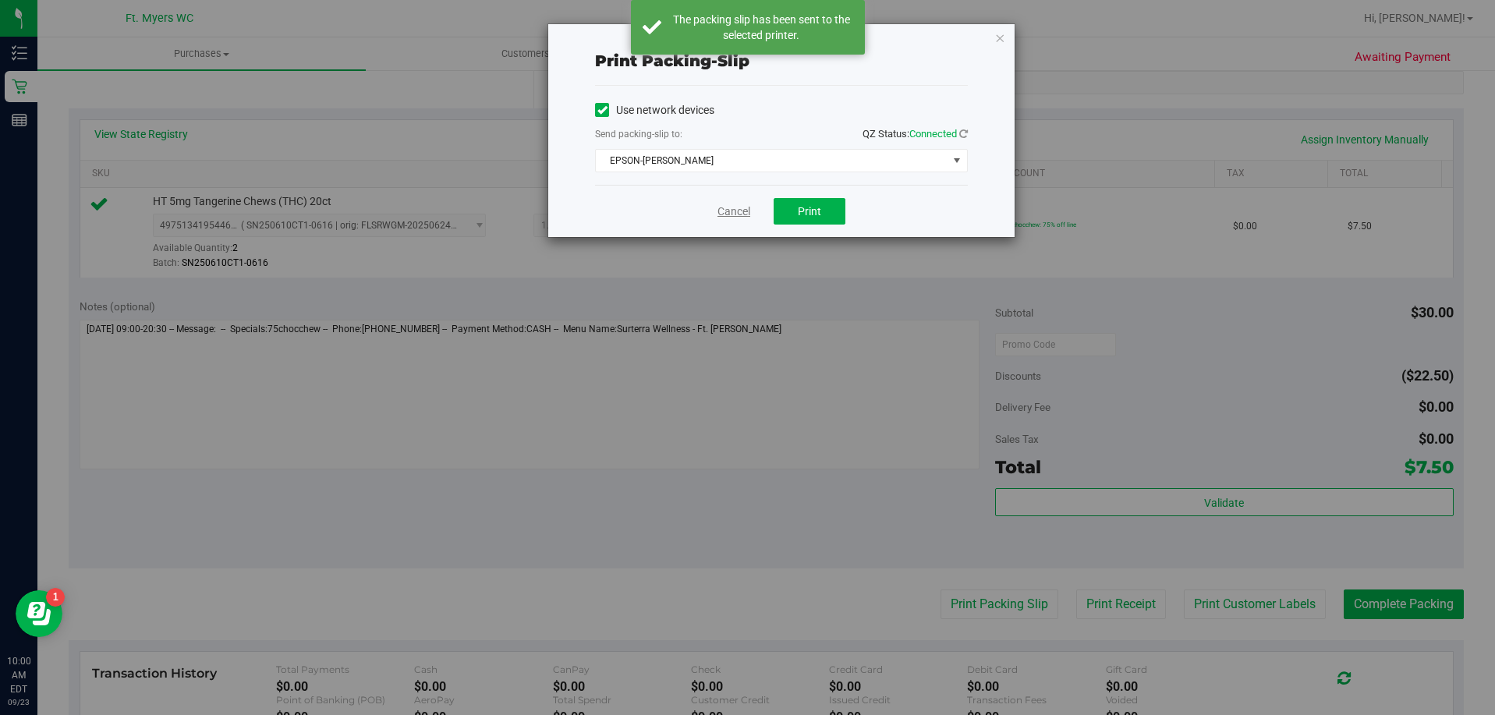
click at [743, 209] on link "Cancel" at bounding box center [734, 212] width 33 height 16
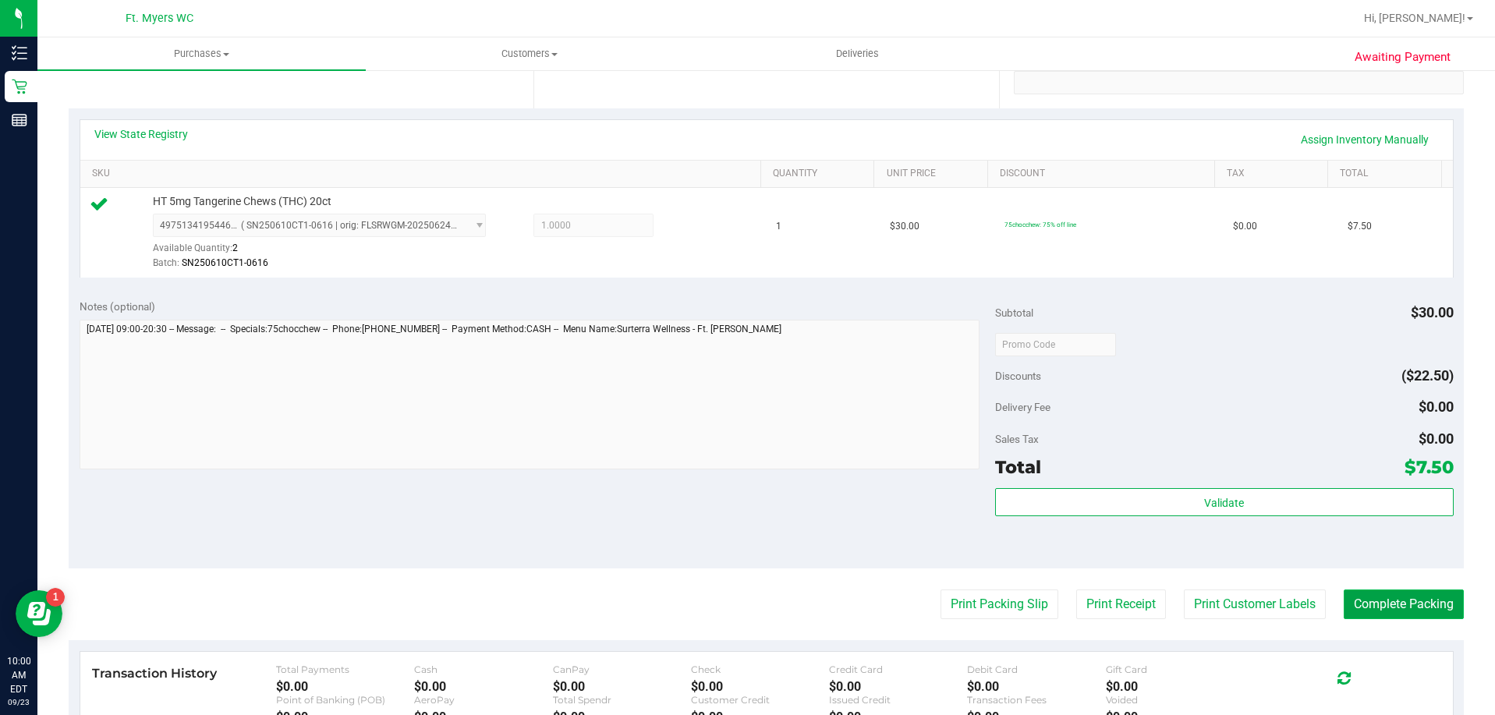
click at [1408, 600] on button "Complete Packing" at bounding box center [1404, 605] width 120 height 30
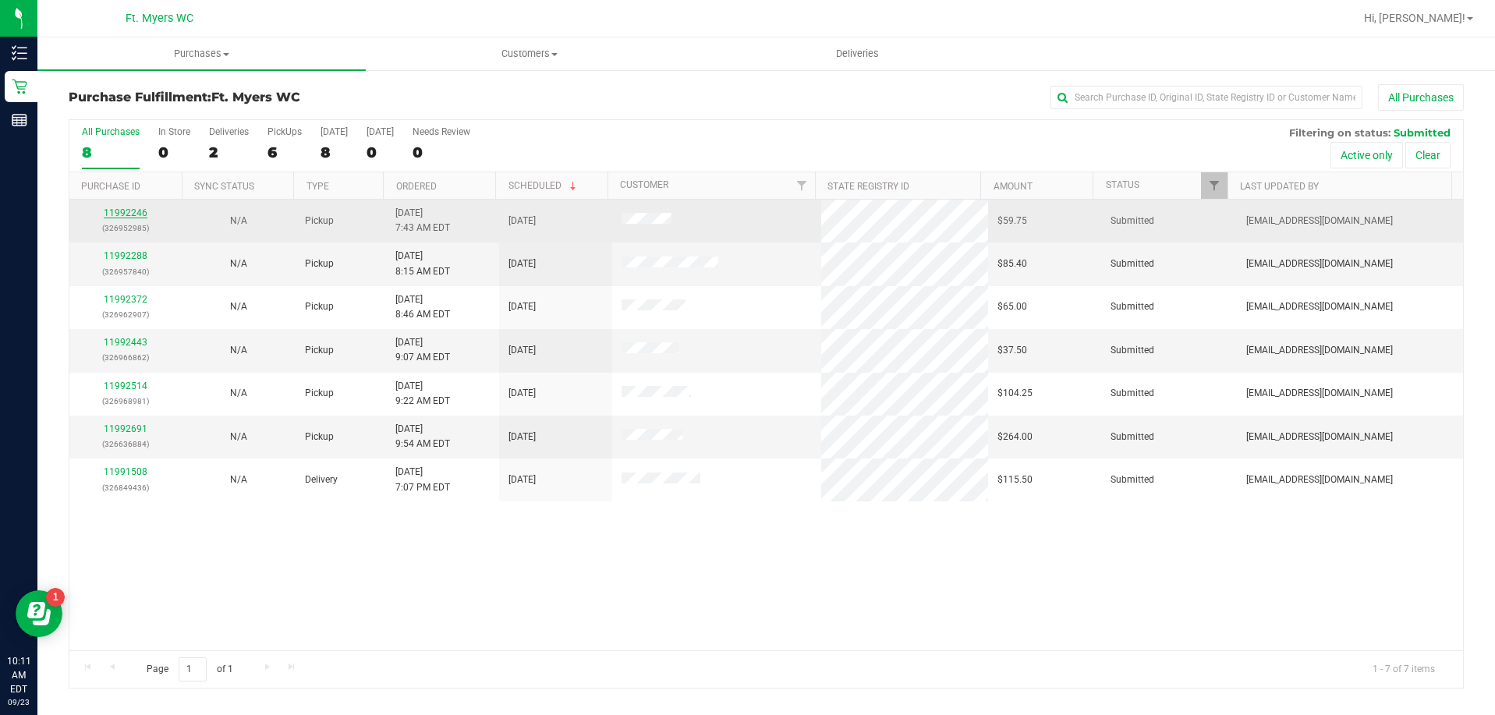
click at [133, 213] on link "11992246" at bounding box center [126, 212] width 44 height 11
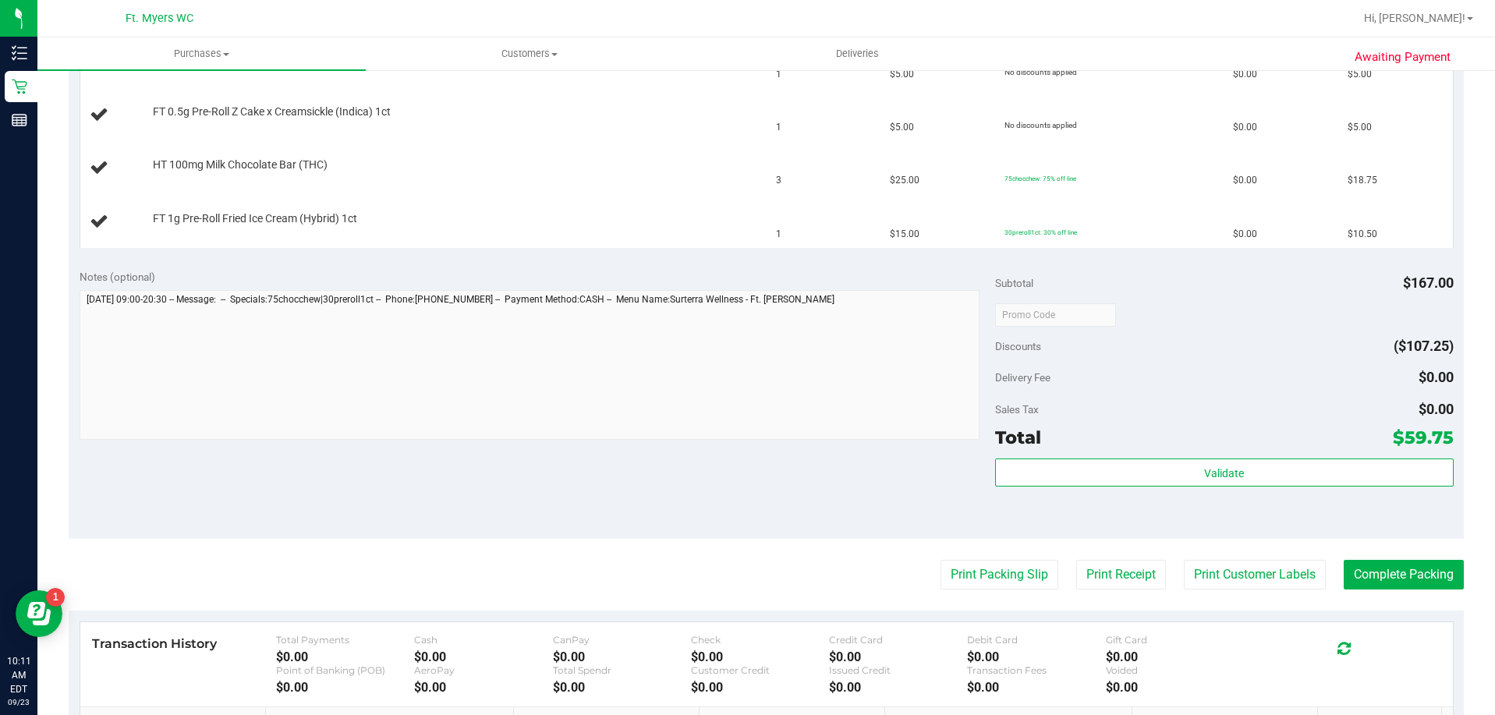
scroll to position [702, 0]
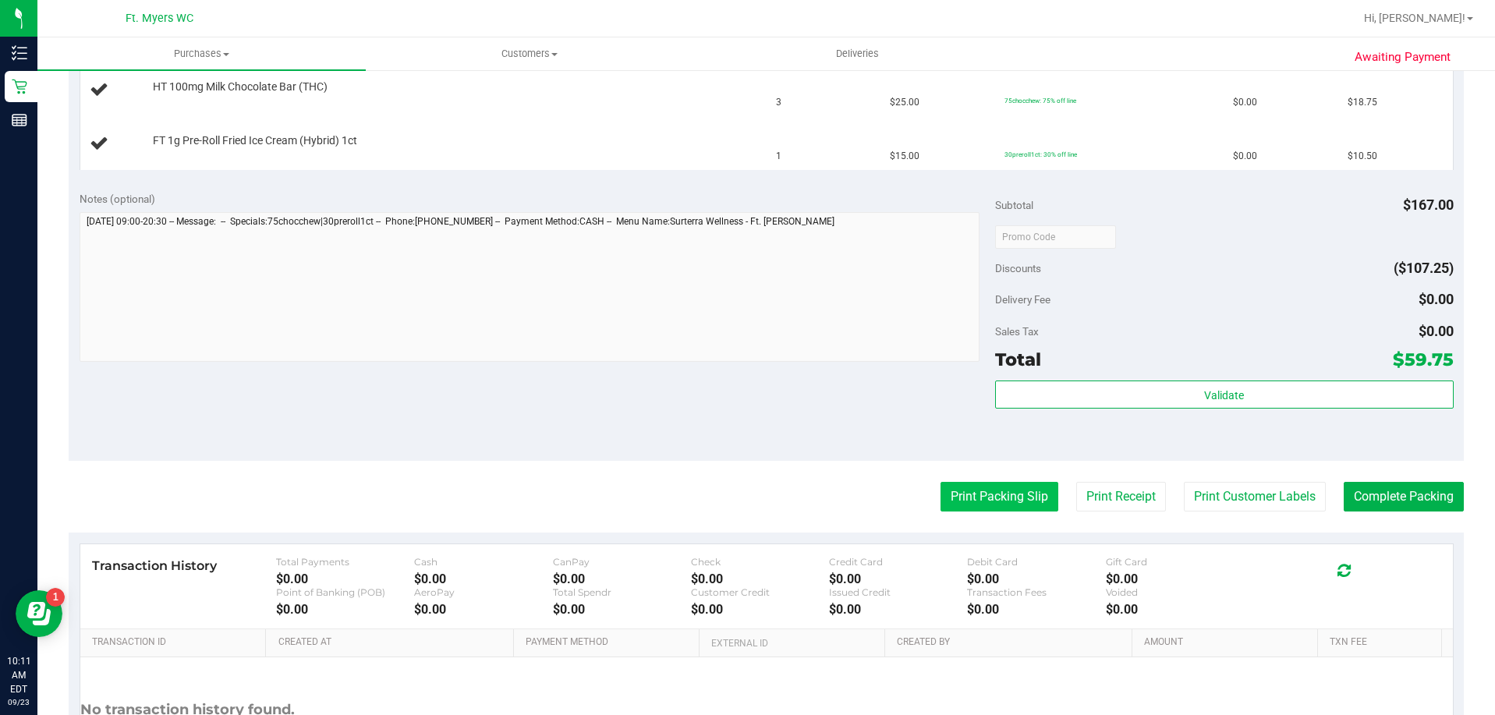
click at [987, 494] on button "Print Packing Slip" at bounding box center [1000, 497] width 118 height 30
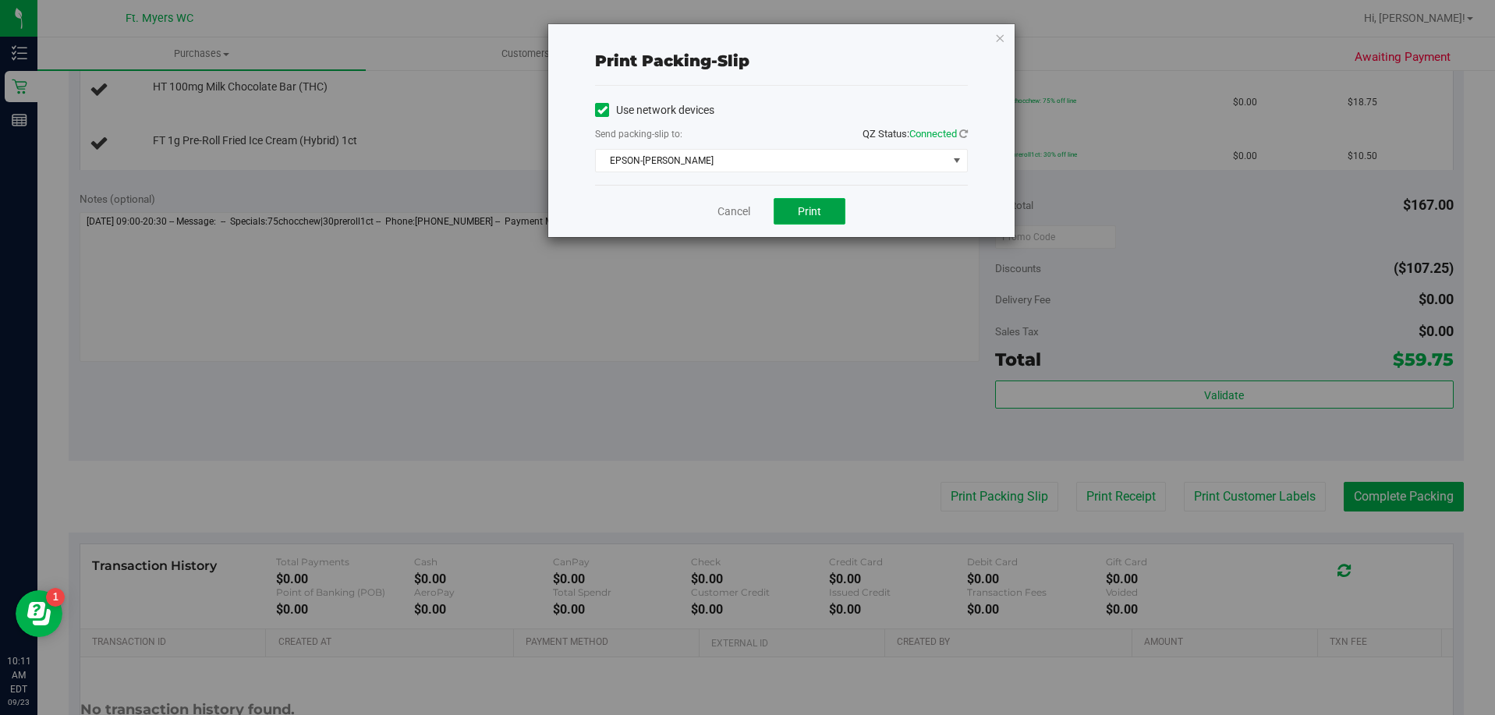
click at [806, 210] on span "Print" at bounding box center [809, 211] width 23 height 12
click at [722, 214] on link "Cancel" at bounding box center [734, 212] width 33 height 16
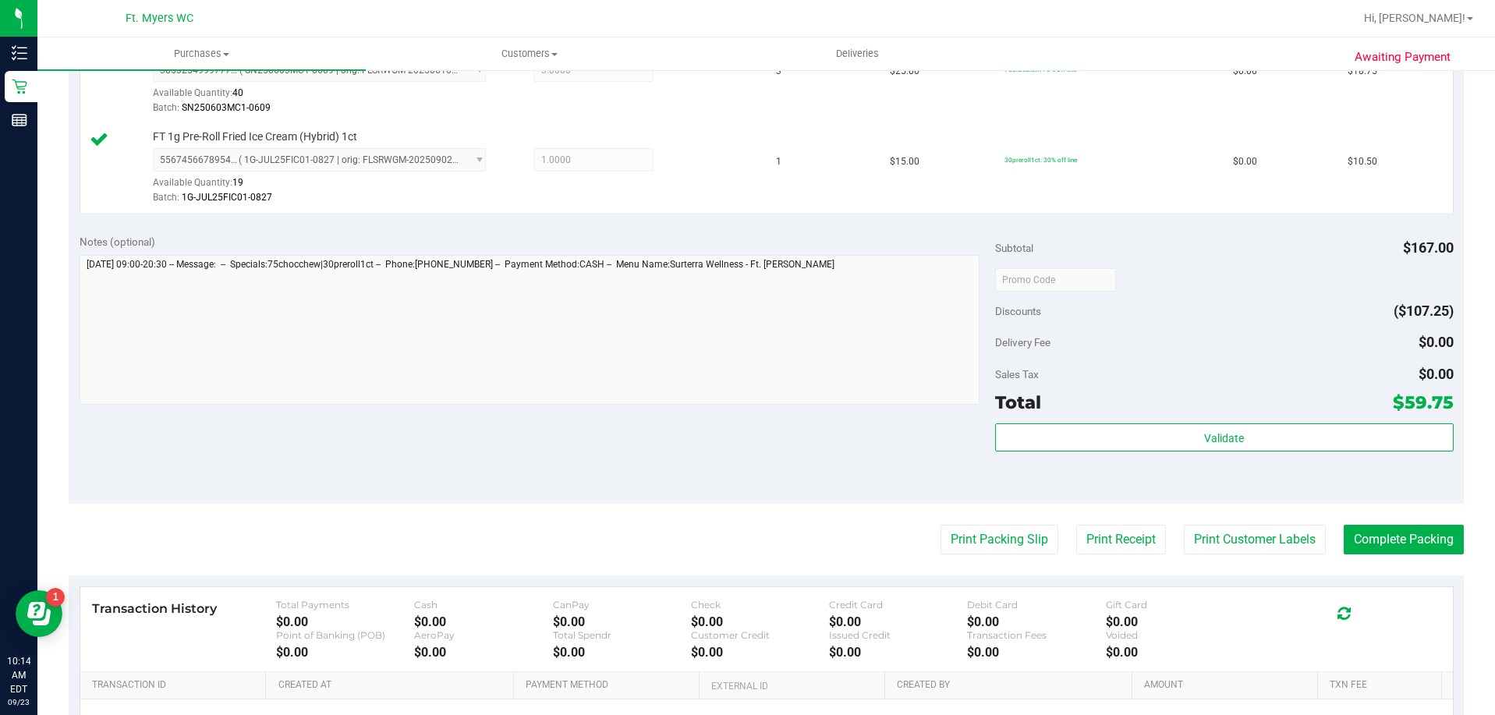
scroll to position [936, 0]
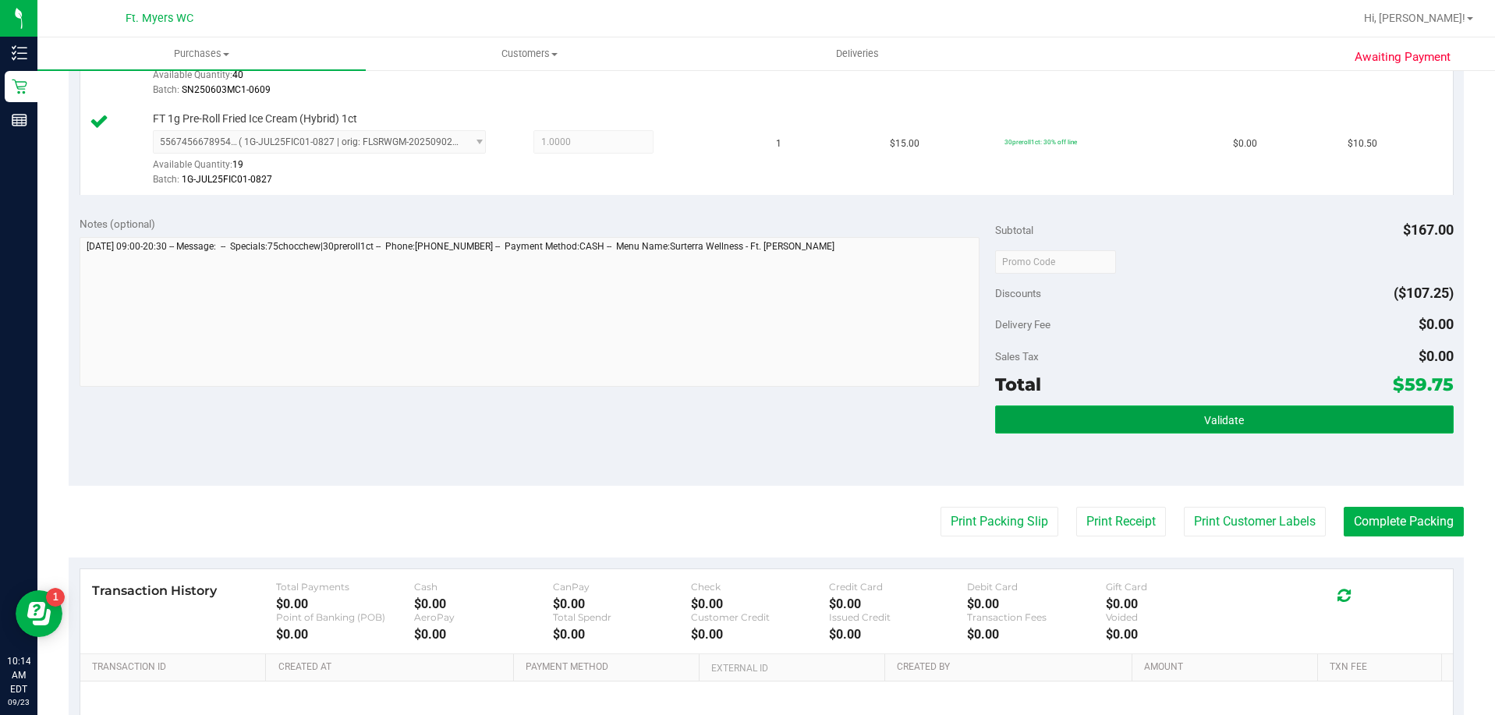
click at [1142, 413] on button "Validate" at bounding box center [1224, 420] width 458 height 28
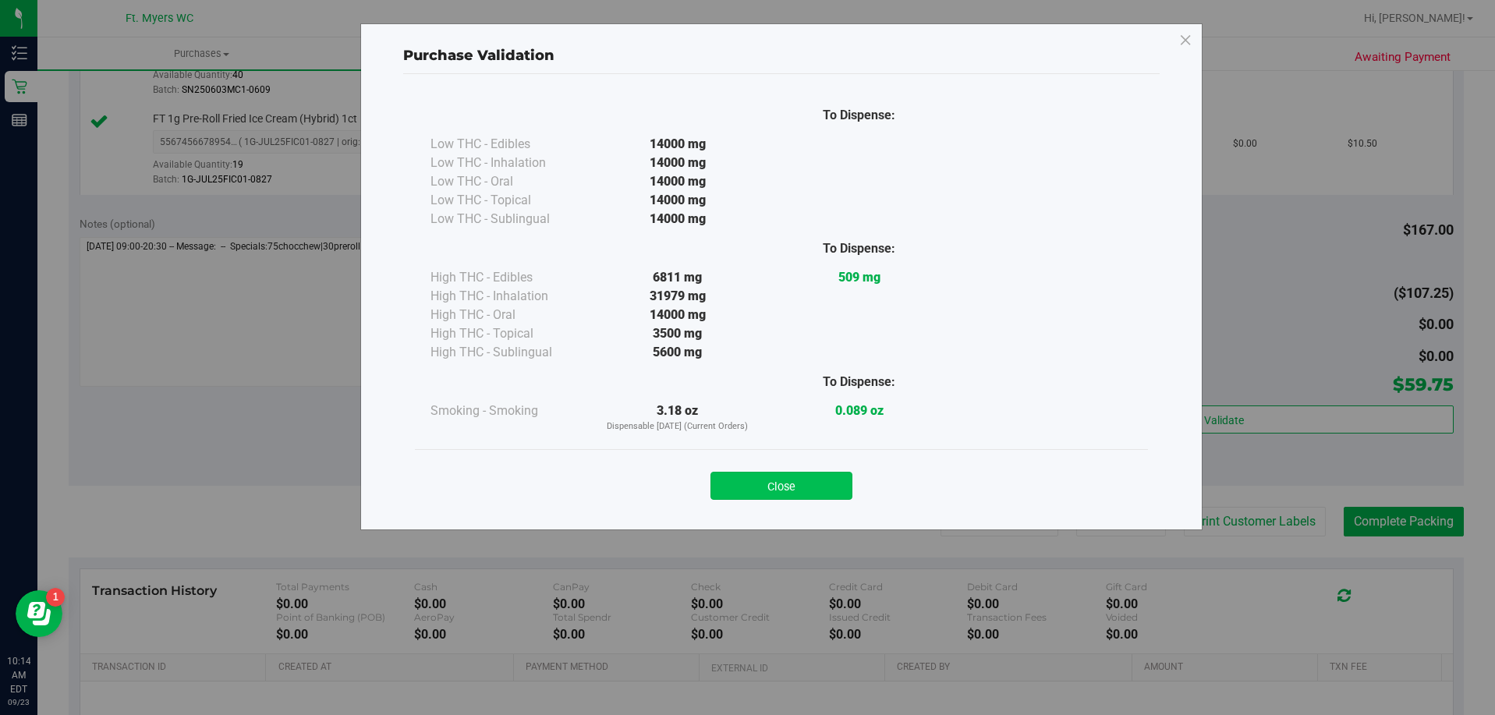
click at [751, 477] on button "Close" at bounding box center [782, 486] width 142 height 28
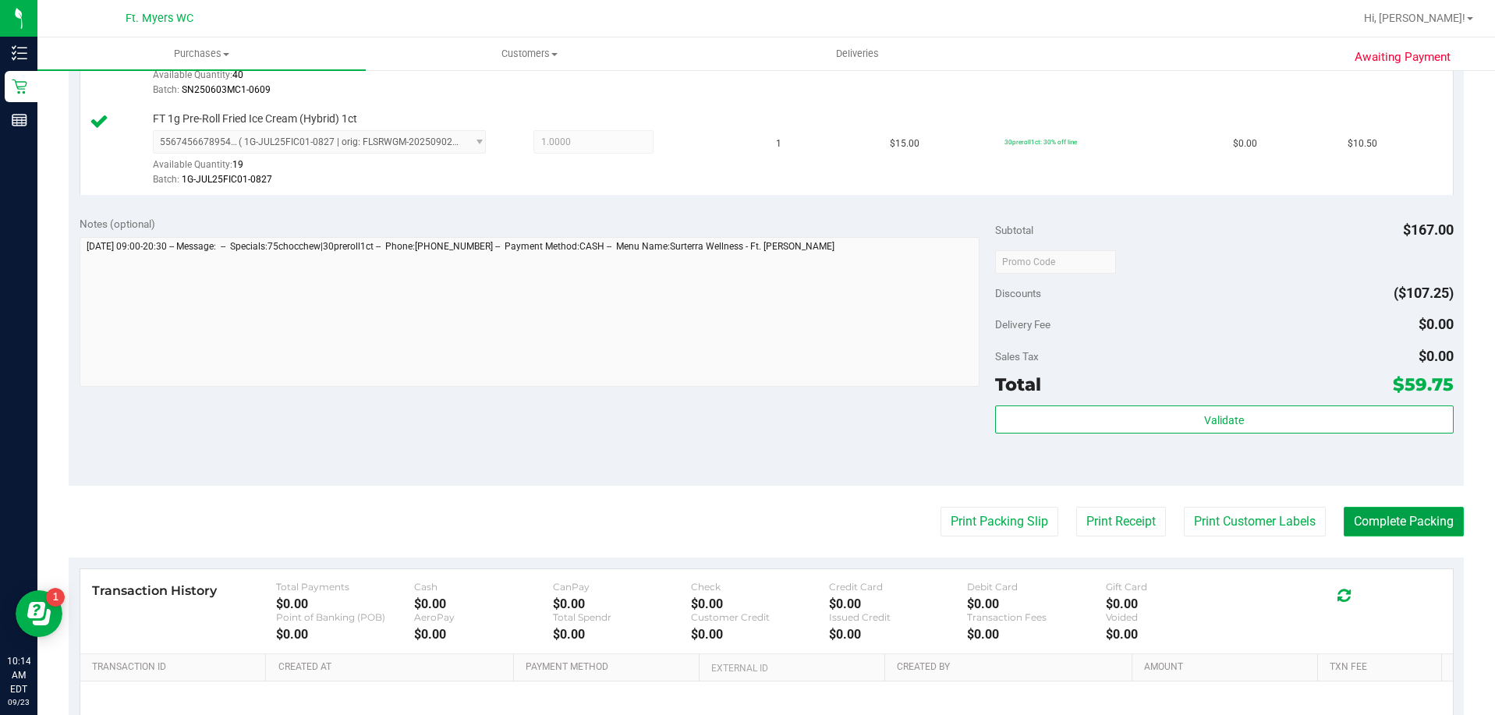
click at [1381, 513] on button "Complete Packing" at bounding box center [1404, 522] width 120 height 30
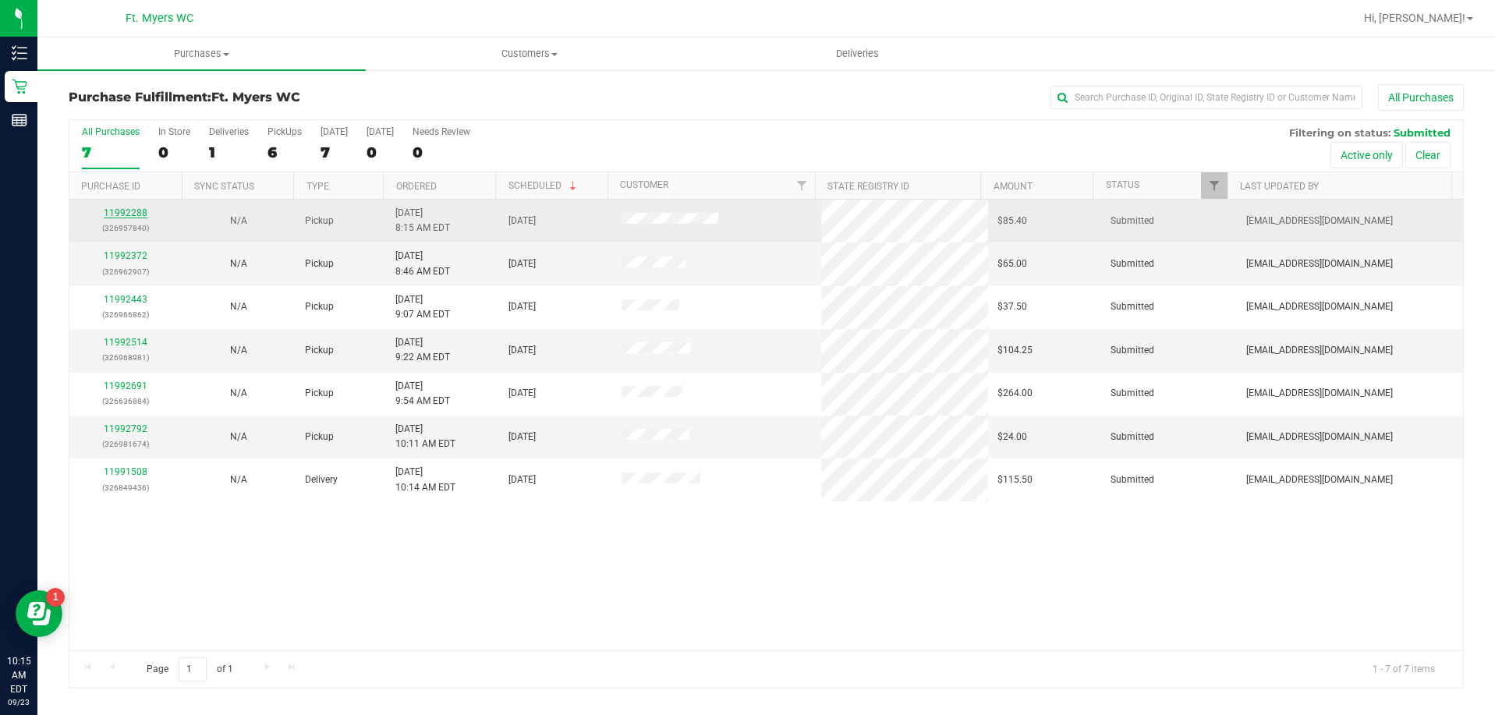
click at [138, 212] on link "11992288" at bounding box center [126, 212] width 44 height 11
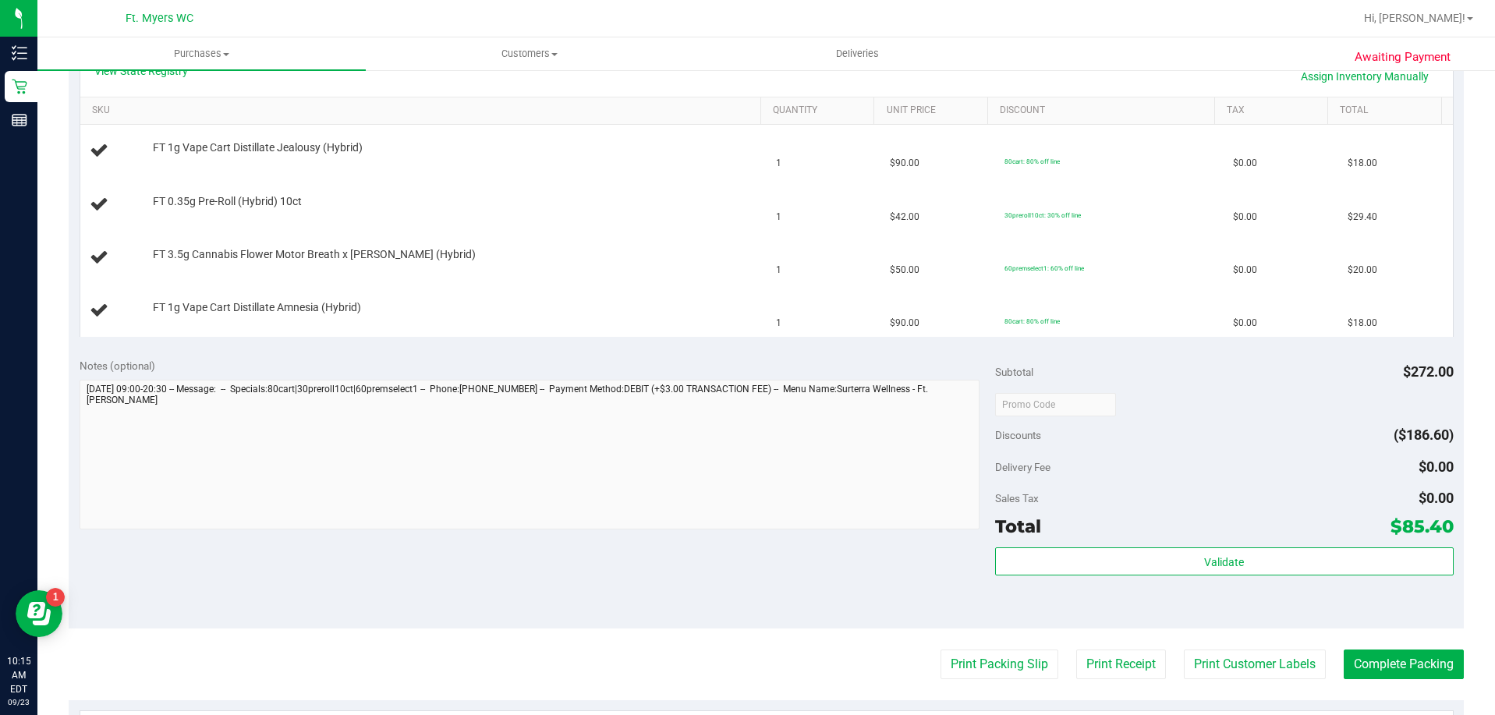
scroll to position [390, 0]
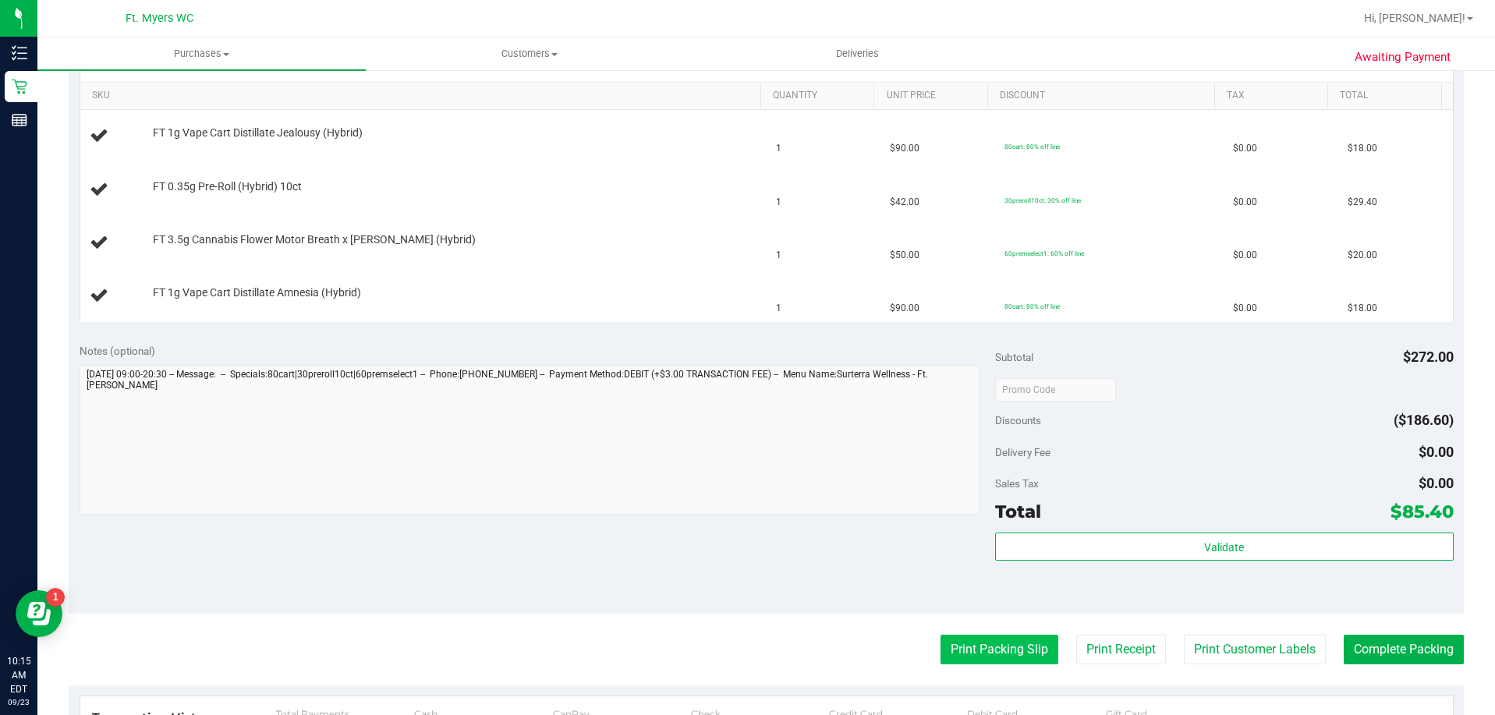
click at [997, 655] on button "Print Packing Slip" at bounding box center [1000, 650] width 118 height 30
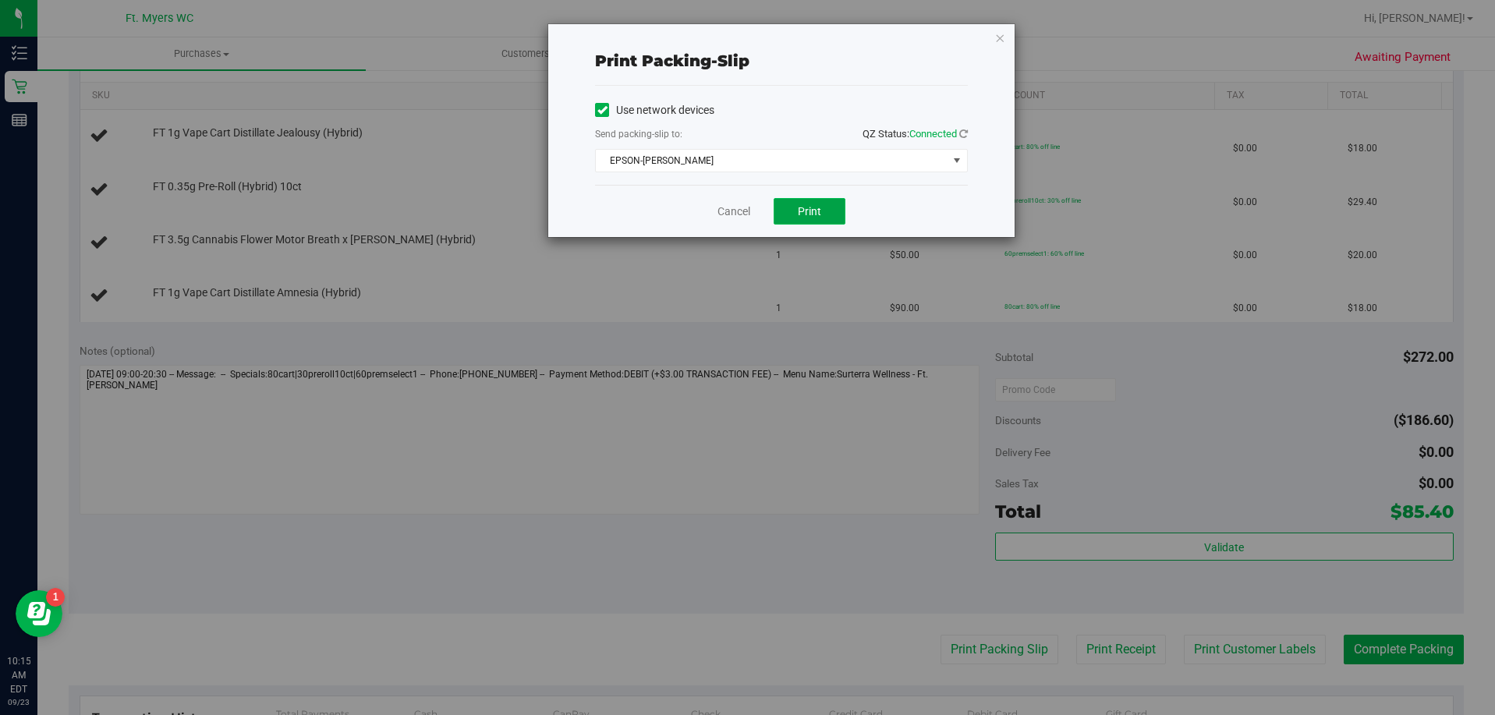
click at [844, 201] on button "Print" at bounding box center [810, 211] width 72 height 27
click at [730, 218] on link "Cancel" at bounding box center [734, 212] width 33 height 16
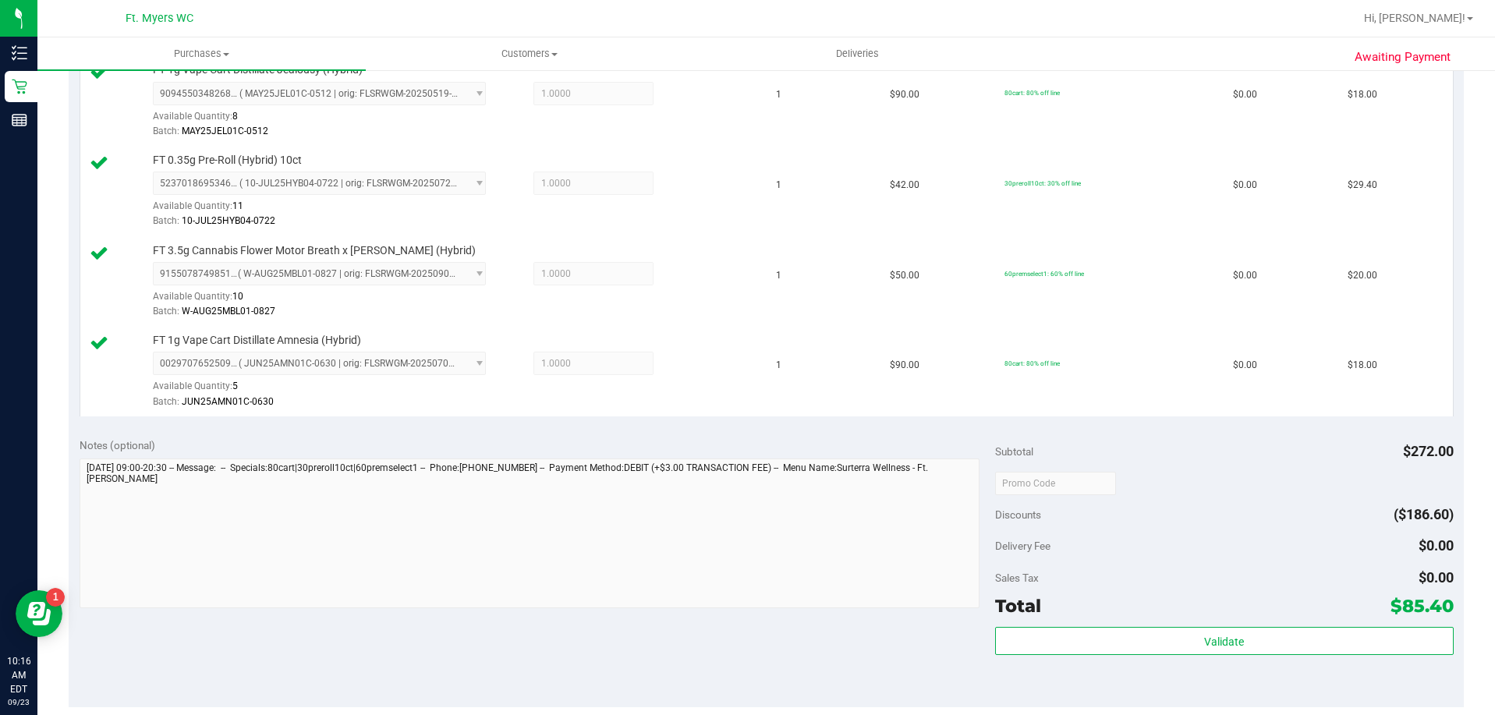
scroll to position [468, 0]
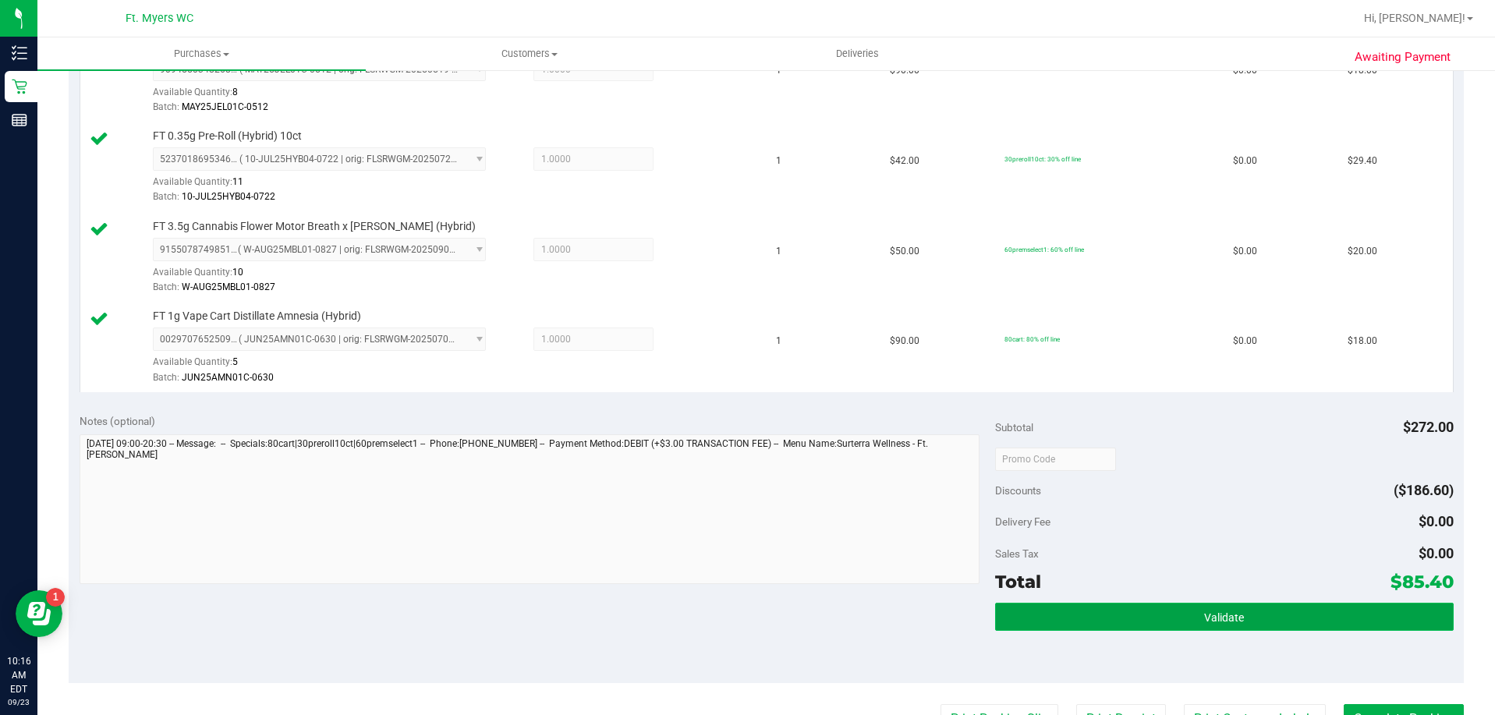
click at [1132, 620] on button "Validate" at bounding box center [1224, 617] width 458 height 28
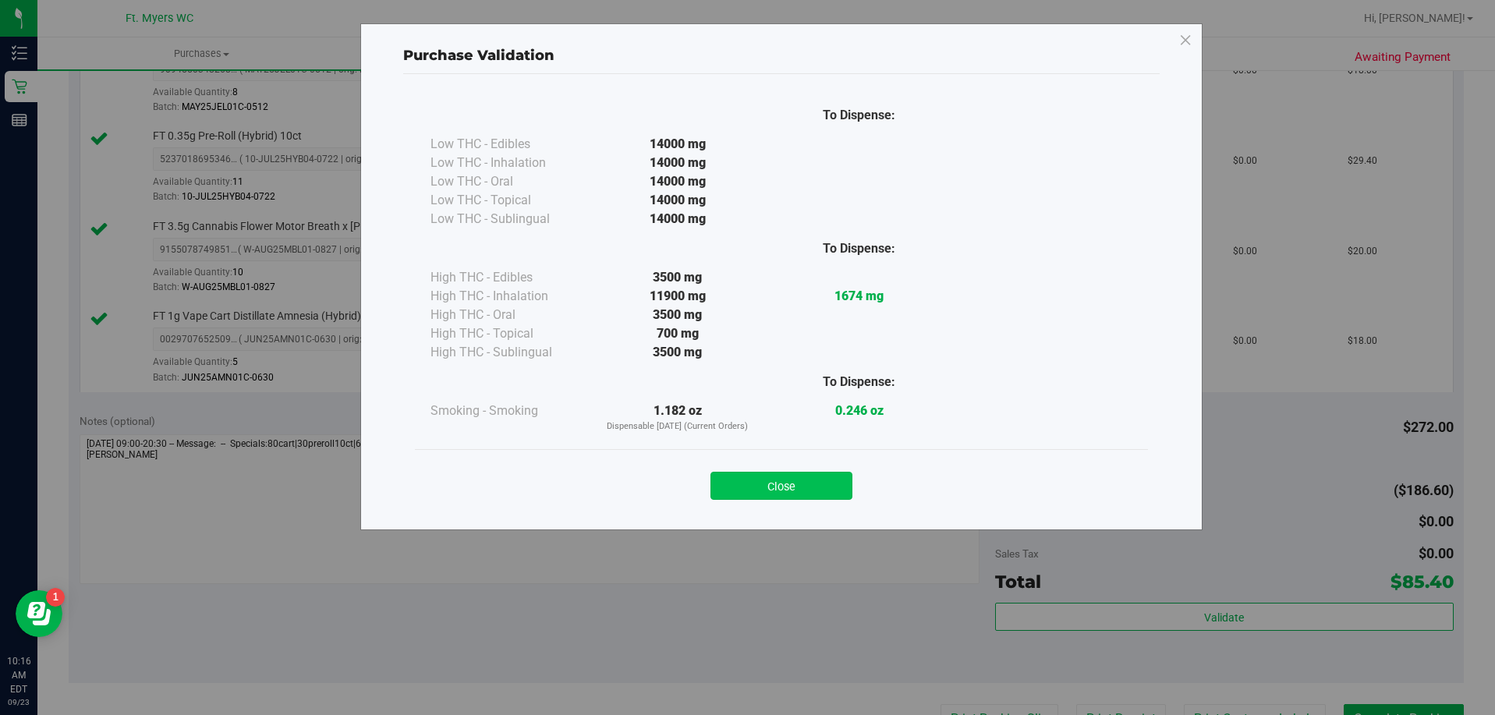
click at [750, 485] on button "Close" at bounding box center [782, 486] width 142 height 28
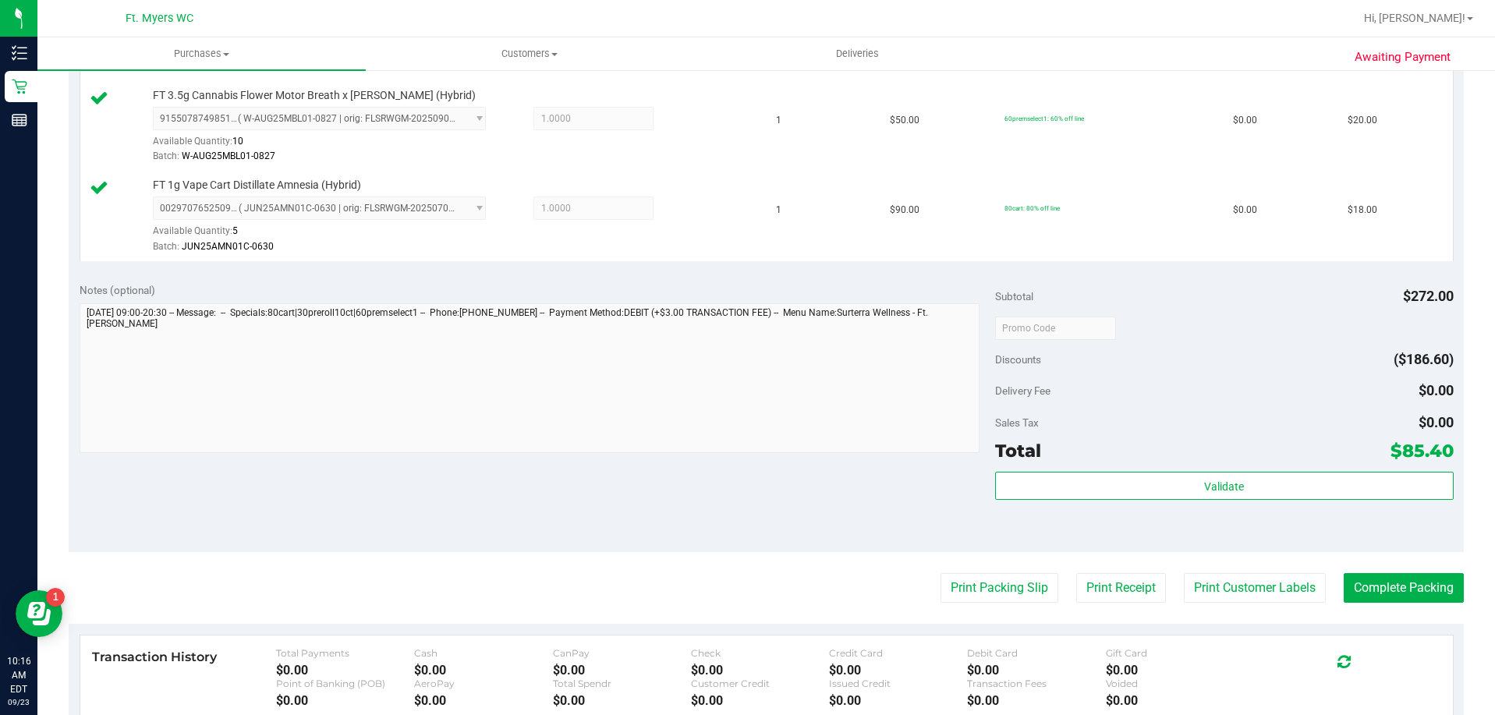
scroll to position [624, 0]
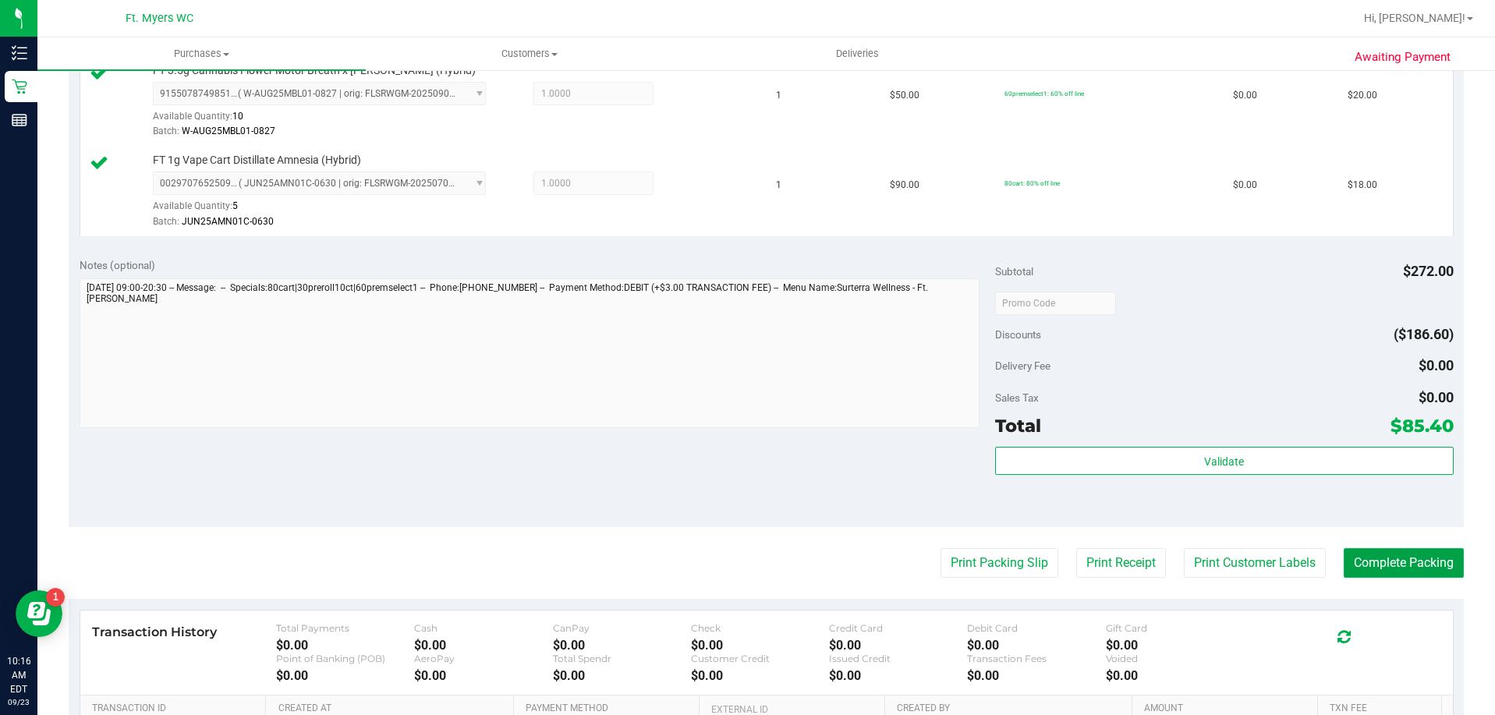
click at [1380, 565] on button "Complete Packing" at bounding box center [1404, 563] width 120 height 30
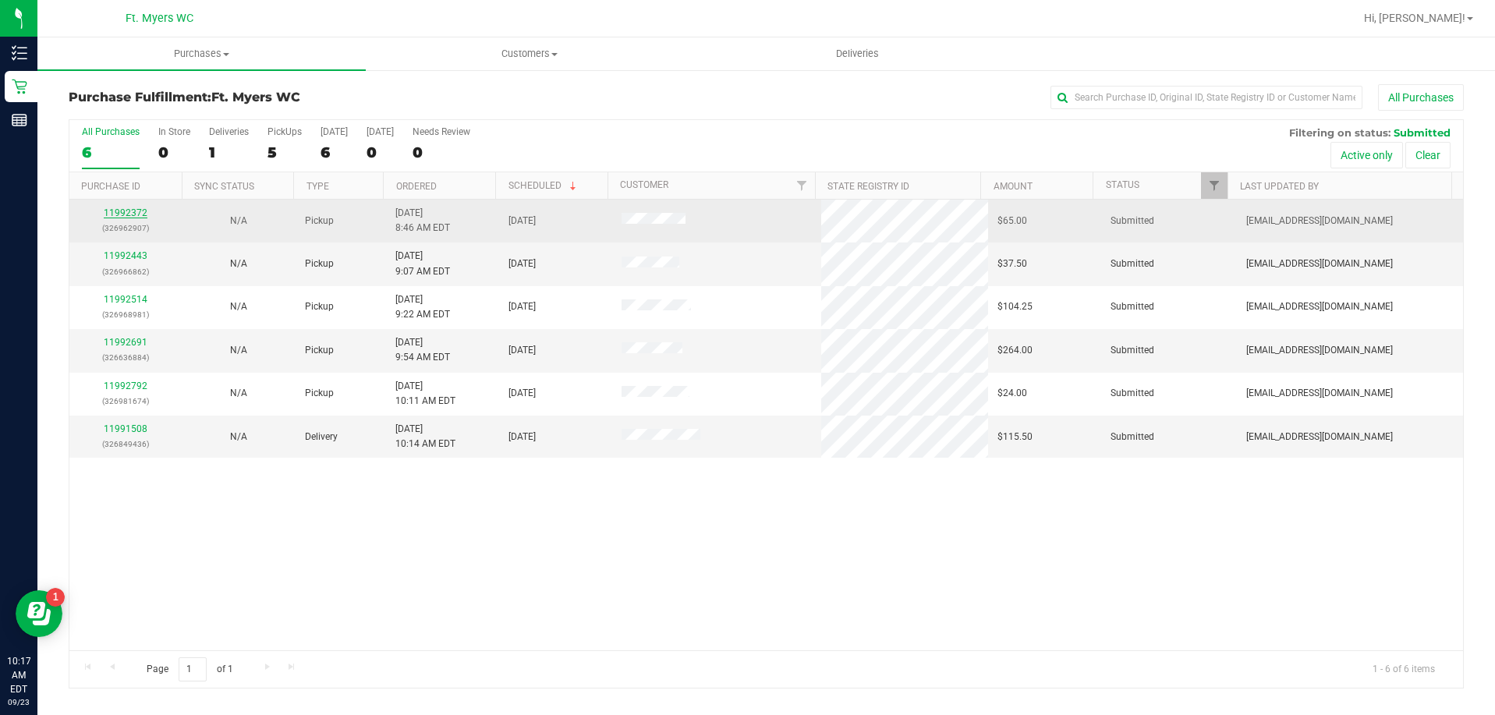
click at [135, 212] on link "11992372" at bounding box center [126, 212] width 44 height 11
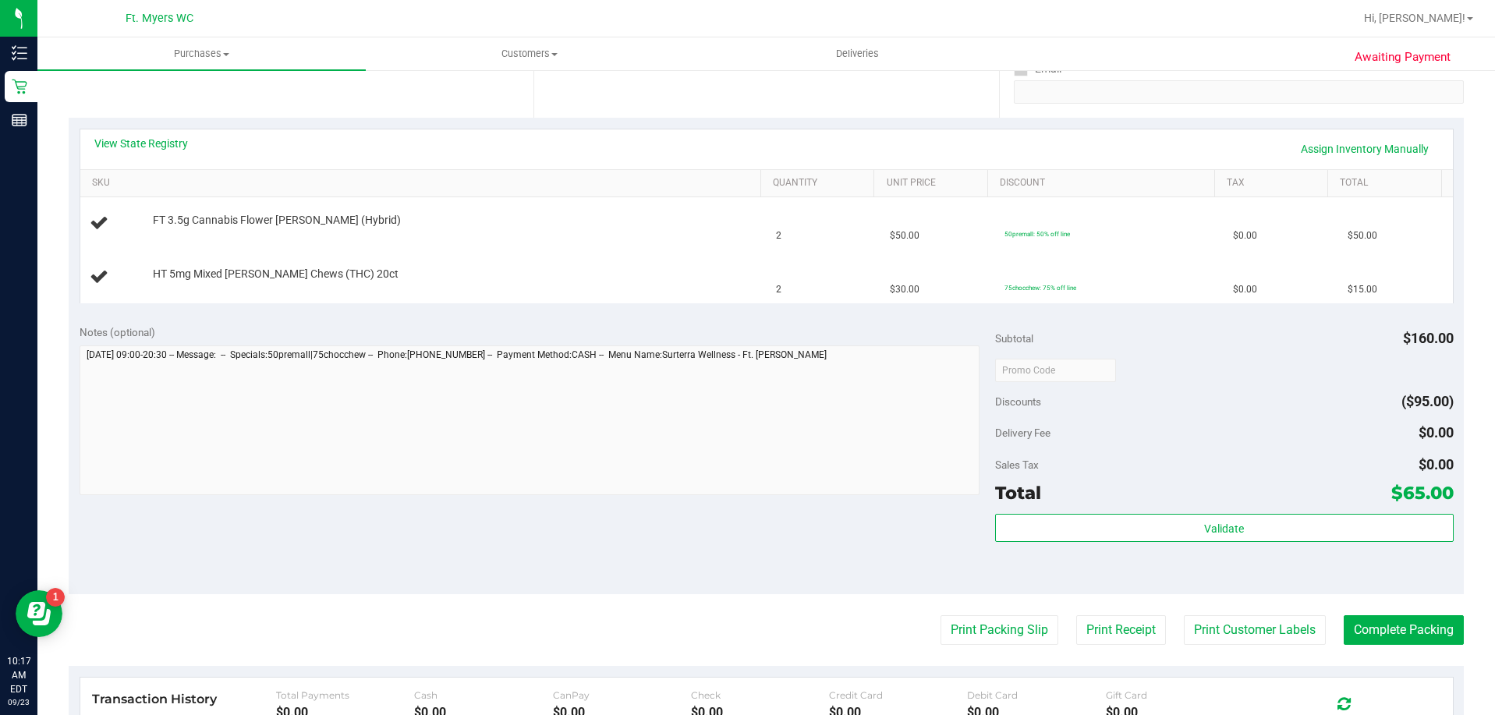
scroll to position [312, 0]
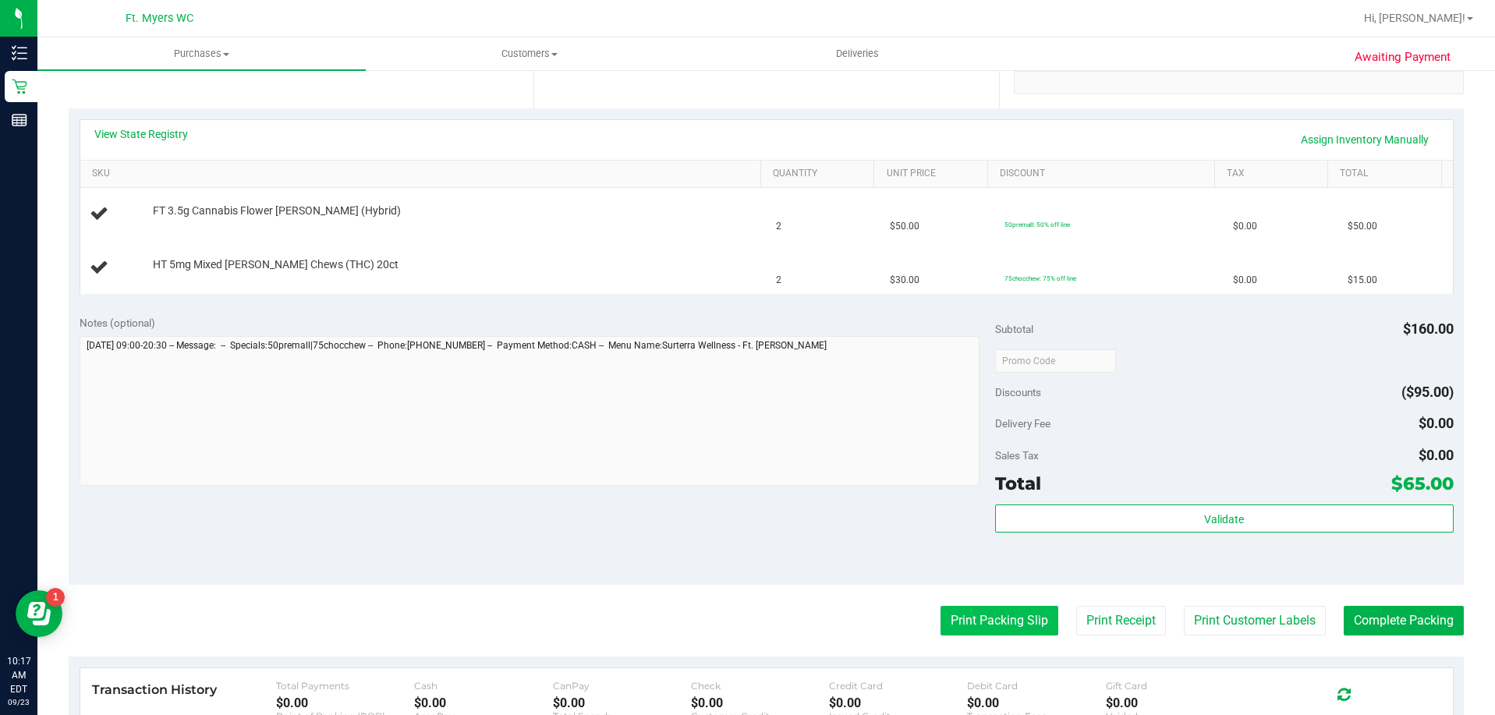
click at [987, 620] on button "Print Packing Slip" at bounding box center [1000, 621] width 118 height 30
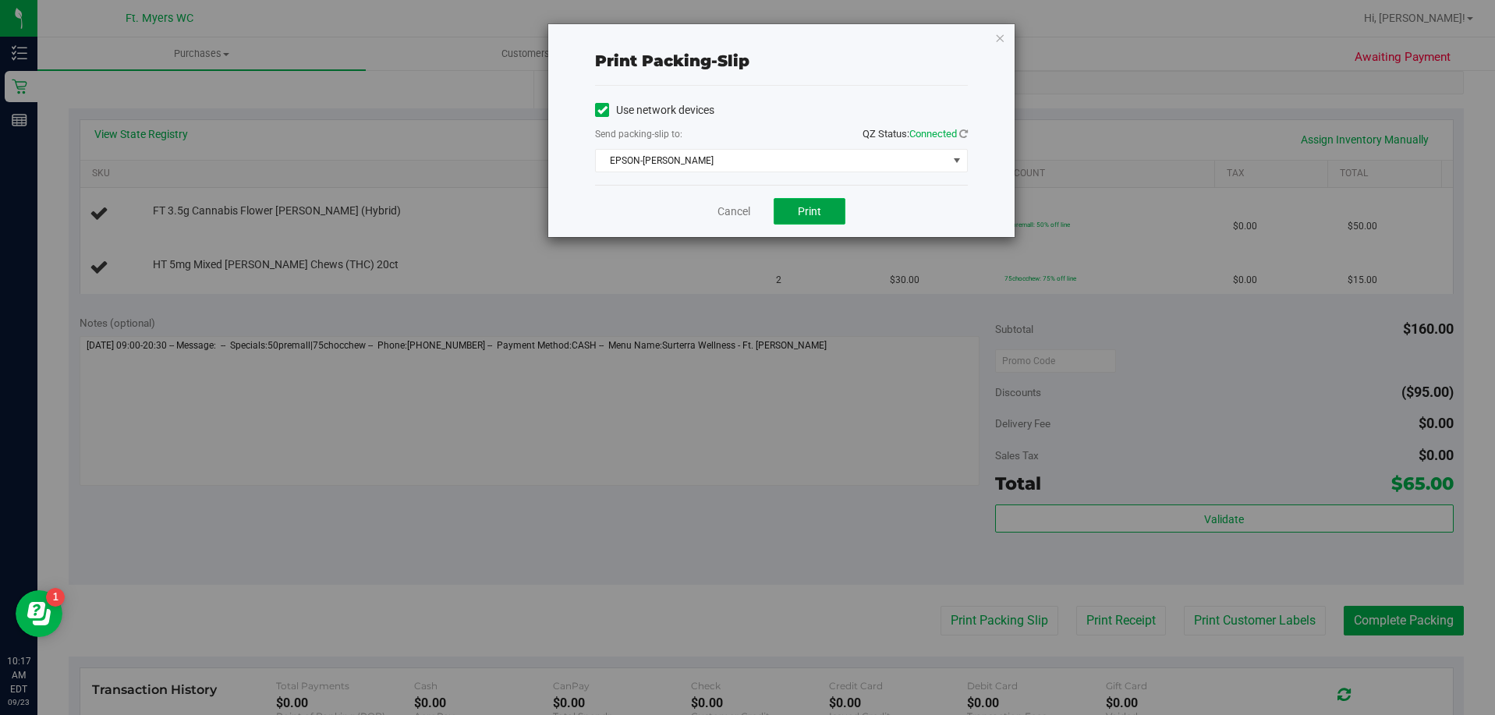
click at [799, 218] on button "Print" at bounding box center [810, 211] width 72 height 27
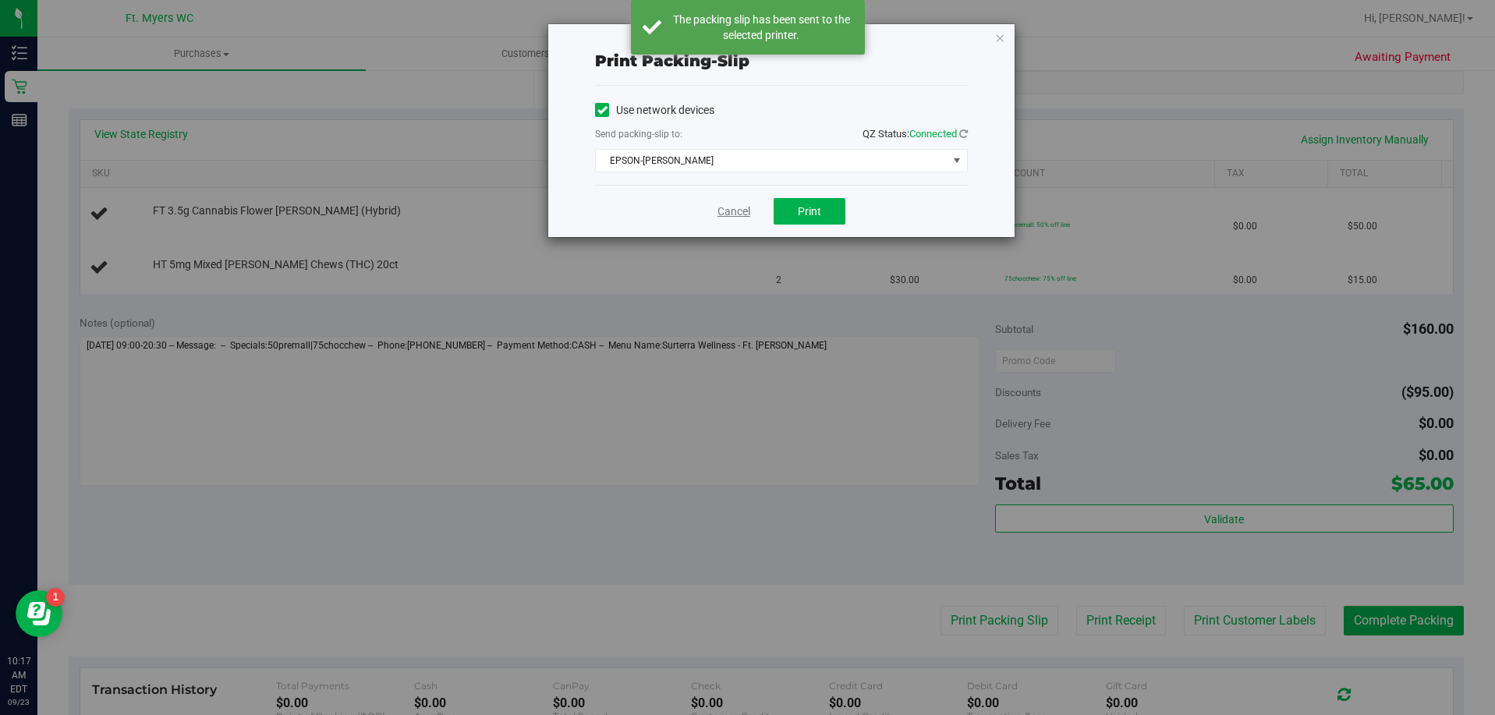
click at [727, 213] on link "Cancel" at bounding box center [734, 212] width 33 height 16
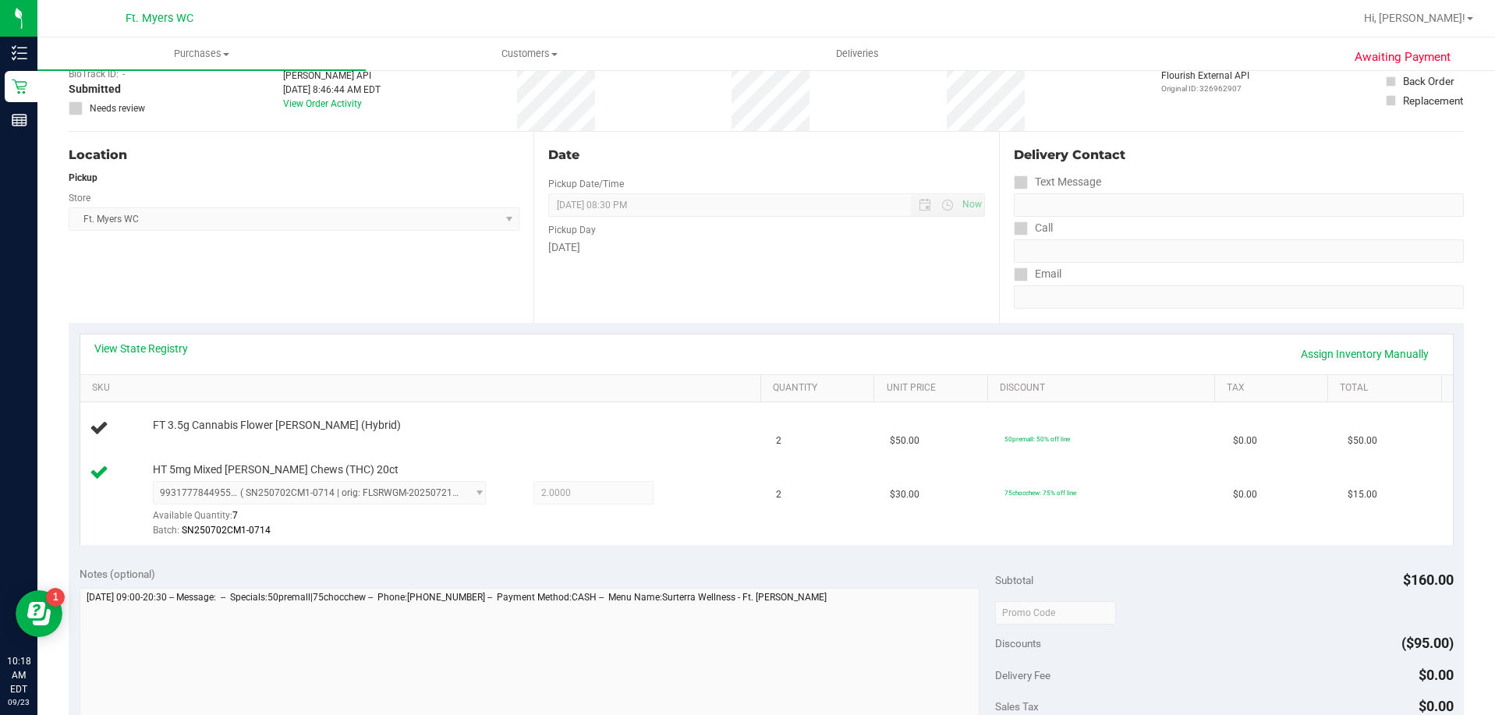
scroll to position [0, 0]
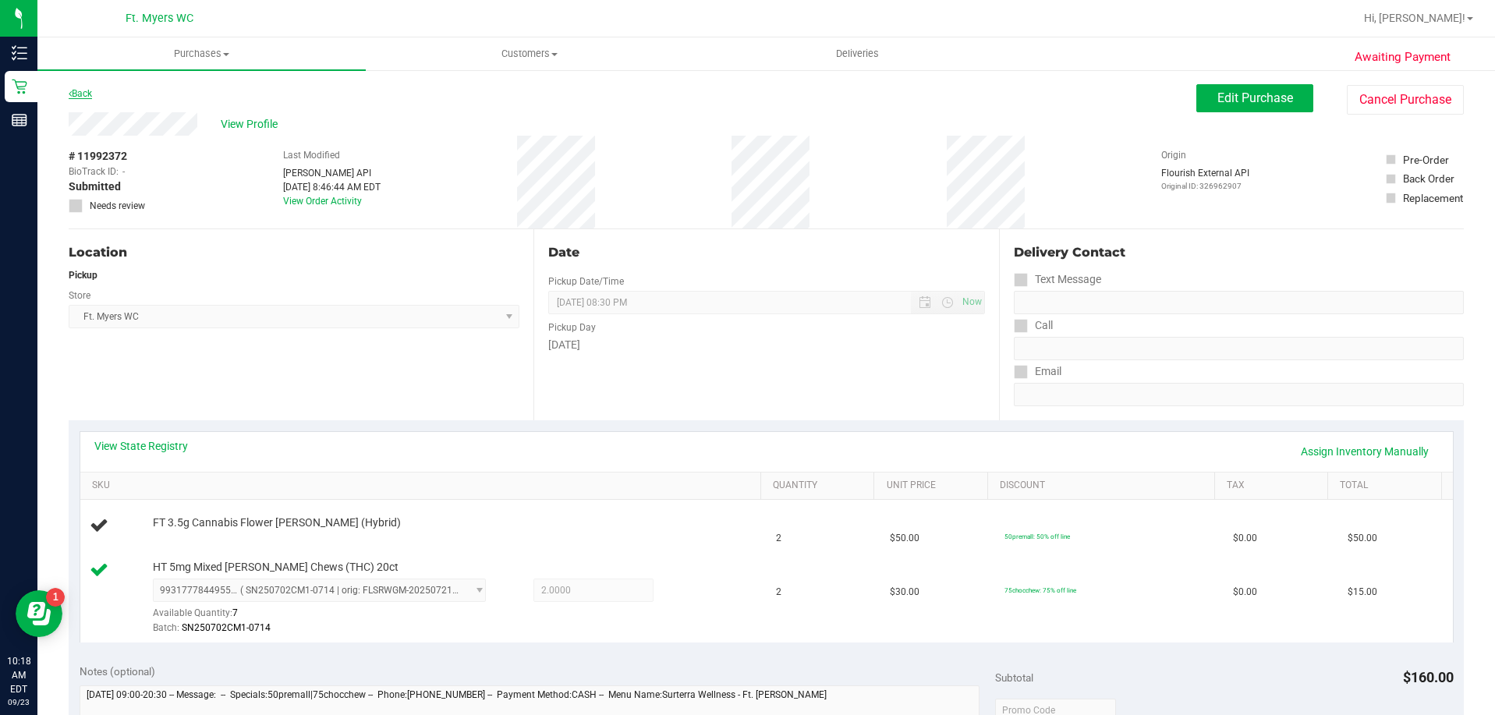
click at [79, 92] on link "Back" at bounding box center [80, 93] width 23 height 11
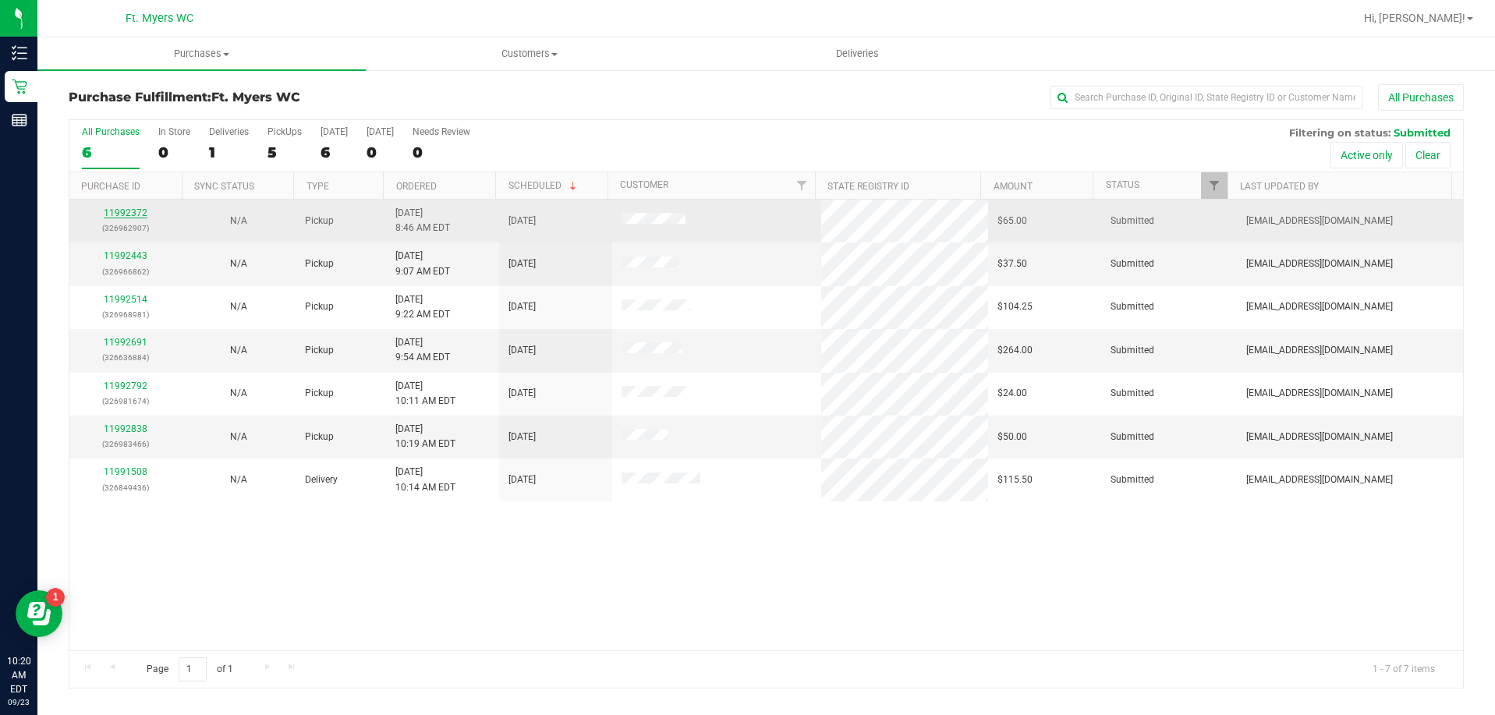
click at [130, 210] on link "11992372" at bounding box center [126, 212] width 44 height 11
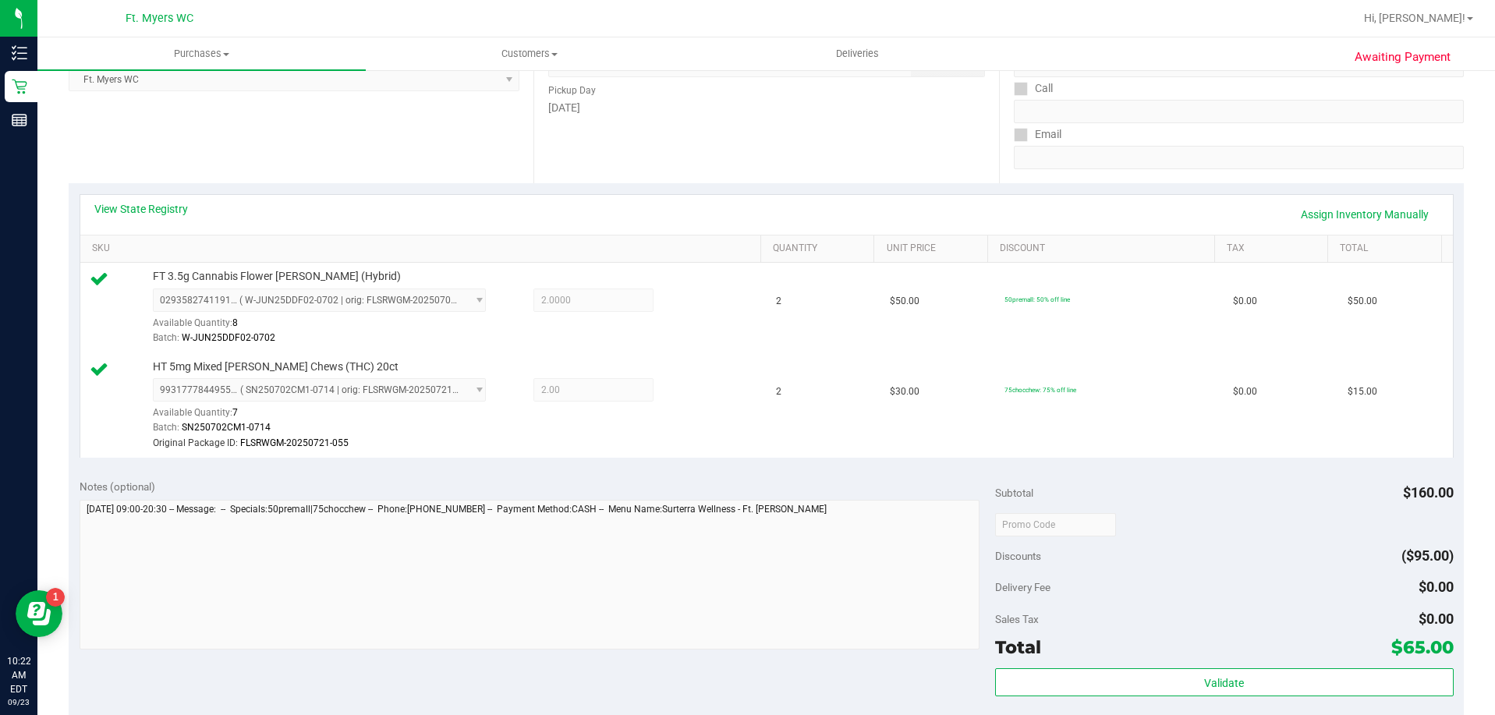
scroll to position [468, 0]
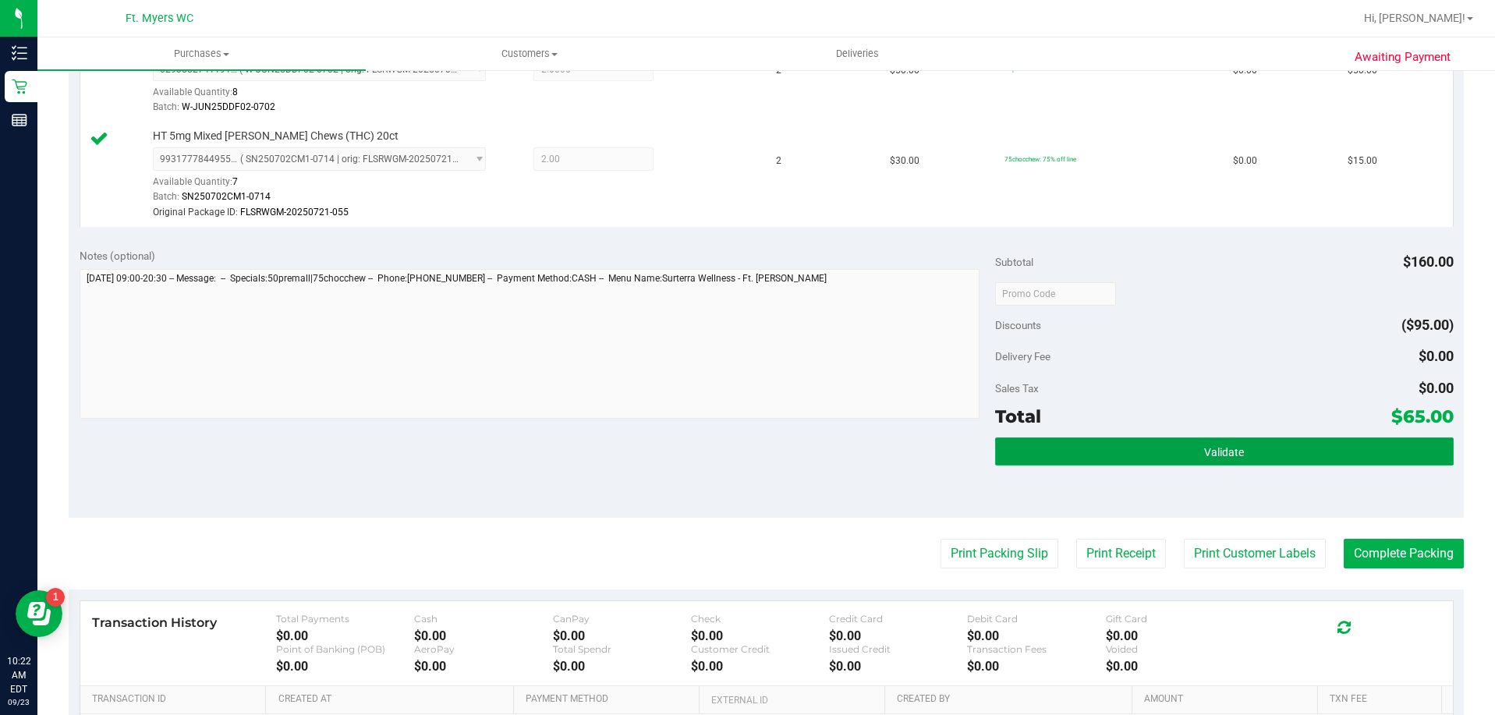
click at [1187, 444] on button "Validate" at bounding box center [1224, 452] width 458 height 28
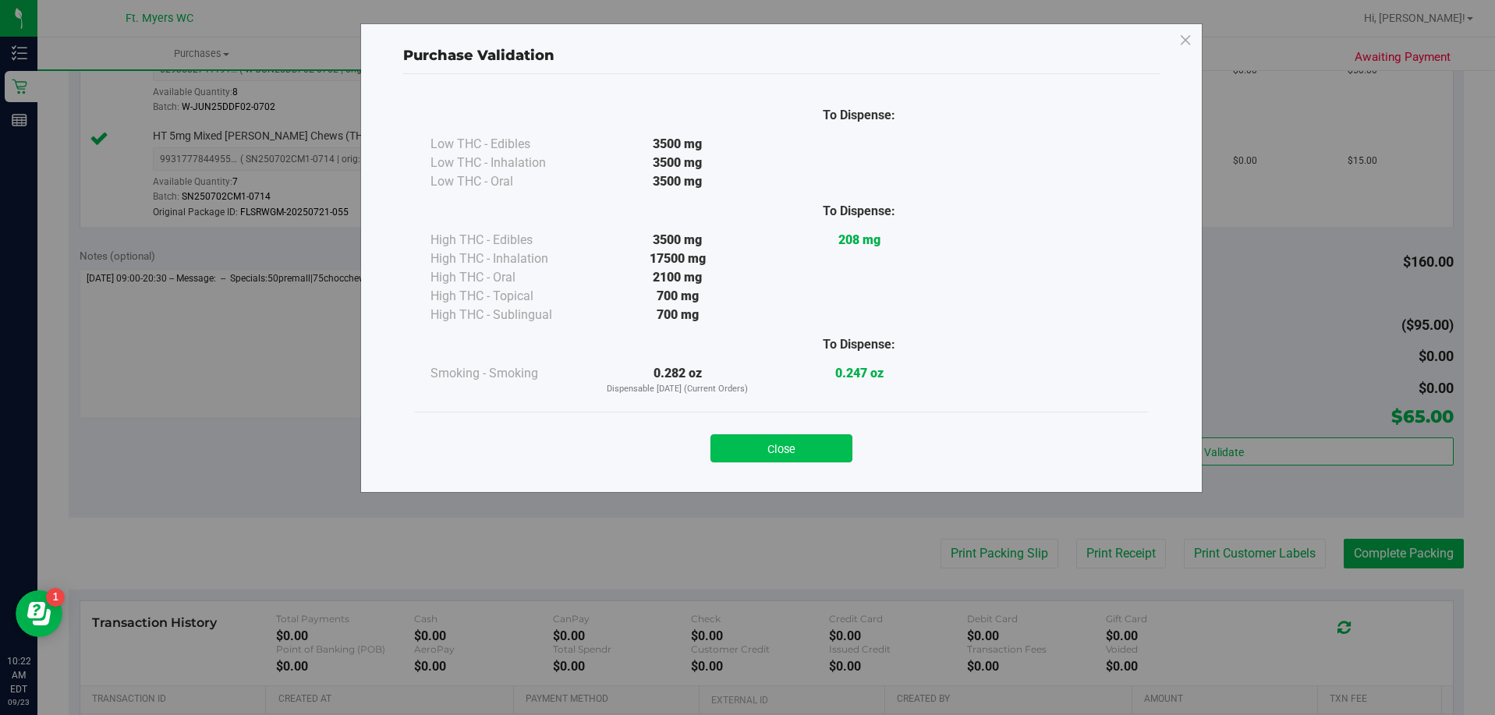
click at [764, 447] on button "Close" at bounding box center [782, 448] width 142 height 28
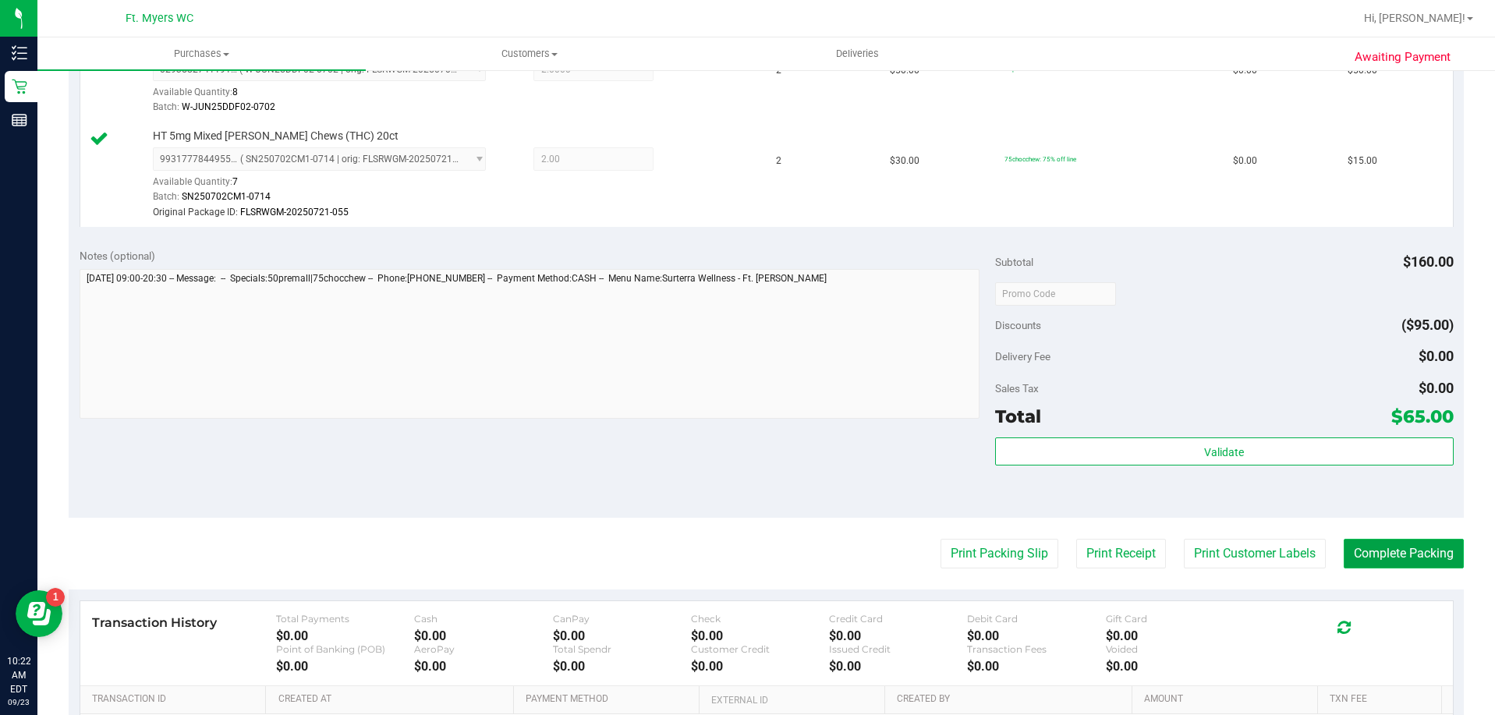
click at [1391, 544] on button "Complete Packing" at bounding box center [1404, 554] width 120 height 30
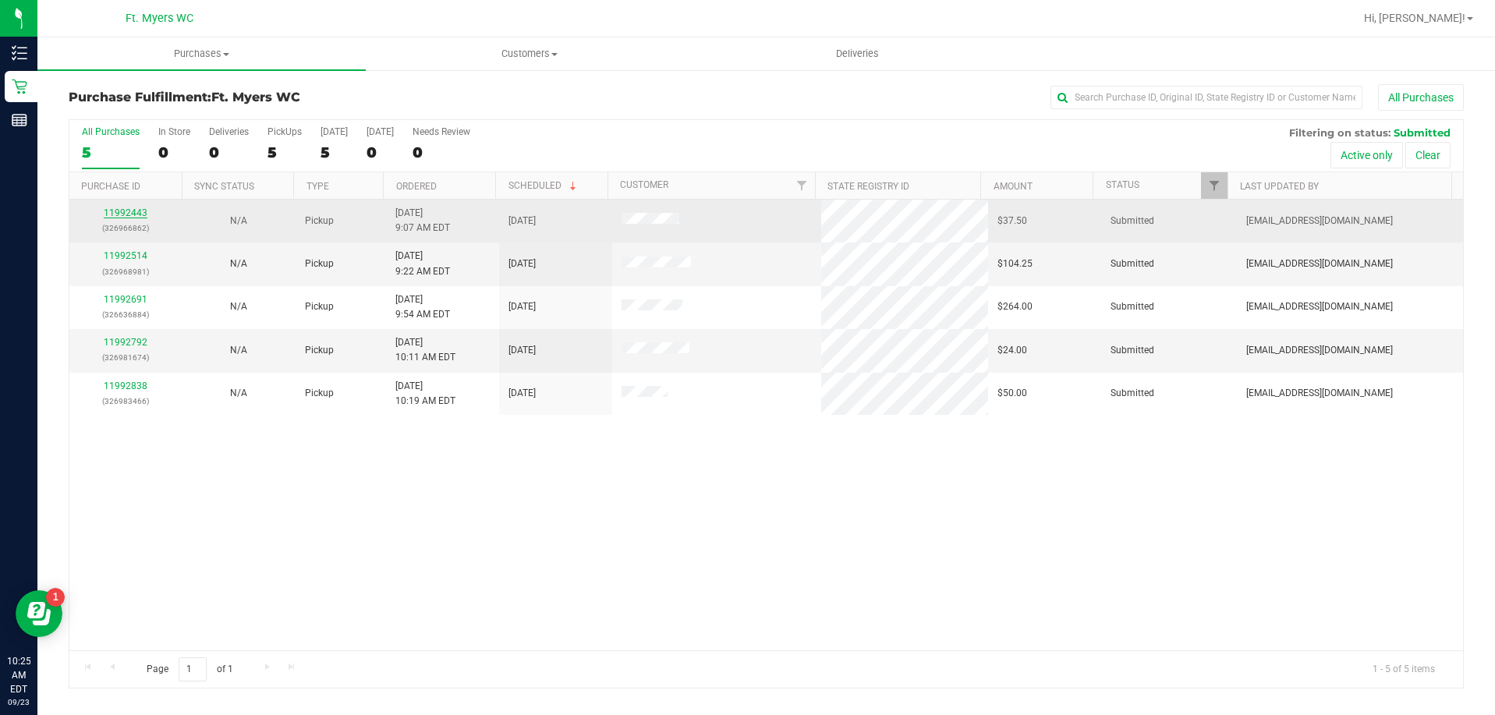
click at [108, 207] on link "11992443" at bounding box center [126, 212] width 44 height 11
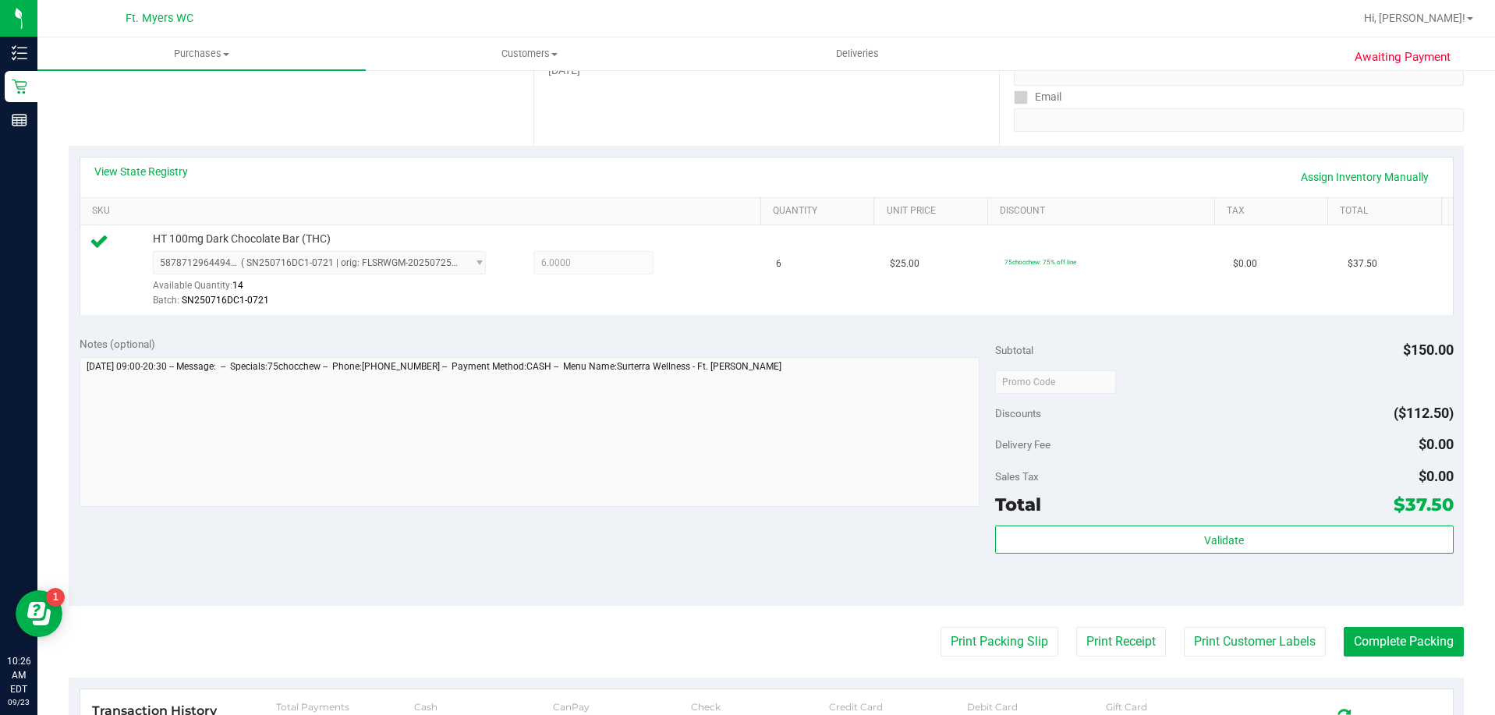
scroll to position [312, 0]
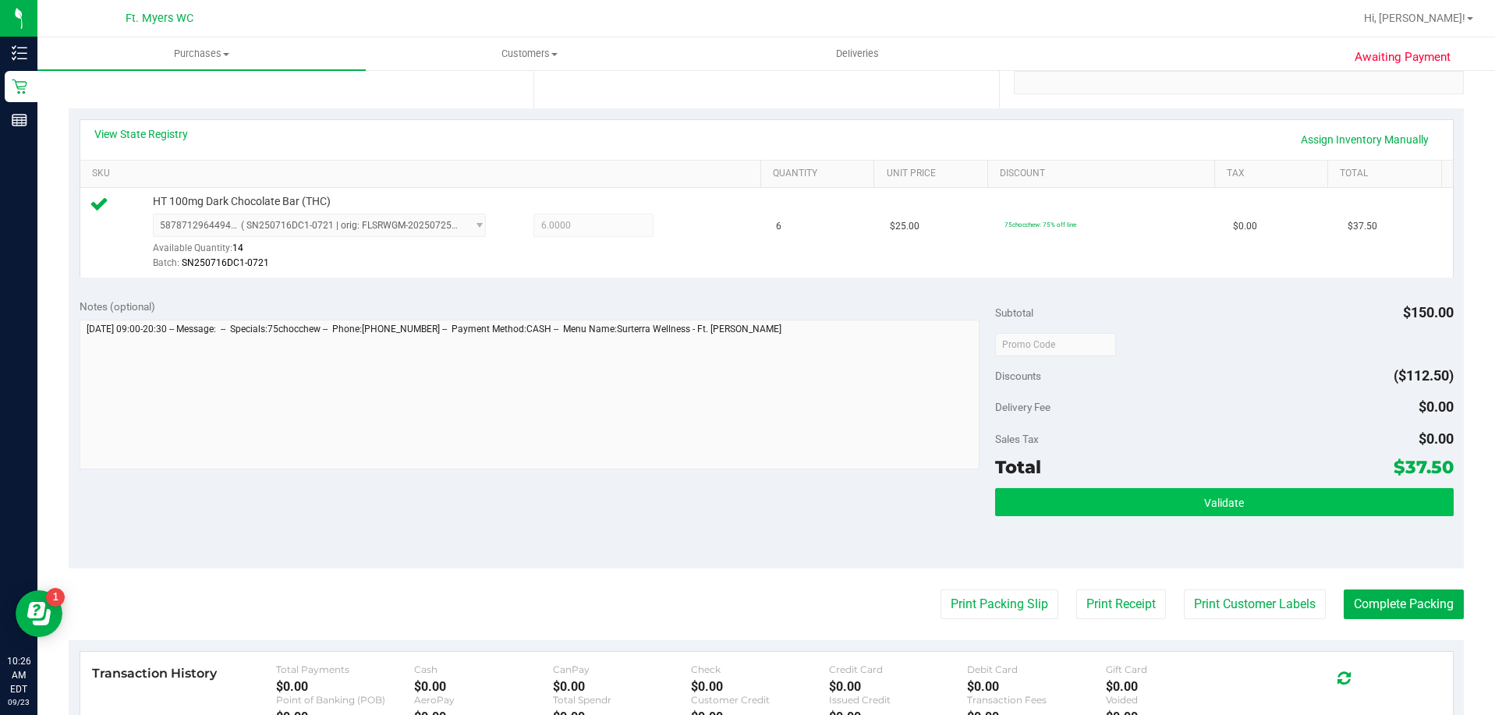
click at [1124, 499] on div "Subtotal $150.00 Discounts ($112.50) Delivery Fee $0.00 Sales Tax $0.00 Total $…" at bounding box center [1224, 429] width 458 height 260
click at [1124, 500] on button "Validate" at bounding box center [1224, 502] width 458 height 28
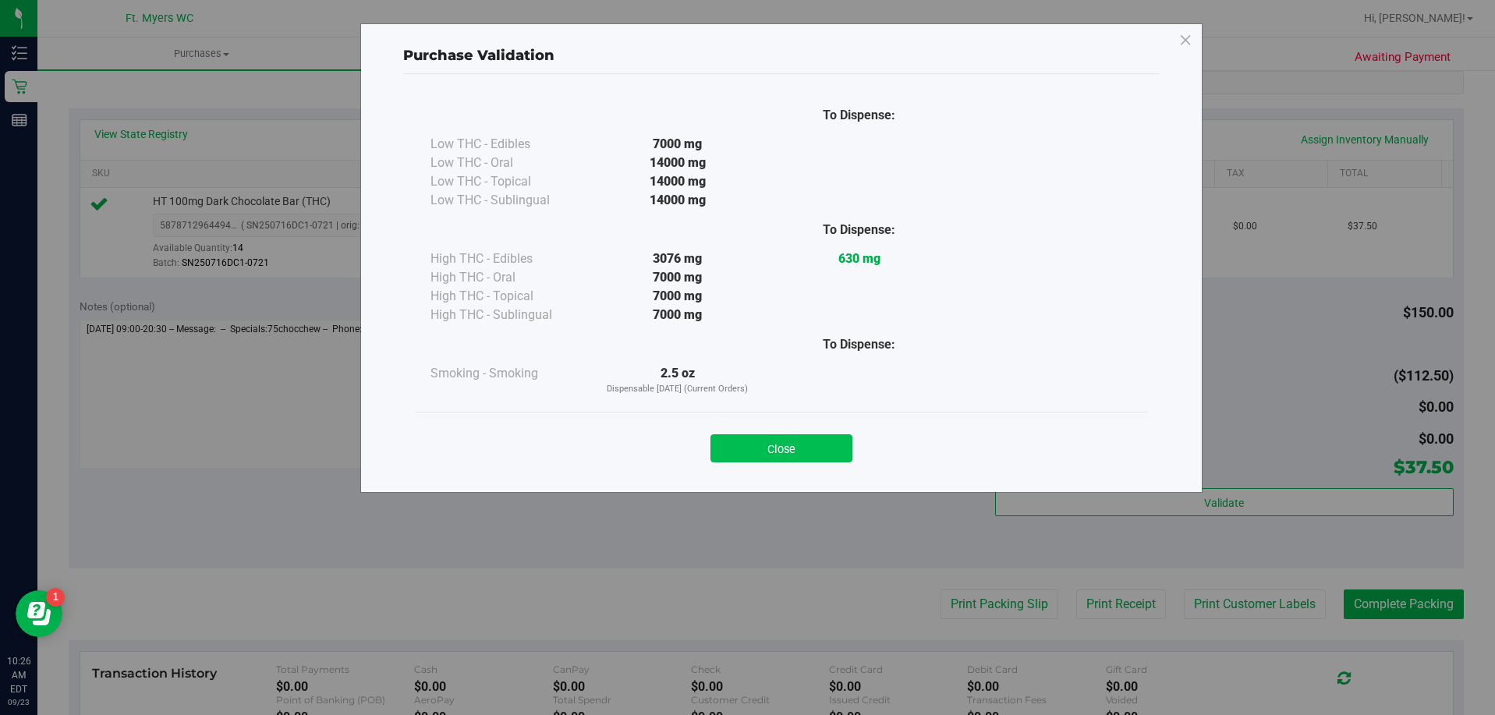
click at [766, 445] on button "Close" at bounding box center [782, 448] width 142 height 28
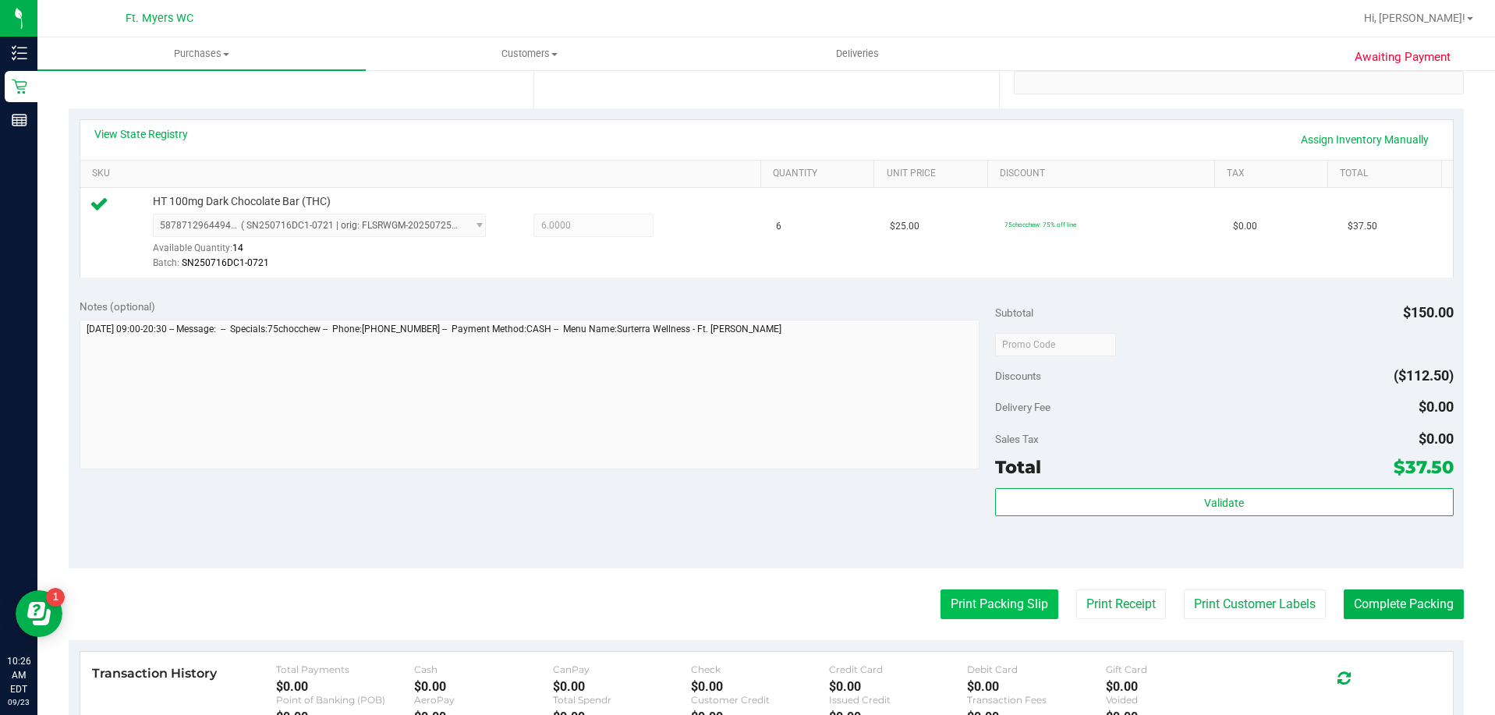
click at [985, 604] on button "Print Packing Slip" at bounding box center [1000, 605] width 118 height 30
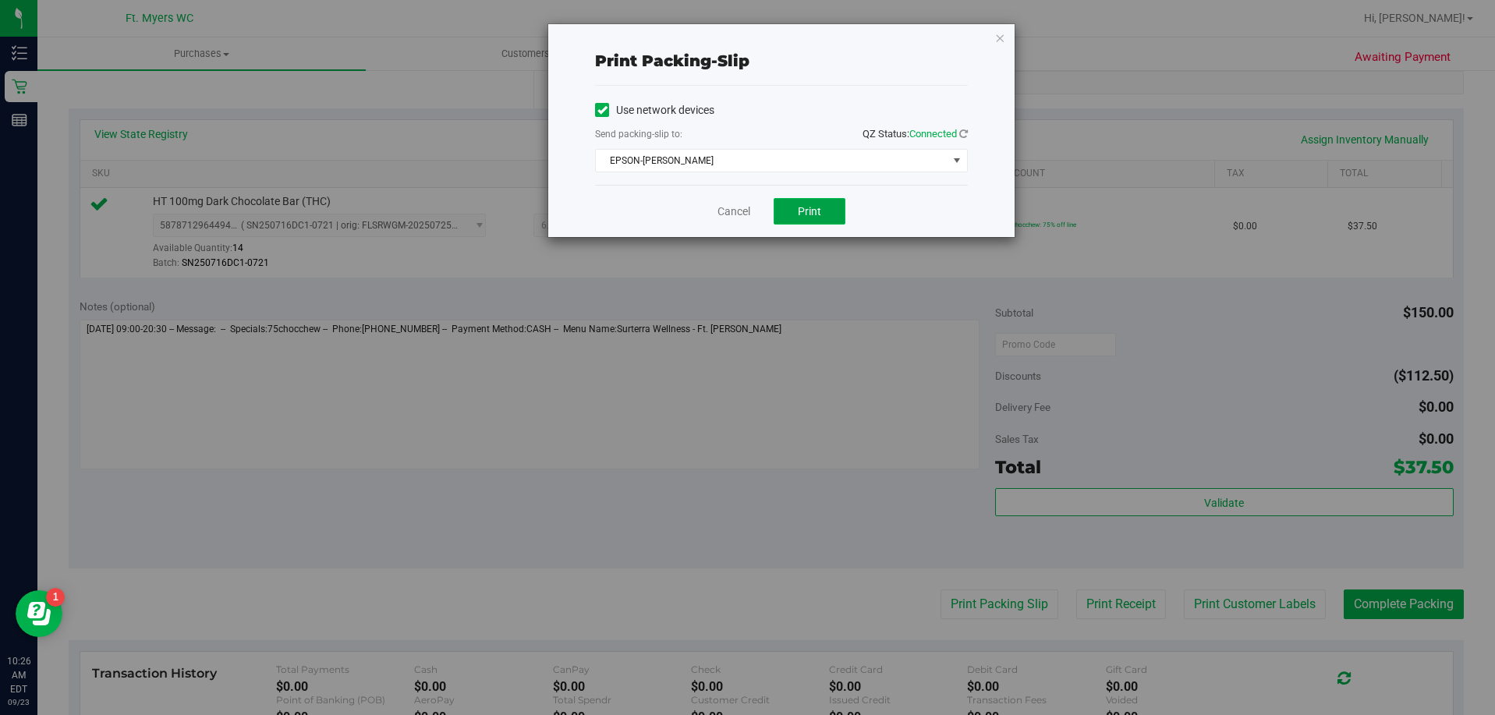
click at [834, 203] on button "Print" at bounding box center [810, 211] width 72 height 27
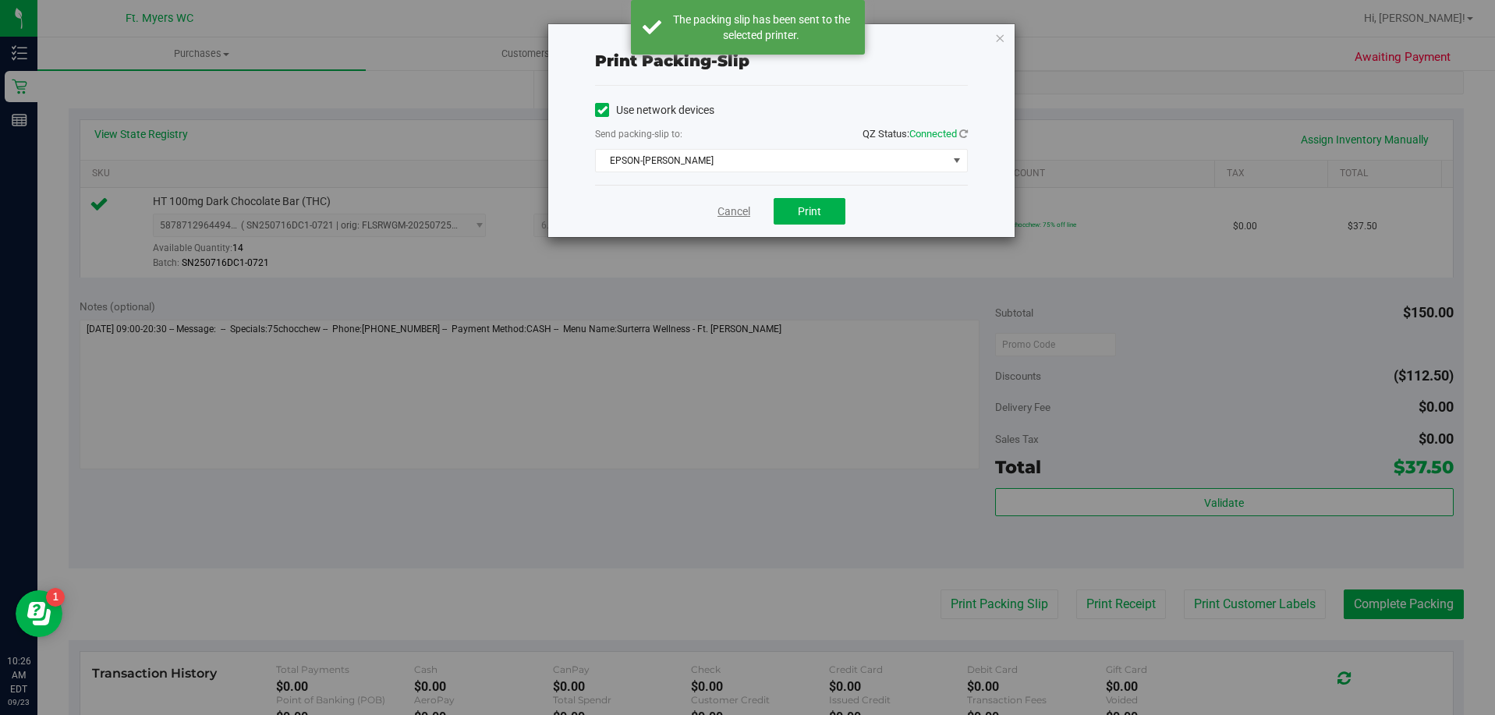
click at [722, 210] on link "Cancel" at bounding box center [734, 212] width 33 height 16
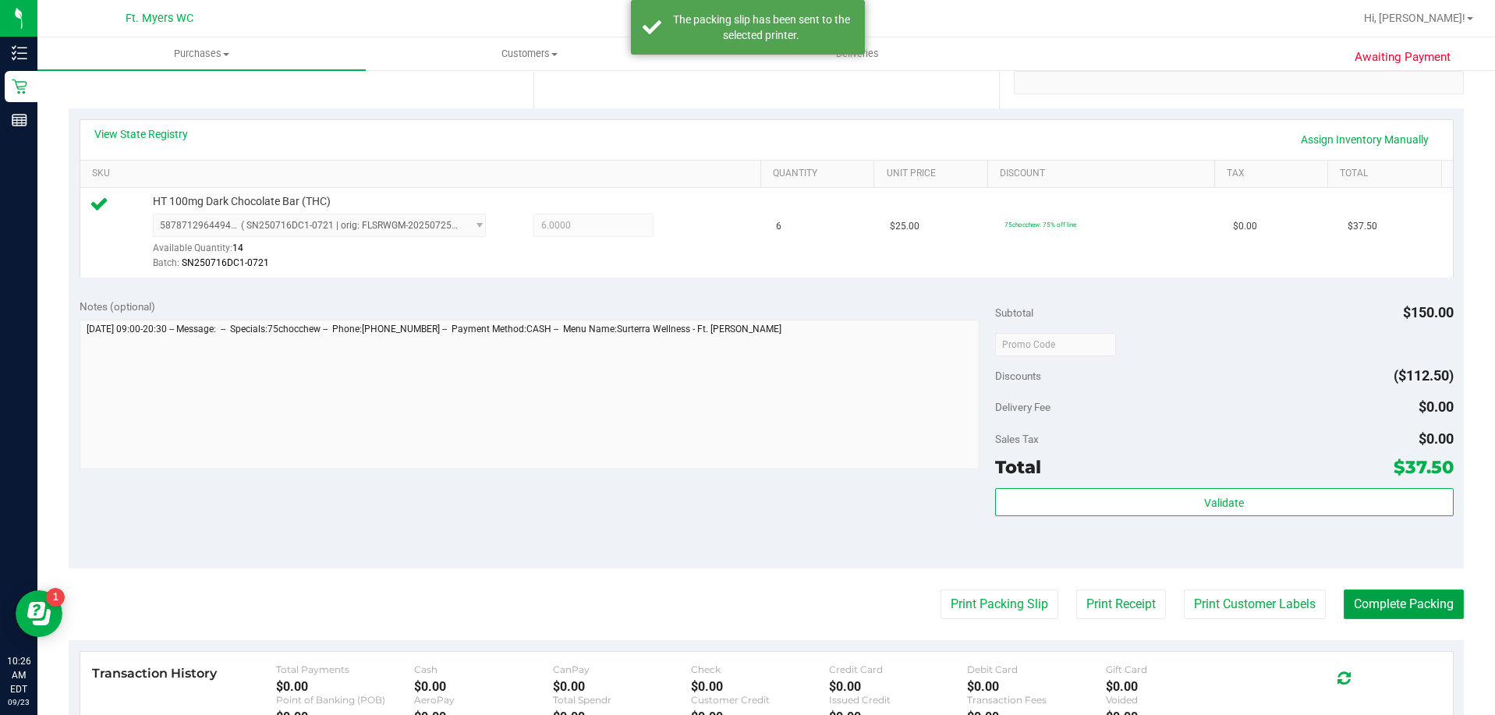
click at [1405, 610] on button "Complete Packing" at bounding box center [1404, 605] width 120 height 30
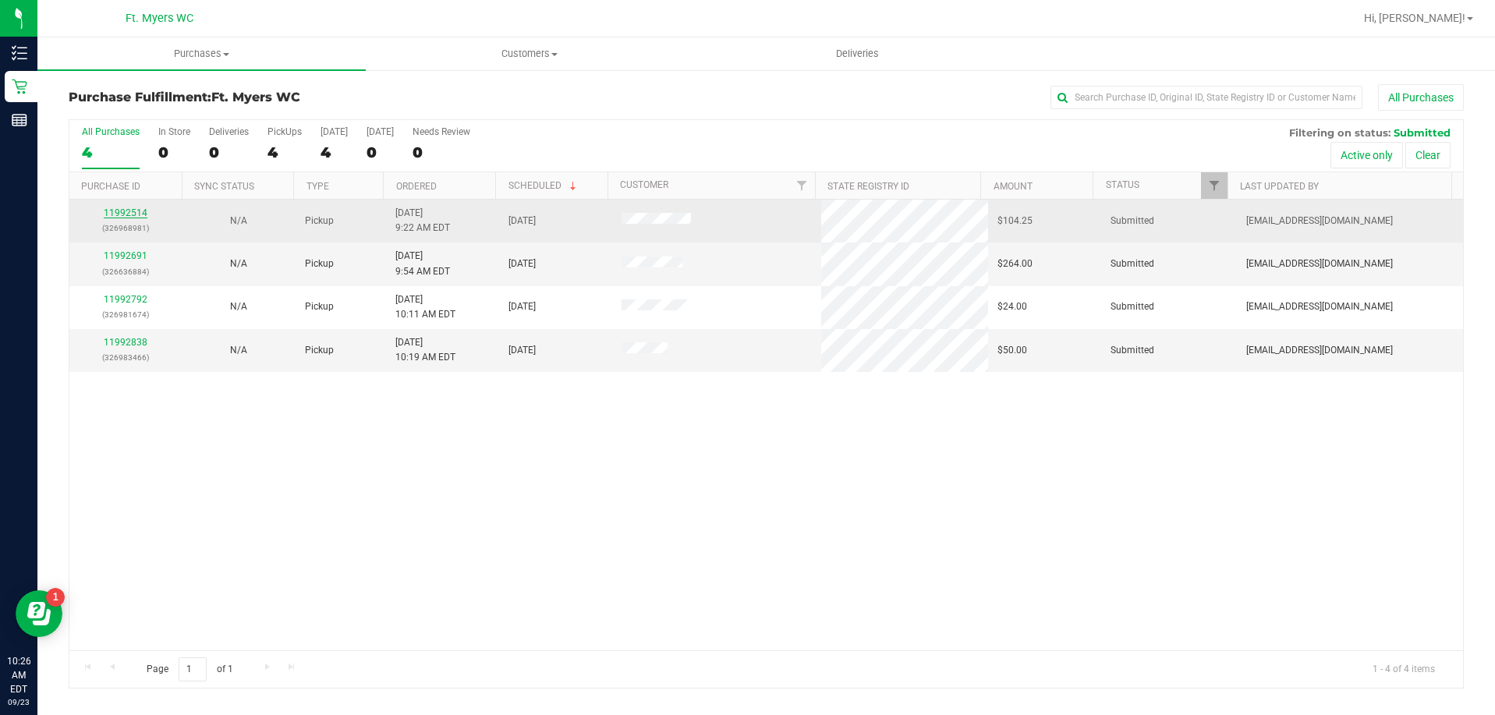
click at [125, 213] on link "11992514" at bounding box center [126, 212] width 44 height 11
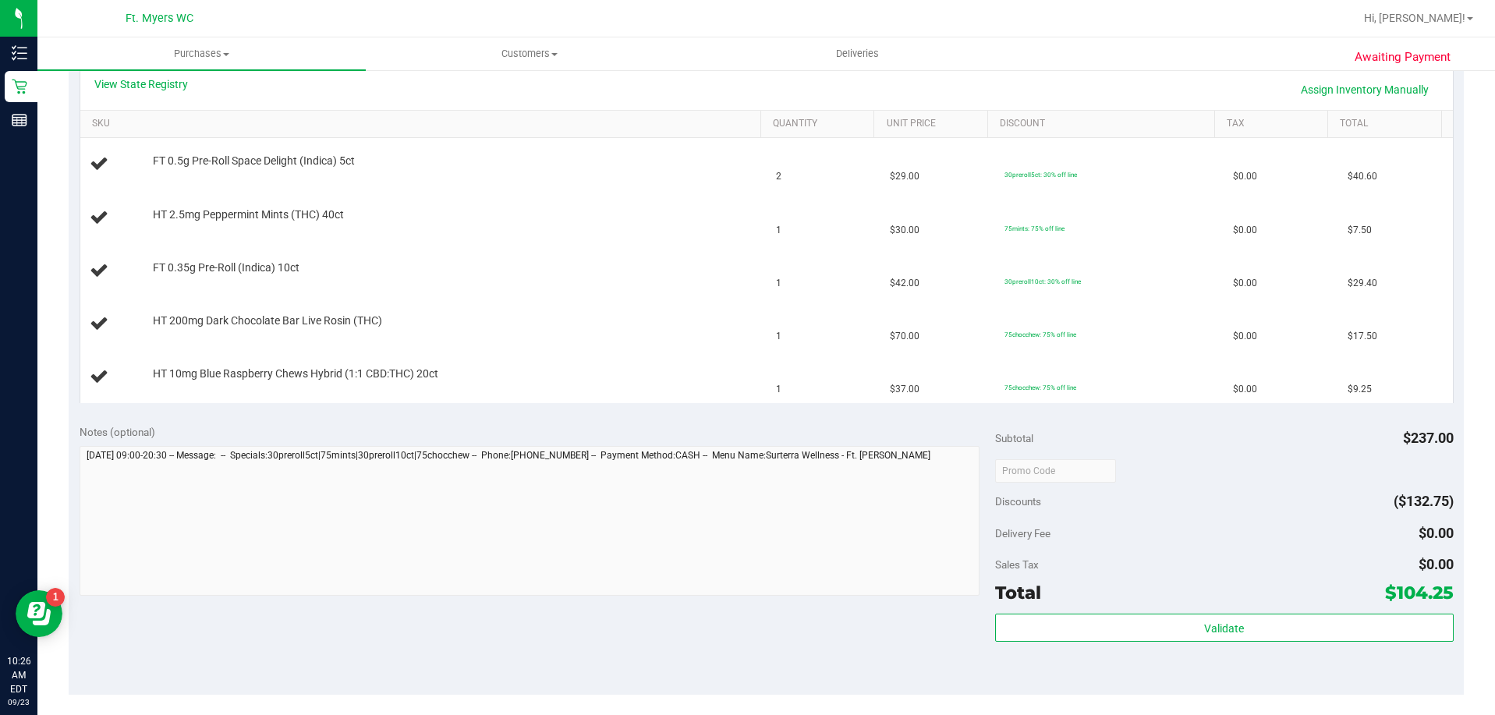
scroll to position [390, 0]
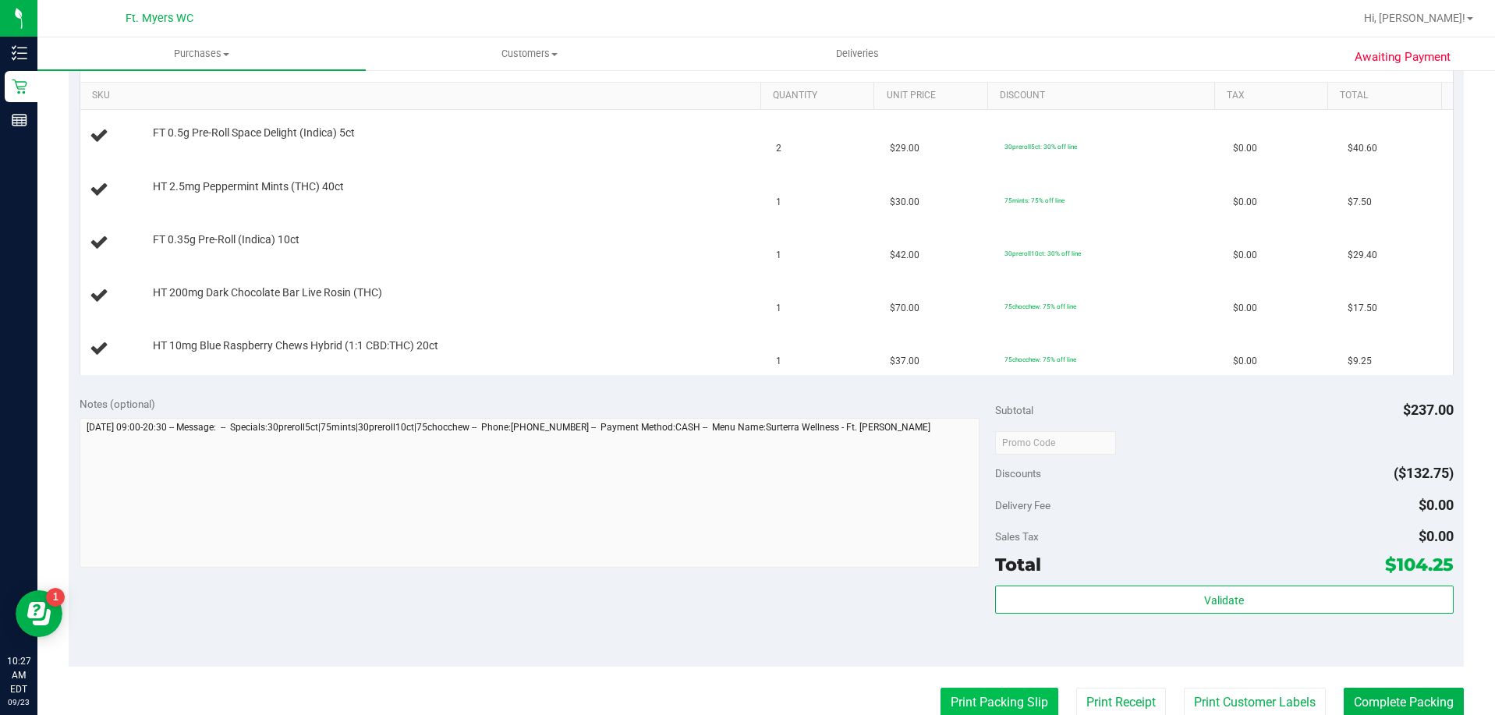
click at [977, 700] on button "Print Packing Slip" at bounding box center [1000, 703] width 118 height 30
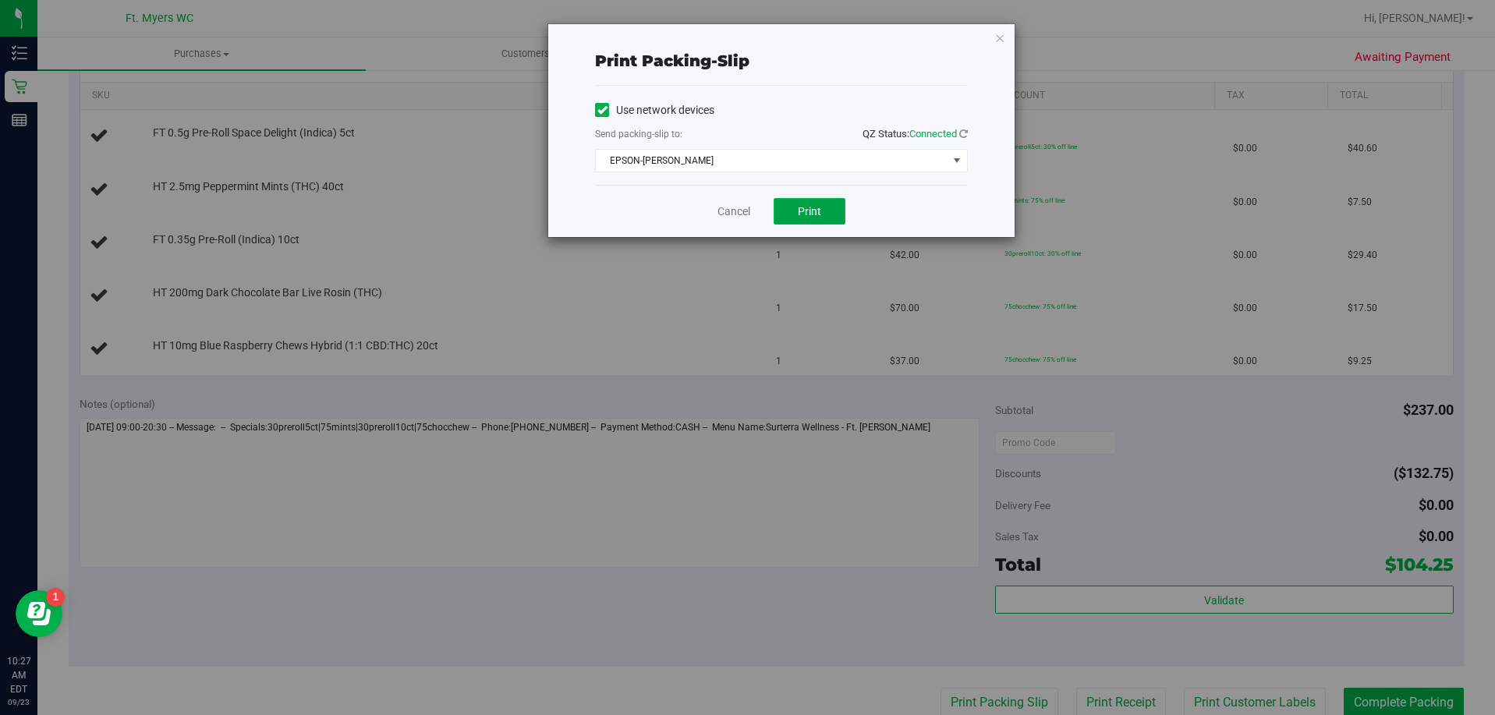
click at [817, 216] on span "Print" at bounding box center [809, 211] width 23 height 12
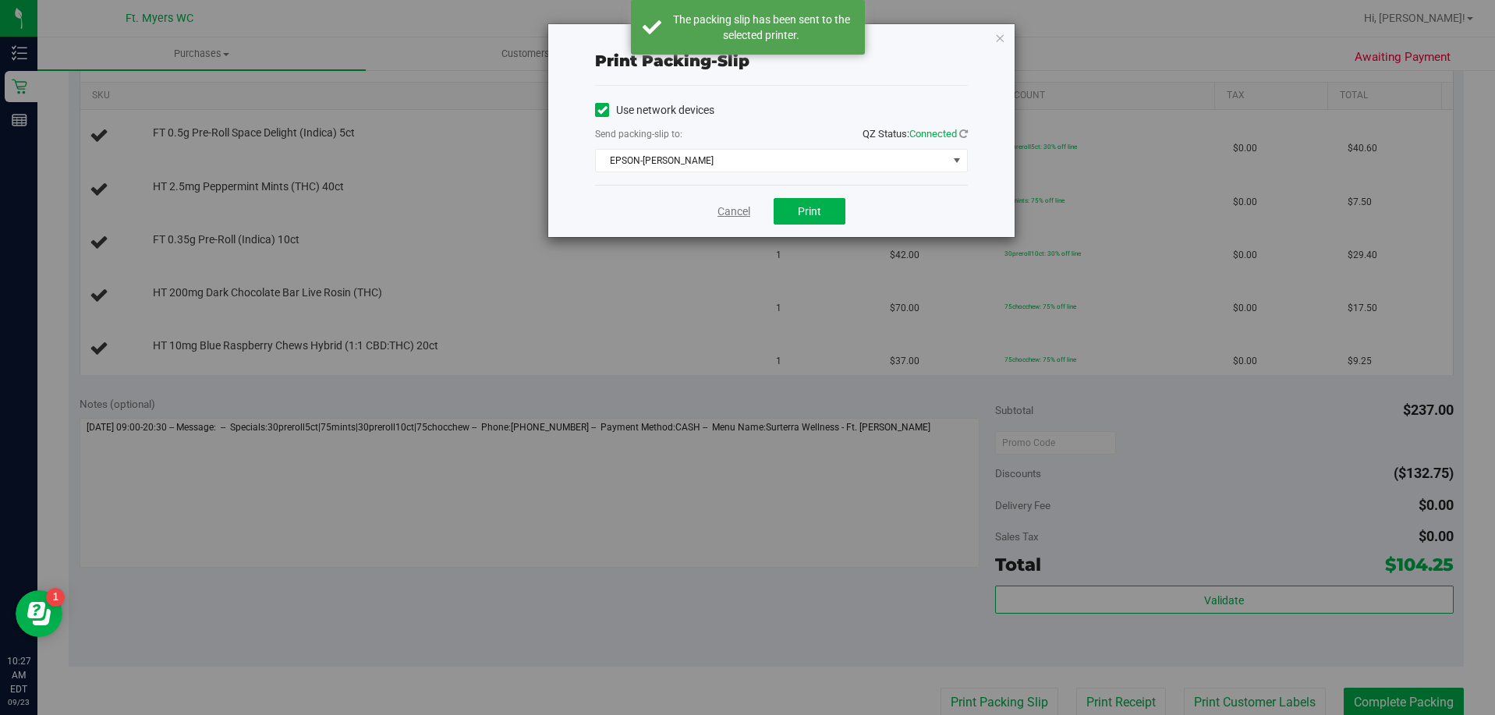
click at [737, 213] on link "Cancel" at bounding box center [734, 212] width 33 height 16
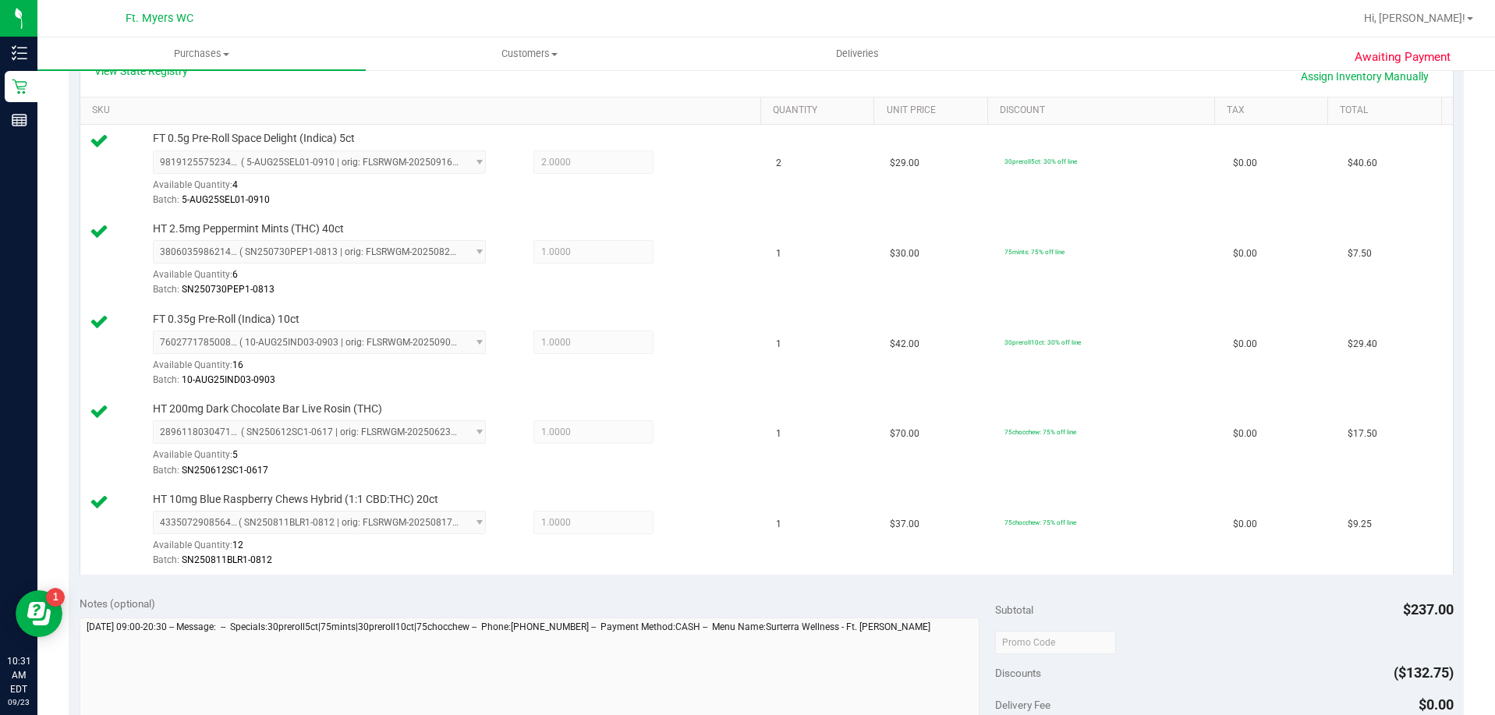
scroll to position [548, 0]
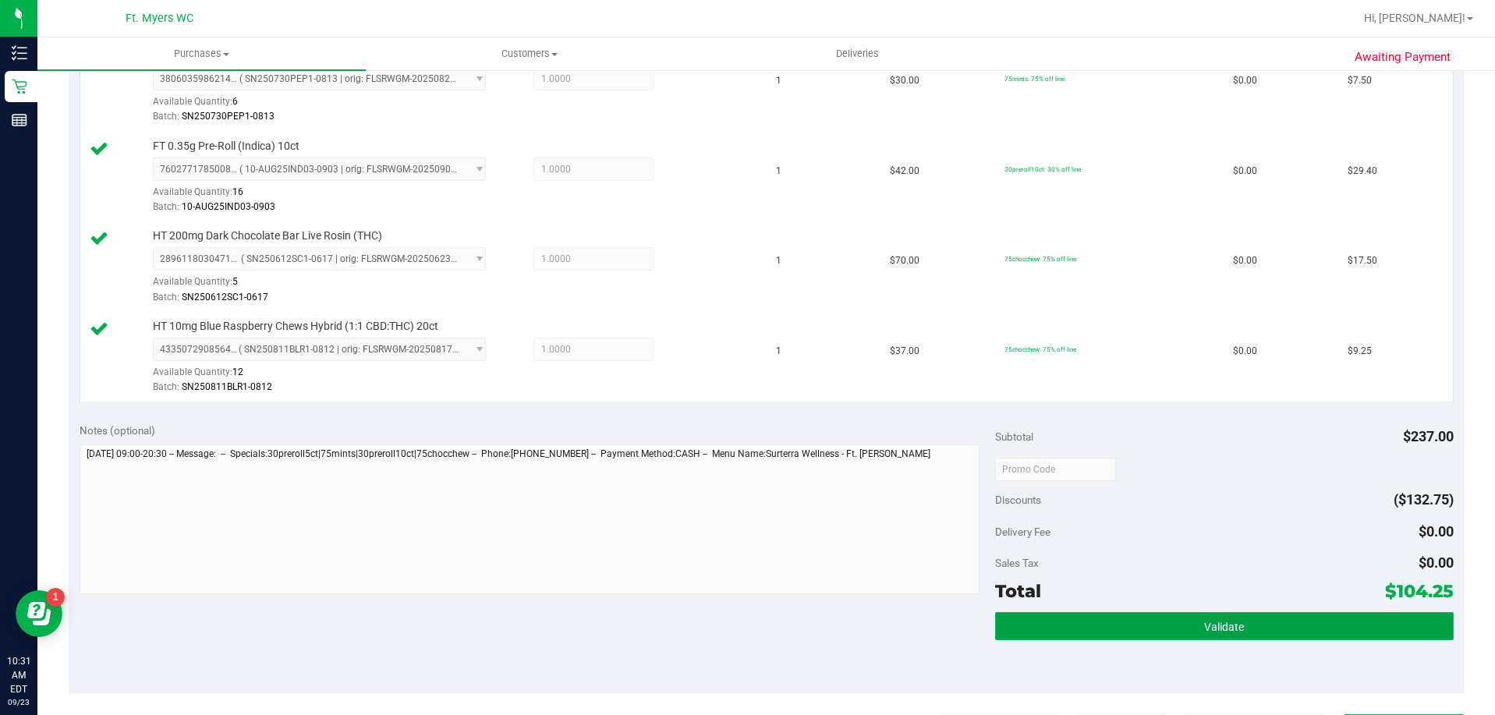
click at [1168, 626] on button "Validate" at bounding box center [1224, 626] width 458 height 28
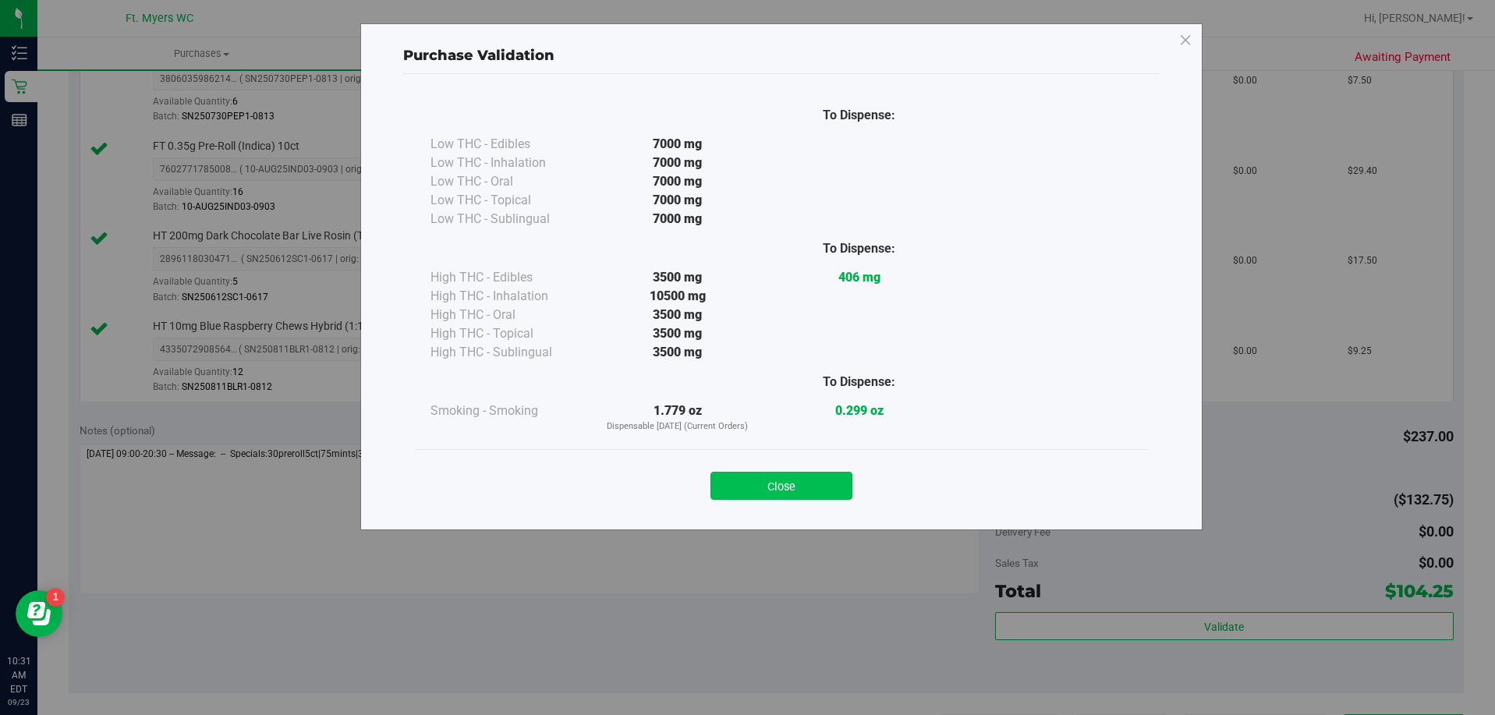
click at [816, 488] on button "Close" at bounding box center [782, 486] width 142 height 28
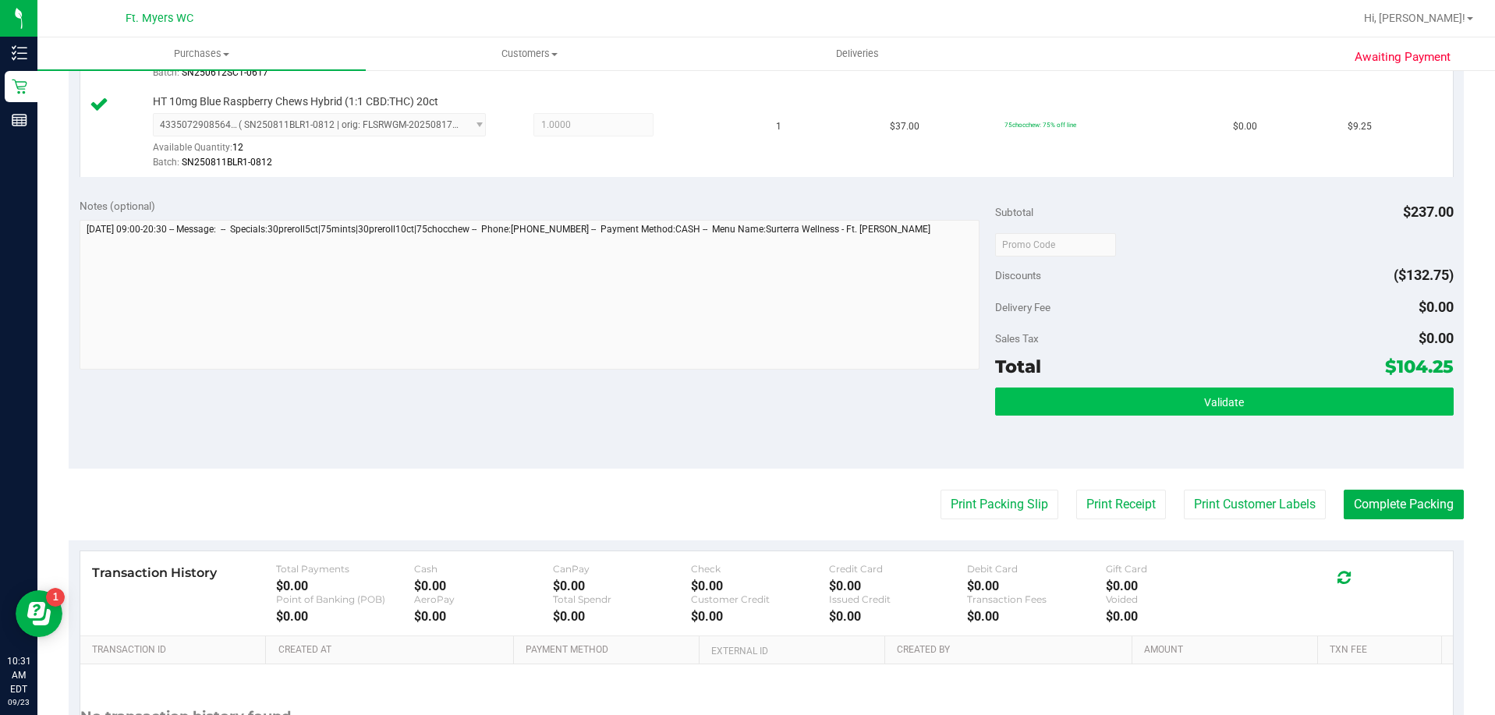
scroll to position [782, 0]
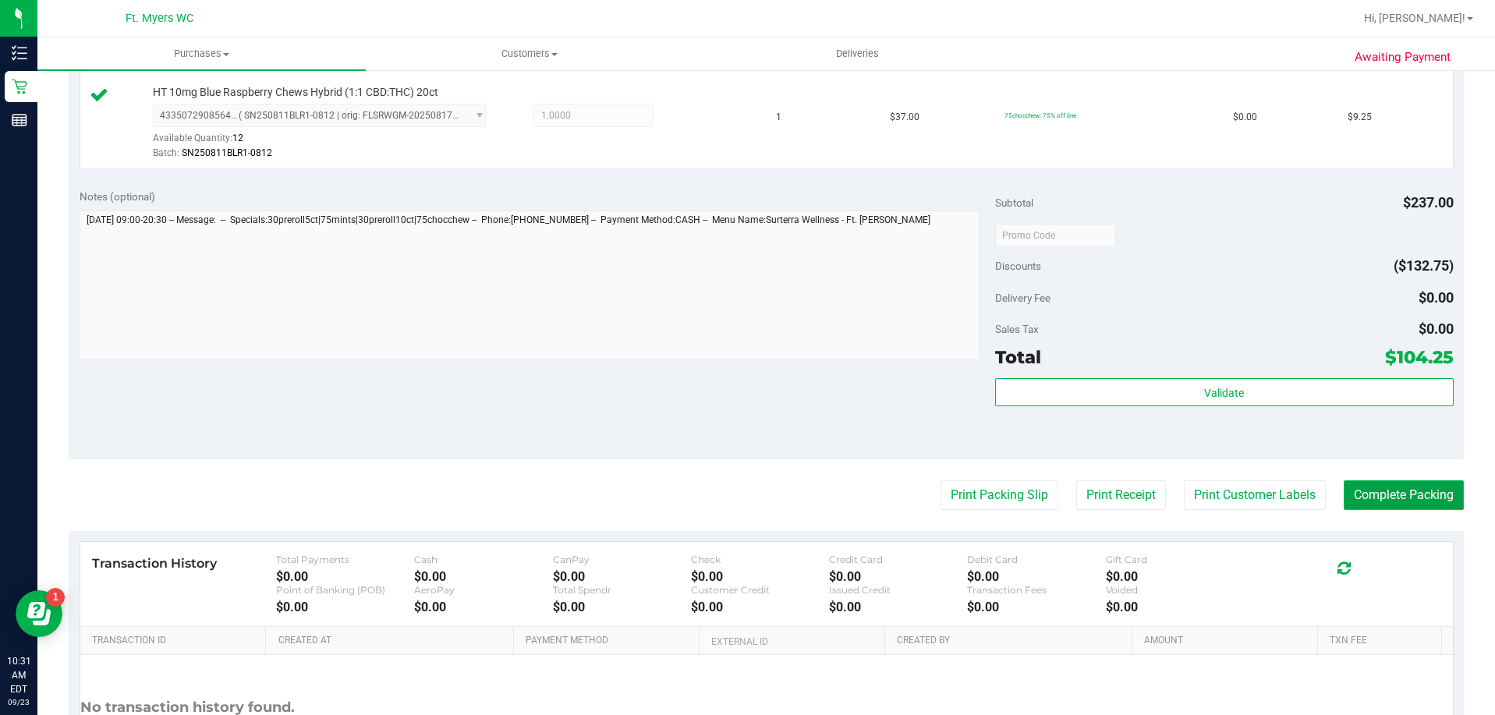
click at [1391, 493] on button "Complete Packing" at bounding box center [1404, 495] width 120 height 30
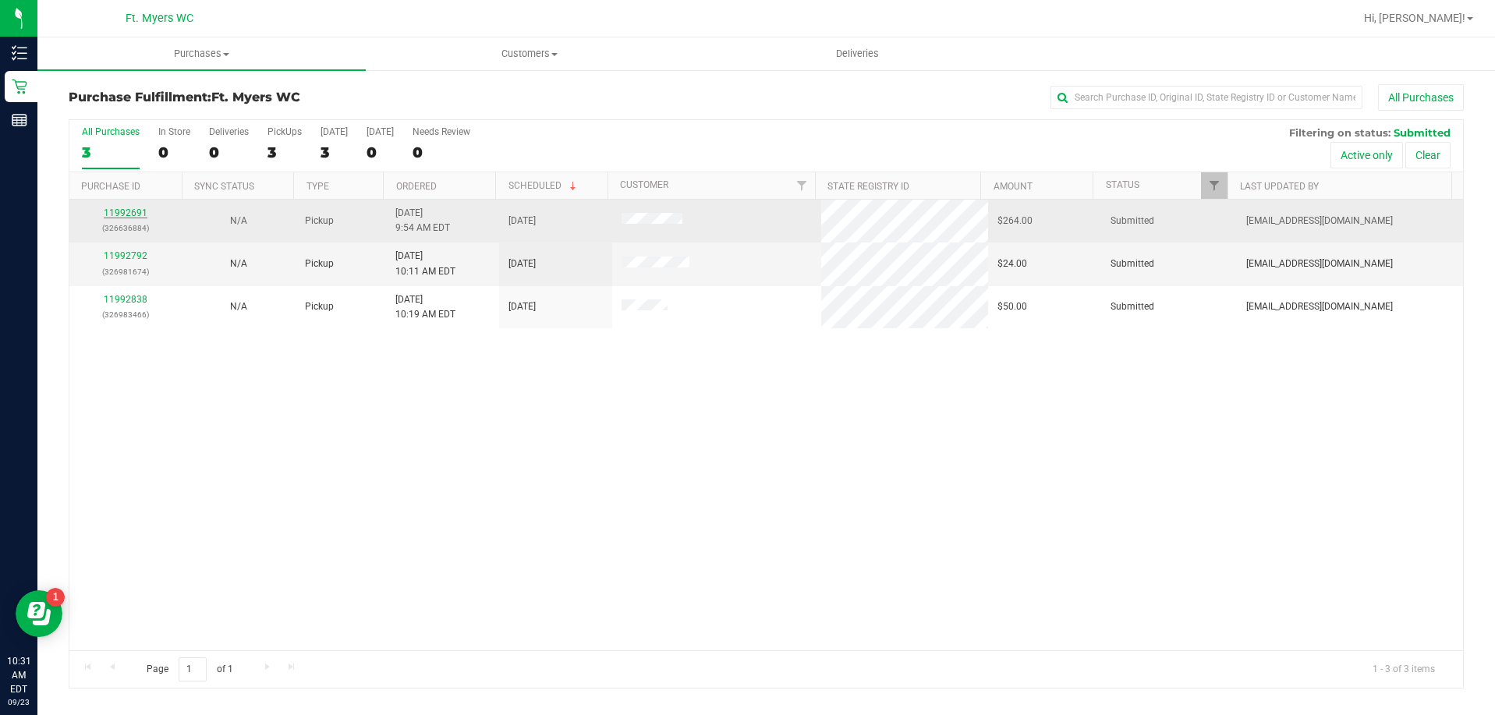
click at [136, 211] on link "11992691" at bounding box center [126, 212] width 44 height 11
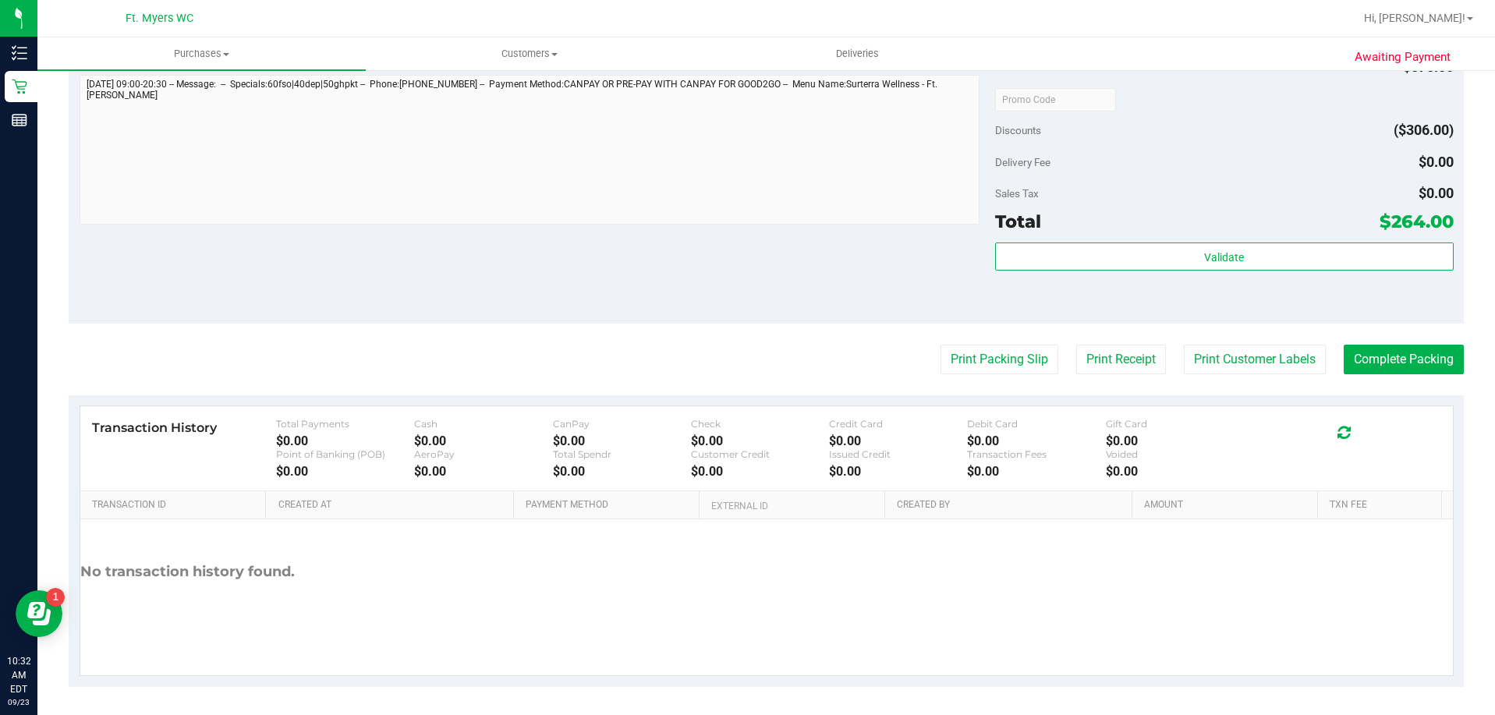
scroll to position [683, 0]
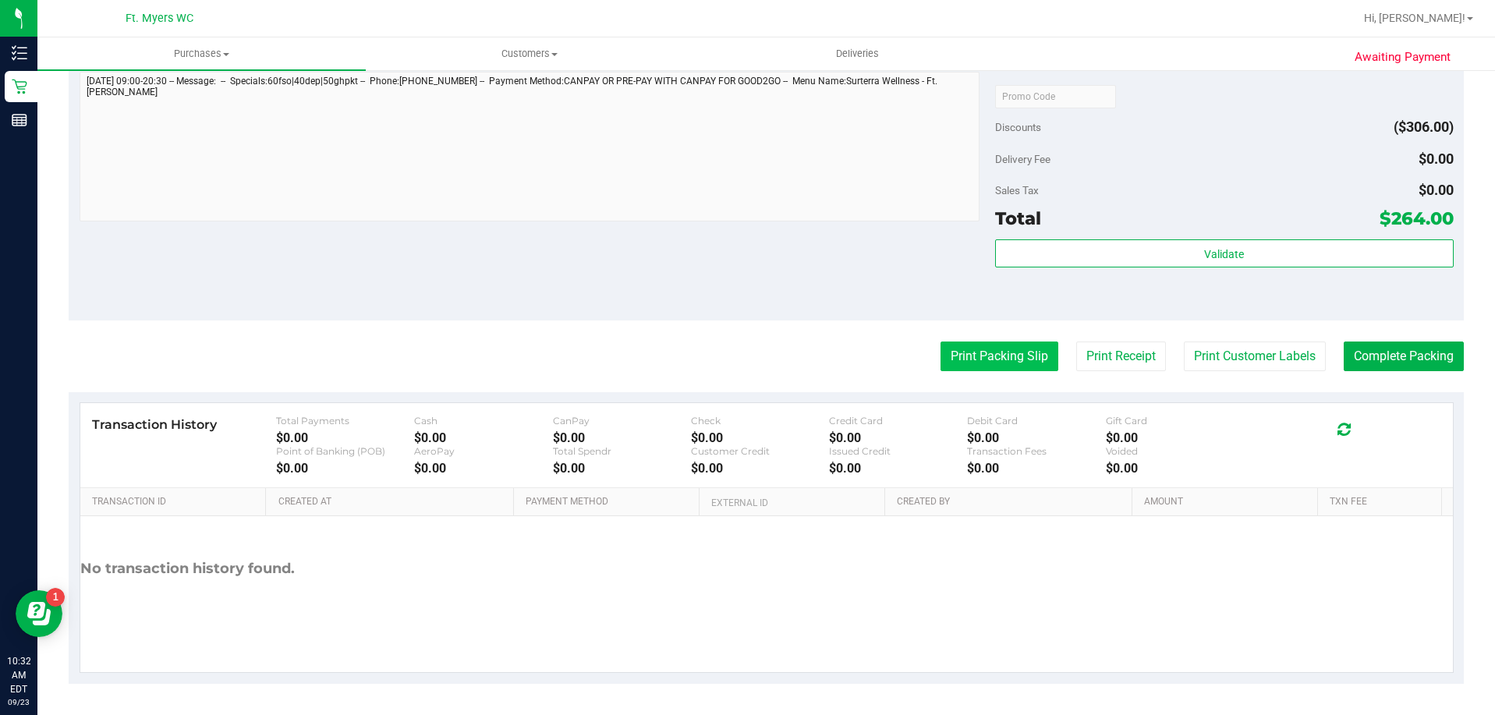
click at [1004, 345] on button "Print Packing Slip" at bounding box center [1000, 357] width 118 height 30
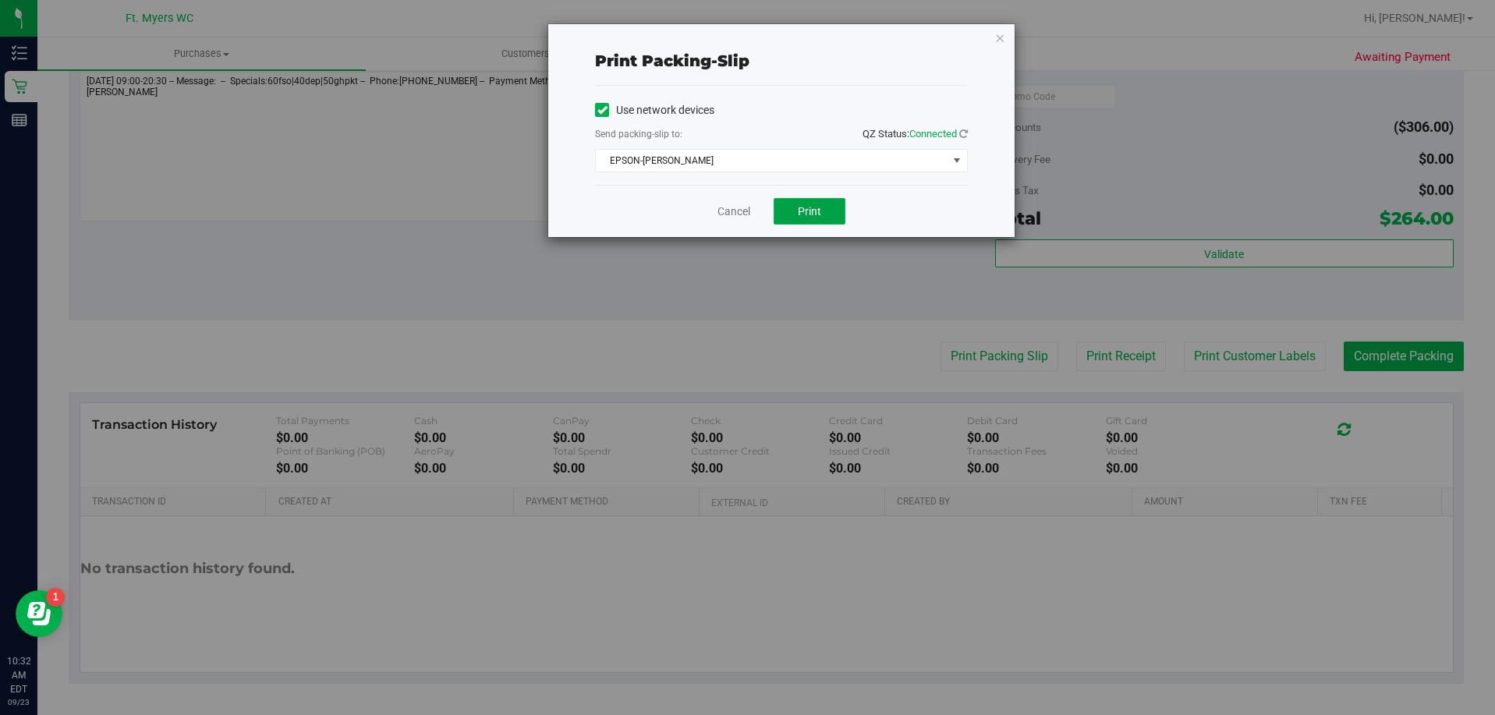
click at [809, 209] on span "Print" at bounding box center [809, 211] width 23 height 12
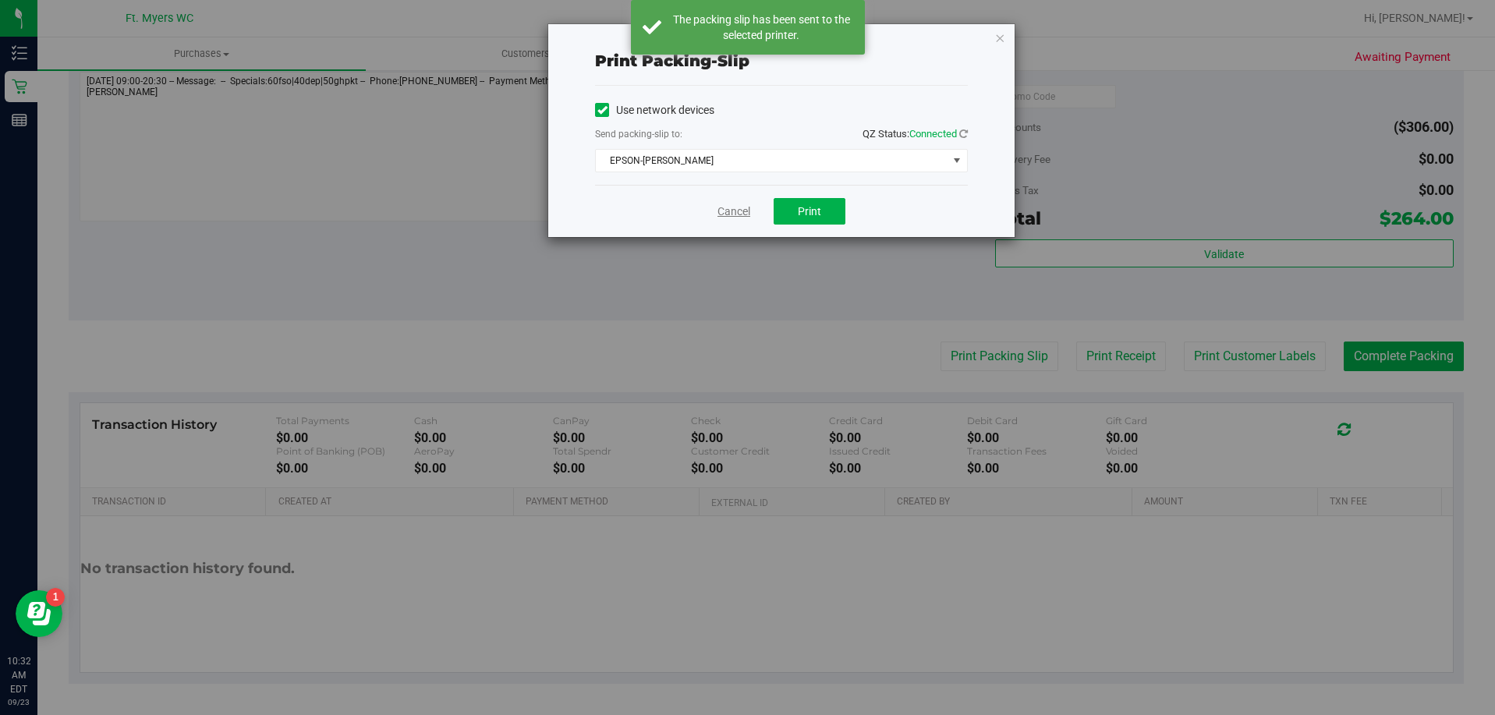
click at [736, 218] on link "Cancel" at bounding box center [734, 212] width 33 height 16
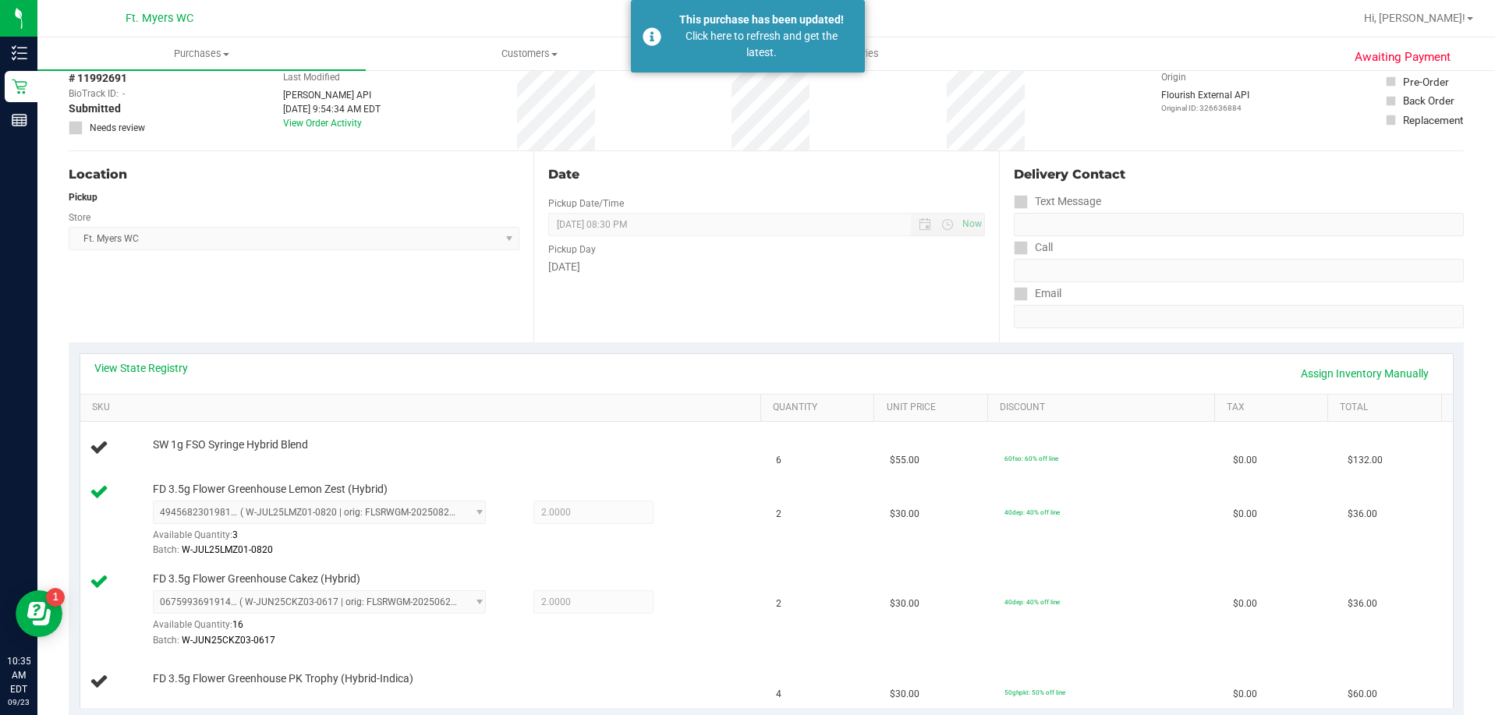
scroll to position [0, 0]
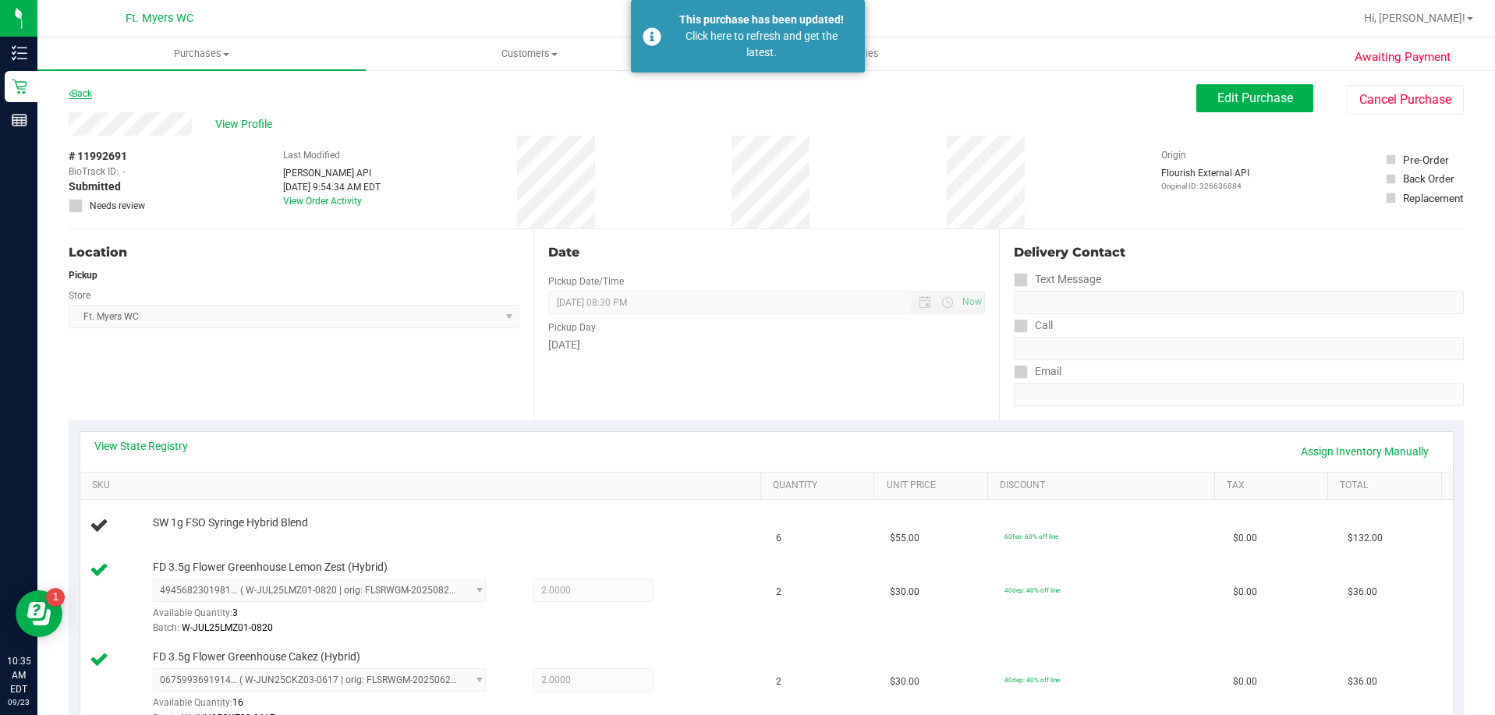
click at [86, 90] on link "Back" at bounding box center [80, 93] width 23 height 11
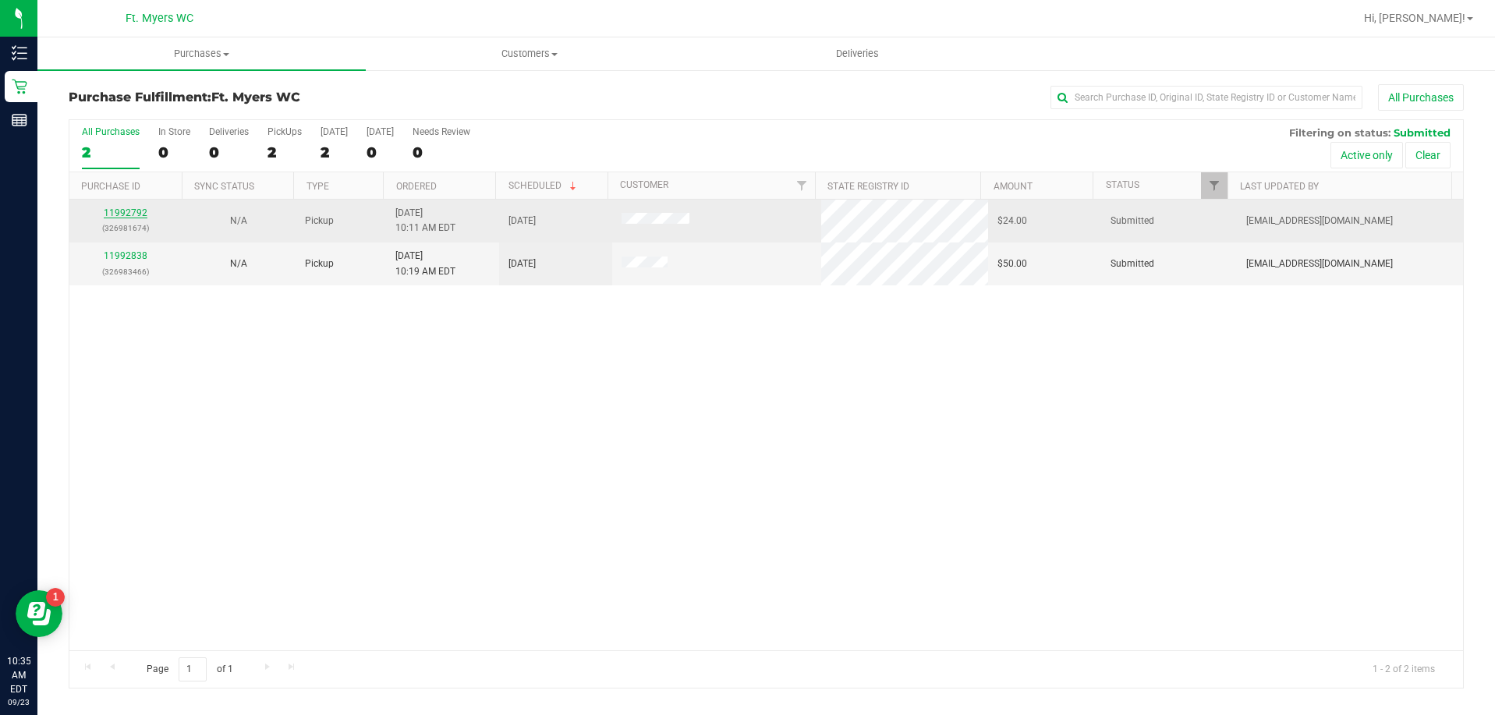
click at [120, 213] on link "11992792" at bounding box center [126, 212] width 44 height 11
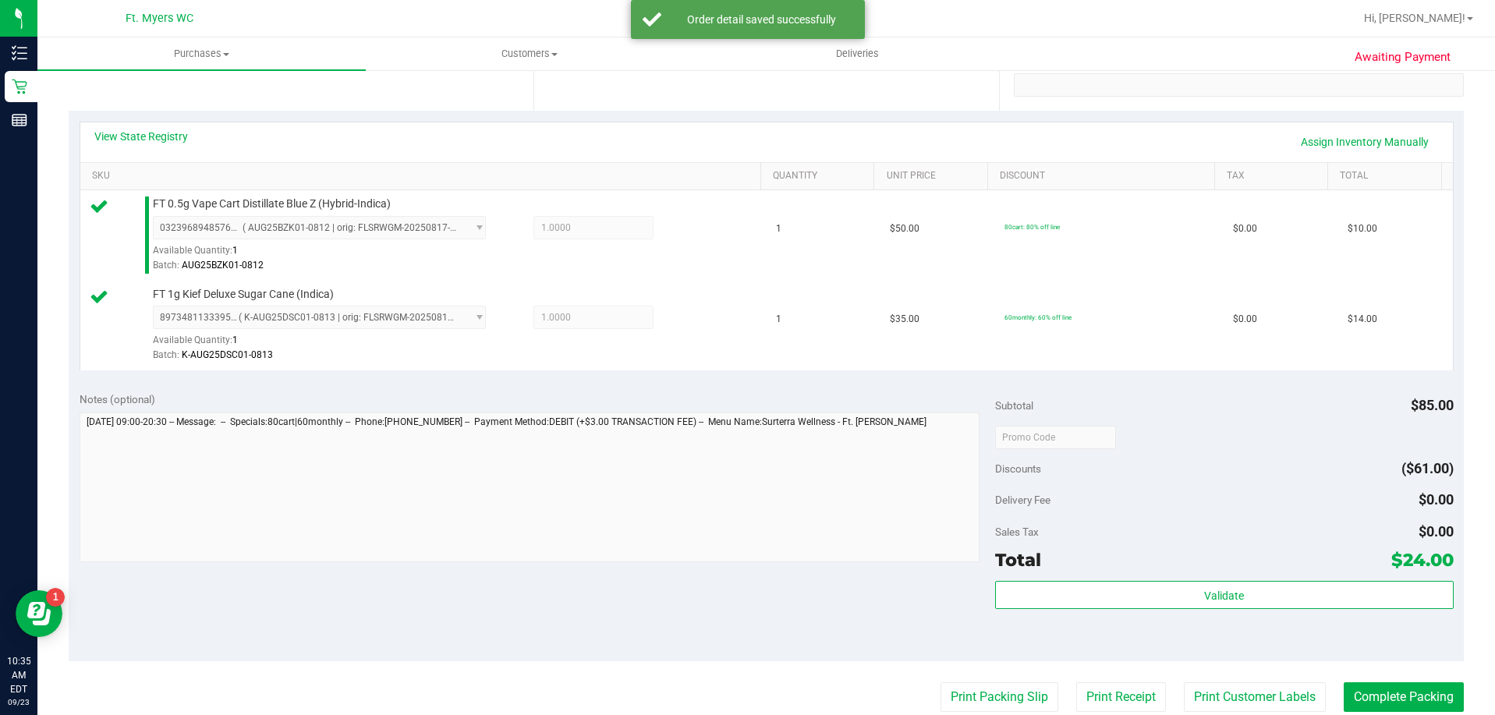
scroll to position [546, 0]
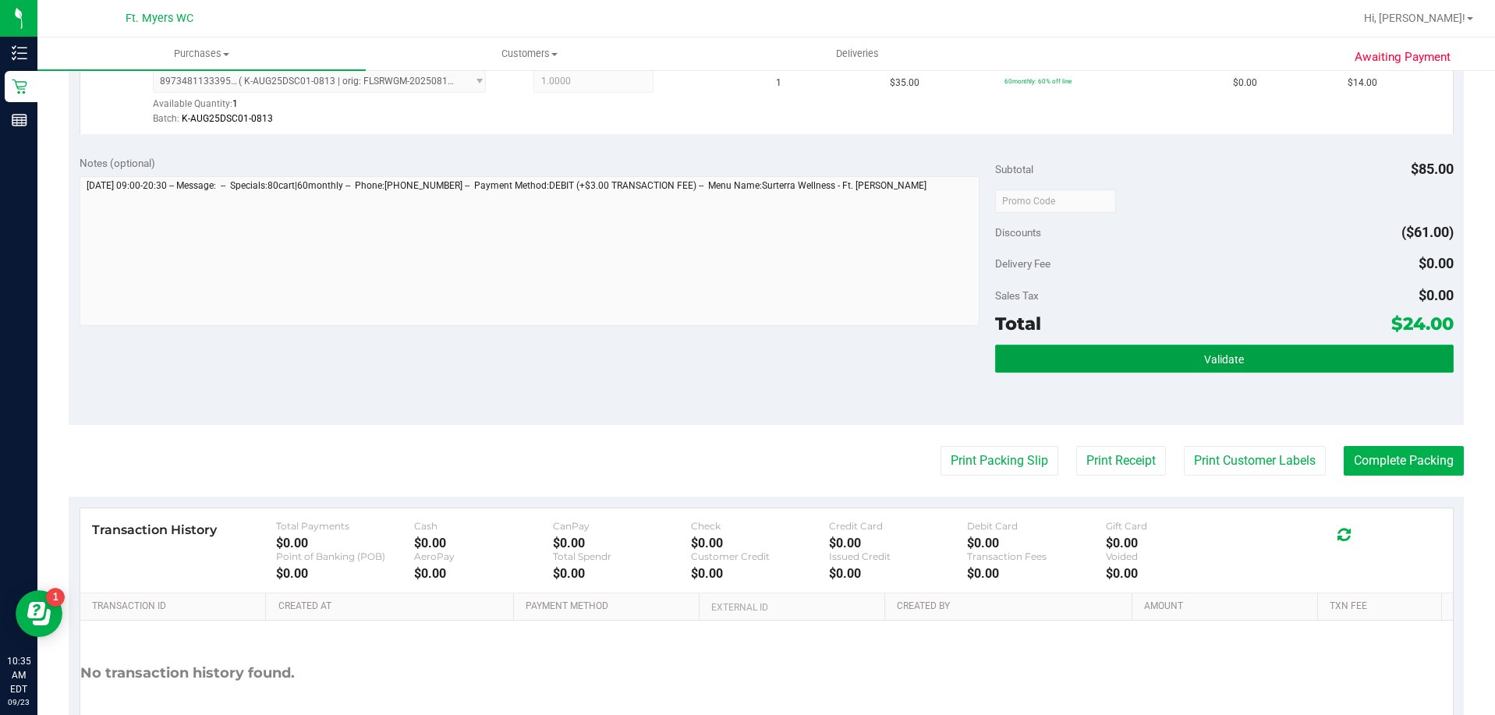
click at [1081, 356] on button "Validate" at bounding box center [1224, 359] width 458 height 28
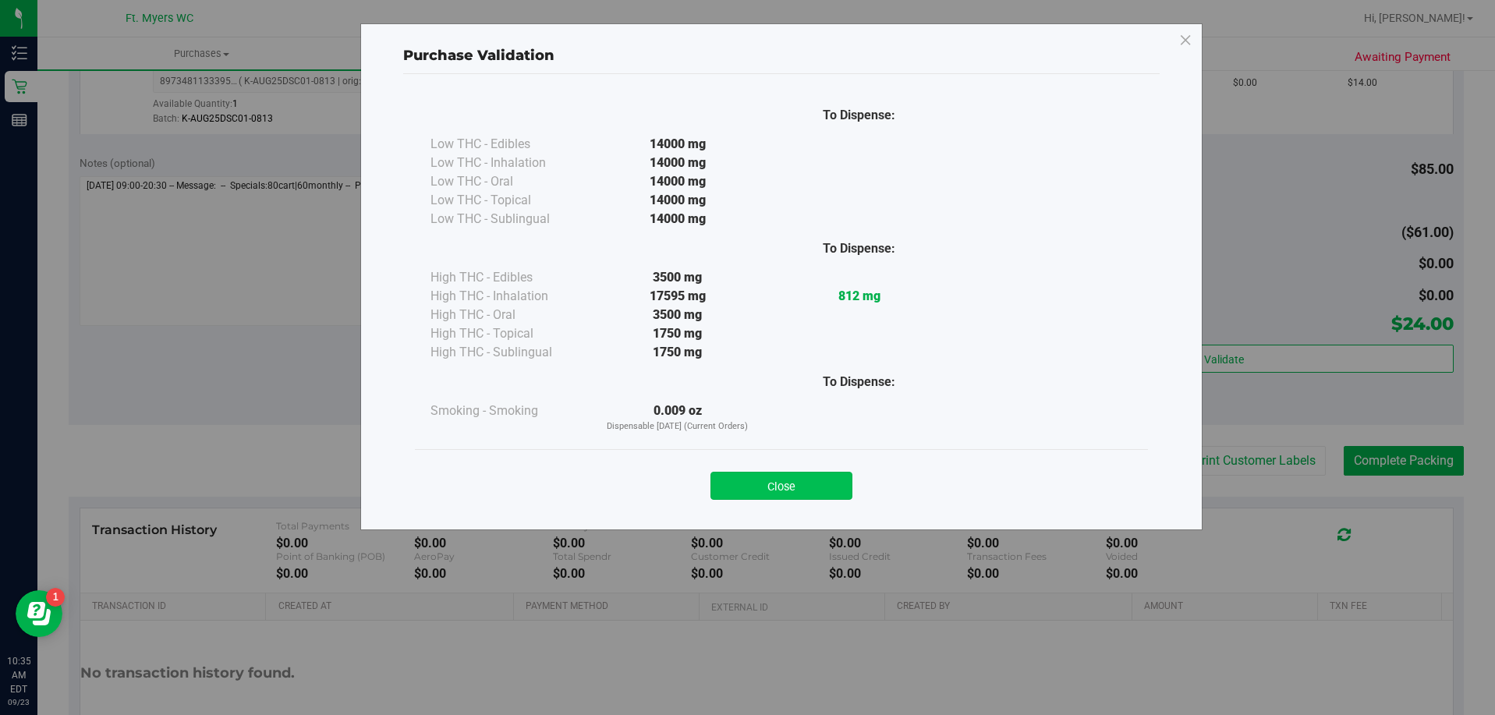
click at [778, 488] on button "Close" at bounding box center [782, 486] width 142 height 28
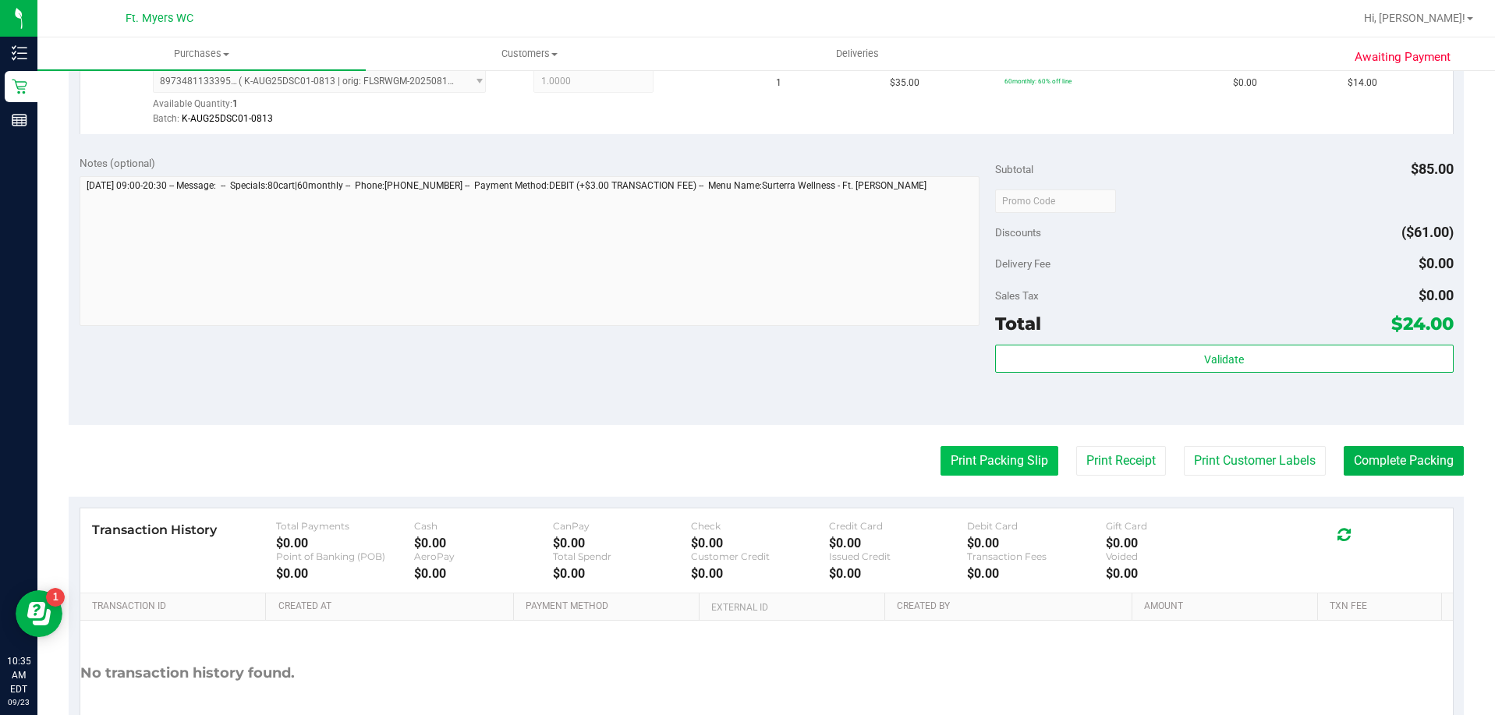
click at [977, 459] on button "Print Packing Slip" at bounding box center [1000, 461] width 118 height 30
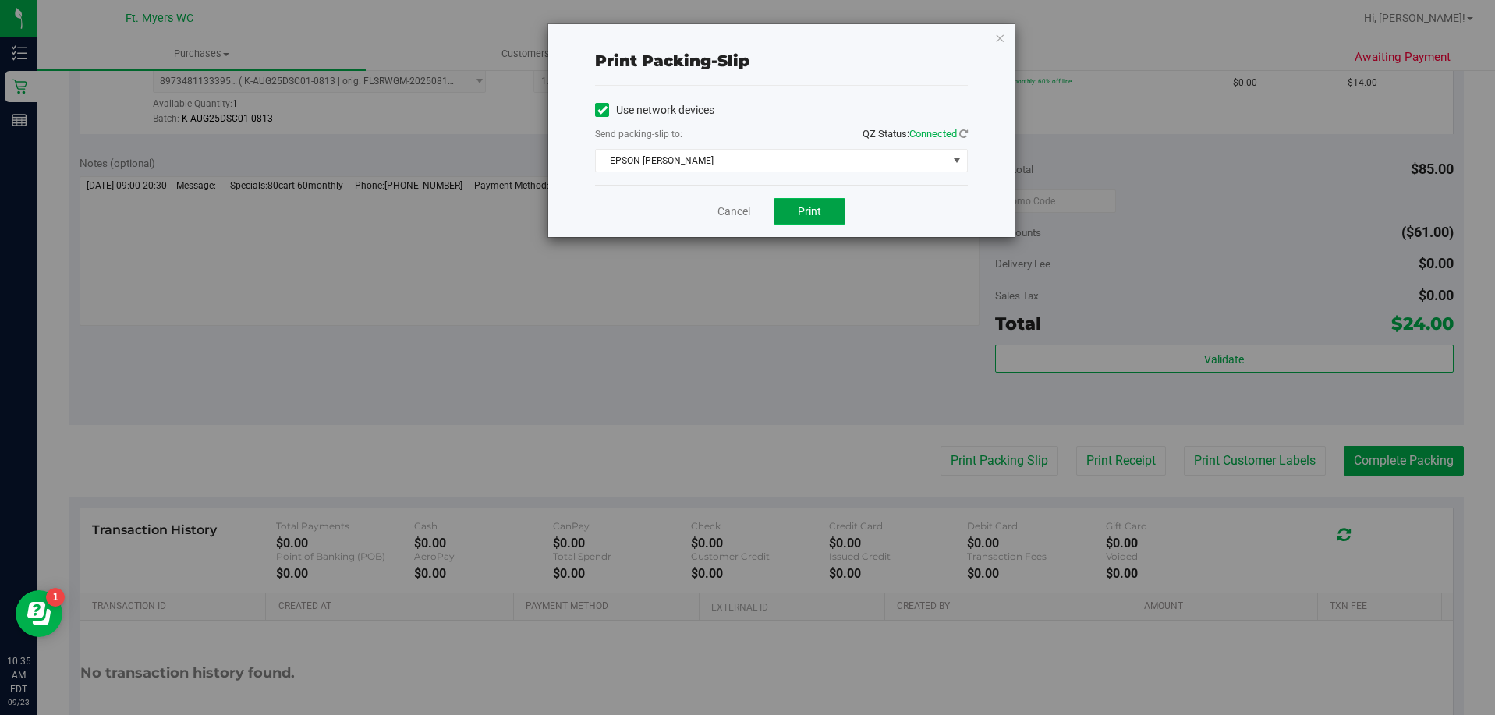
click at [791, 204] on button "Print" at bounding box center [810, 211] width 72 height 27
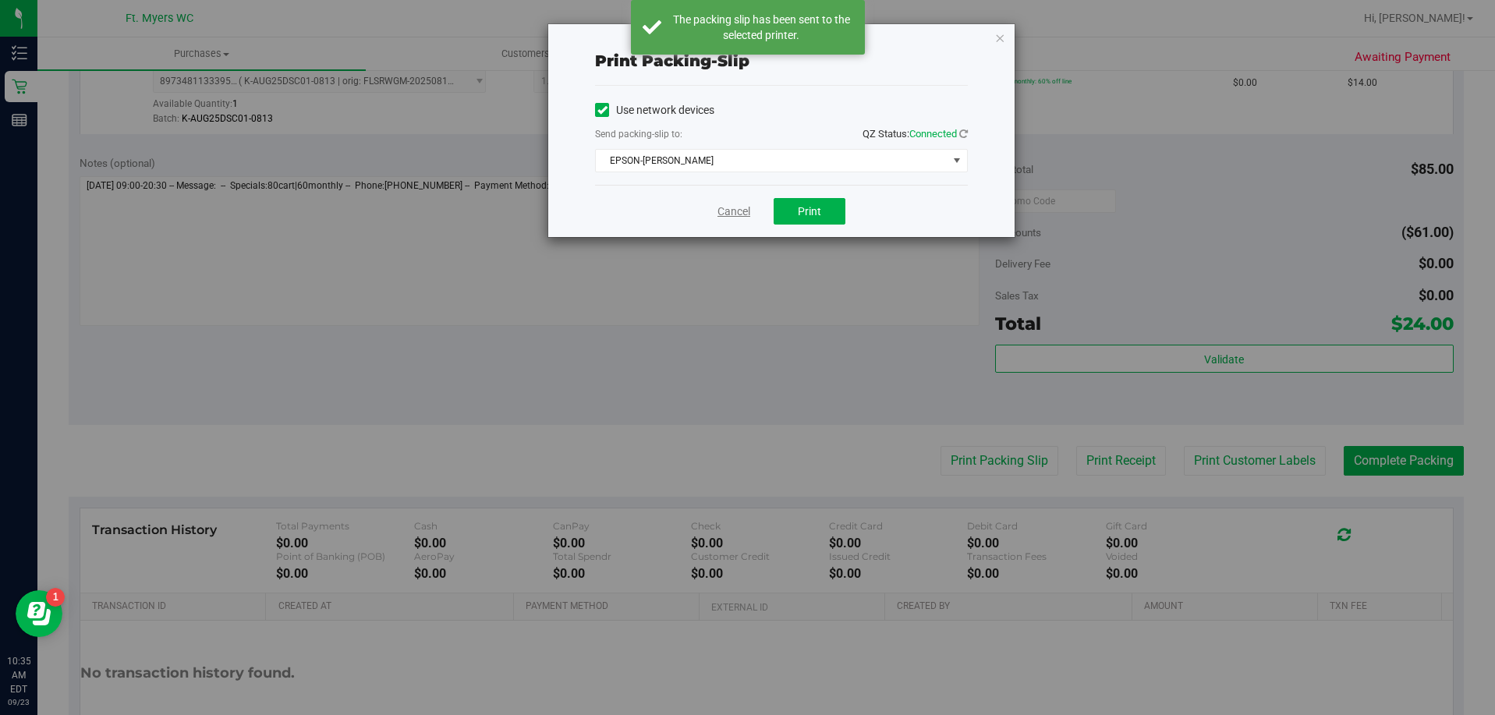
click at [733, 214] on link "Cancel" at bounding box center [734, 212] width 33 height 16
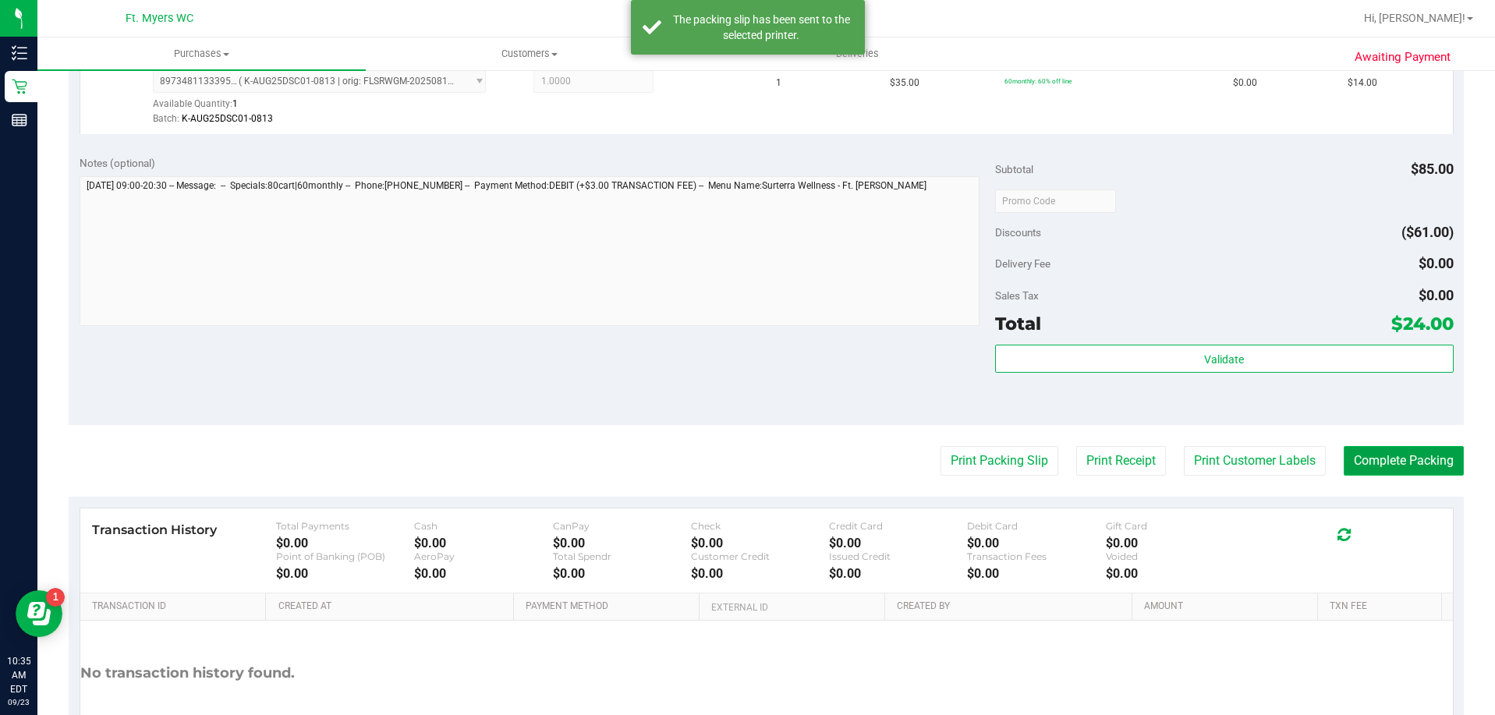
click at [1366, 457] on button "Complete Packing" at bounding box center [1404, 461] width 120 height 30
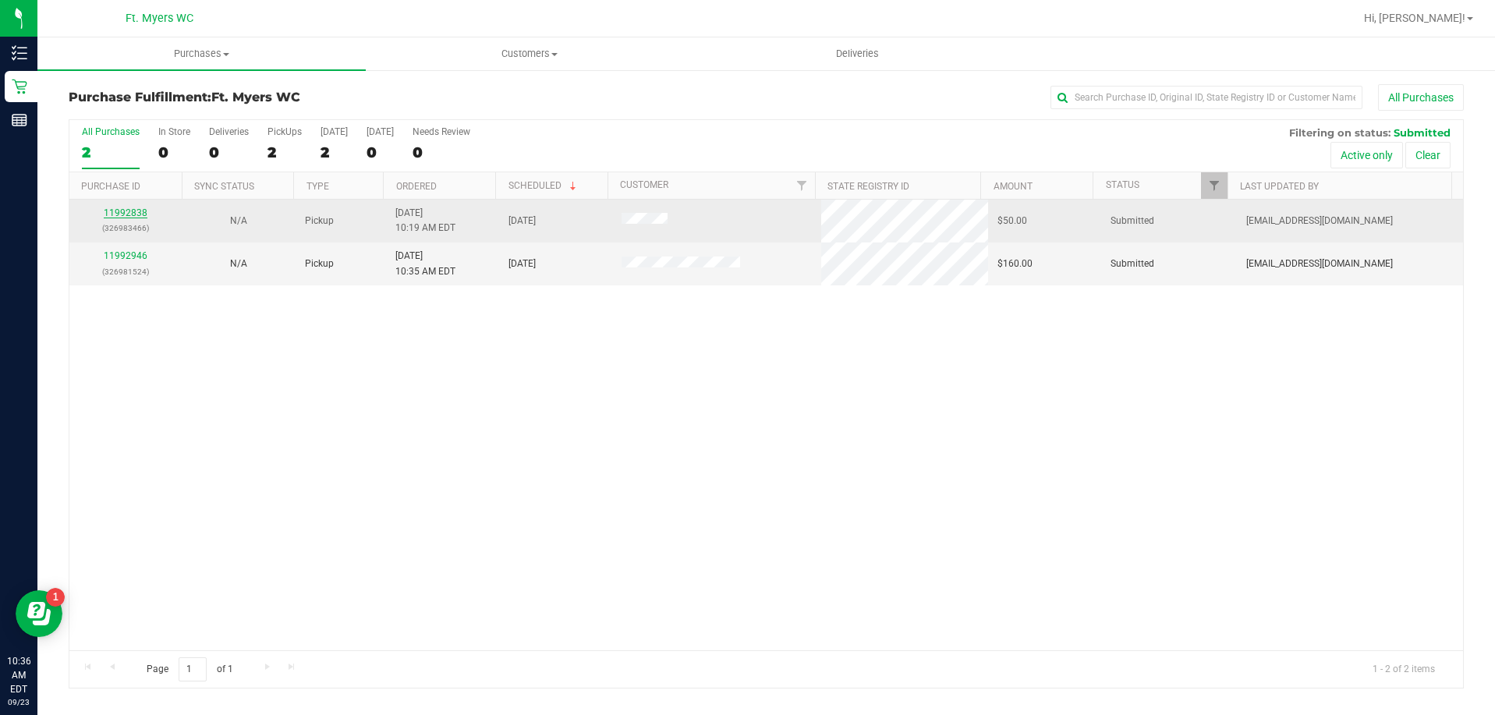
click at [142, 209] on link "11992838" at bounding box center [126, 212] width 44 height 11
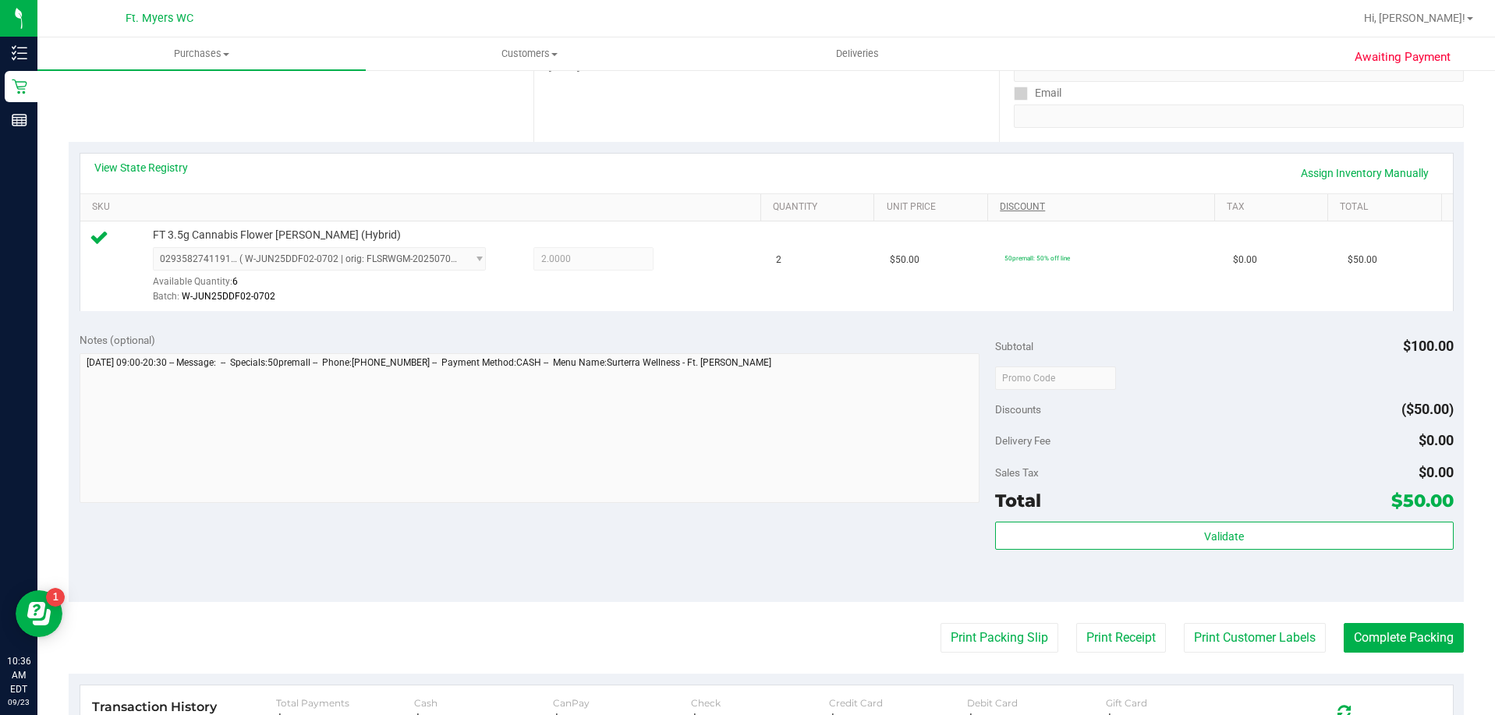
scroll to position [312, 0]
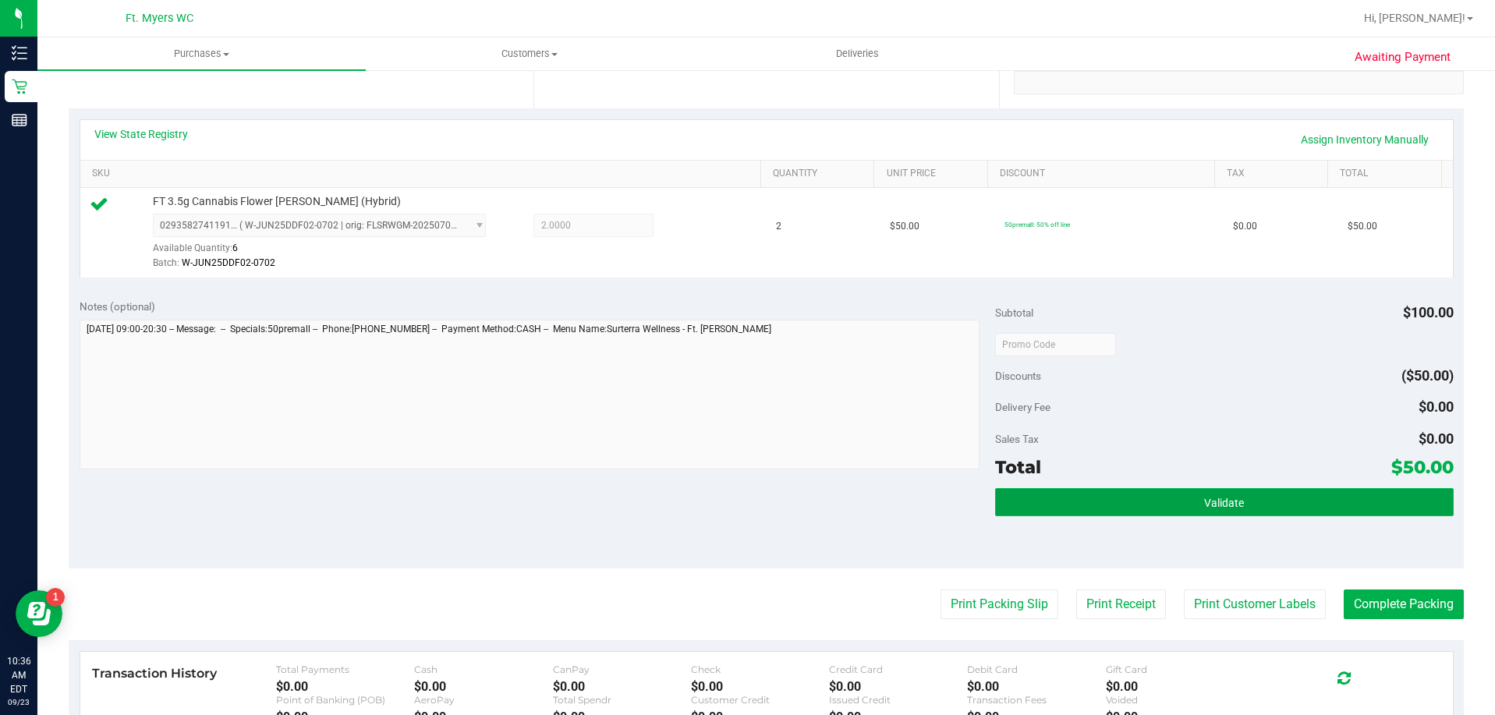
click at [1249, 505] on button "Validate" at bounding box center [1224, 502] width 458 height 28
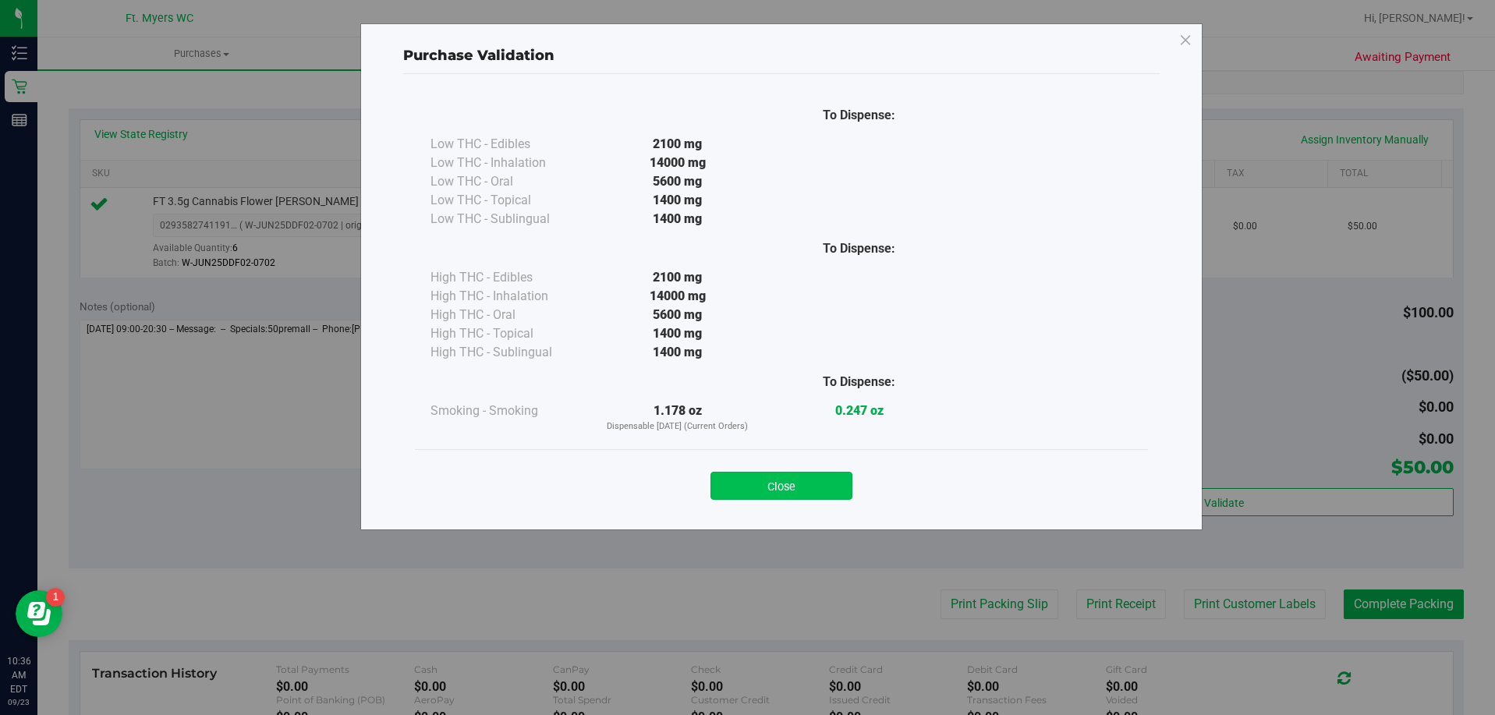
click at [834, 493] on button "Close" at bounding box center [782, 486] width 142 height 28
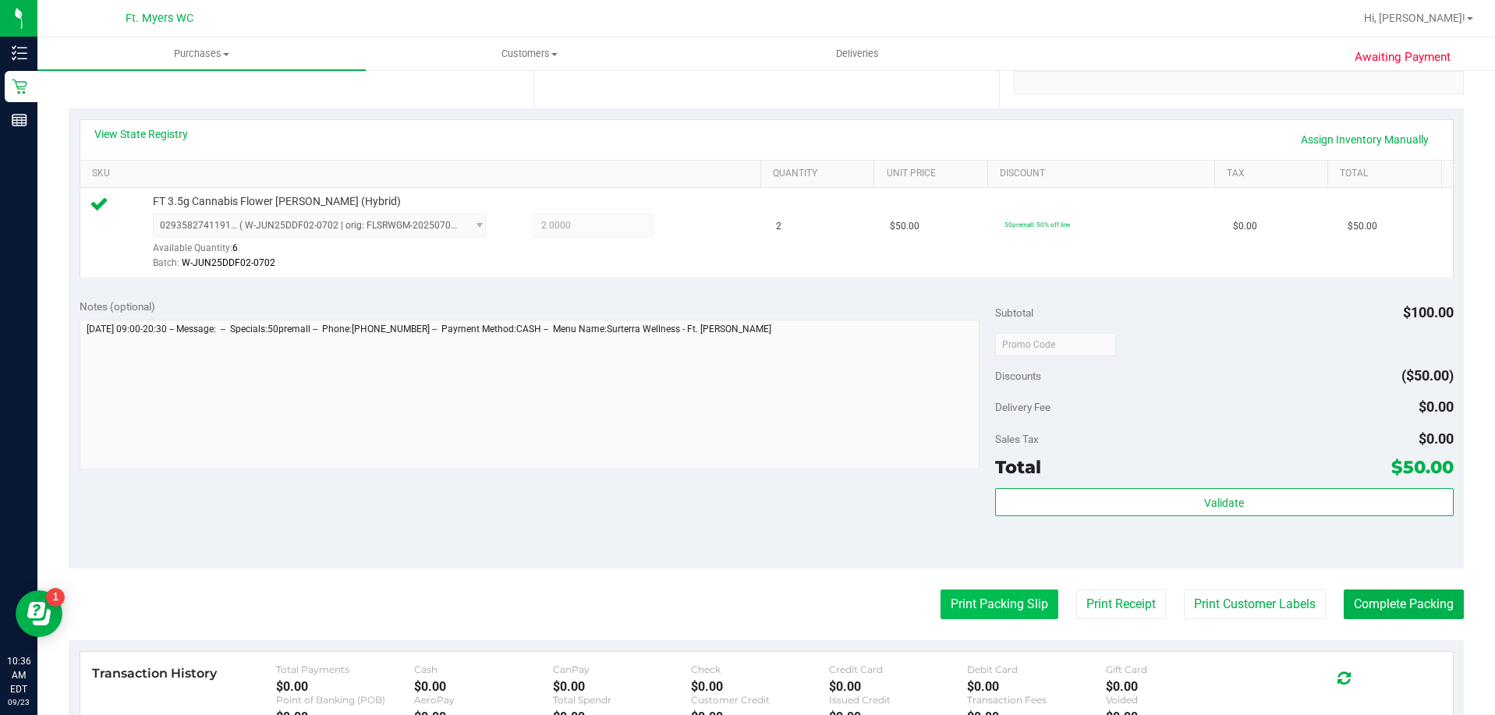
click at [984, 618] on button "Print Packing Slip" at bounding box center [1000, 605] width 118 height 30
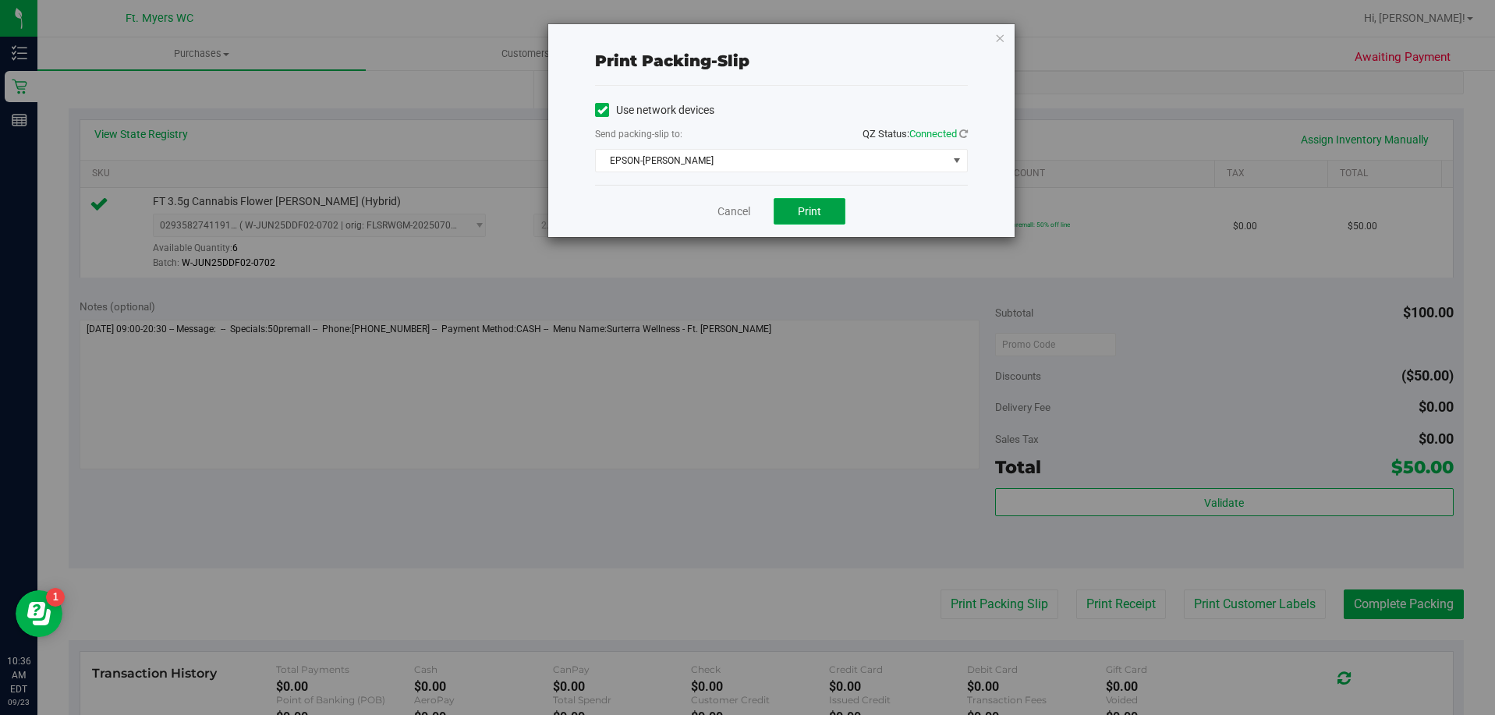
click at [805, 207] on span "Print" at bounding box center [809, 211] width 23 height 12
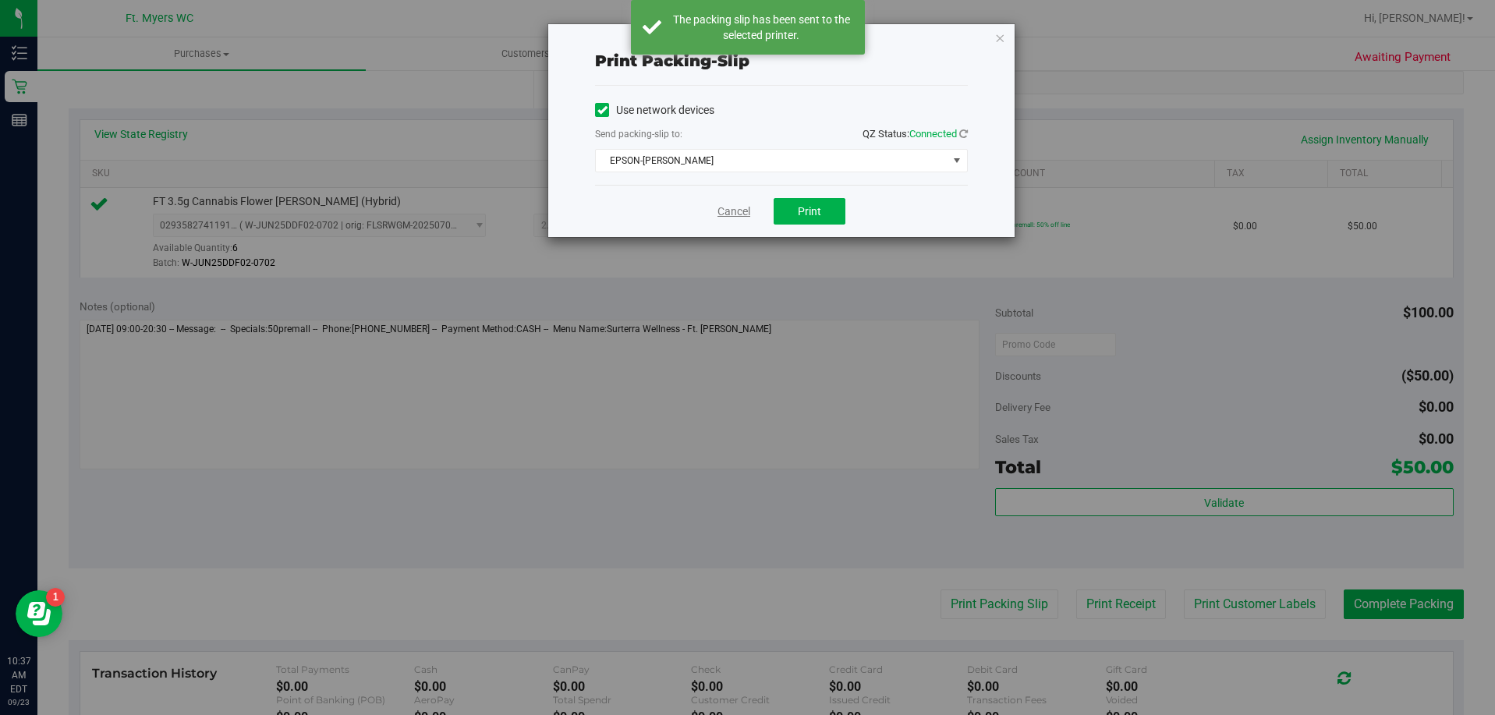
click at [741, 207] on link "Cancel" at bounding box center [734, 212] width 33 height 16
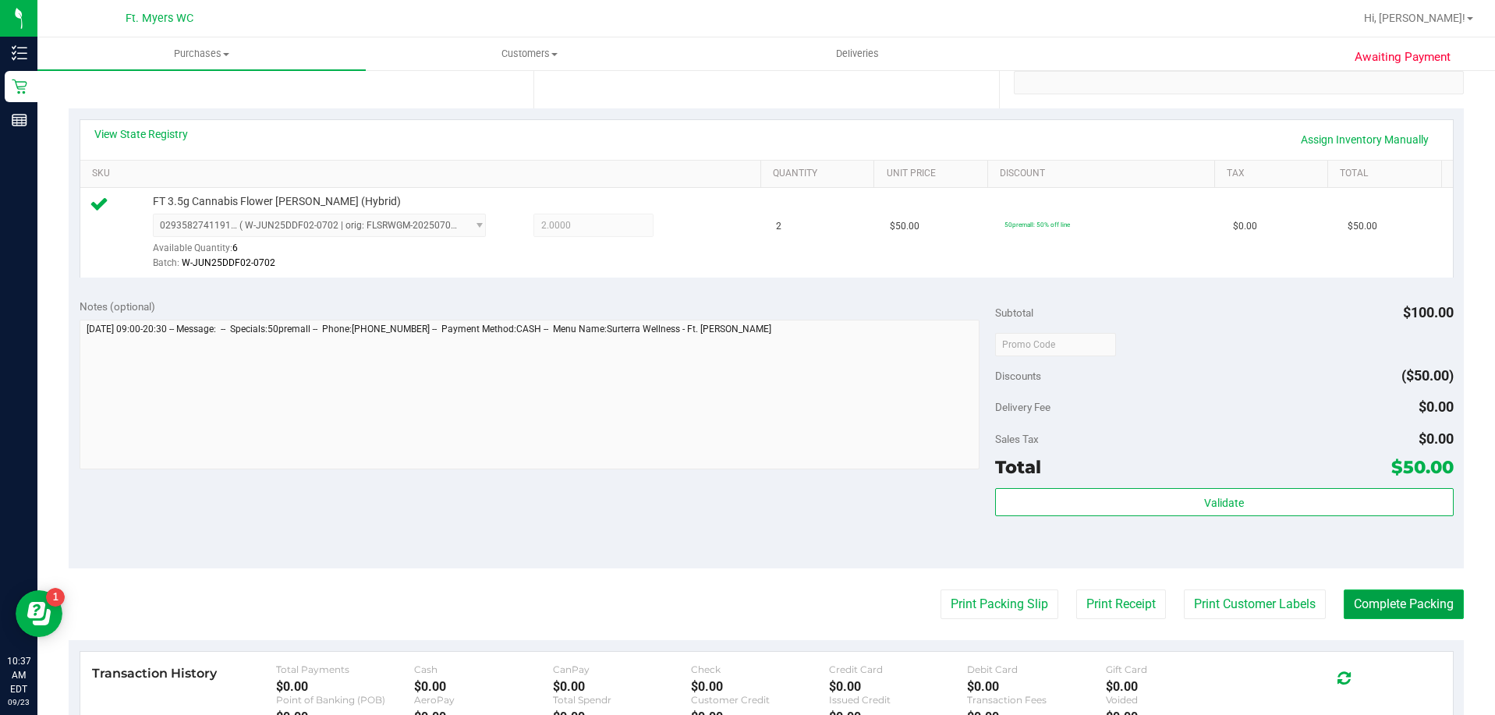
click at [1385, 600] on button "Complete Packing" at bounding box center [1404, 605] width 120 height 30
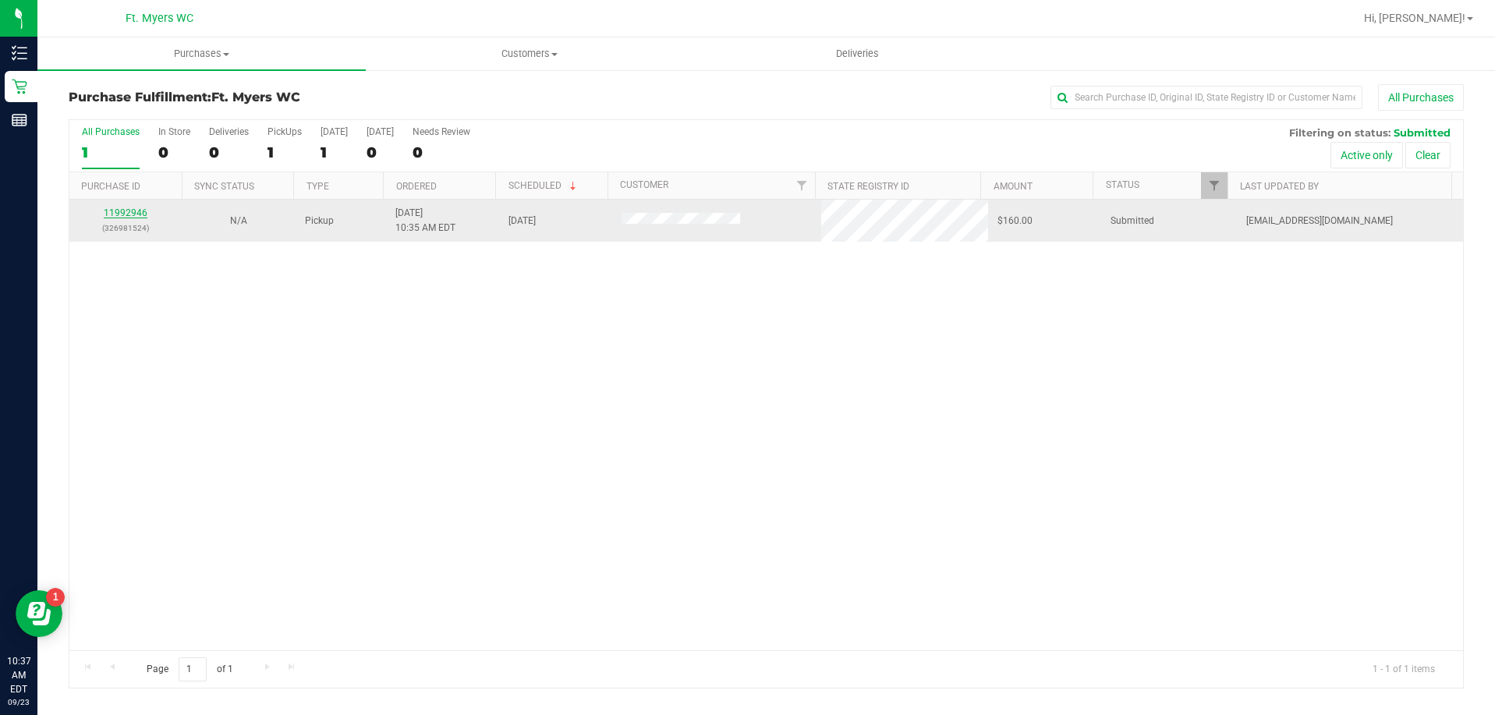
click at [132, 211] on link "11992946" at bounding box center [126, 212] width 44 height 11
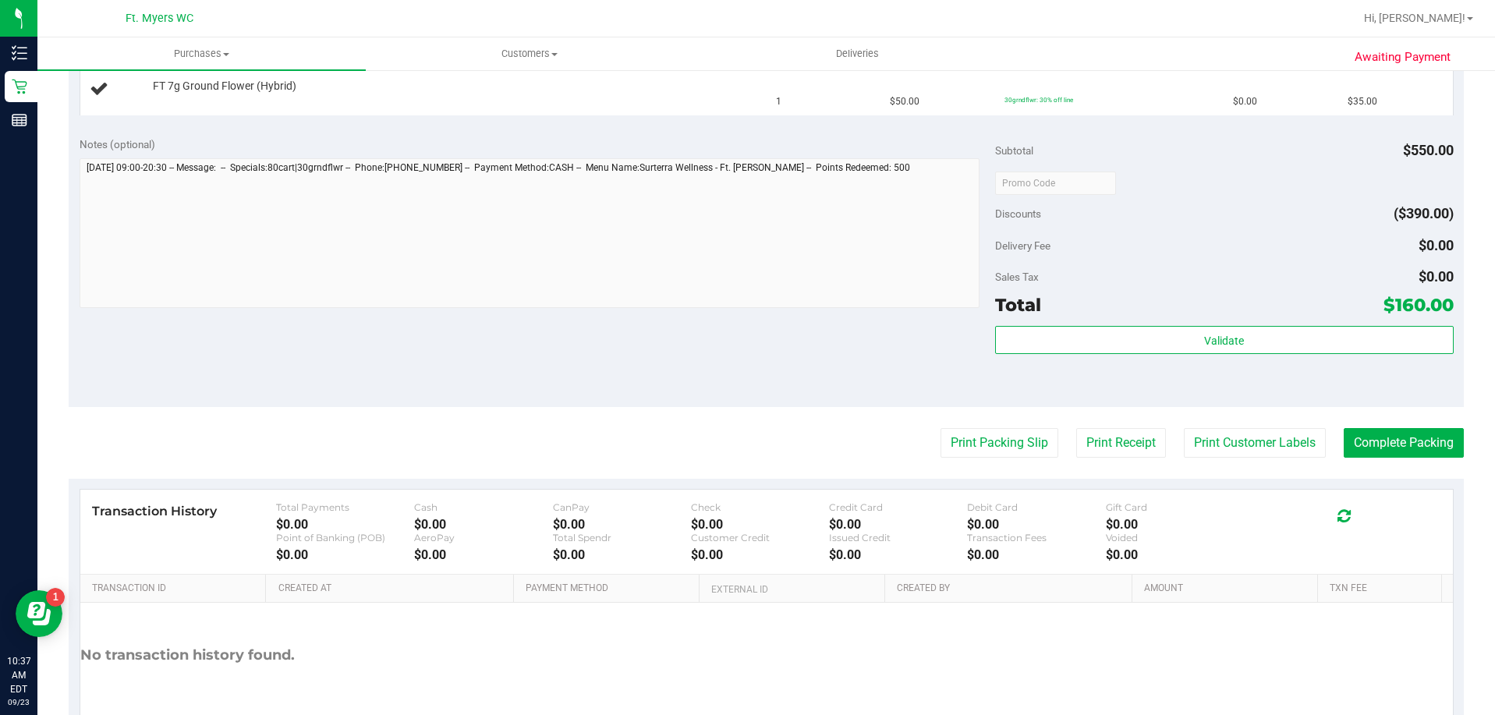
scroll to position [624, 0]
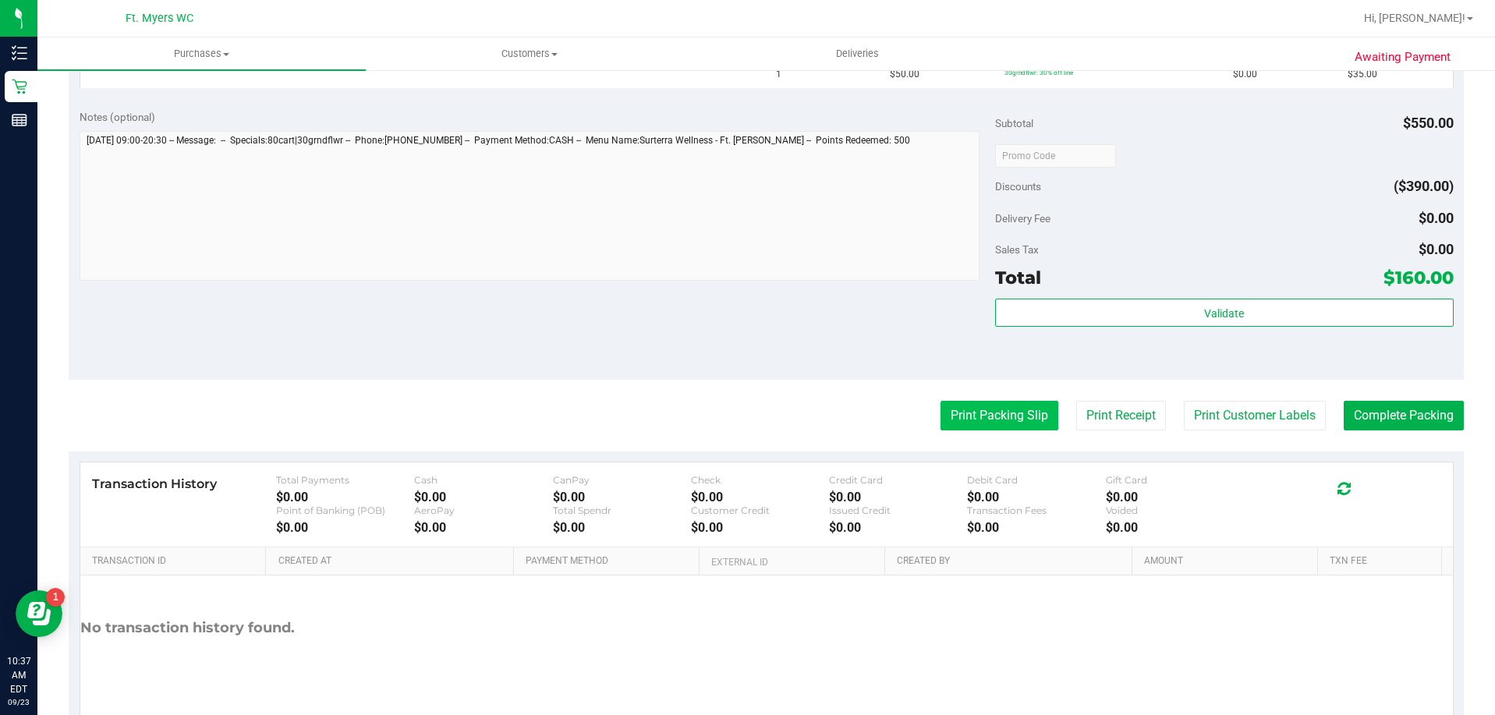
click at [971, 411] on button "Print Packing Slip" at bounding box center [1000, 416] width 118 height 30
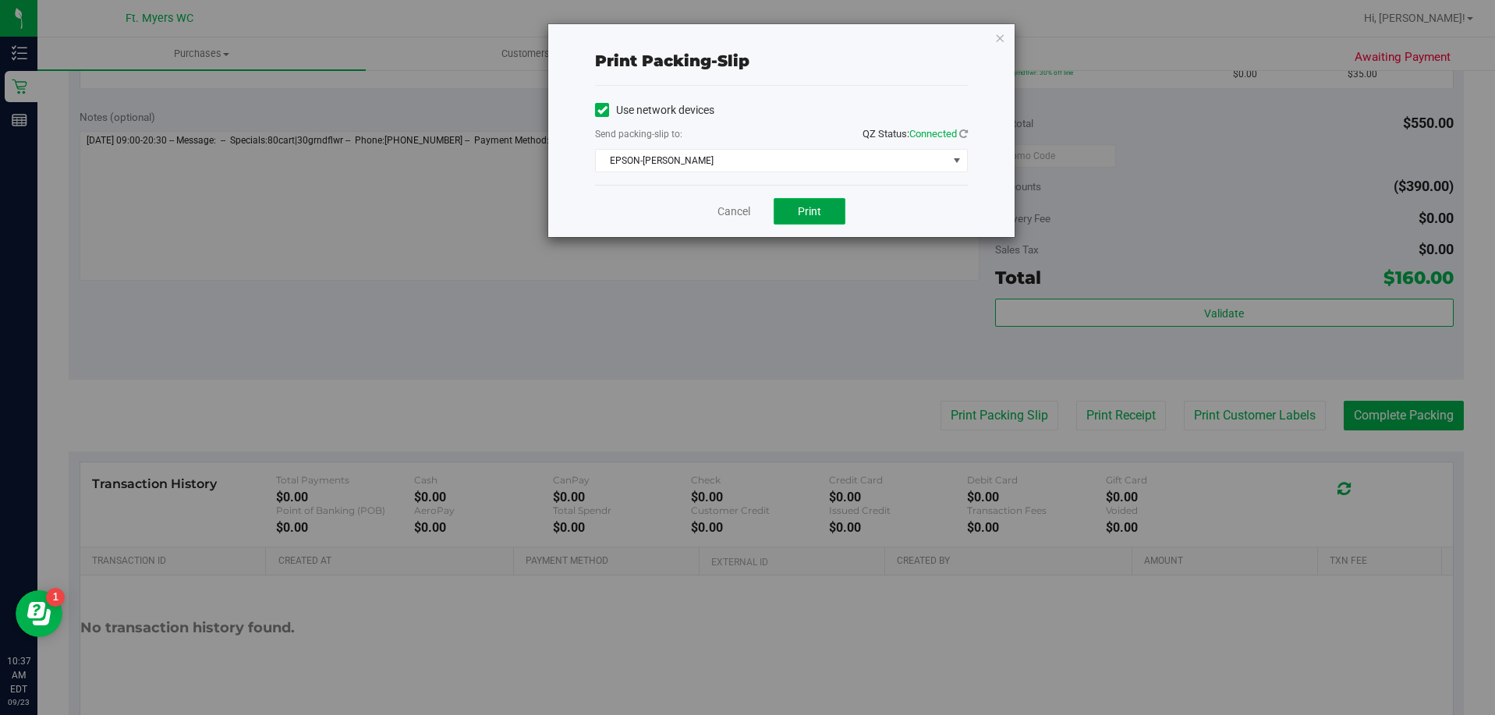
click at [790, 203] on button "Print" at bounding box center [810, 211] width 72 height 27
click at [742, 210] on link "Cancel" at bounding box center [734, 212] width 33 height 16
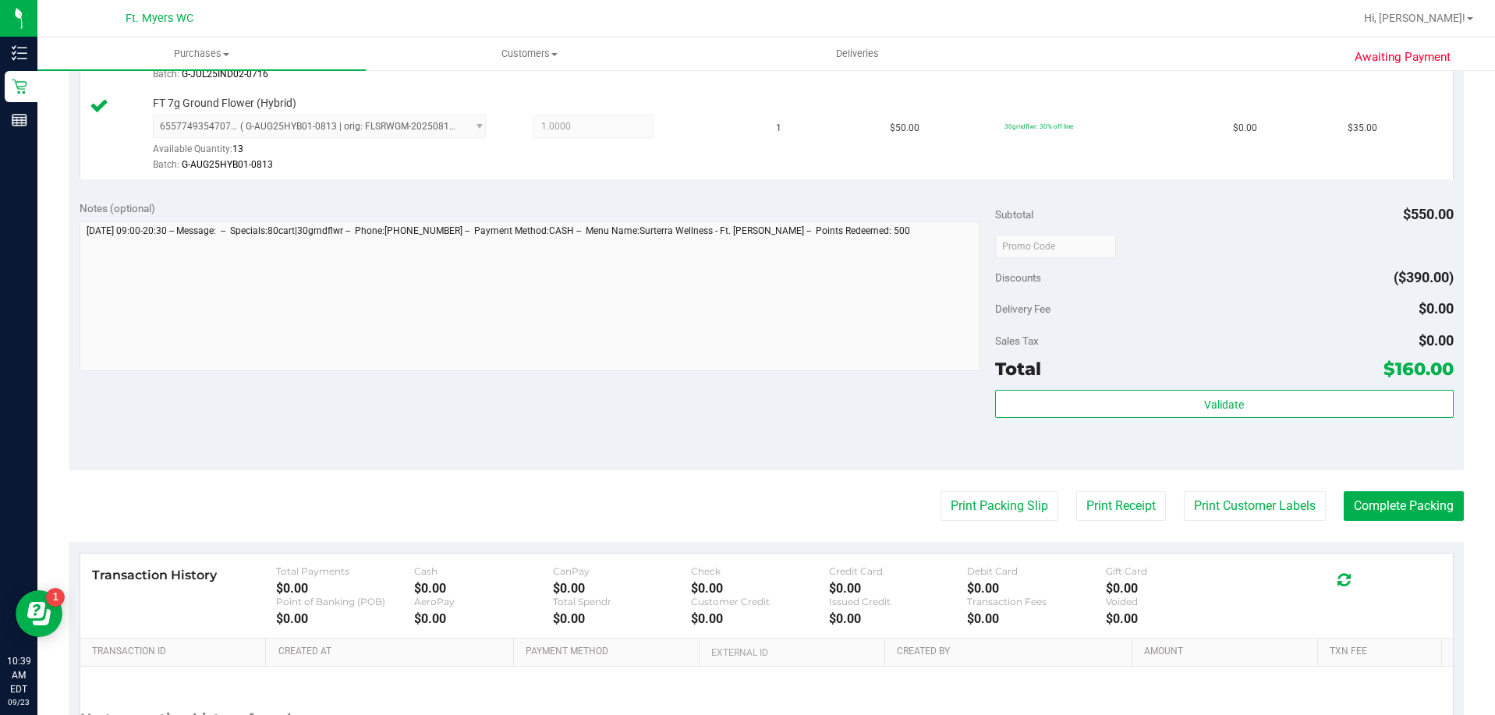
scroll to position [761, 0]
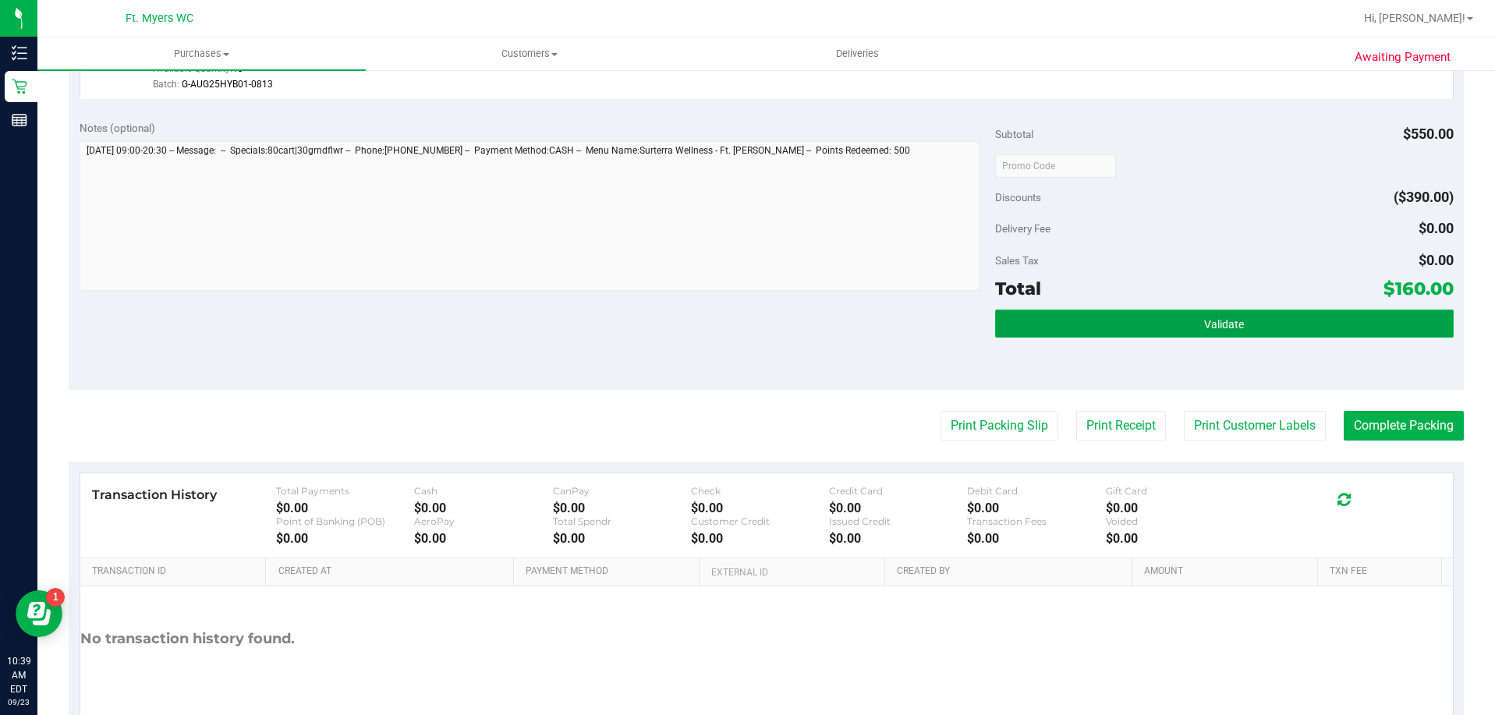
click at [1131, 326] on button "Validate" at bounding box center [1224, 324] width 458 height 28
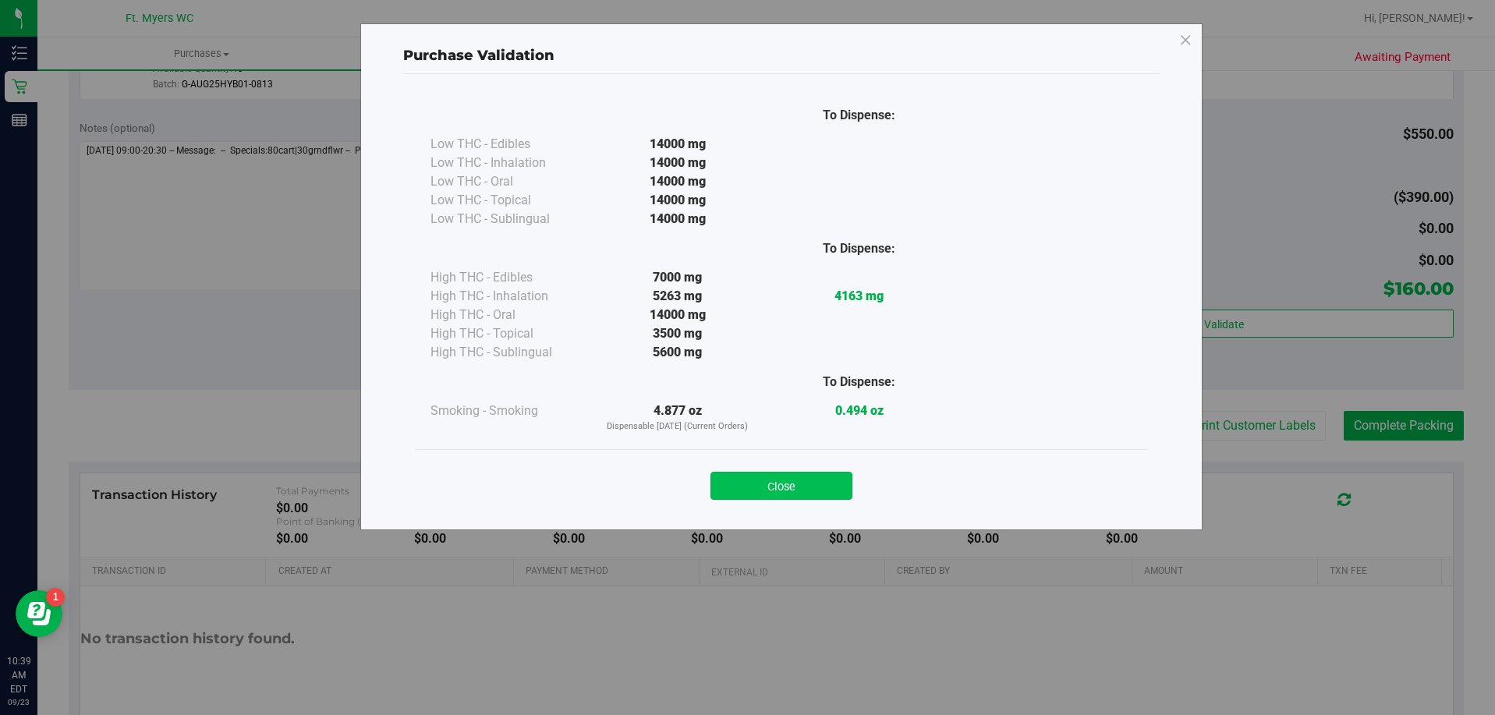
click at [828, 494] on button "Close" at bounding box center [782, 486] width 142 height 28
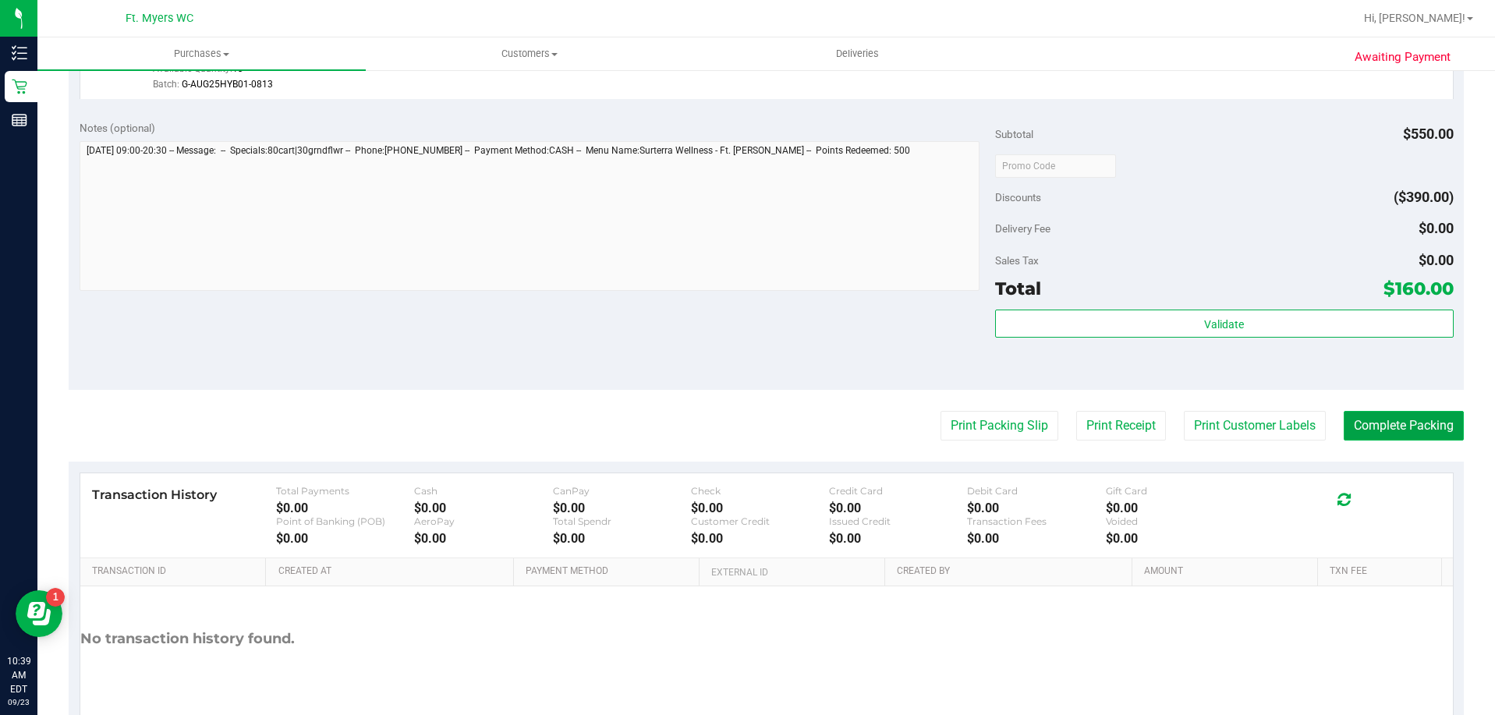
click at [1412, 435] on button "Complete Packing" at bounding box center [1404, 426] width 120 height 30
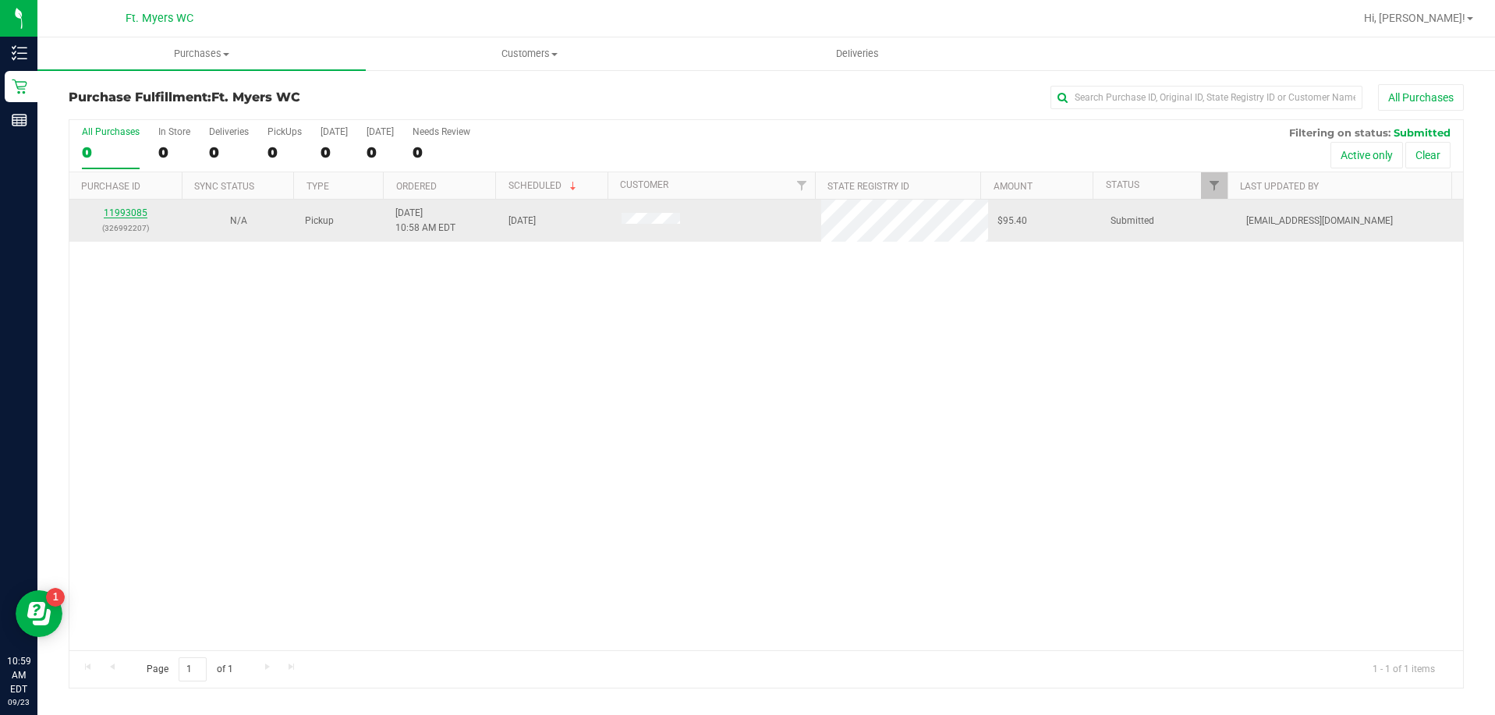
click at [131, 214] on link "11993085" at bounding box center [126, 212] width 44 height 11
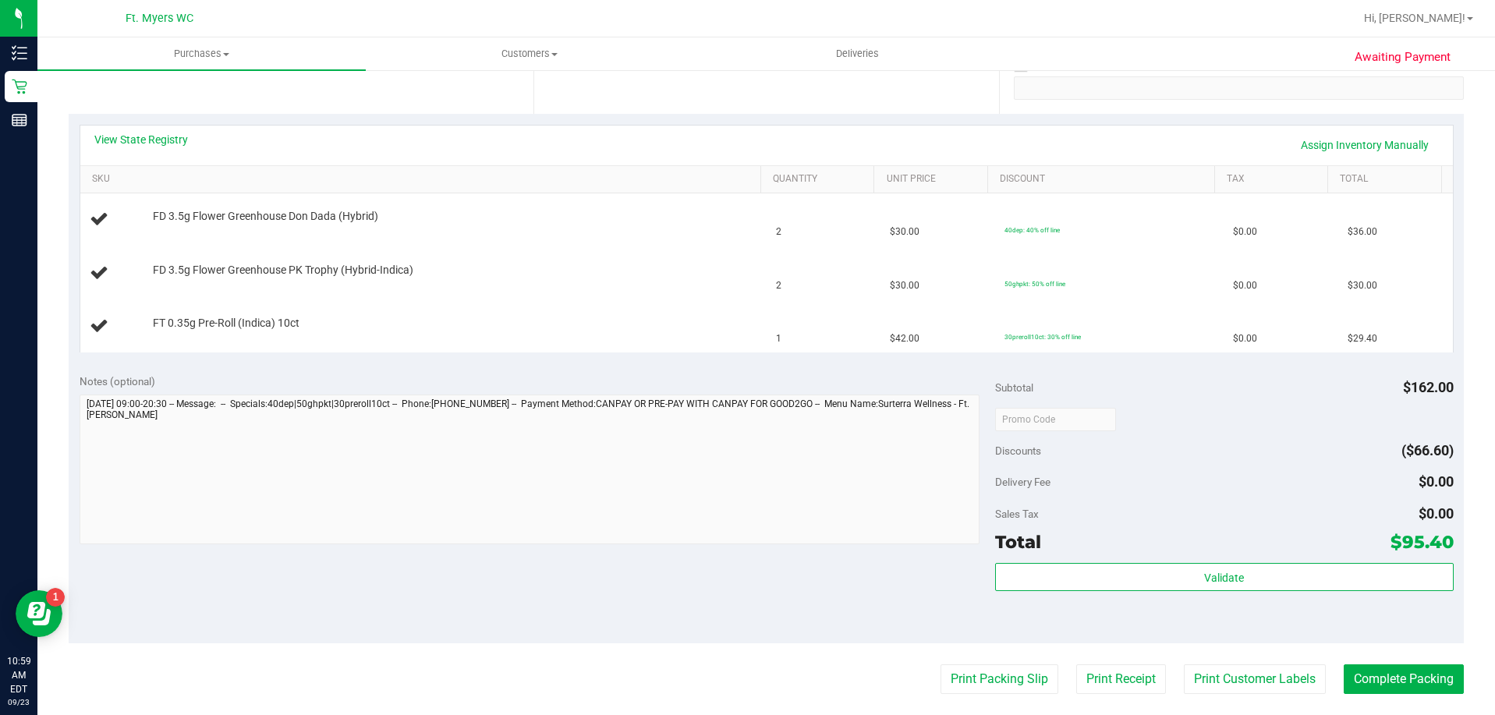
scroll to position [312, 0]
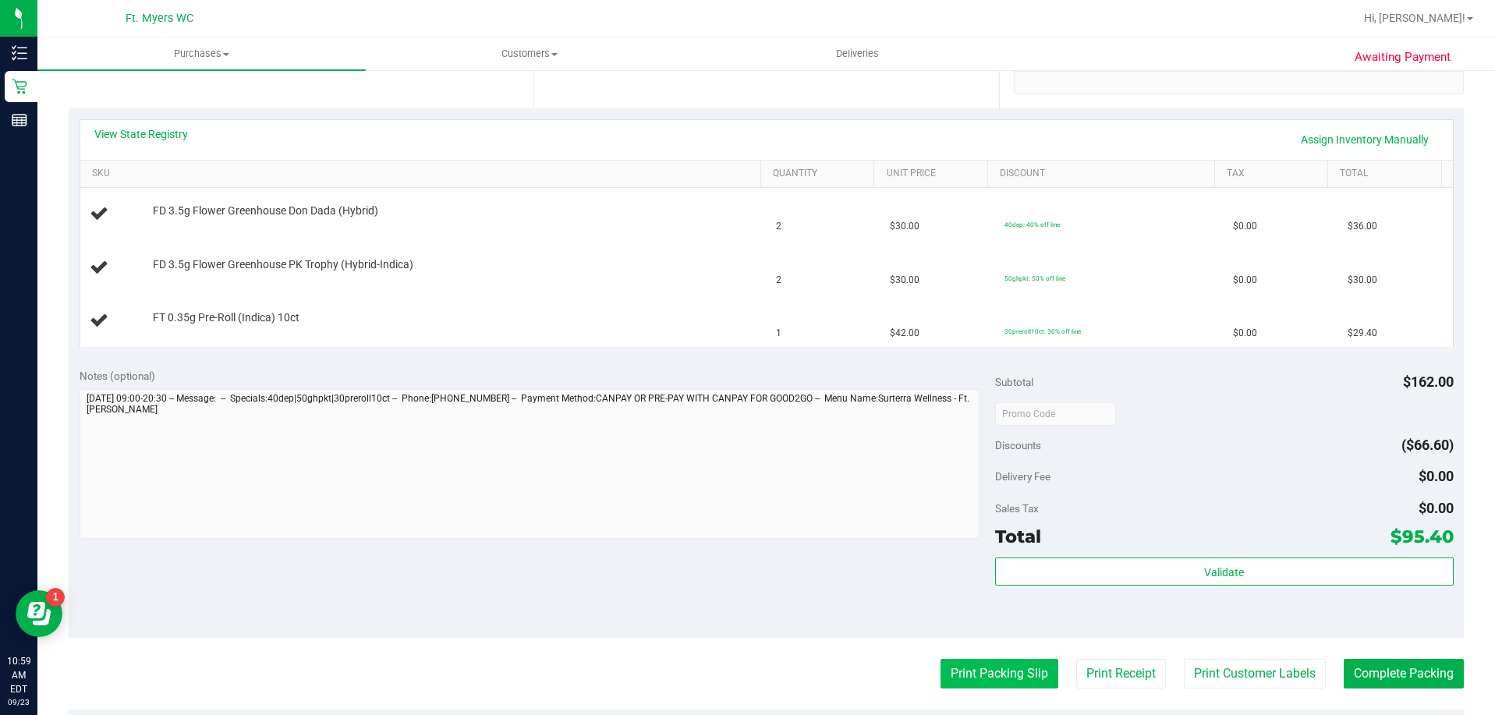
click at [1004, 681] on button "Print Packing Slip" at bounding box center [1000, 674] width 118 height 30
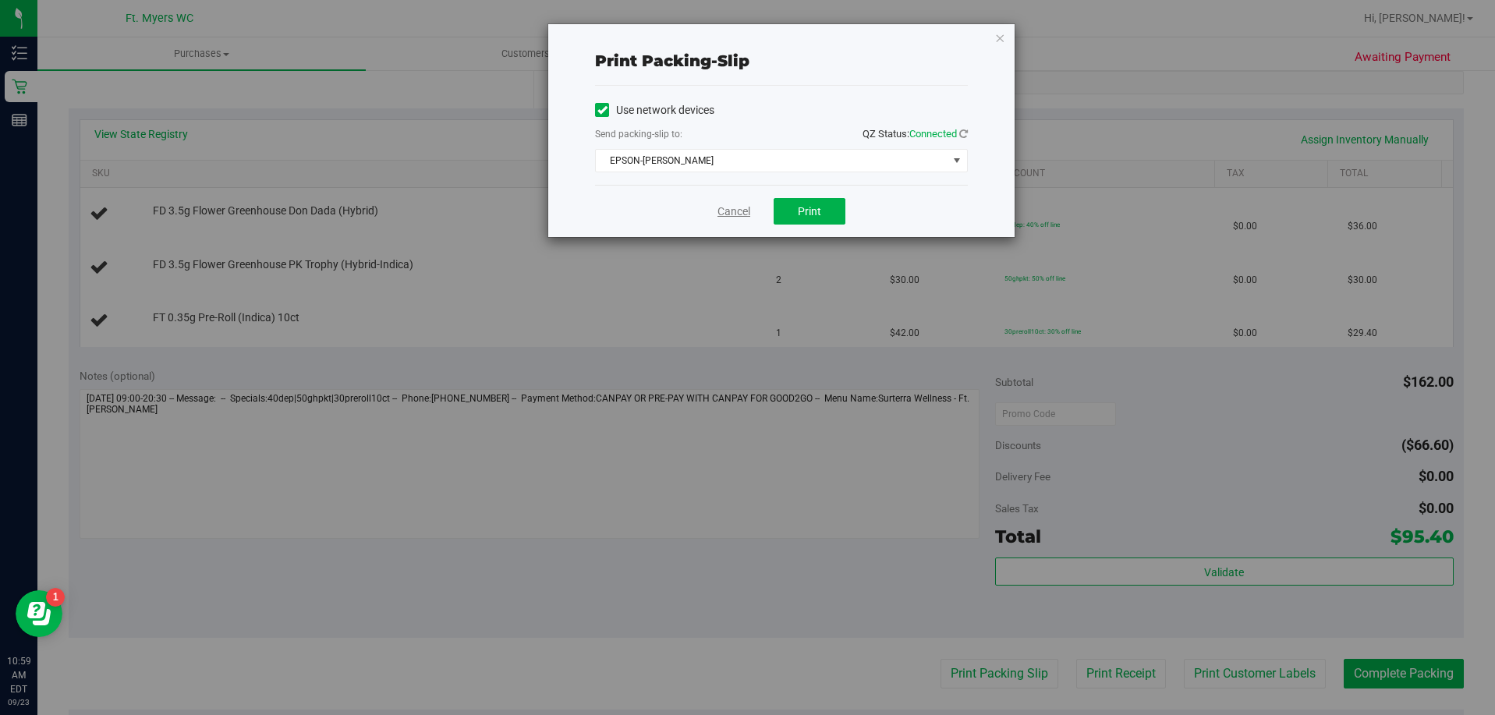
click at [739, 215] on link "Cancel" at bounding box center [734, 212] width 33 height 16
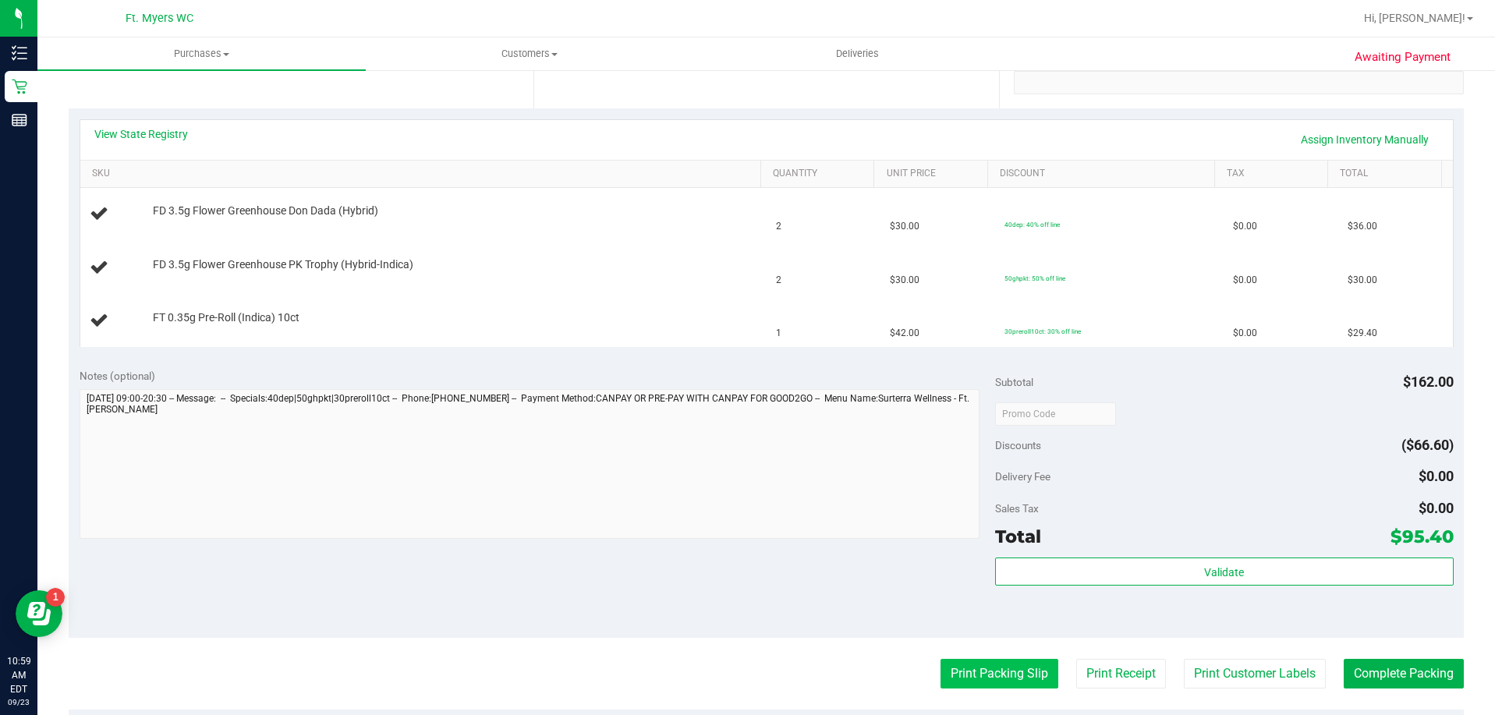
click at [990, 668] on button "Print Packing Slip" at bounding box center [1000, 674] width 118 height 30
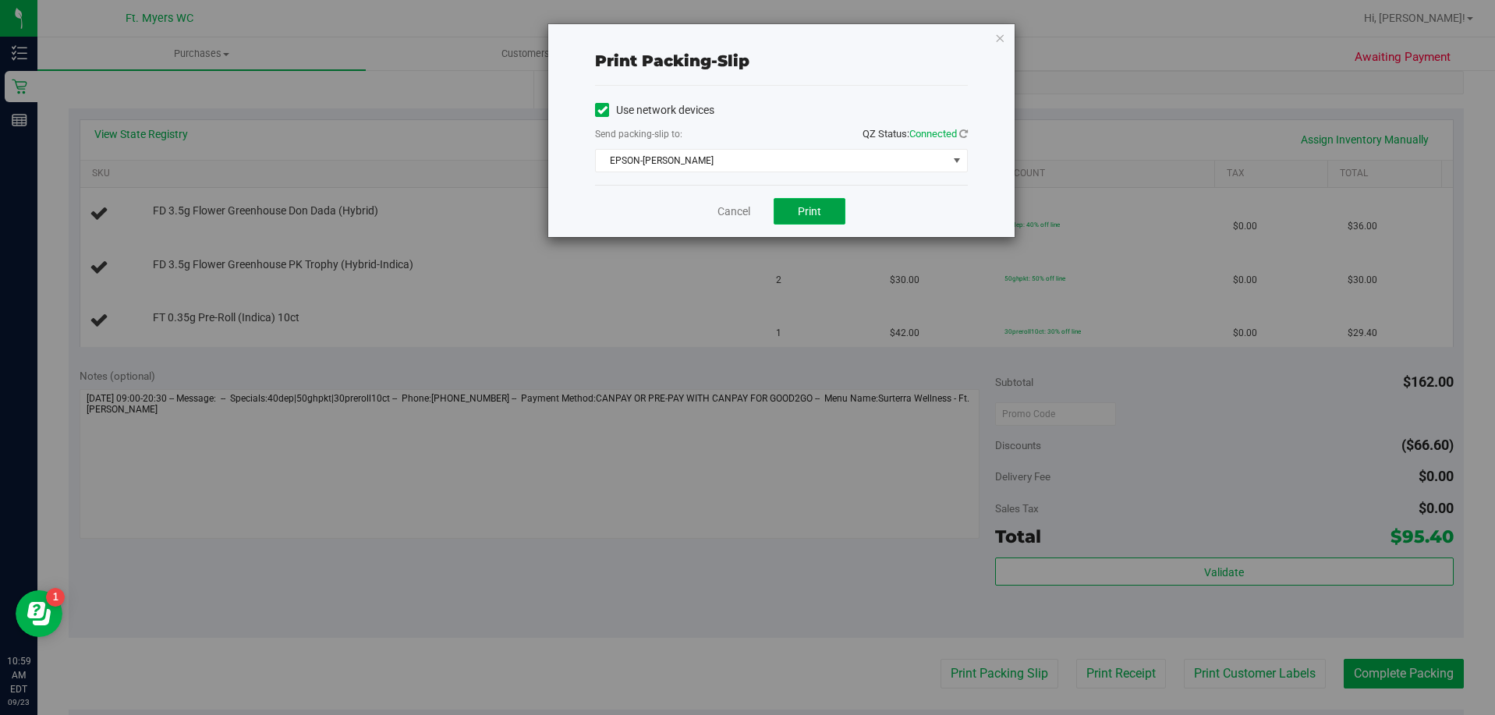
click at [806, 202] on button "Print" at bounding box center [810, 211] width 72 height 27
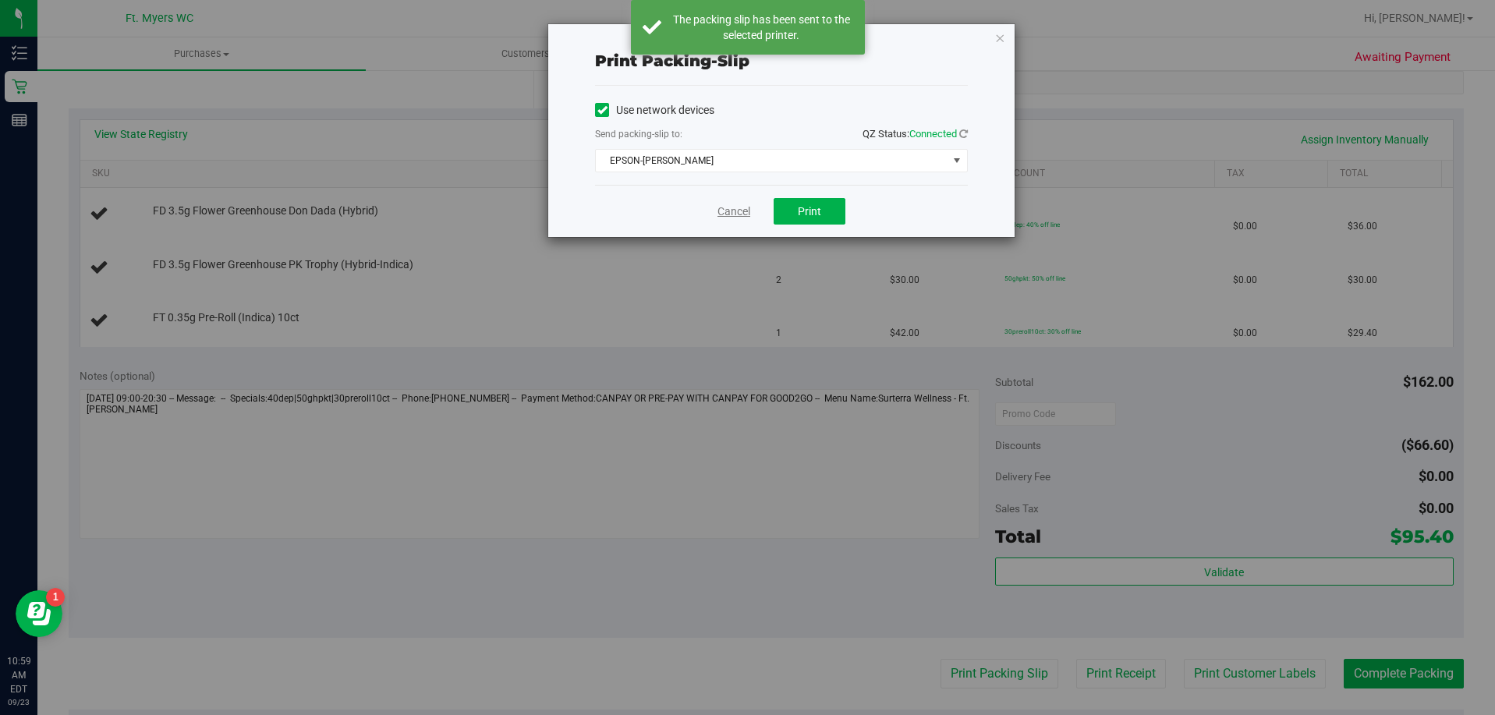
click at [739, 211] on link "Cancel" at bounding box center [734, 212] width 33 height 16
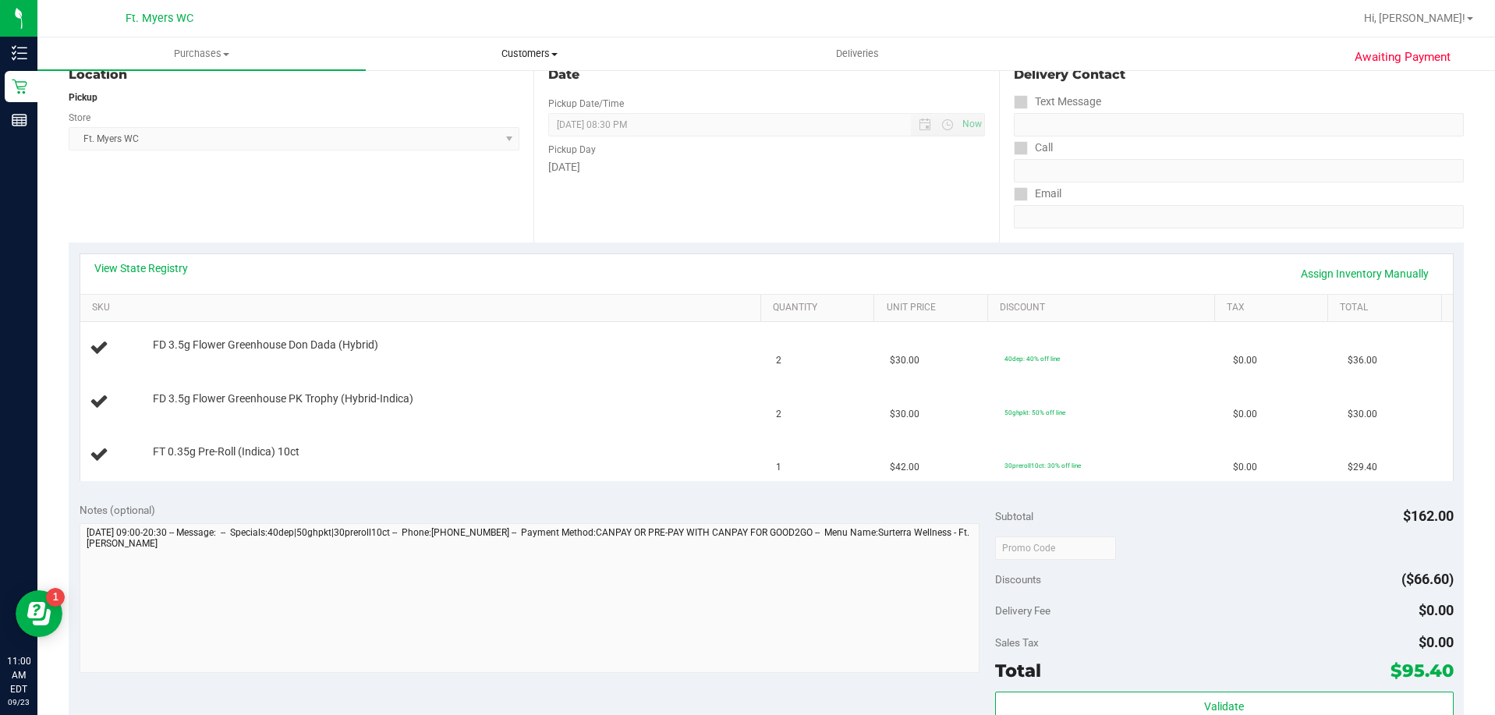
scroll to position [0, 0]
